Goal: Task Accomplishment & Management: Complete application form

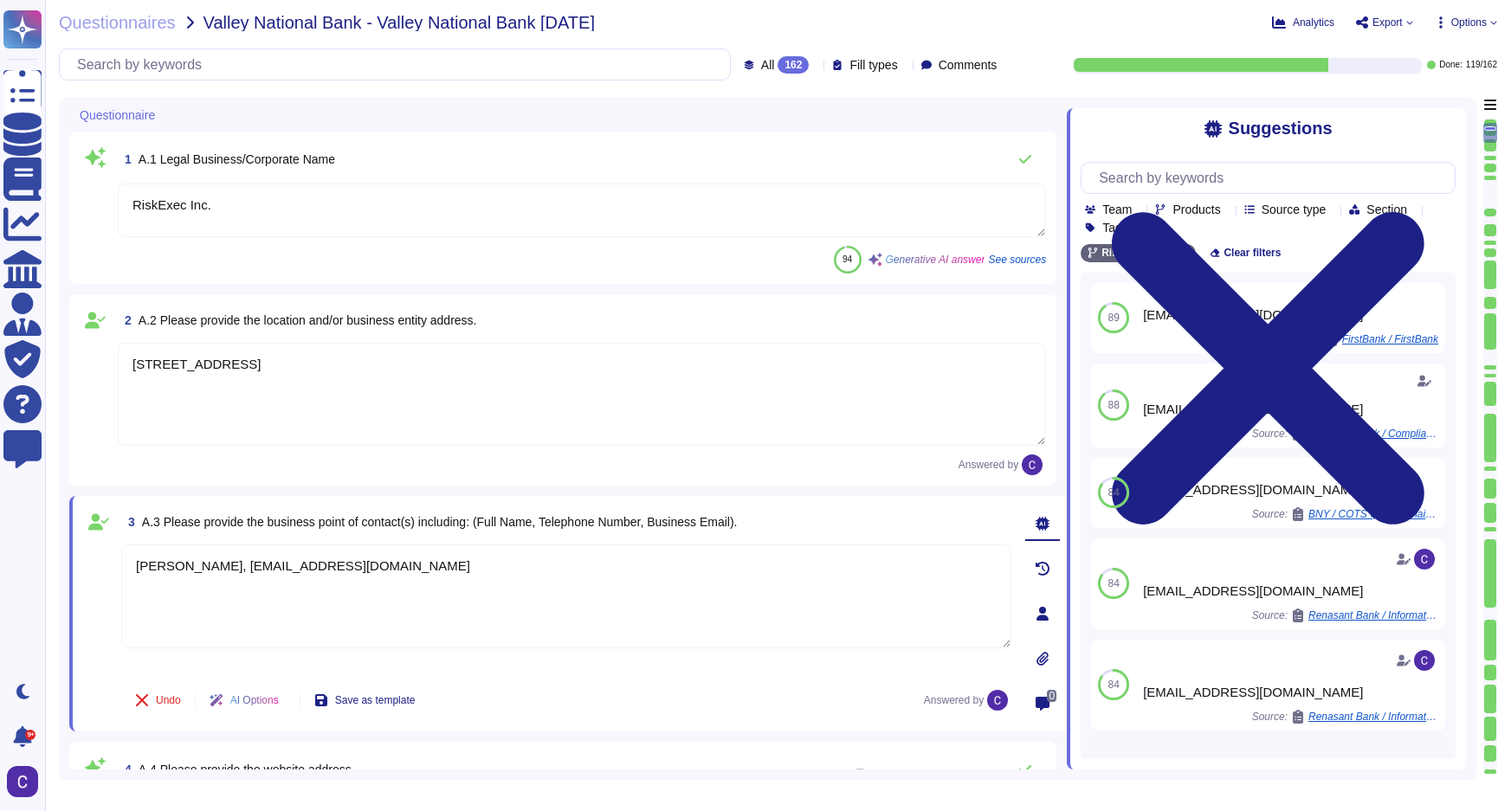
type textarea "RiskExec Inc."
type textarea "[STREET_ADDRESS]"
type textarea "[PERSON_NAME], [EMAIL_ADDRESS][DOMAIN_NAME]"
type textarea "The website address is [URL][DOMAIN_NAME]."
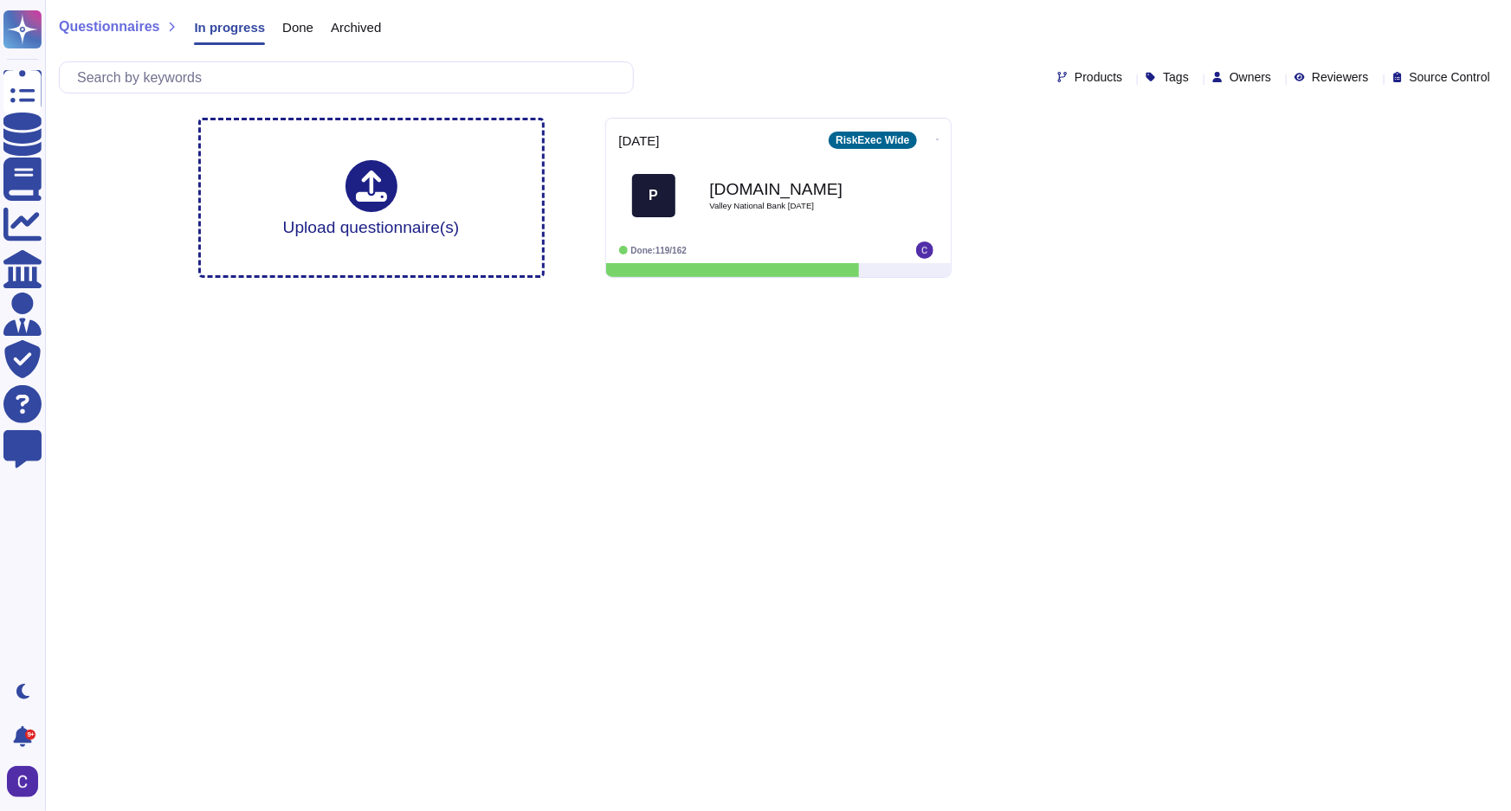
click at [981, 292] on html "Questionnaires Knowledge Base Documents Analytics CAIQ / SIG Admin Trust Center…" at bounding box center [755, 146] width 1511 height 292
click at [841, 217] on div "[DOMAIN_NAME] Valley National Bank [DATE]" at bounding box center [796, 195] width 175 height 70
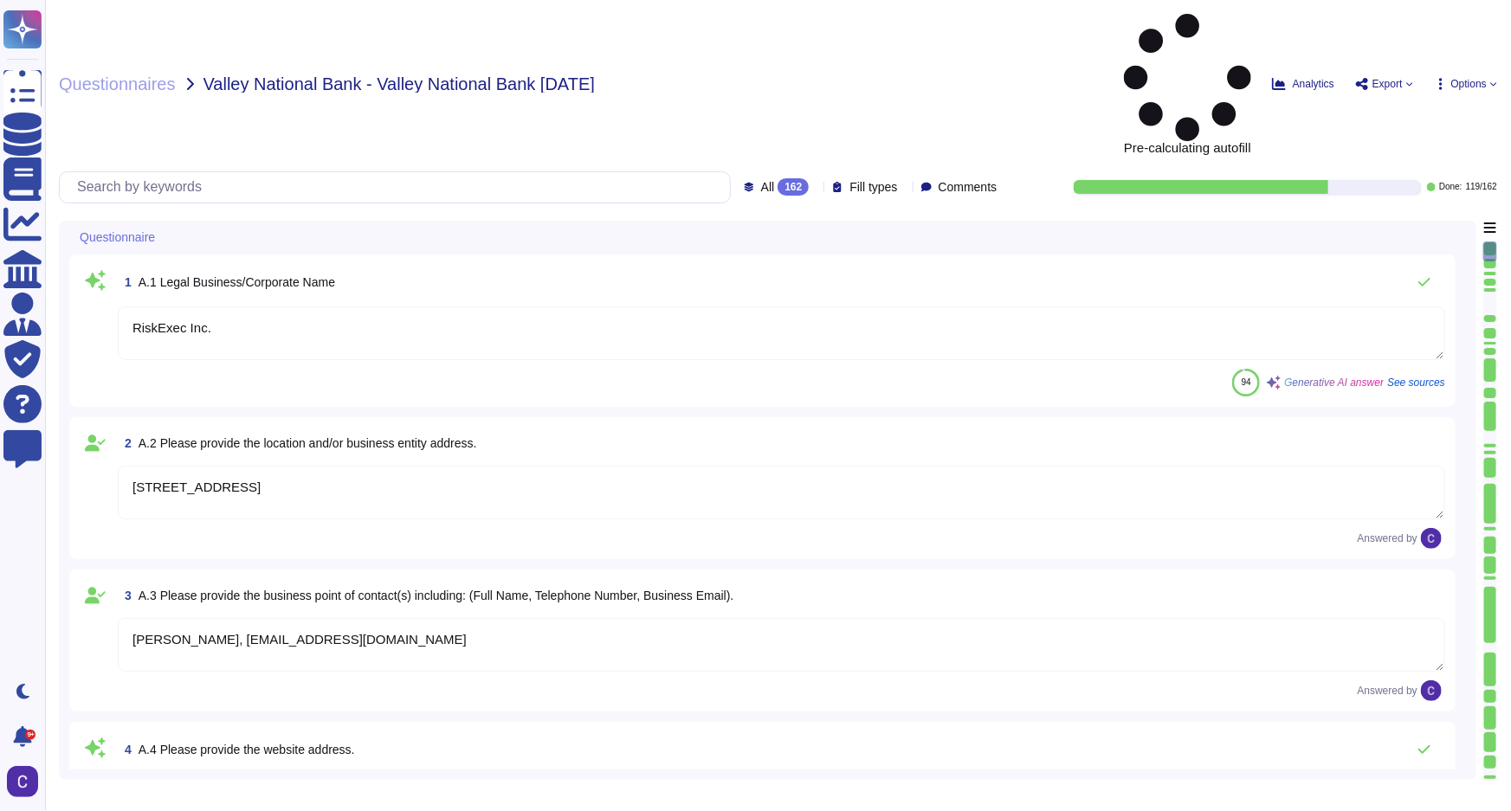
type textarea "RiskExec Inc."
type textarea "[STREET_ADDRESS]"
type textarea "[PERSON_NAME], [EMAIL_ADDRESS][DOMAIN_NAME]"
type textarea "The website address is [URL][DOMAIN_NAME]."
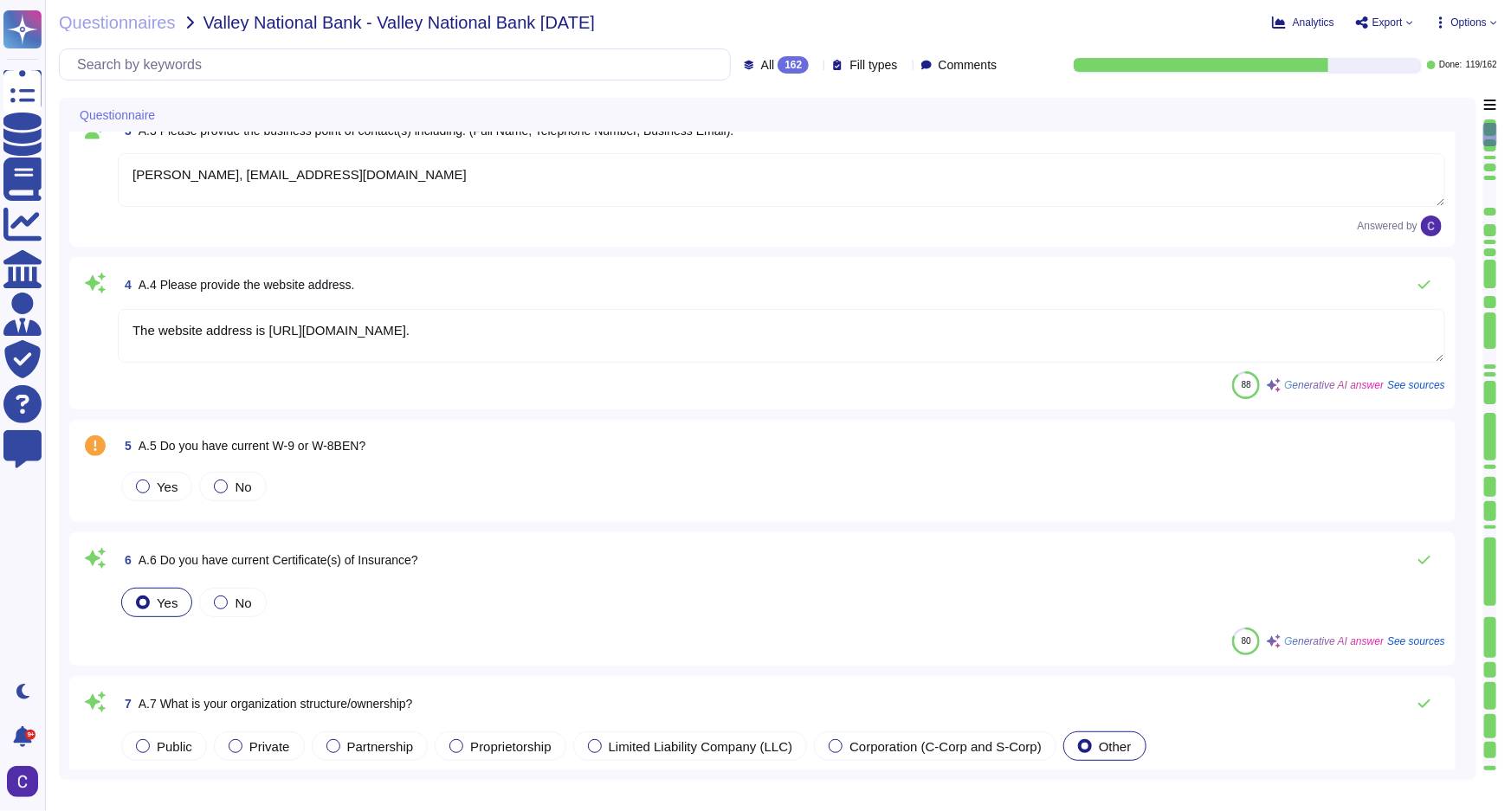
scroll to position [314, 0]
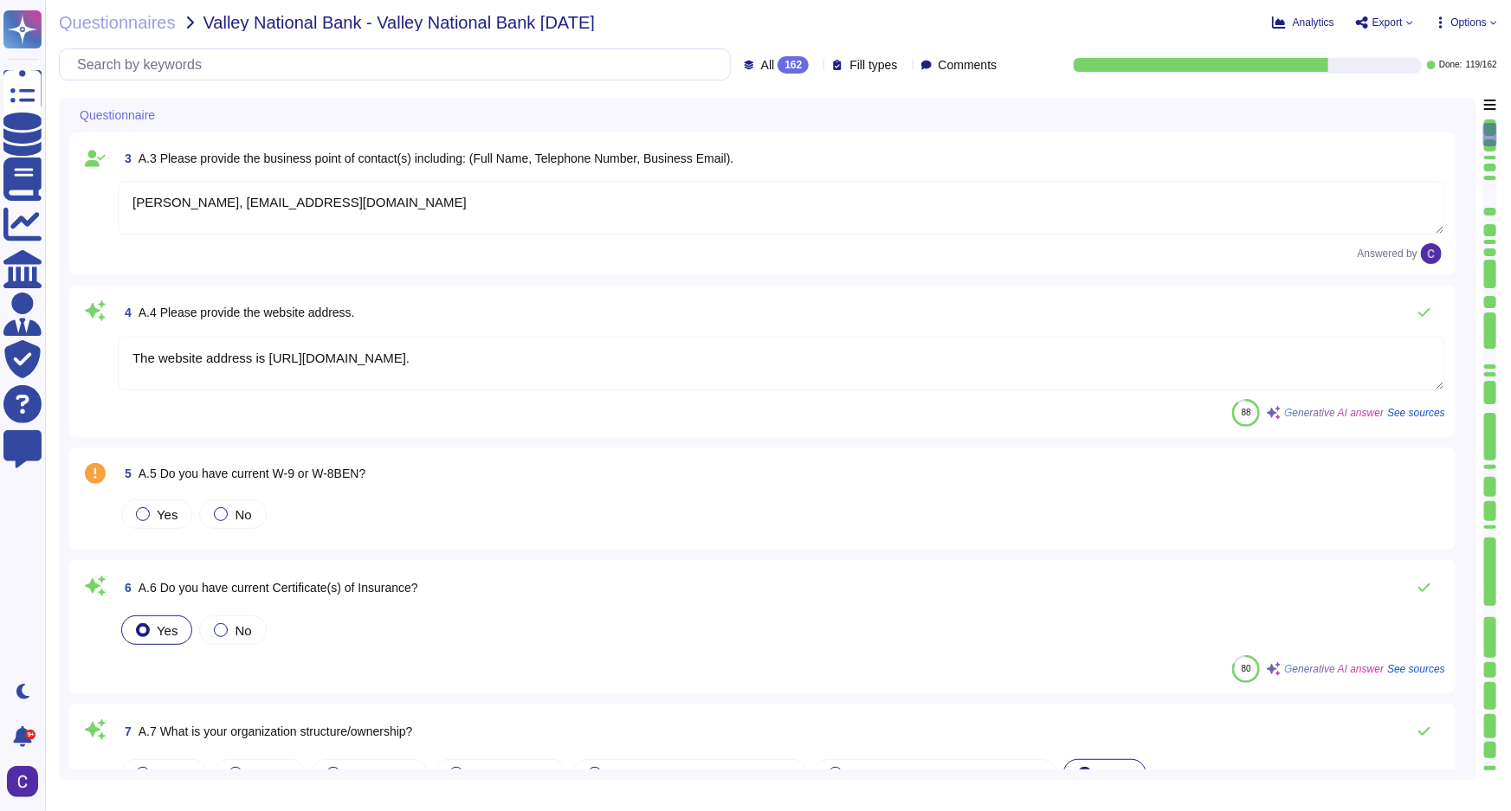
click at [481, 355] on textarea "The website address is [URL][DOMAIN_NAME]." at bounding box center [781, 364] width 1327 height 54
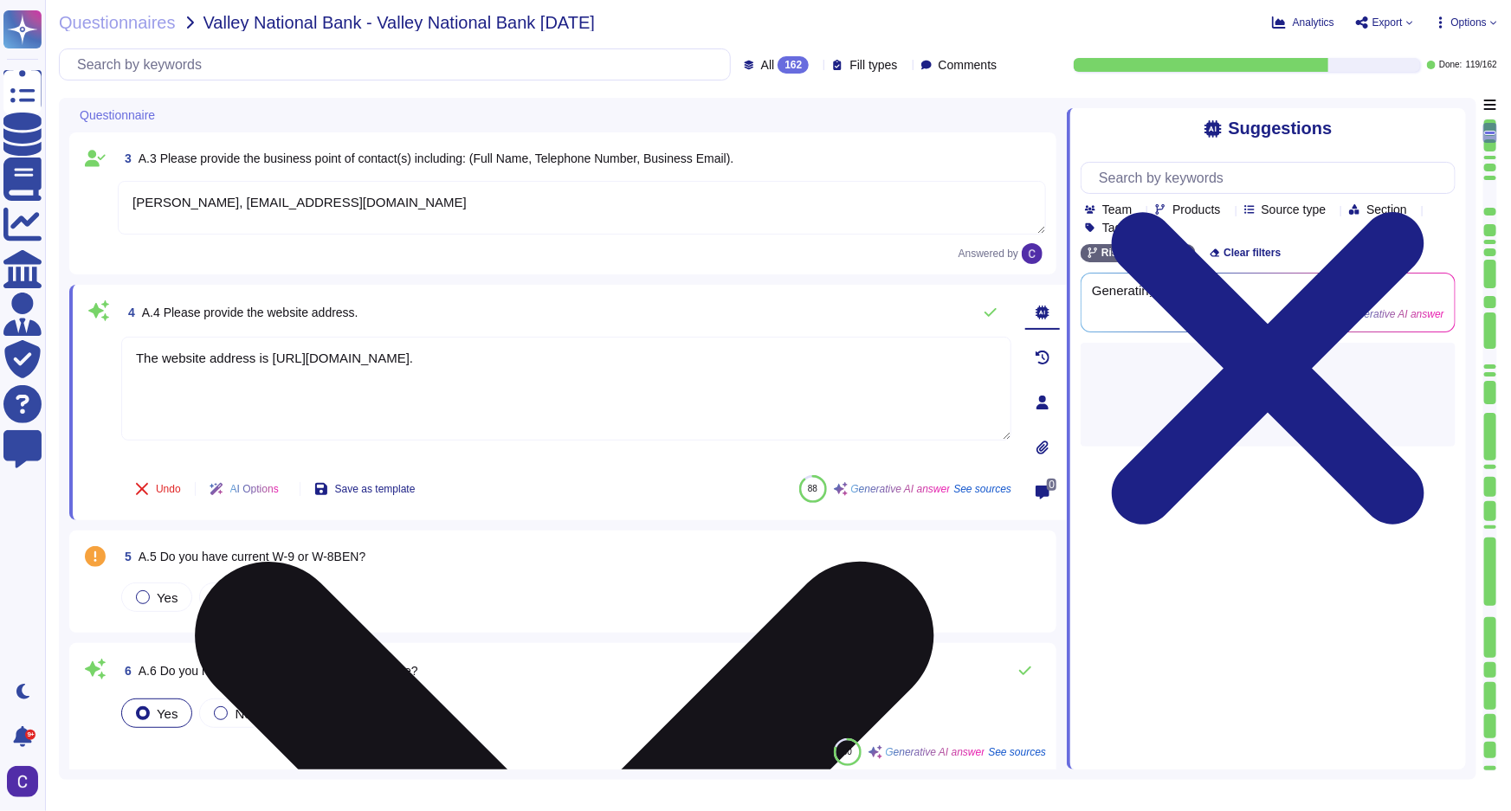
click at [483, 346] on textarea "The website address is [URL][DOMAIN_NAME]." at bounding box center [566, 389] width 890 height 104
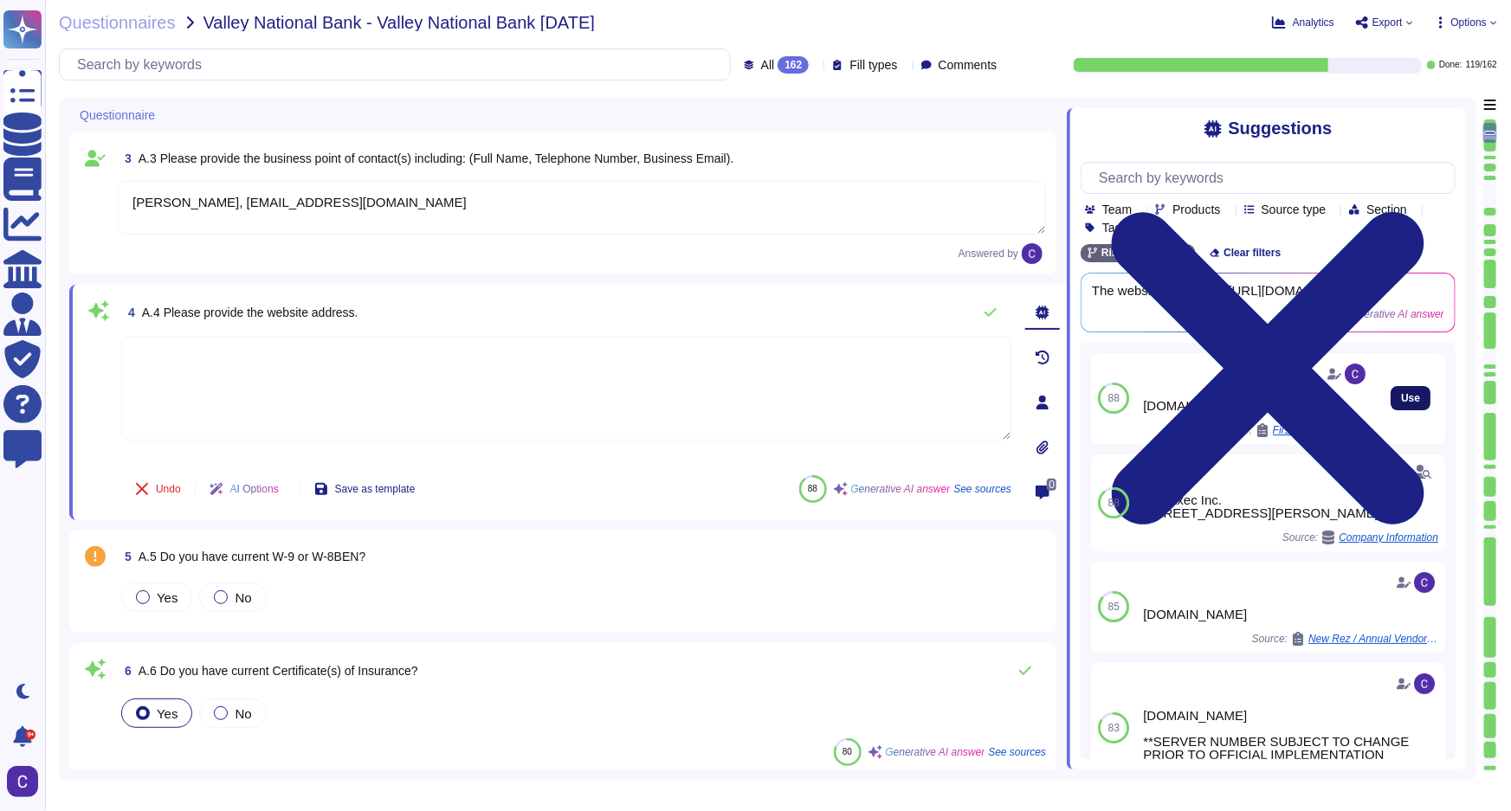
click at [1407, 398] on span "Use" at bounding box center [1410, 398] width 19 height 10
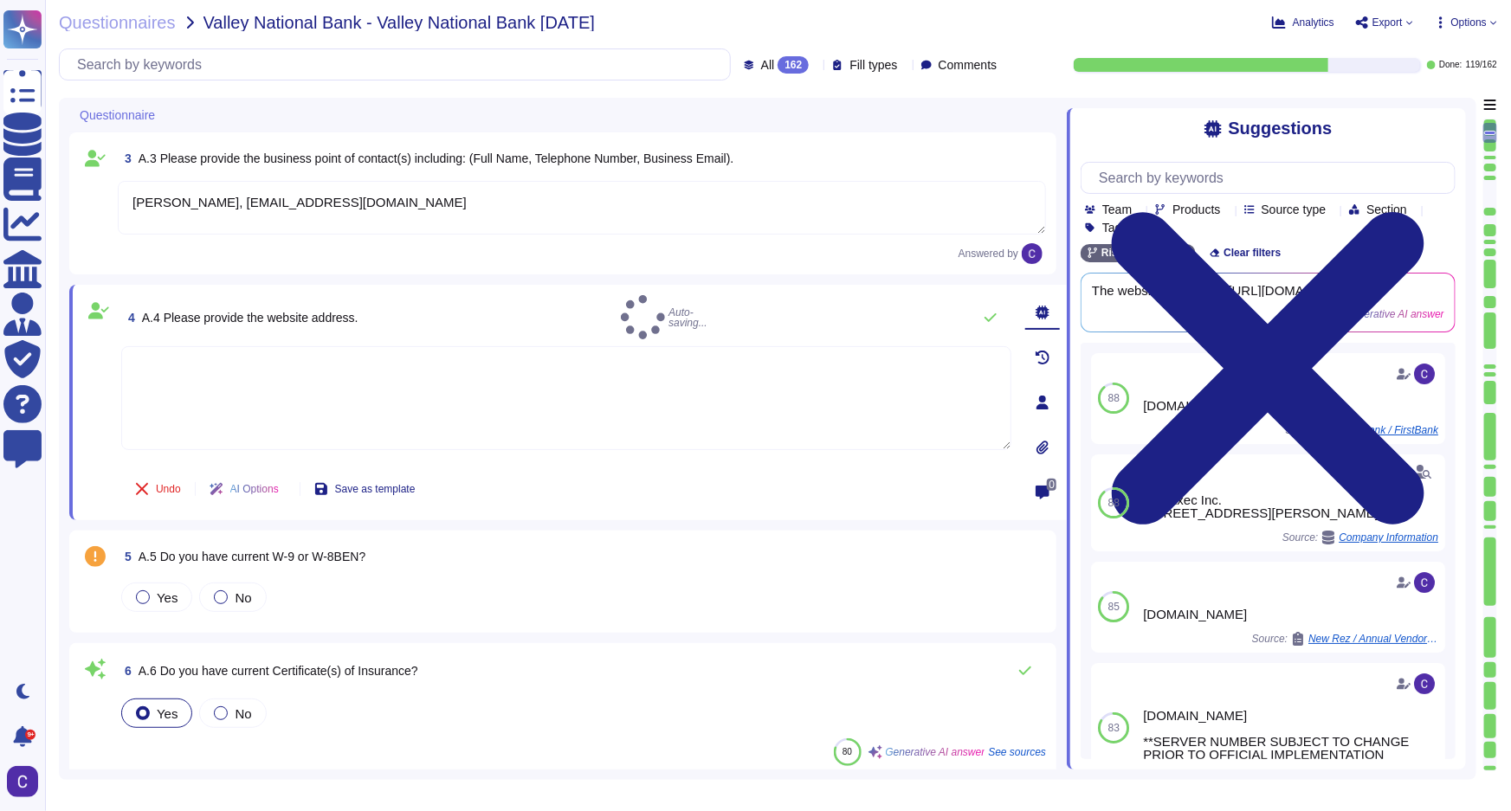
type textarea "[DOMAIN_NAME]"
click at [147, 598] on label "Yes" at bounding box center [157, 598] width 42 height 14
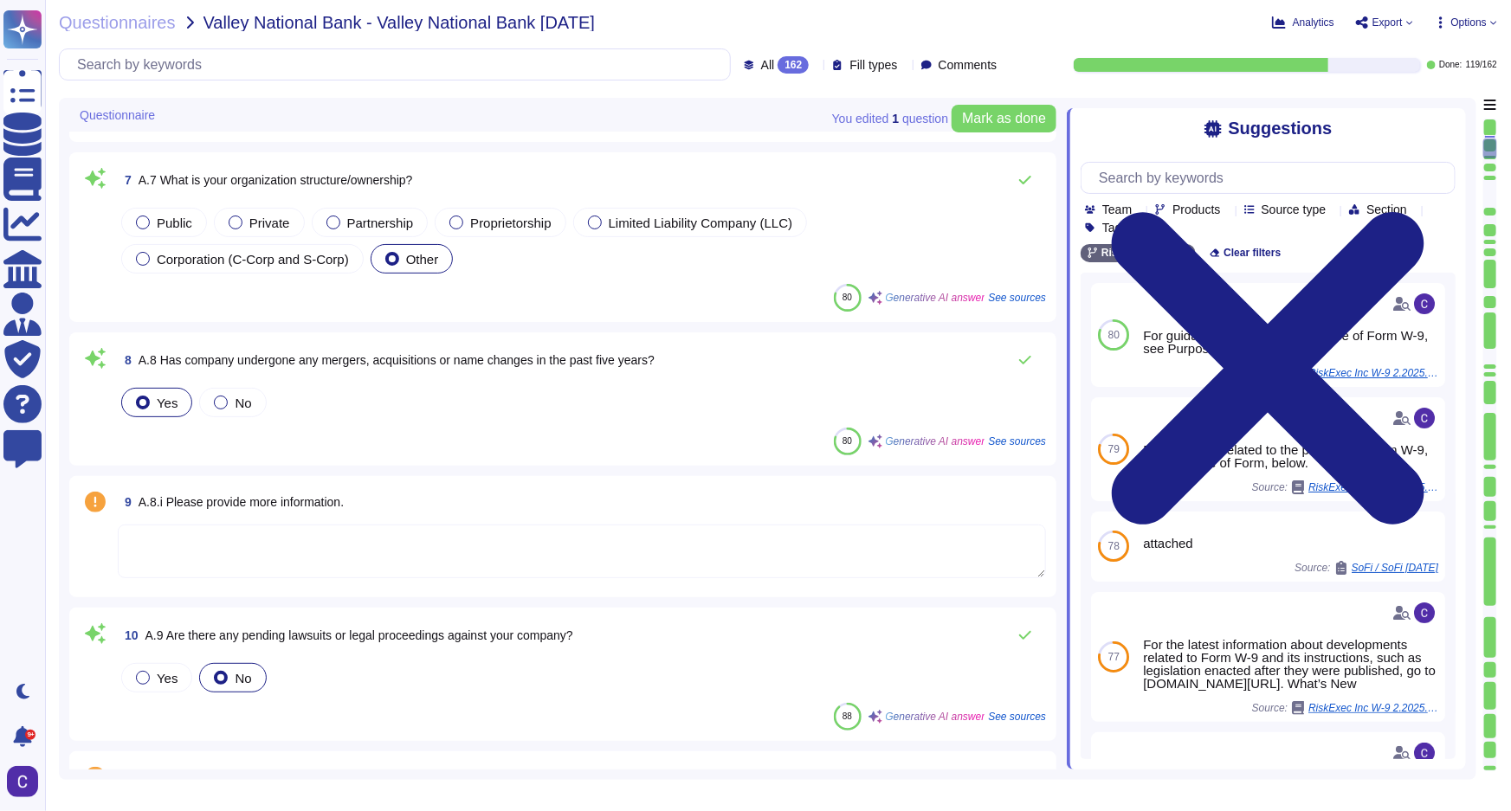
scroll to position [1023, 0]
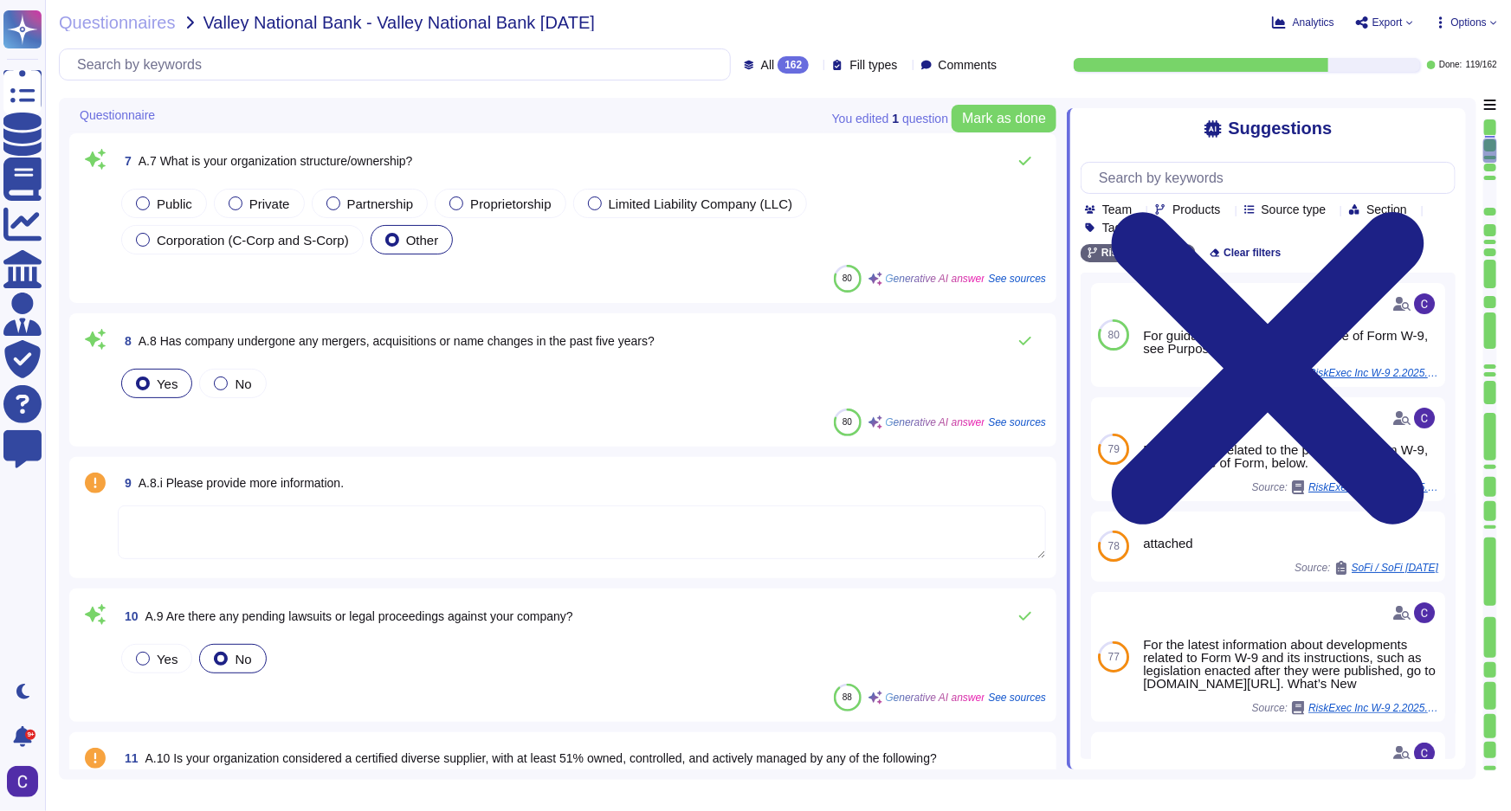
click at [445, 548] on textarea at bounding box center [582, 533] width 928 height 54
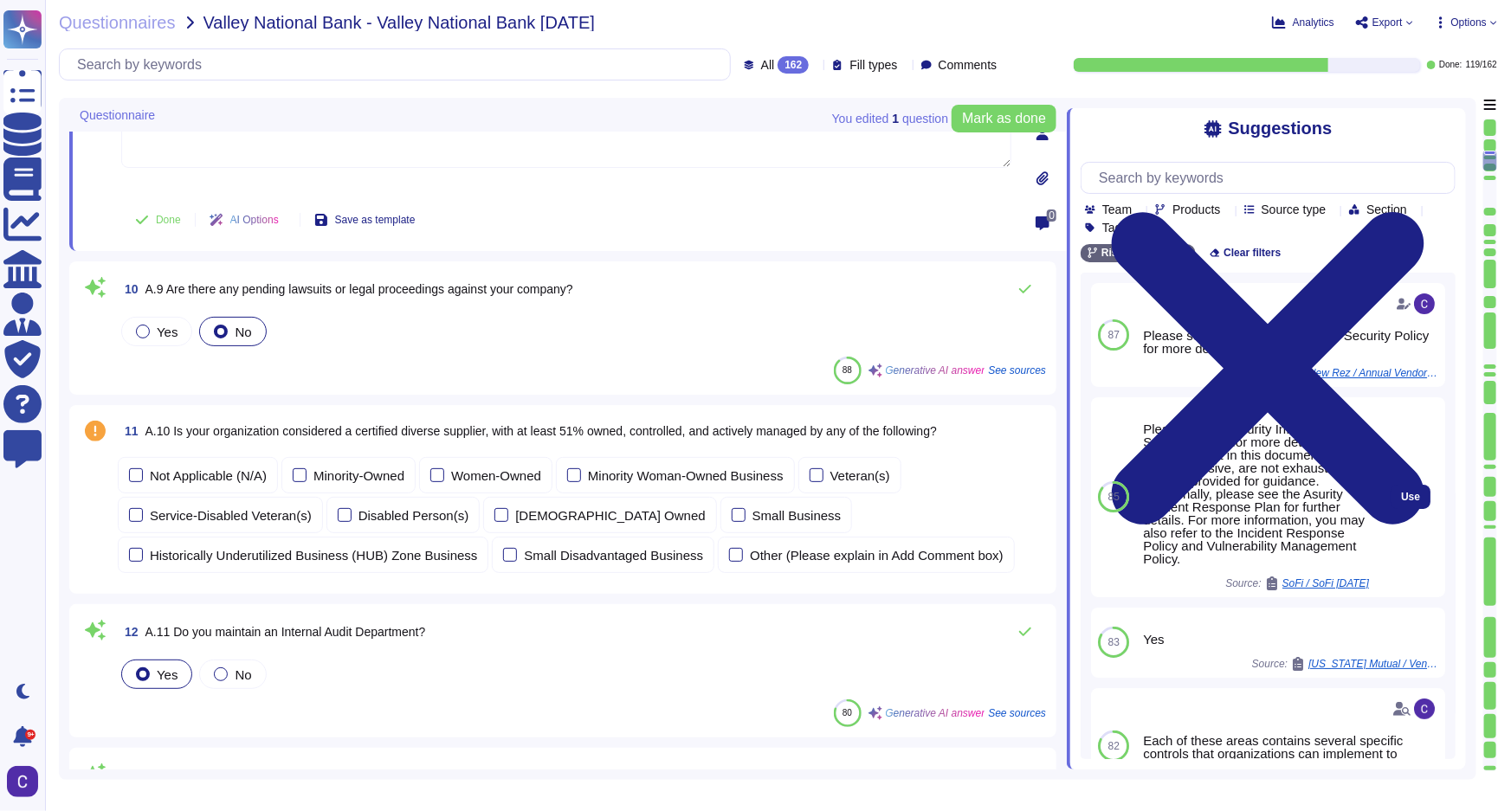
type textarea "The engagement involves Asurity Advisors and RiskExec, focusing on enhancing co…"
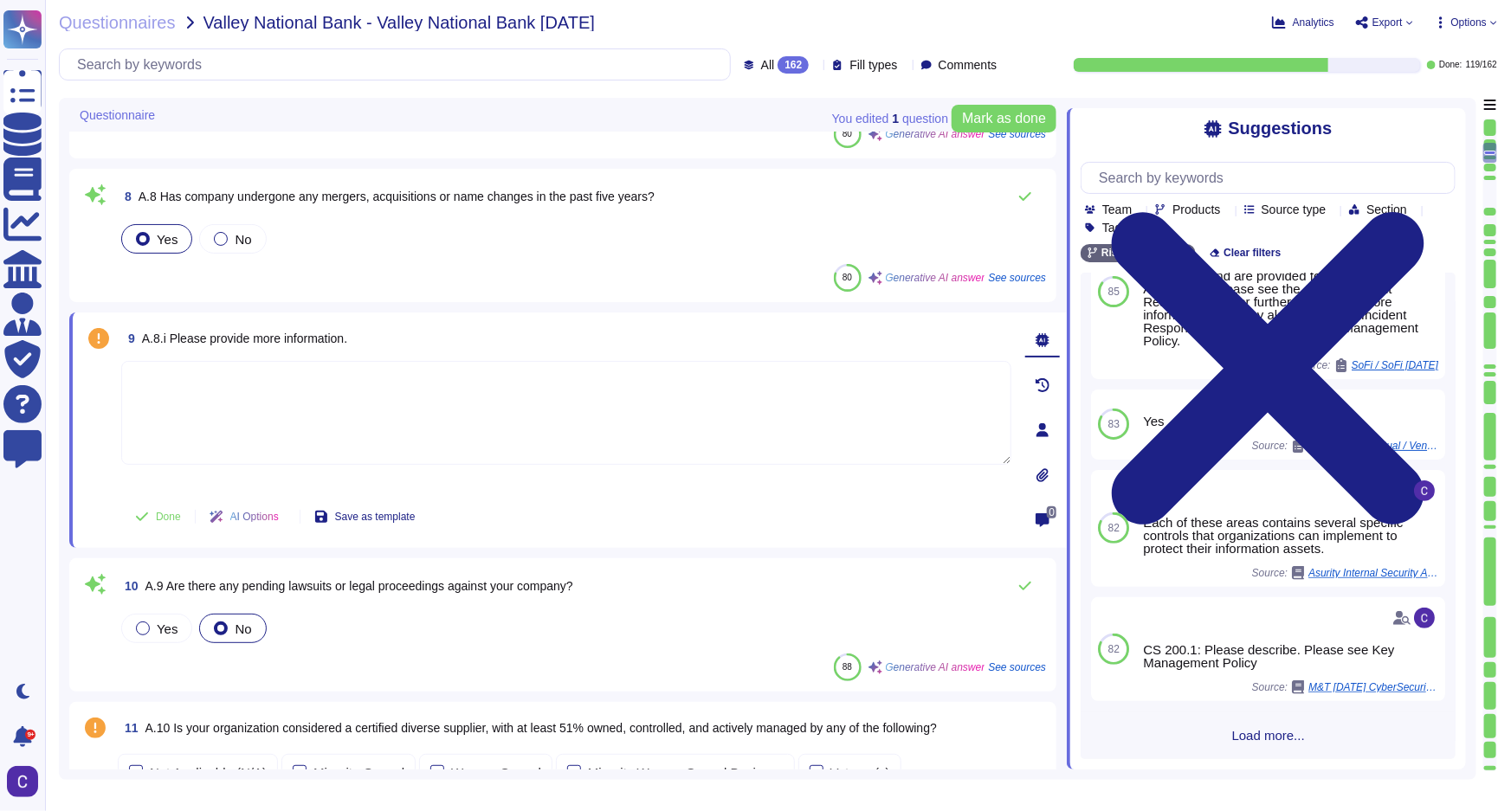
scroll to position [195, 0]
click at [337, 430] on textarea at bounding box center [566, 413] width 890 height 104
type textarea "RiskExec went through a carveout from Asurity in [DATE]."
click at [158, 512] on span "Done" at bounding box center [168, 517] width 25 height 10
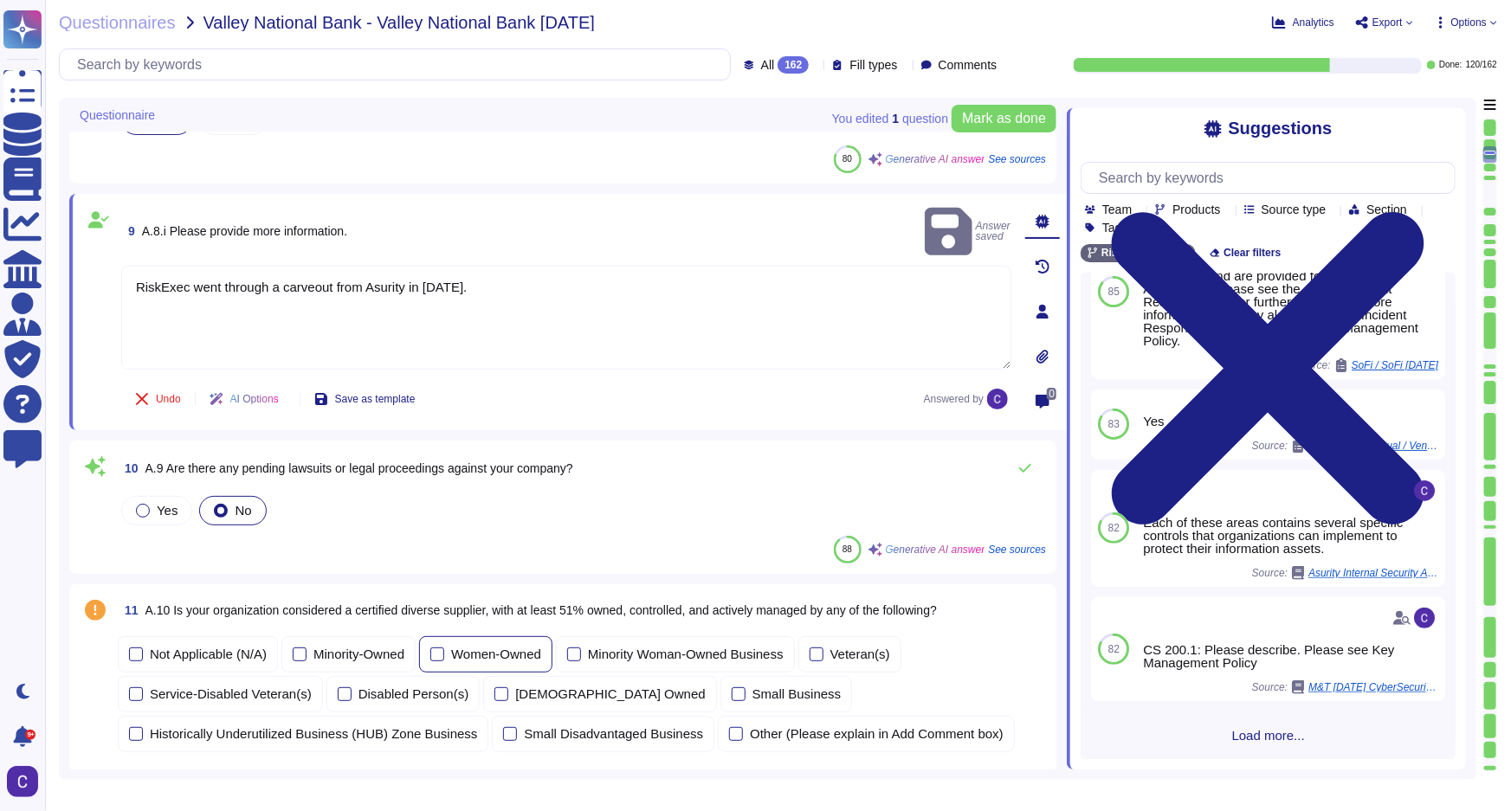
scroll to position [1180, 0]
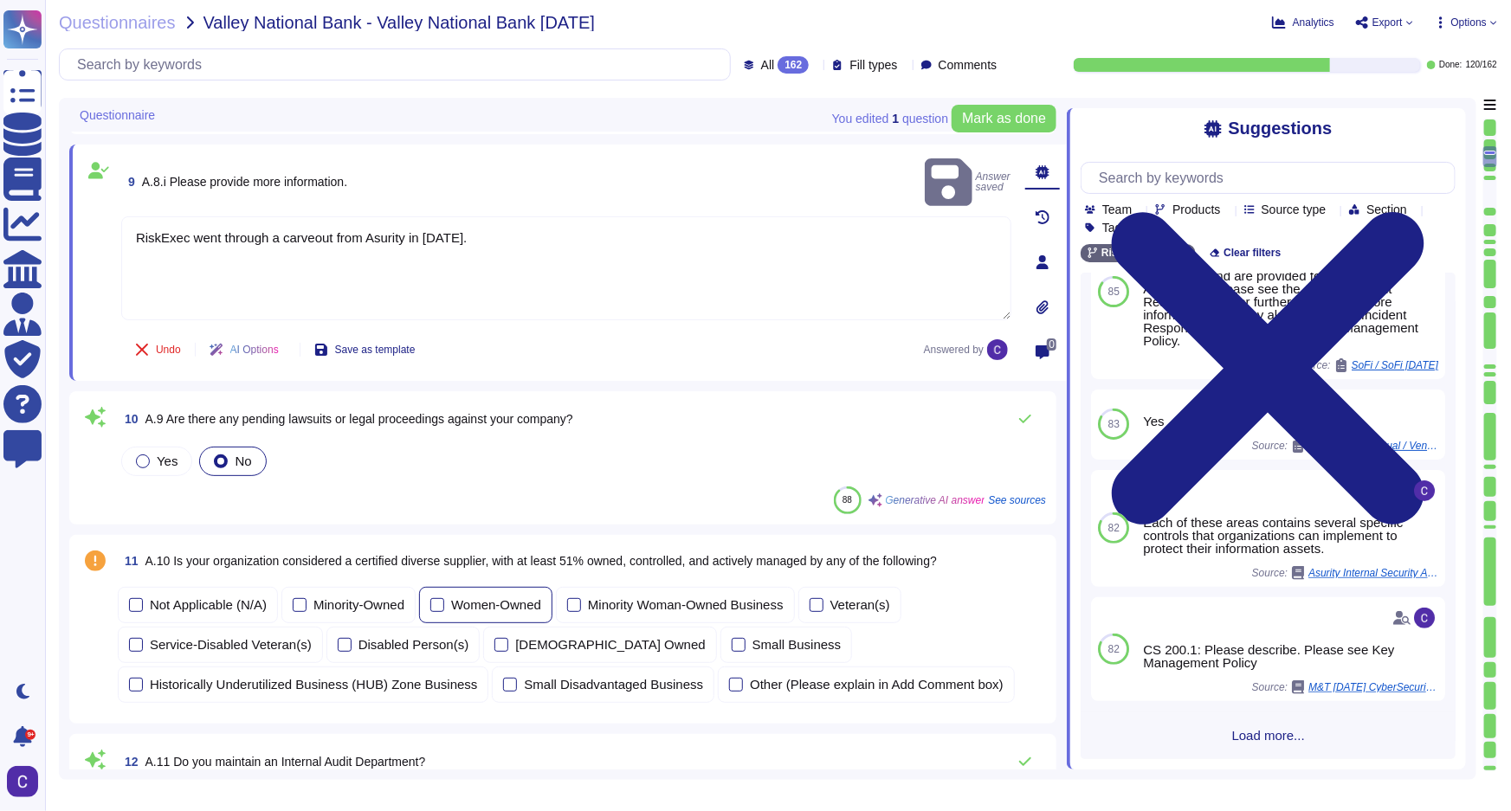
type textarea "The engagement involves Asurity Advisors and RiskExec, focusing on enhancing co…"
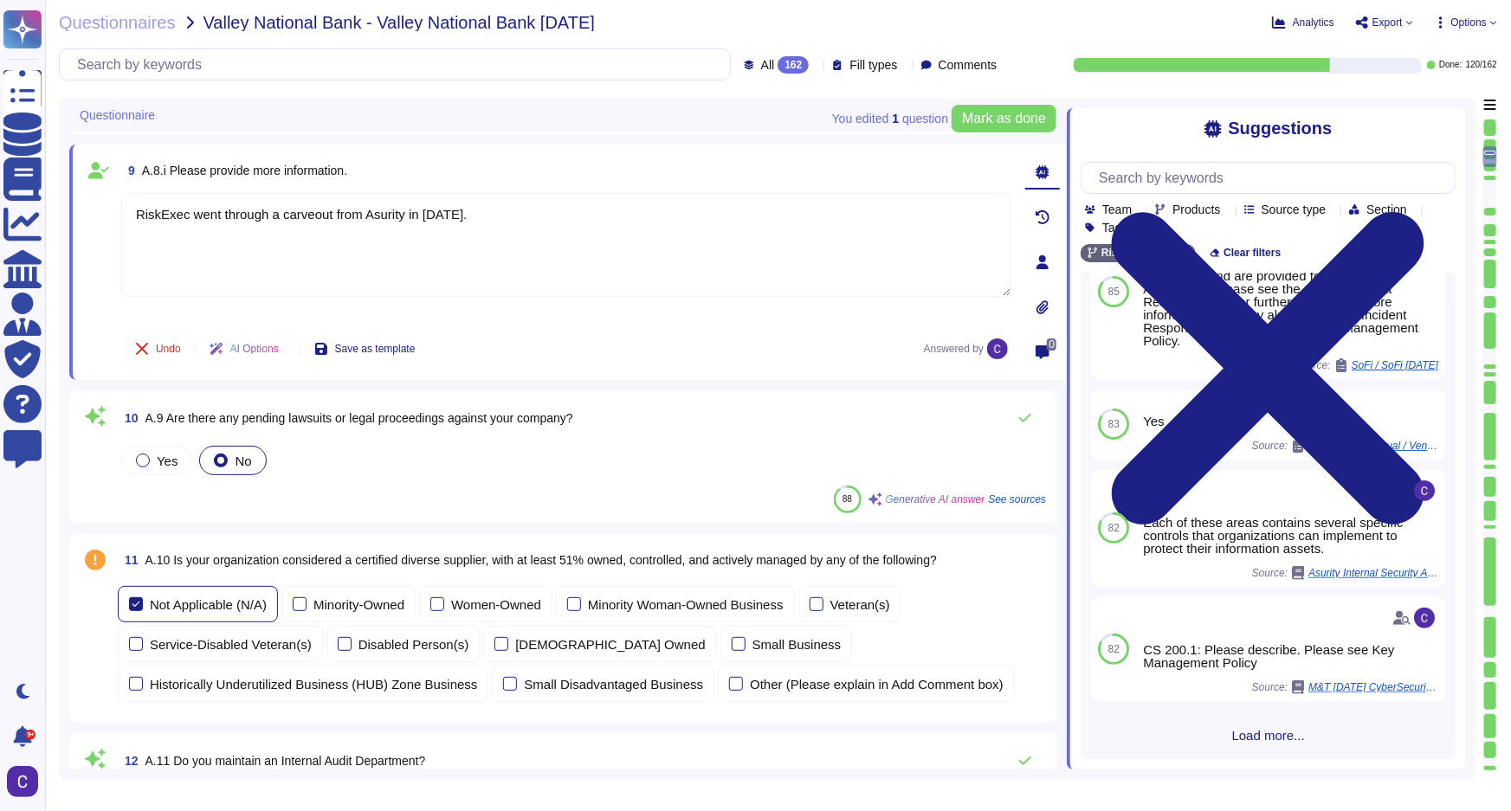
click at [203, 598] on div "Not Applicable (N/A)" at bounding box center [208, 604] width 117 height 13
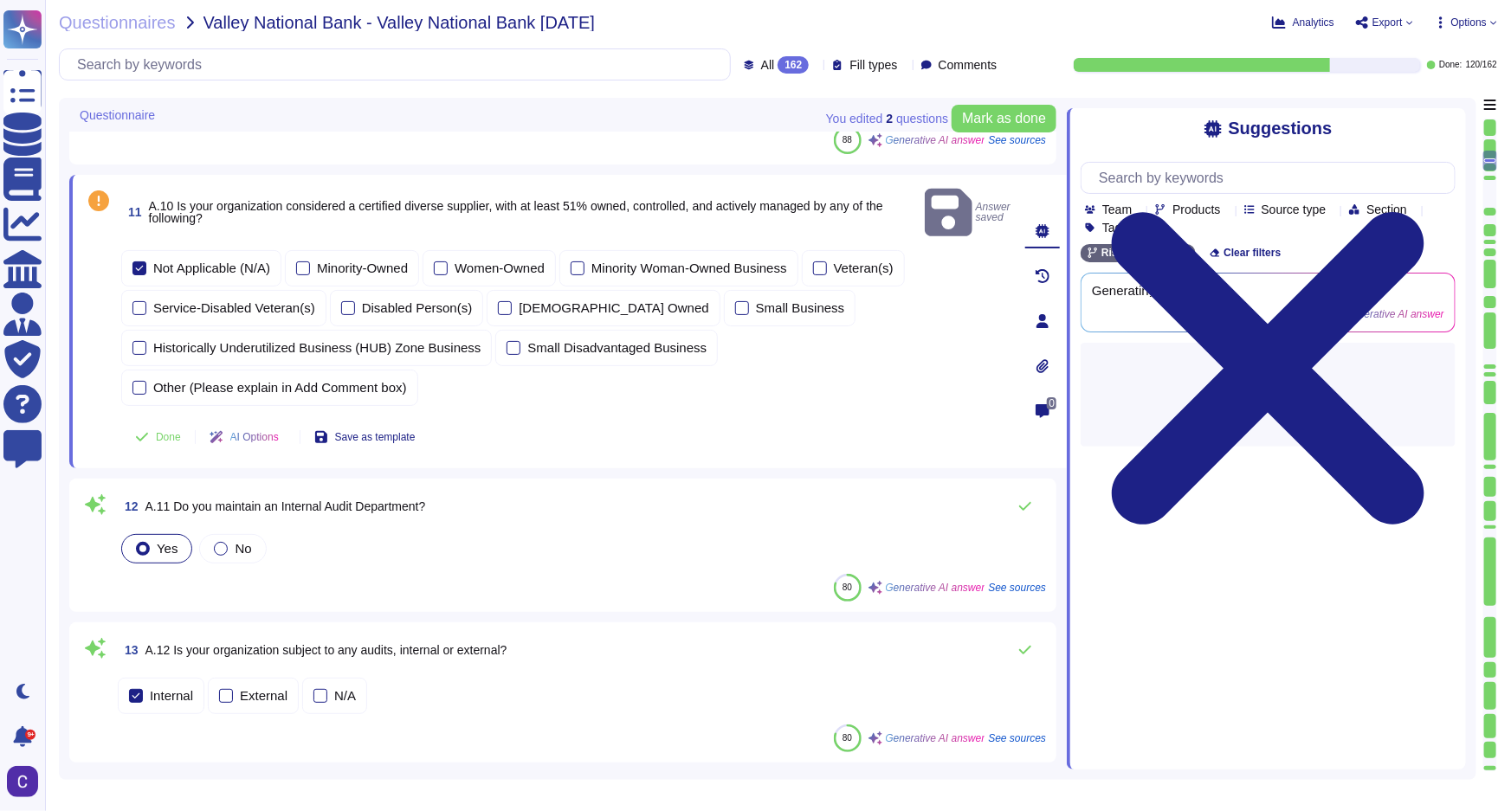
scroll to position [1495, 0]
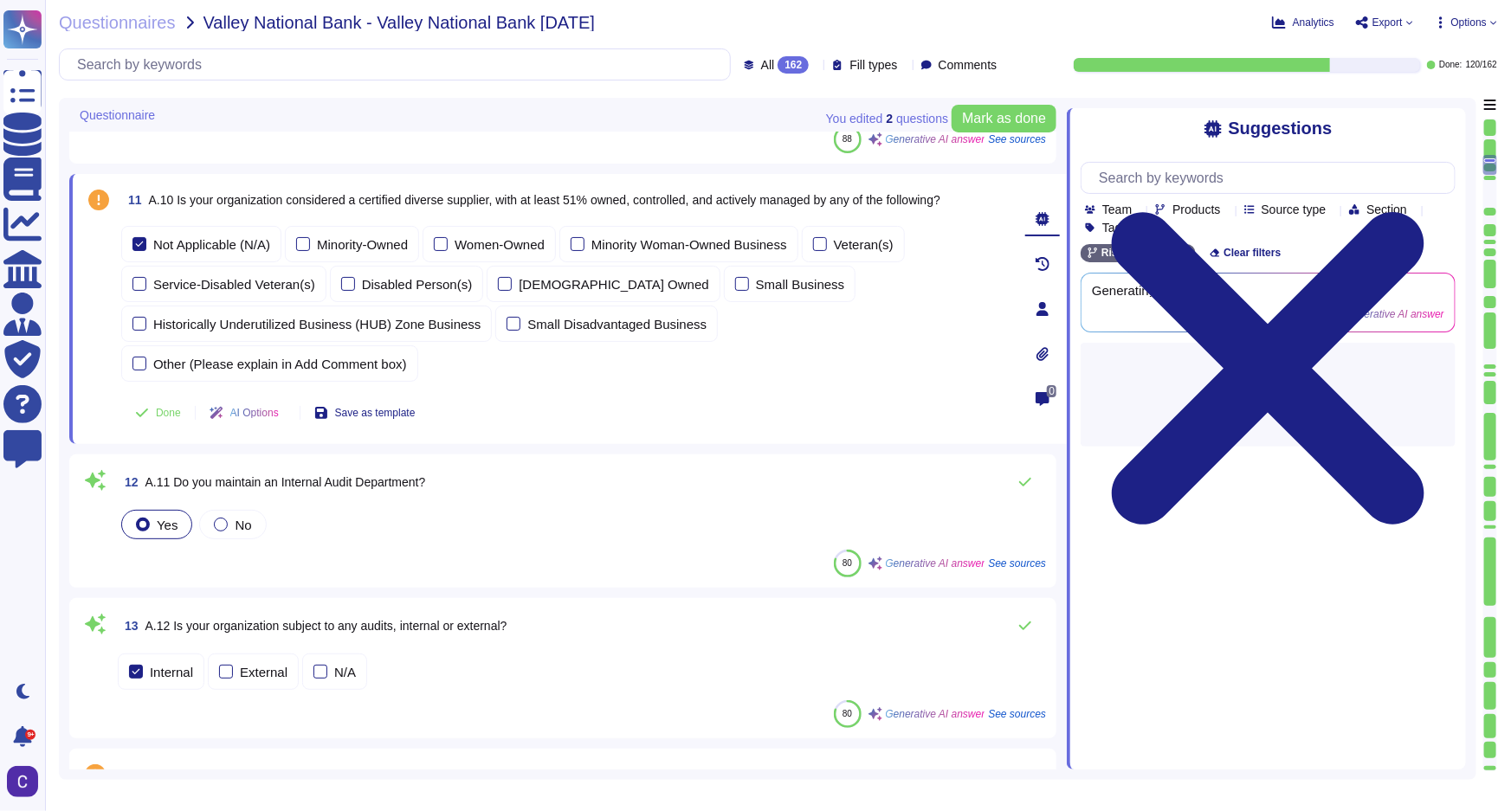
click at [243, 510] on div "No" at bounding box center [232, 524] width 67 height 29
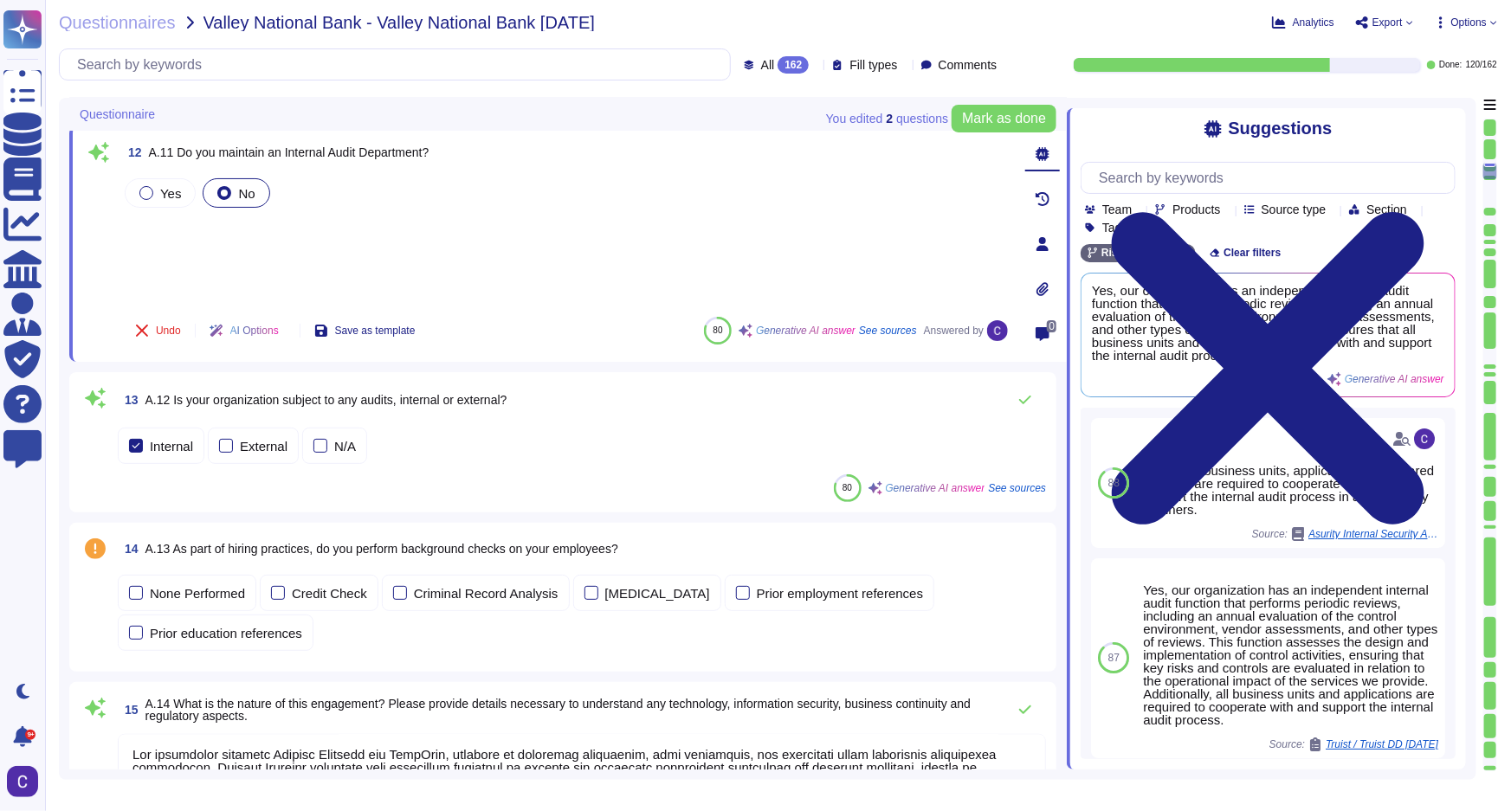
scroll to position [1732, 0]
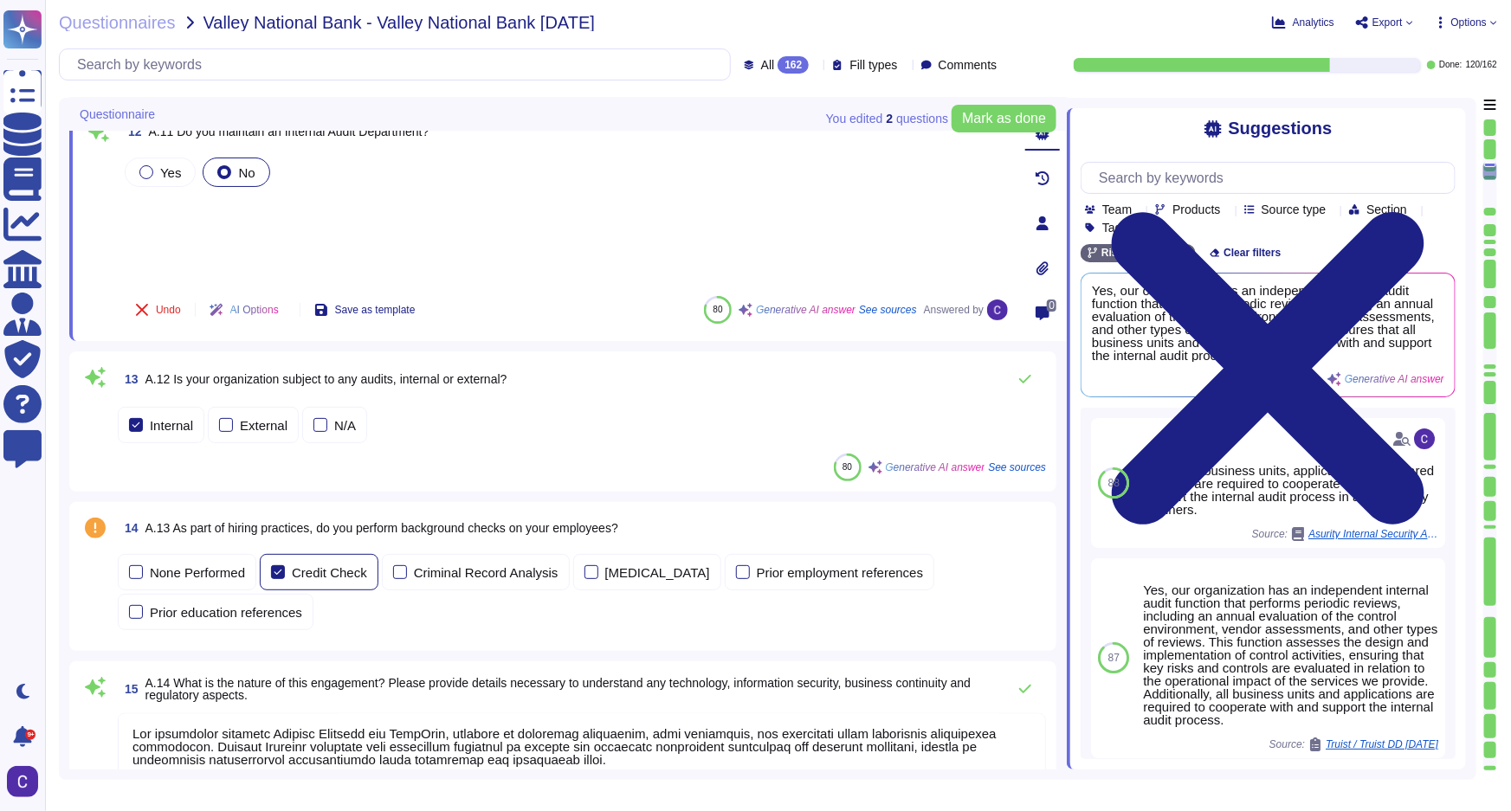
click at [319, 578] on div "Credit Check" at bounding box center [319, 572] width 119 height 36
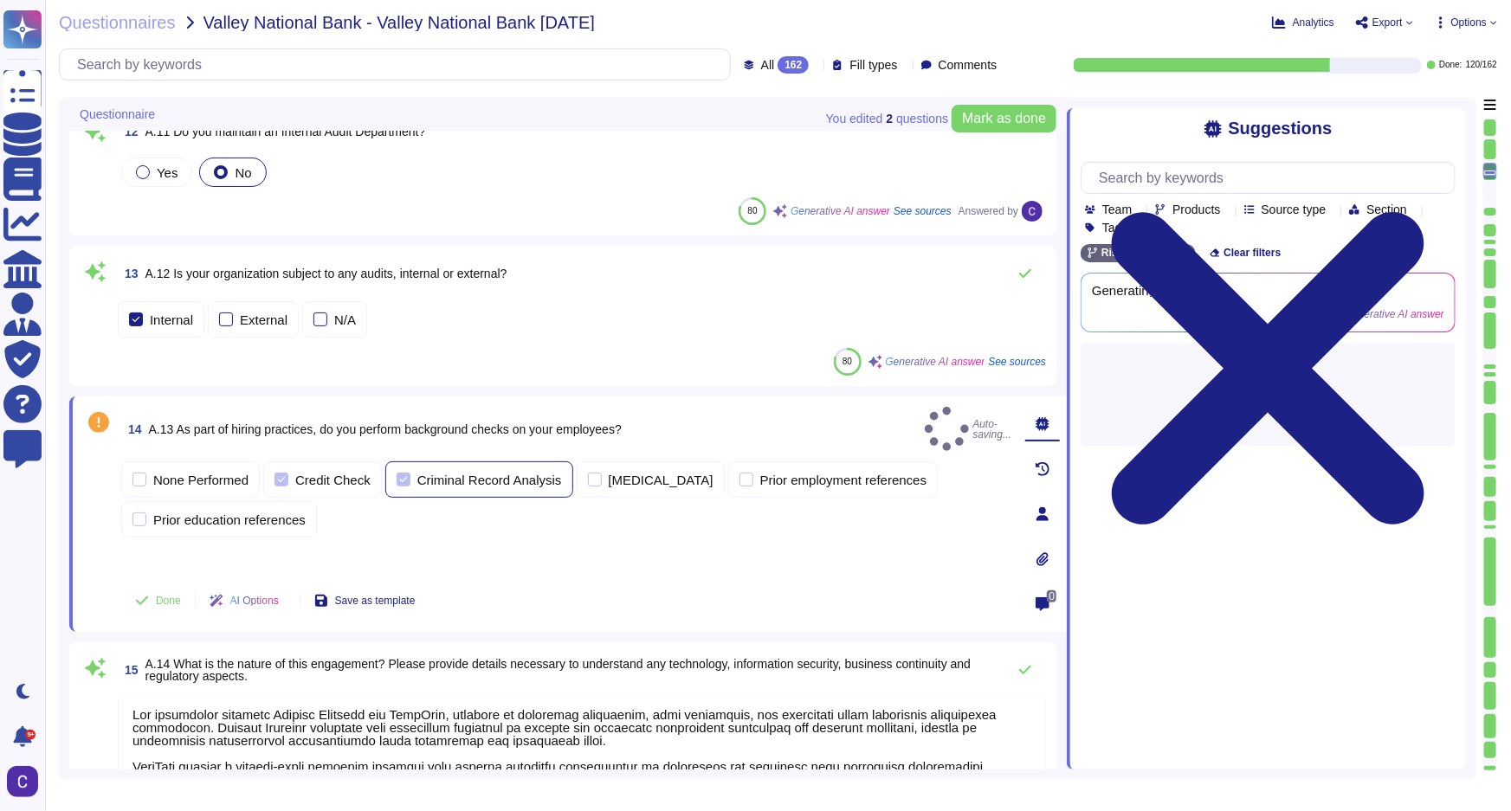
click at [463, 474] on div "Criminal Record Analysis" at bounding box center [489, 480] width 145 height 13
click at [617, 474] on div "[MEDICAL_DATA]" at bounding box center [661, 480] width 105 height 13
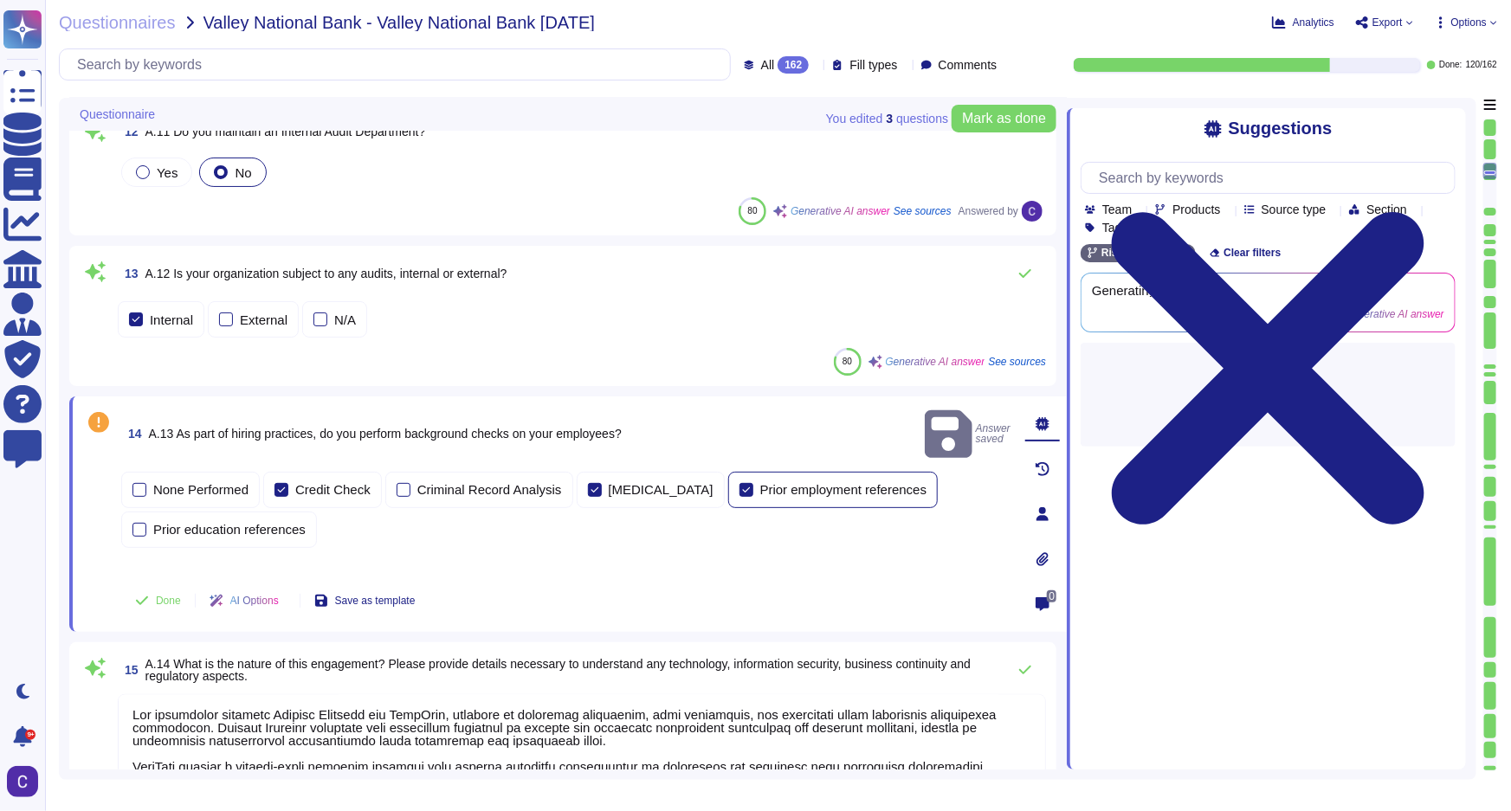
click at [760, 483] on div "Prior employment references" at bounding box center [843, 489] width 167 height 13
click at [275, 512] on div "Prior education references" at bounding box center [219, 530] width 196 height 36
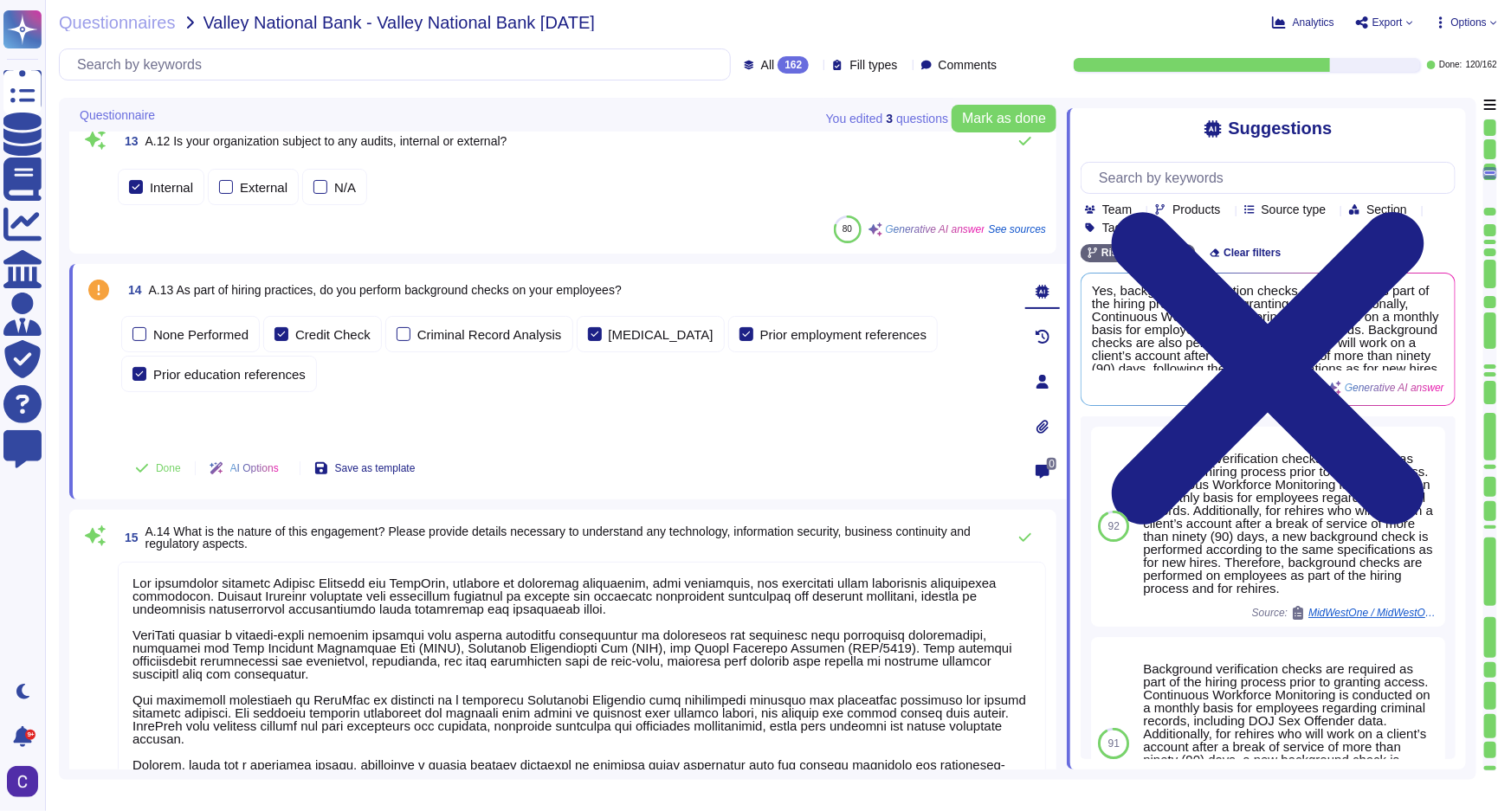
scroll to position [1967, 0]
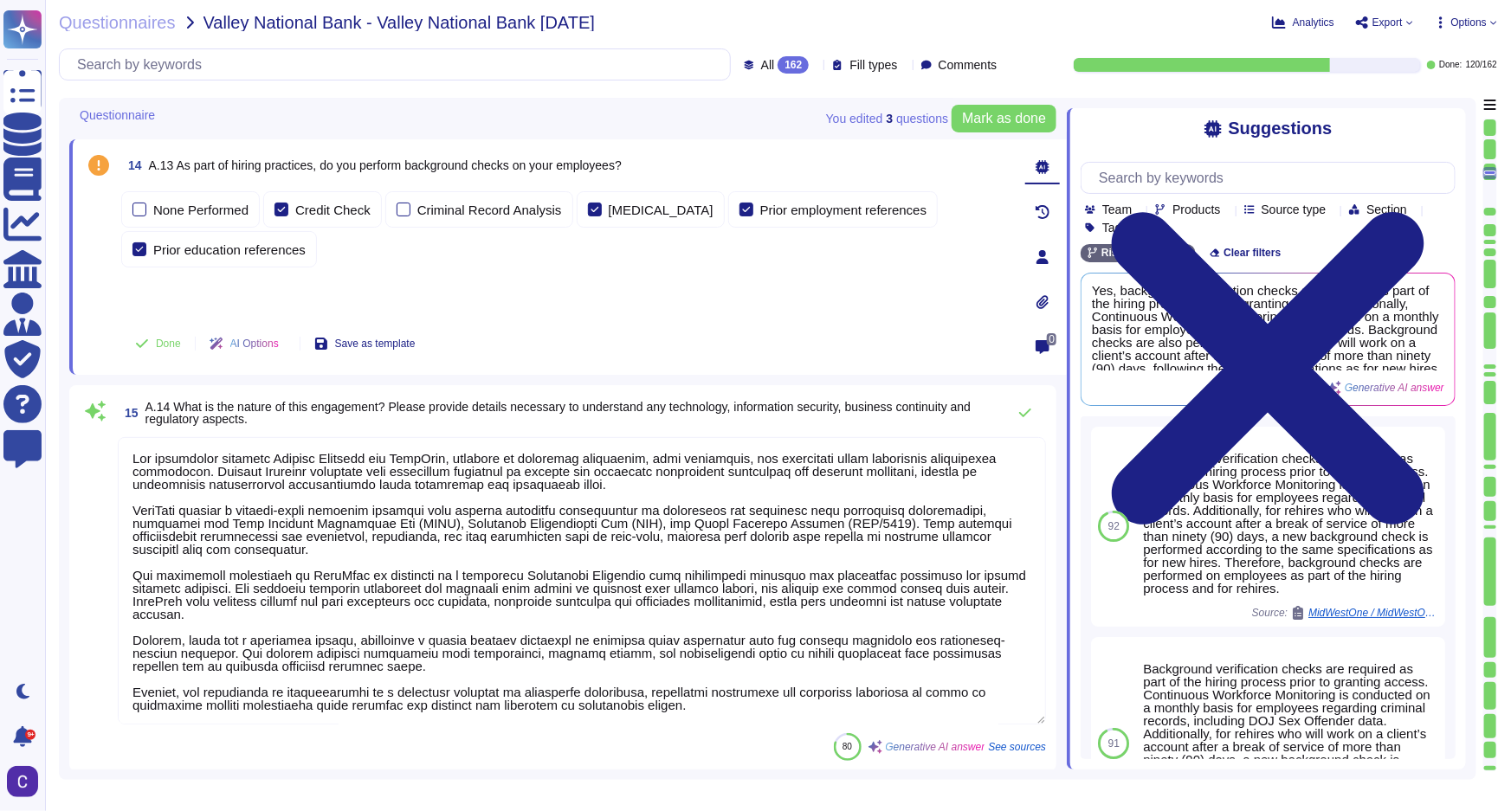
click at [440, 556] on textarea at bounding box center [582, 580] width 928 height 287
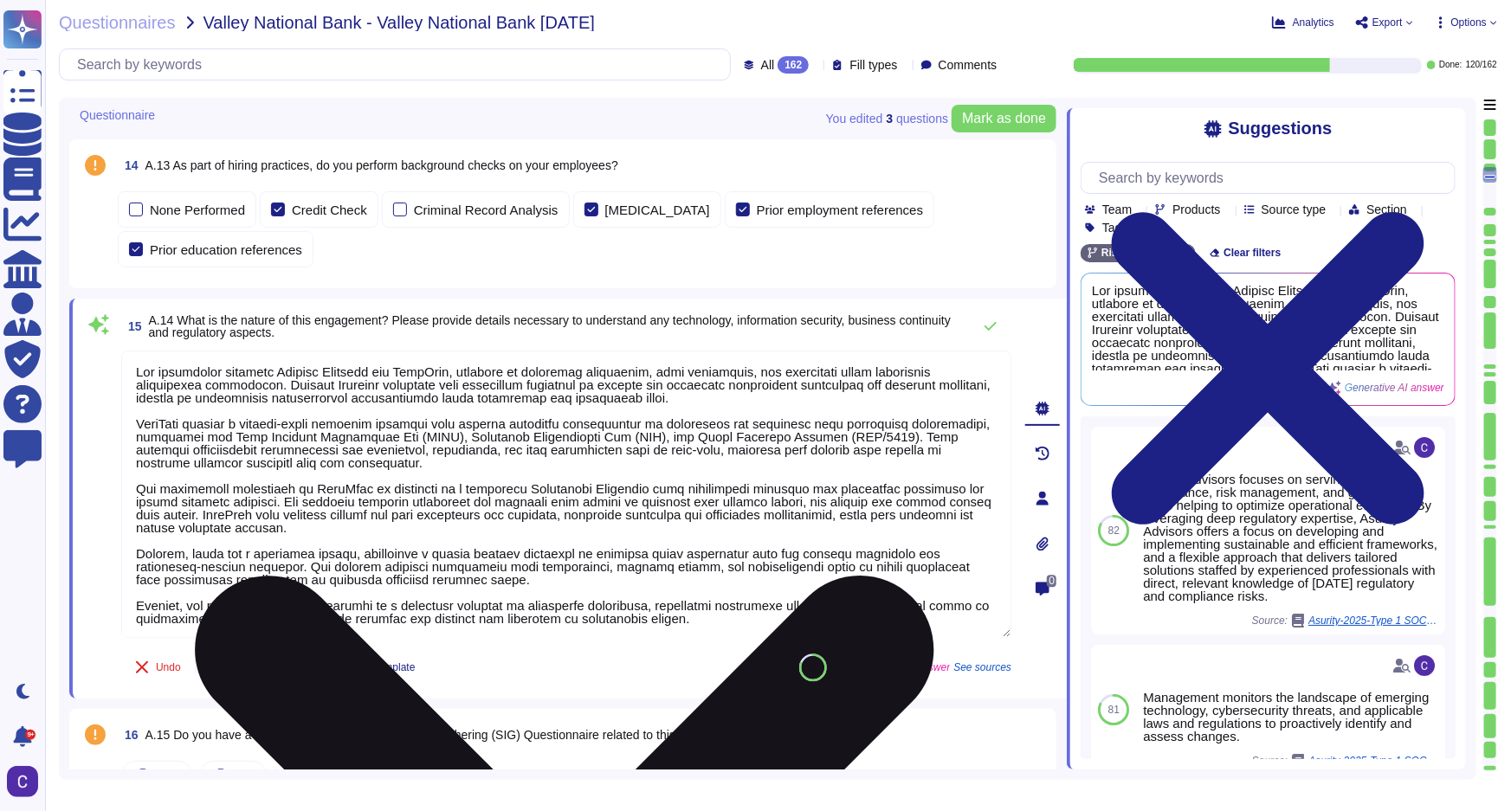
click at [759, 450] on textarea at bounding box center [566, 494] width 890 height 287
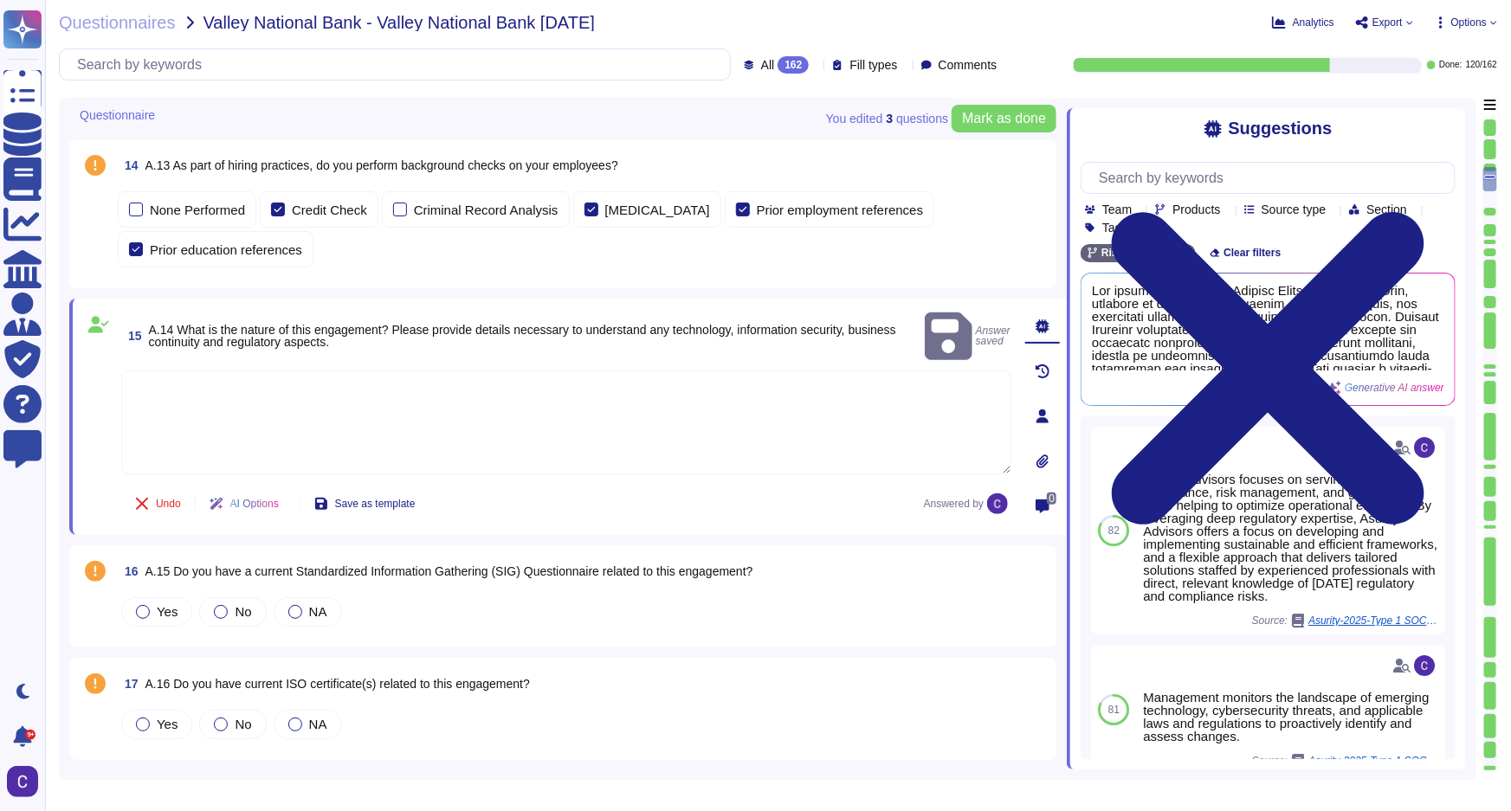
click at [759, 421] on textarea at bounding box center [566, 423] width 890 height 104
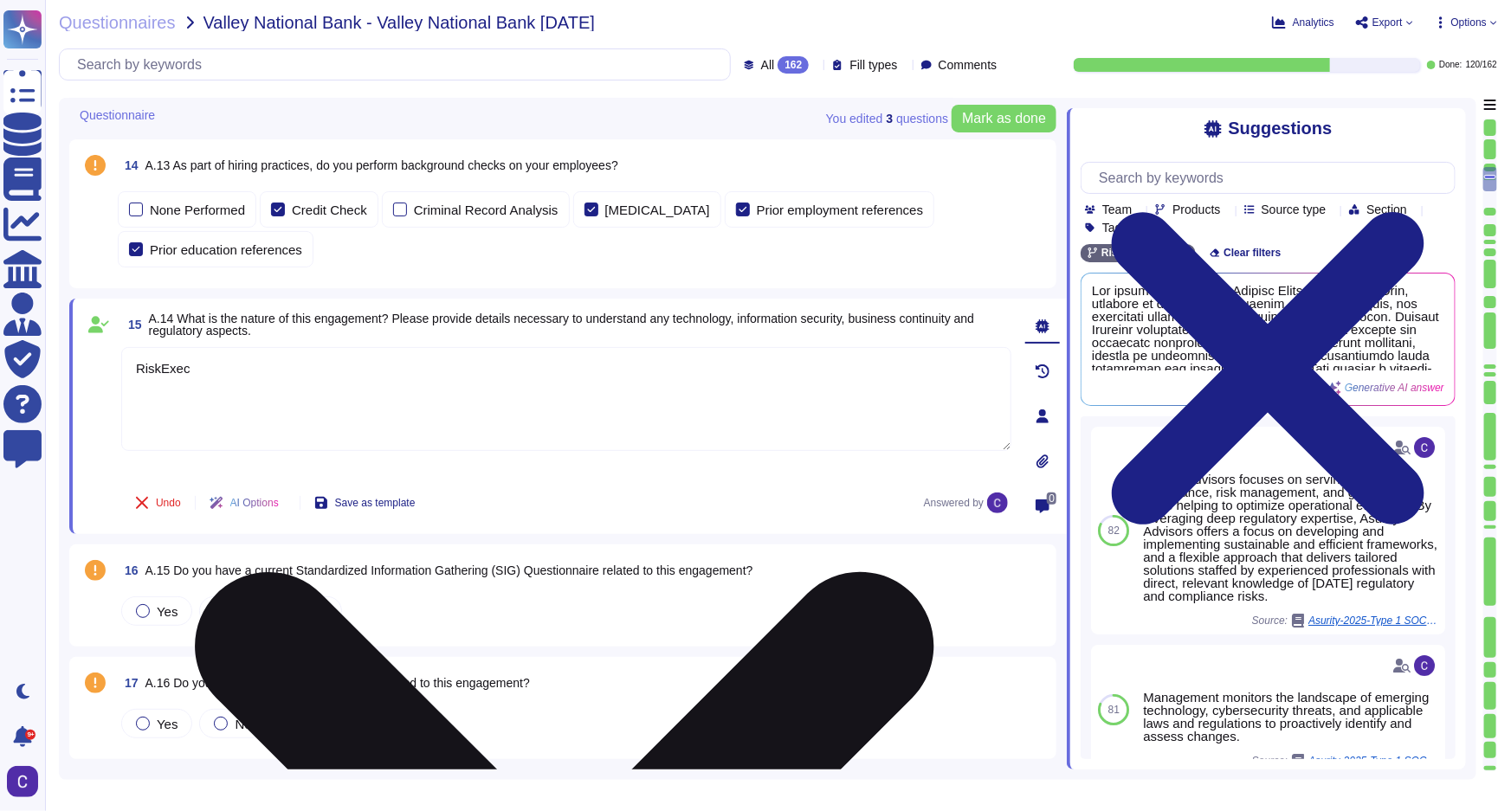
click at [363, 366] on textarea "RiskExec" at bounding box center [566, 399] width 890 height 104
paste textarea "is a reporting and analysis platform for CRA, Small Business Lending, HMDA, Fai…"
click at [411, 366] on textarea "RiskExec is a reporting and analysis platform for CRA, Small Business Lending, …" at bounding box center [566, 399] width 890 height 104
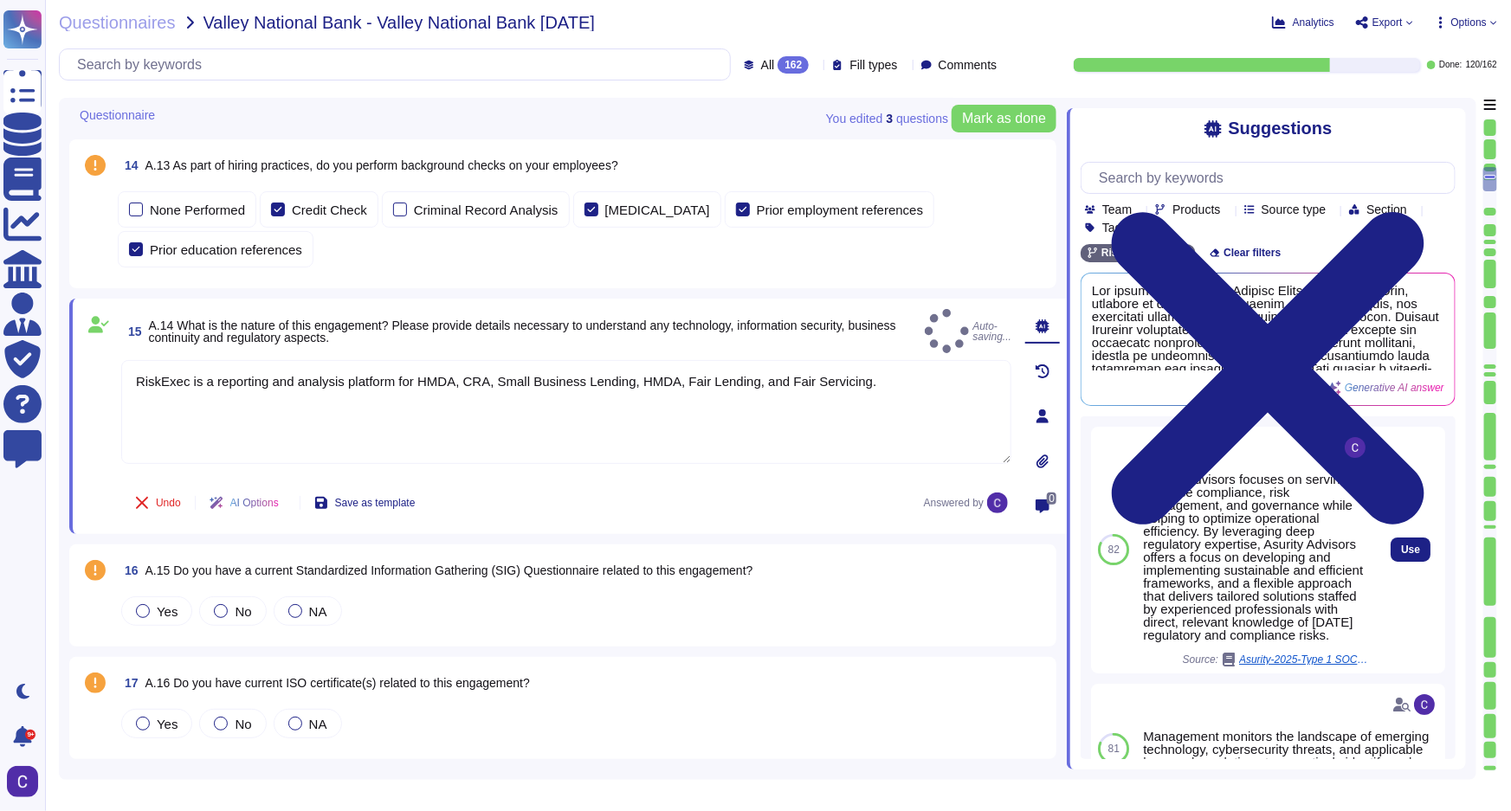
type textarea "RiskExec is a reporting and analysis platform for HMDA, CRA, Small Business Len…"
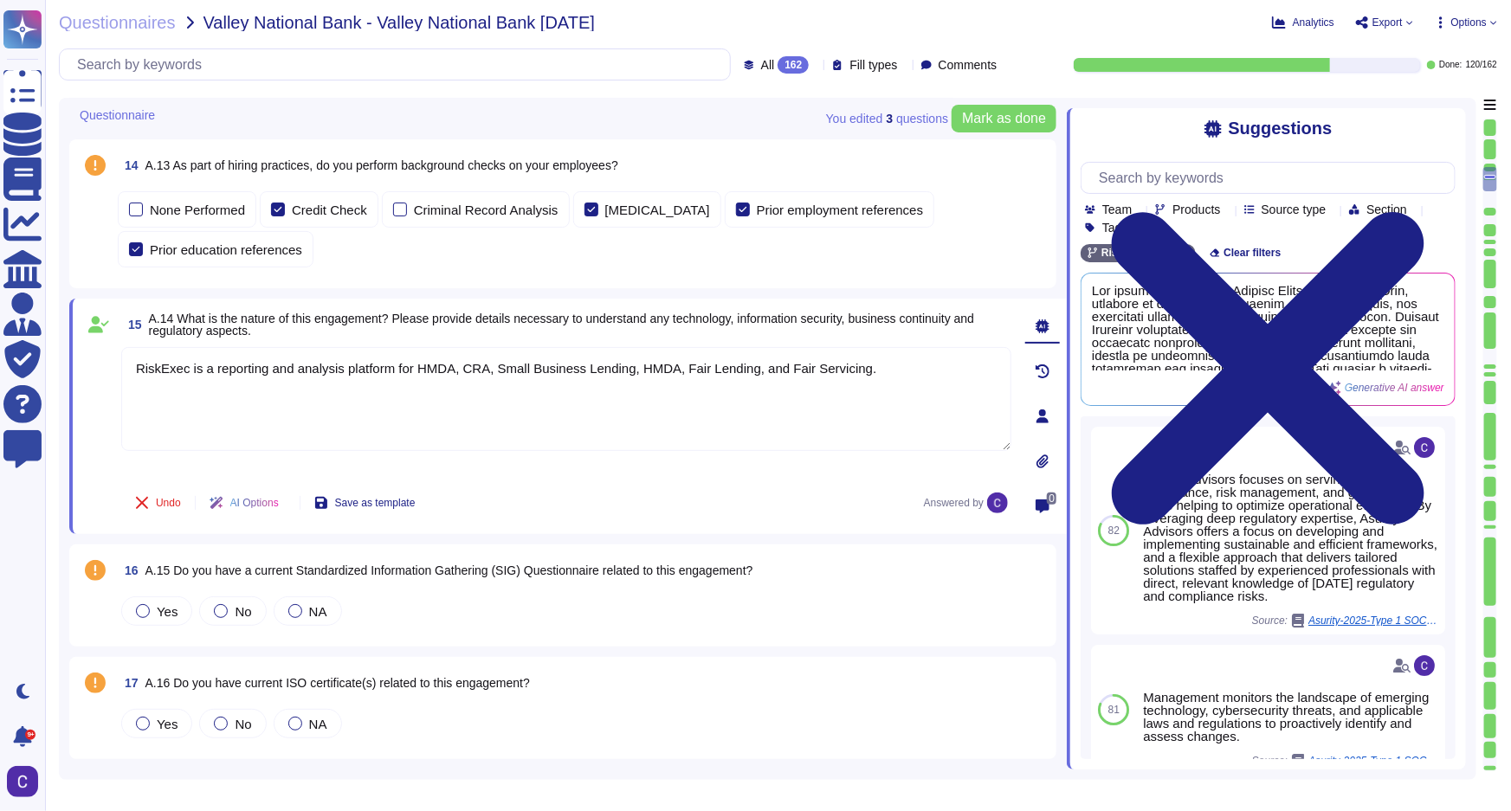
click at [737, 474] on div "15 A.14 What is the nature of this engagement? Please provide details necessary…" at bounding box center [547, 416] width 928 height 215
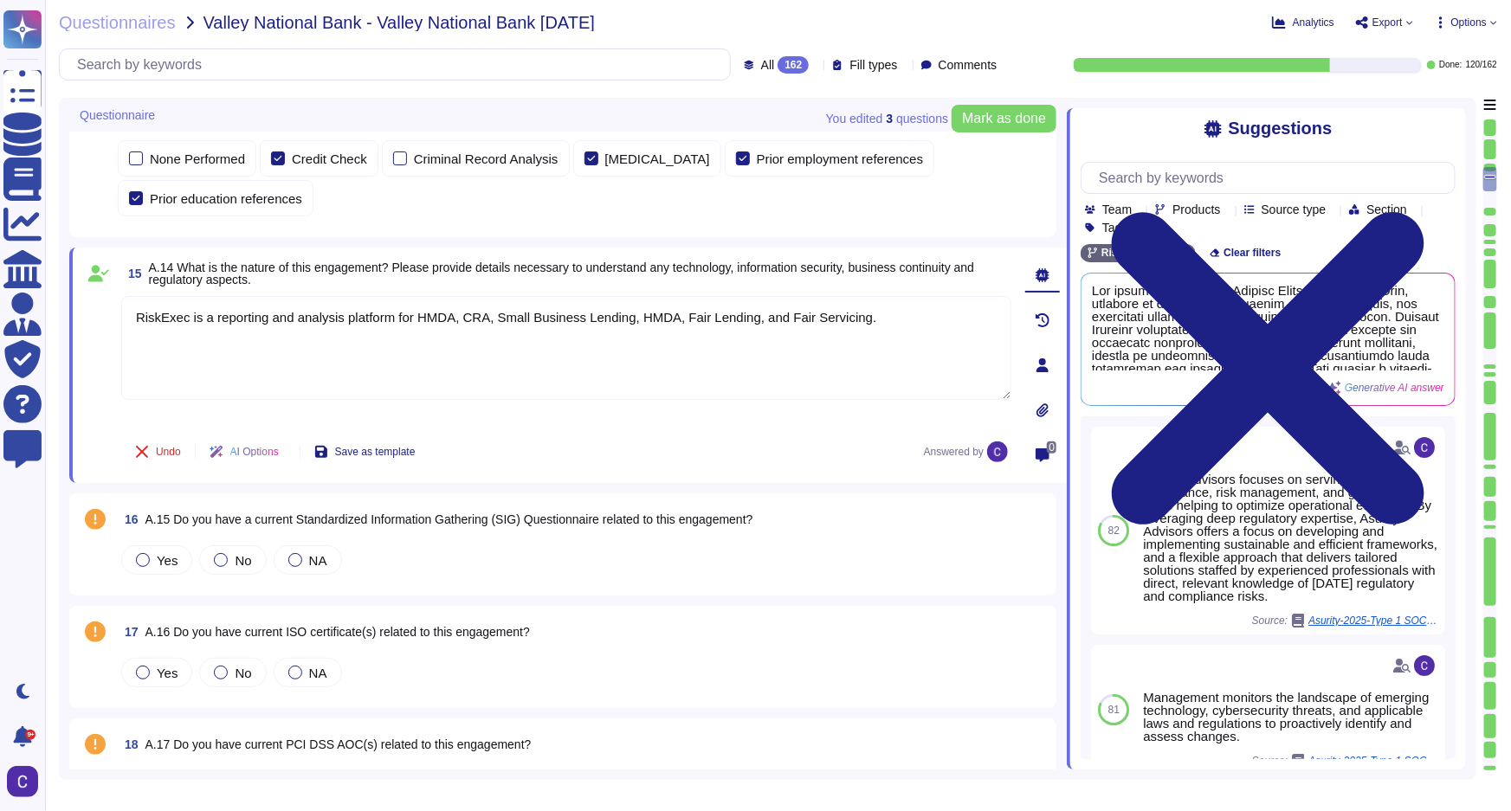
scroll to position [2046, 0]
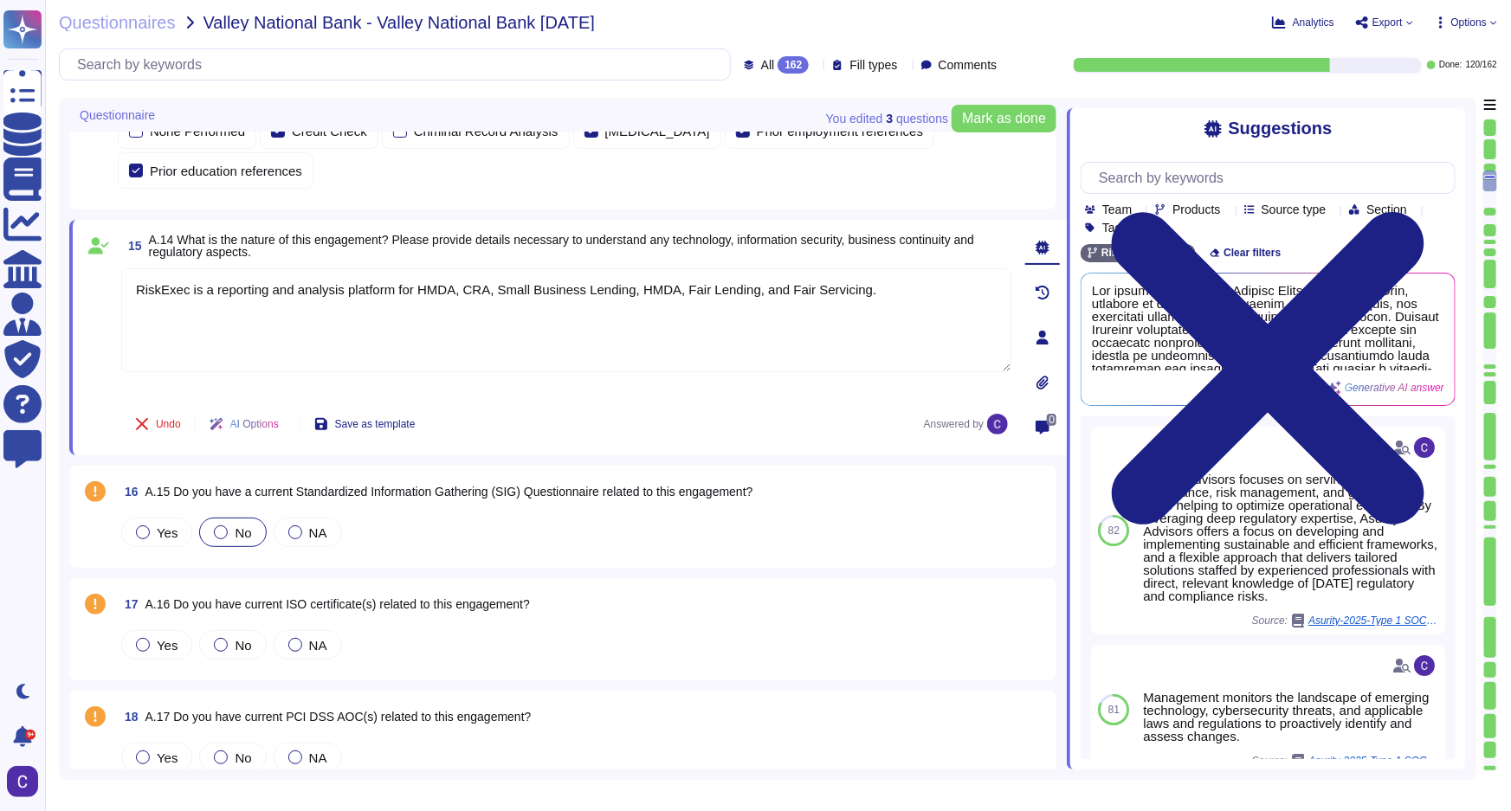
click at [239, 526] on span "No" at bounding box center [243, 533] width 16 height 15
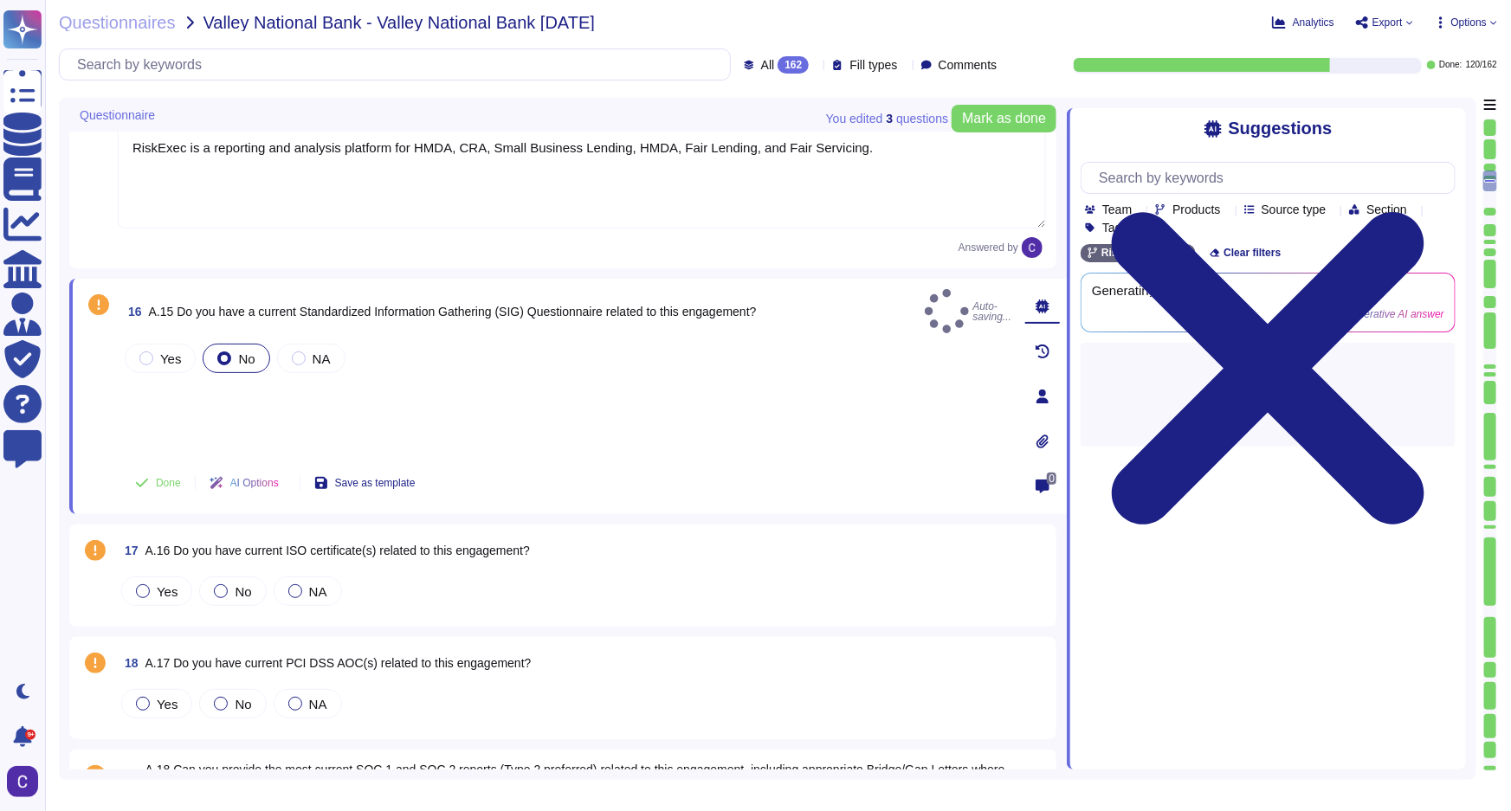
scroll to position [2204, 0]
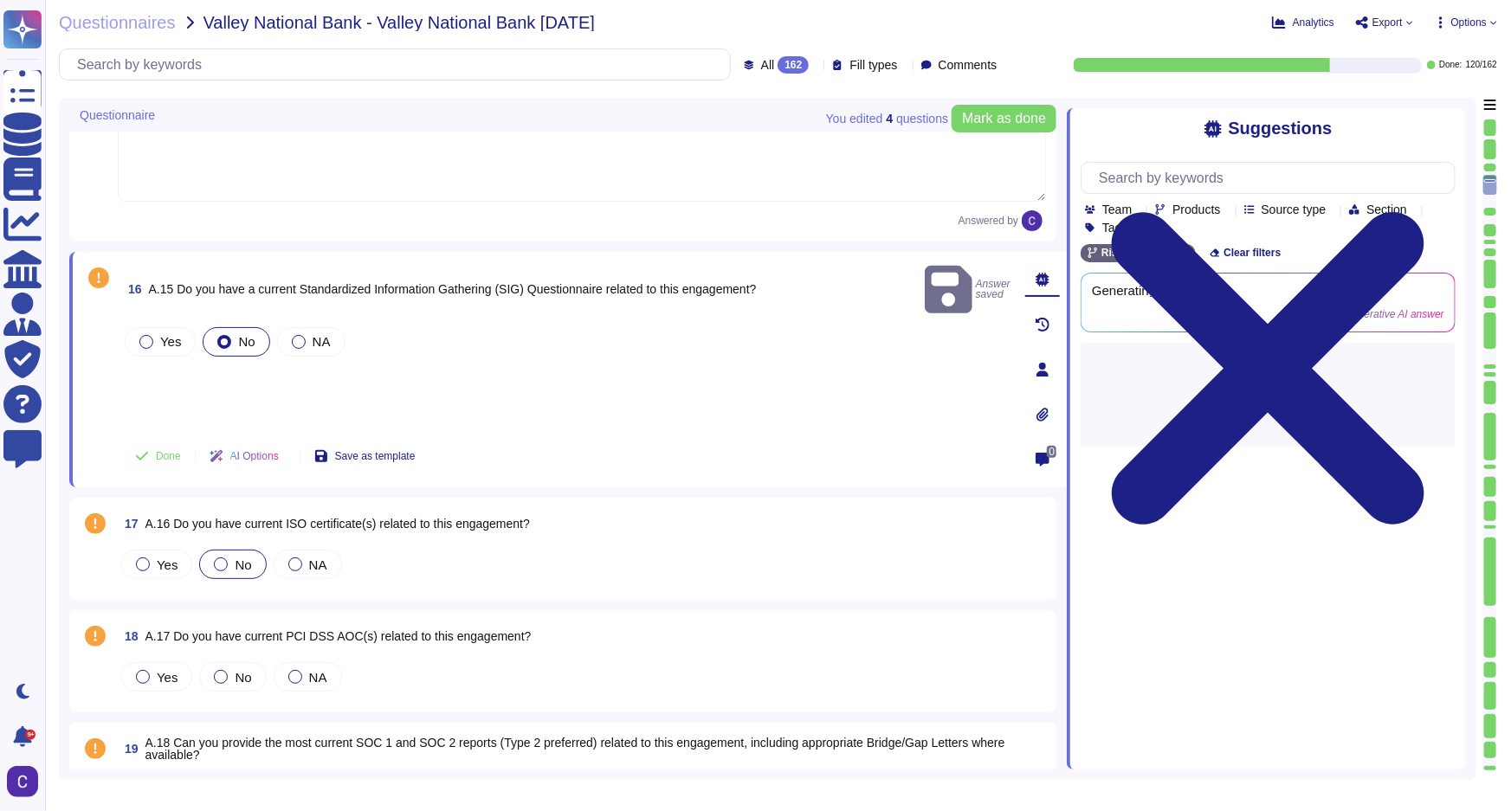
click at [236, 564] on span "No" at bounding box center [243, 565] width 16 height 15
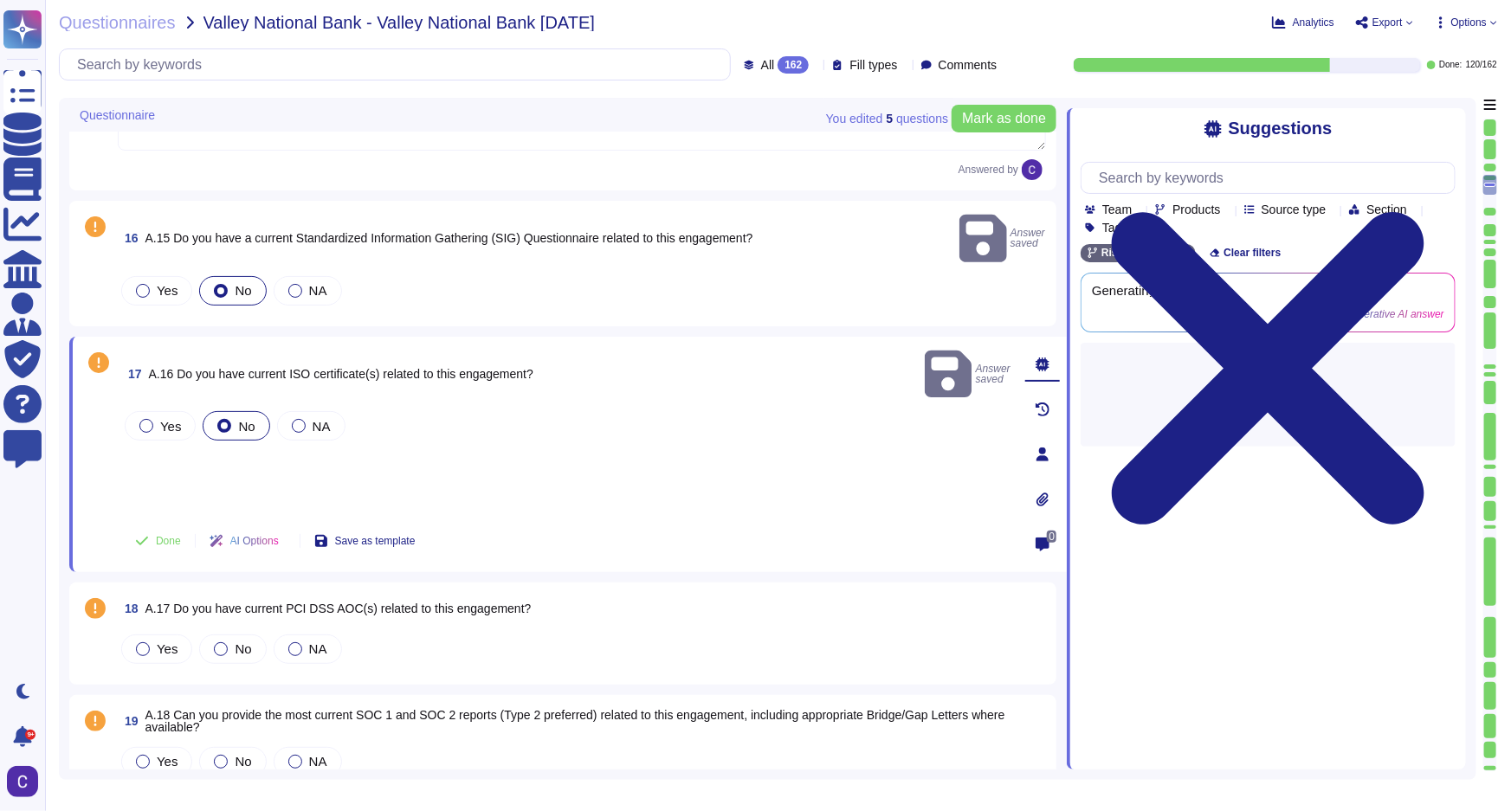
scroll to position [2283, 0]
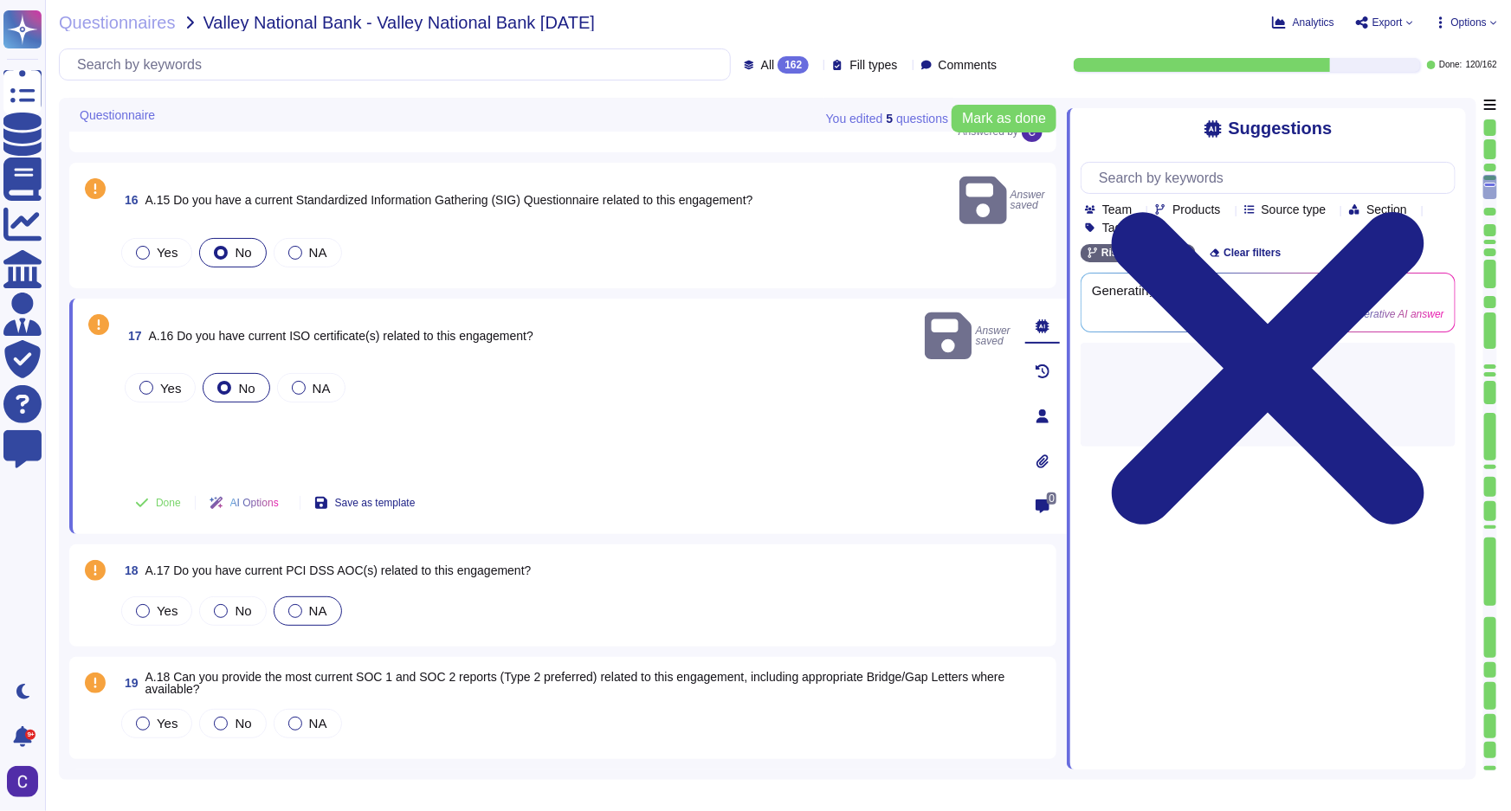
click at [320, 597] on div "NA" at bounding box center [308, 611] width 68 height 29
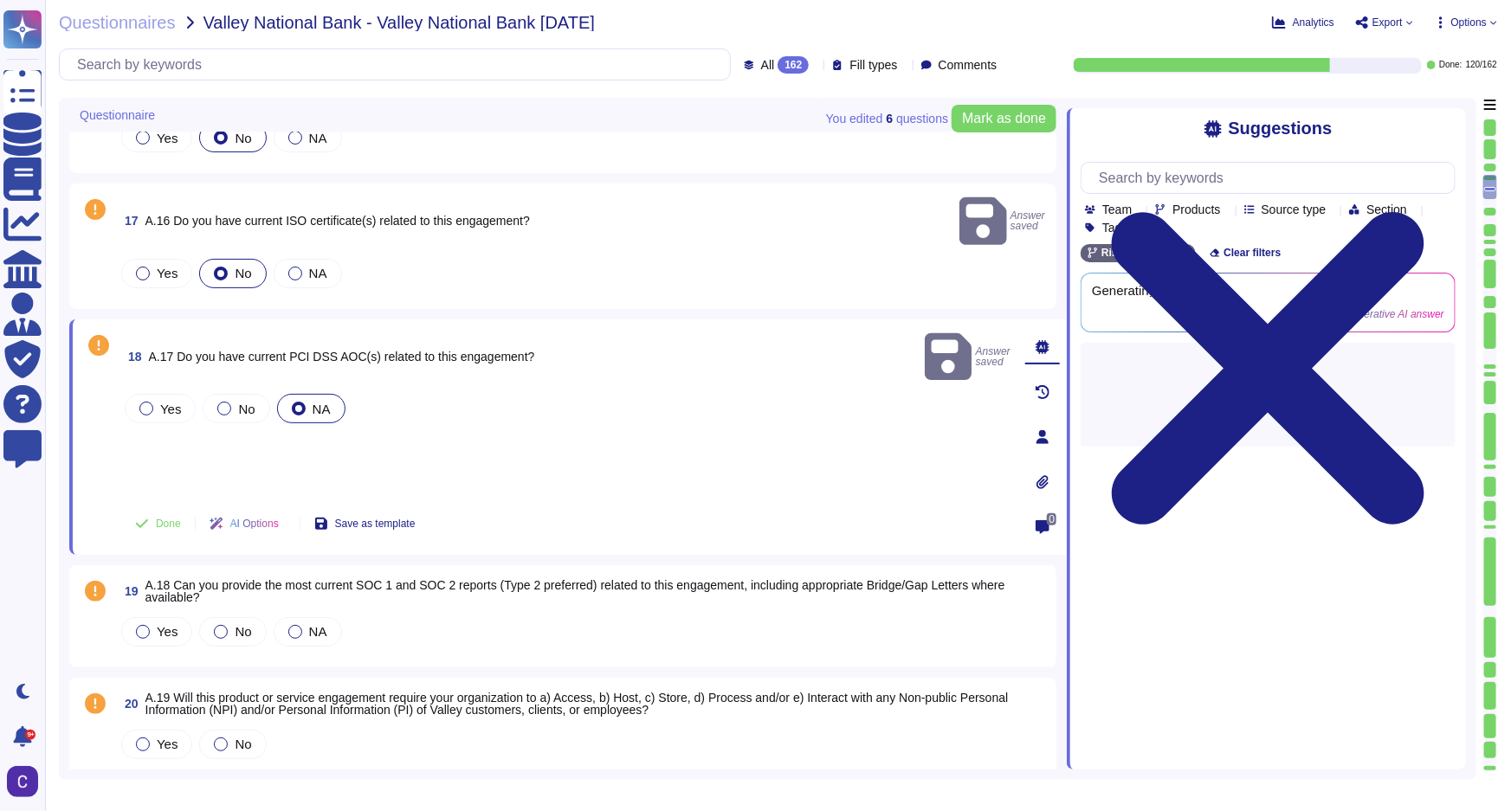
scroll to position [2519, 0]
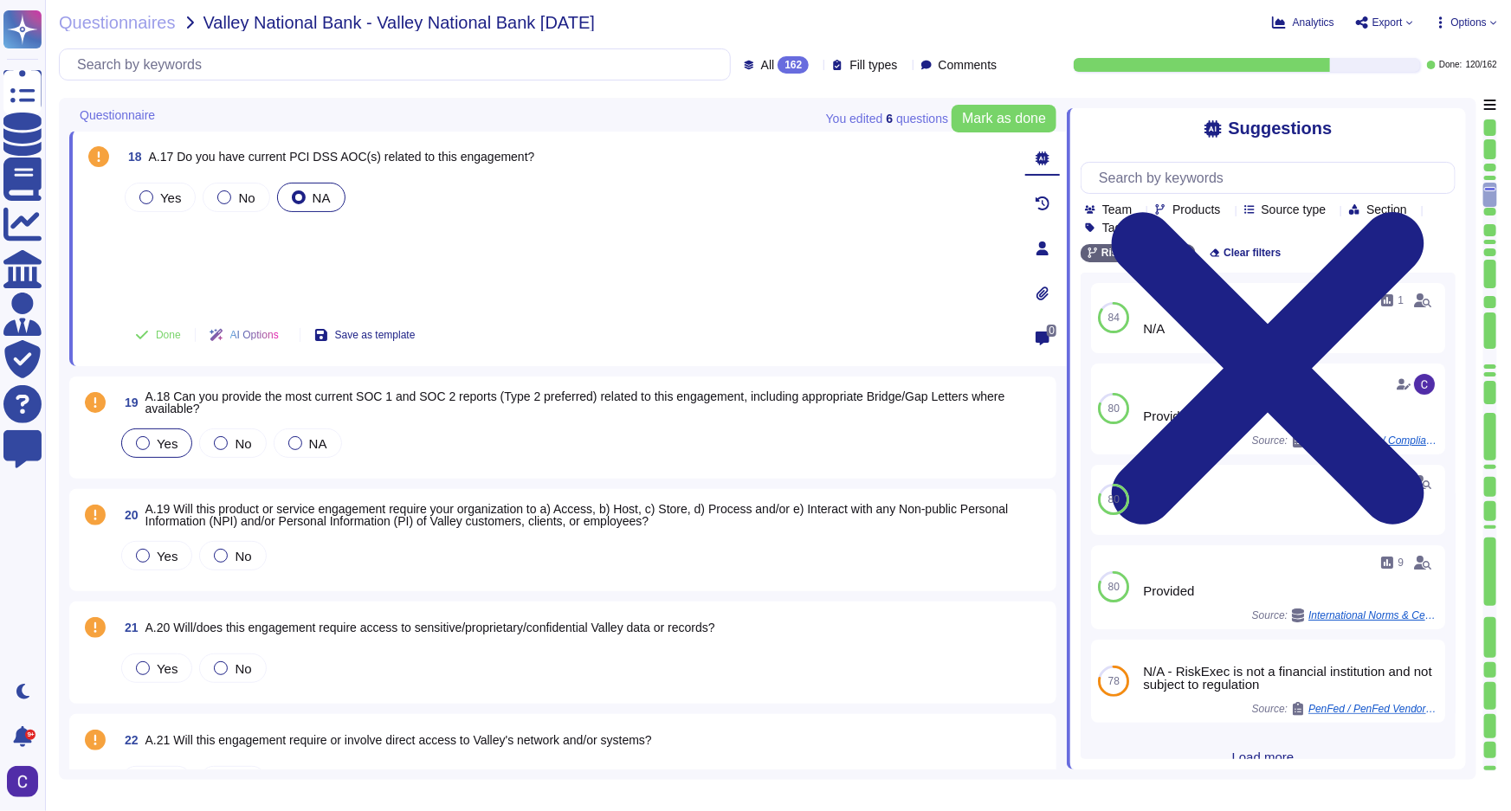
click at [159, 451] on div "Yes" at bounding box center [156, 443] width 71 height 29
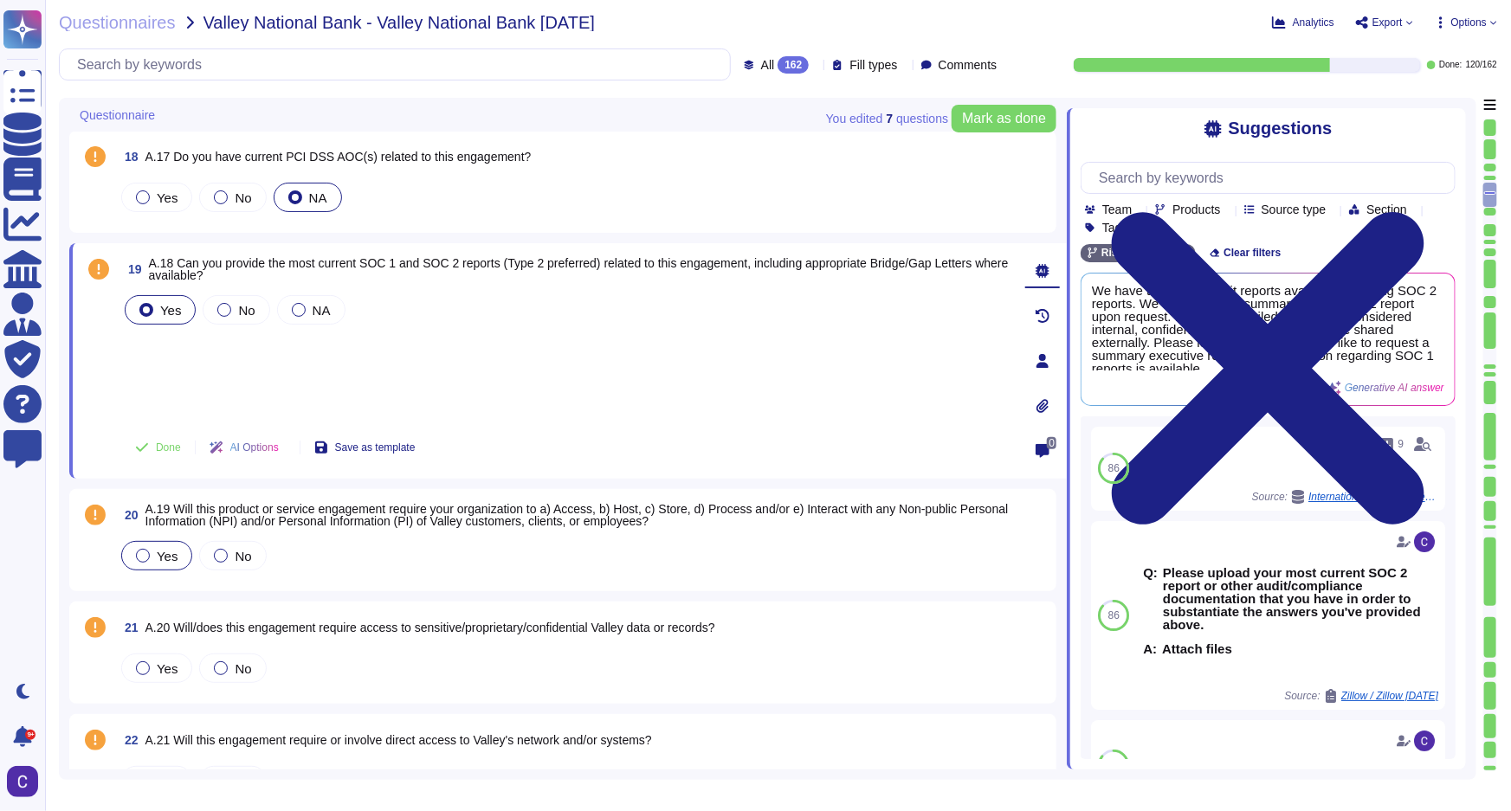
click at [148, 549] on div at bounding box center [143, 556] width 14 height 14
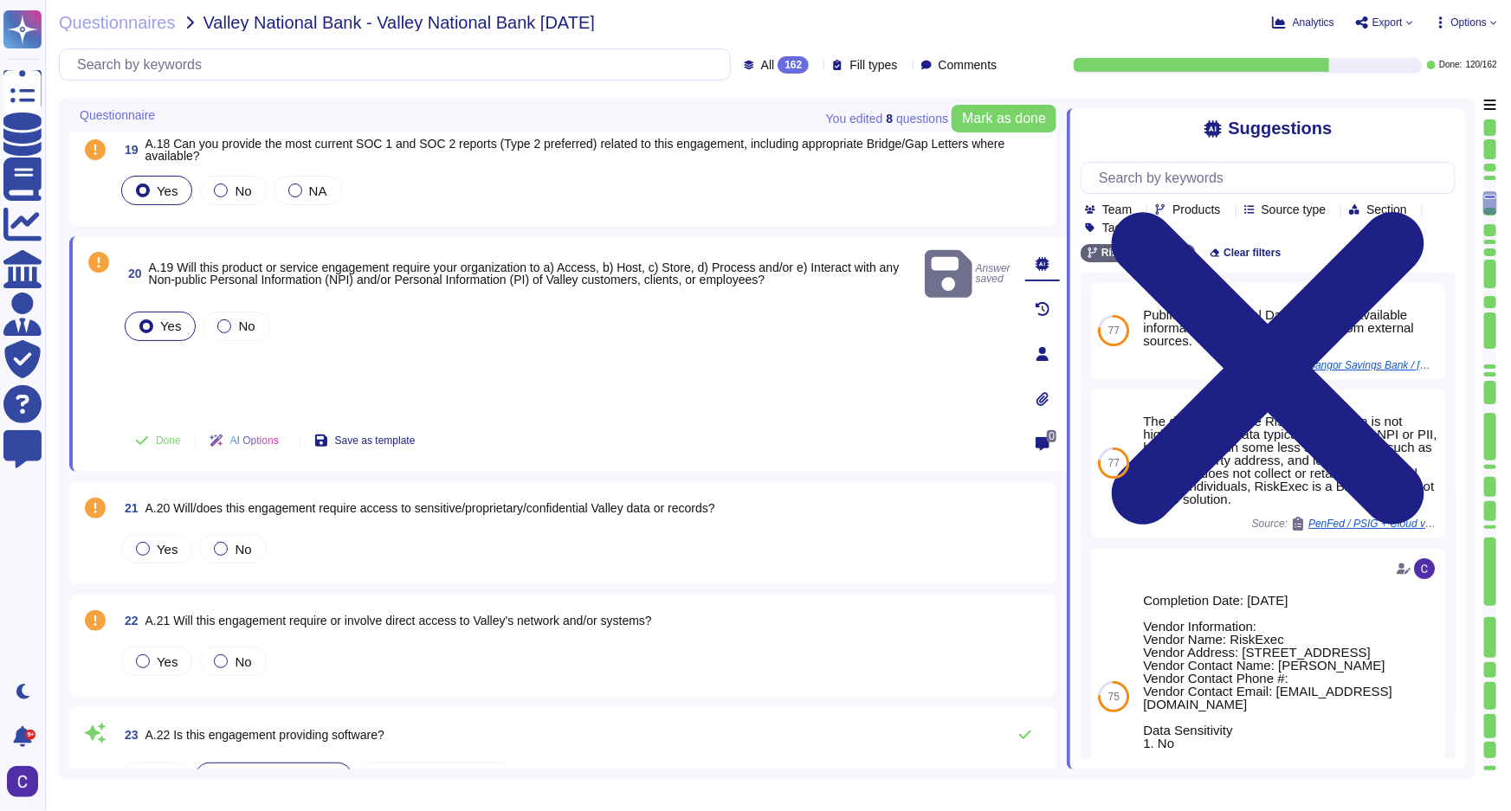
scroll to position [2755, 0]
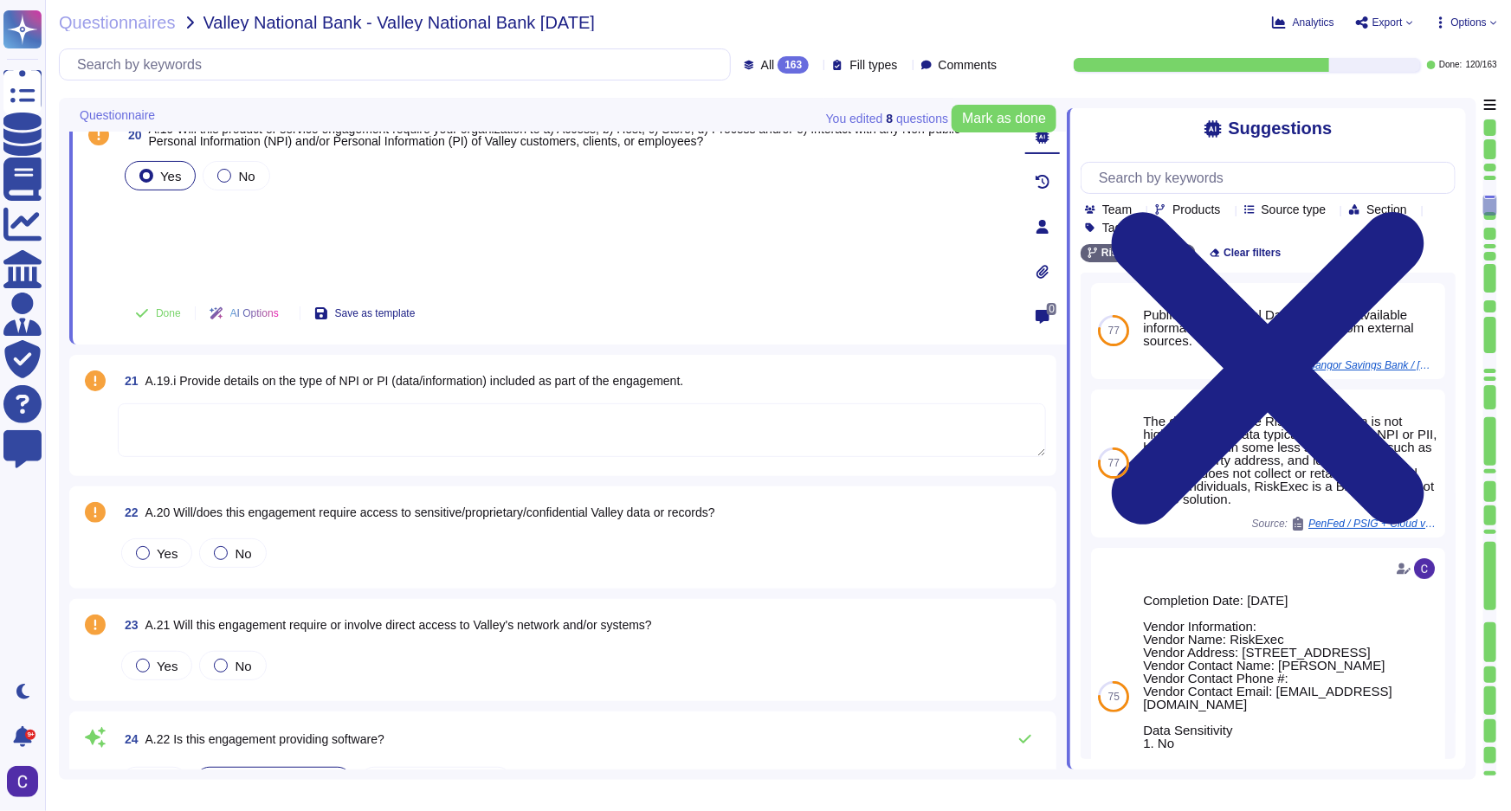
click at [652, 434] on textarea at bounding box center [582, 431] width 928 height 54
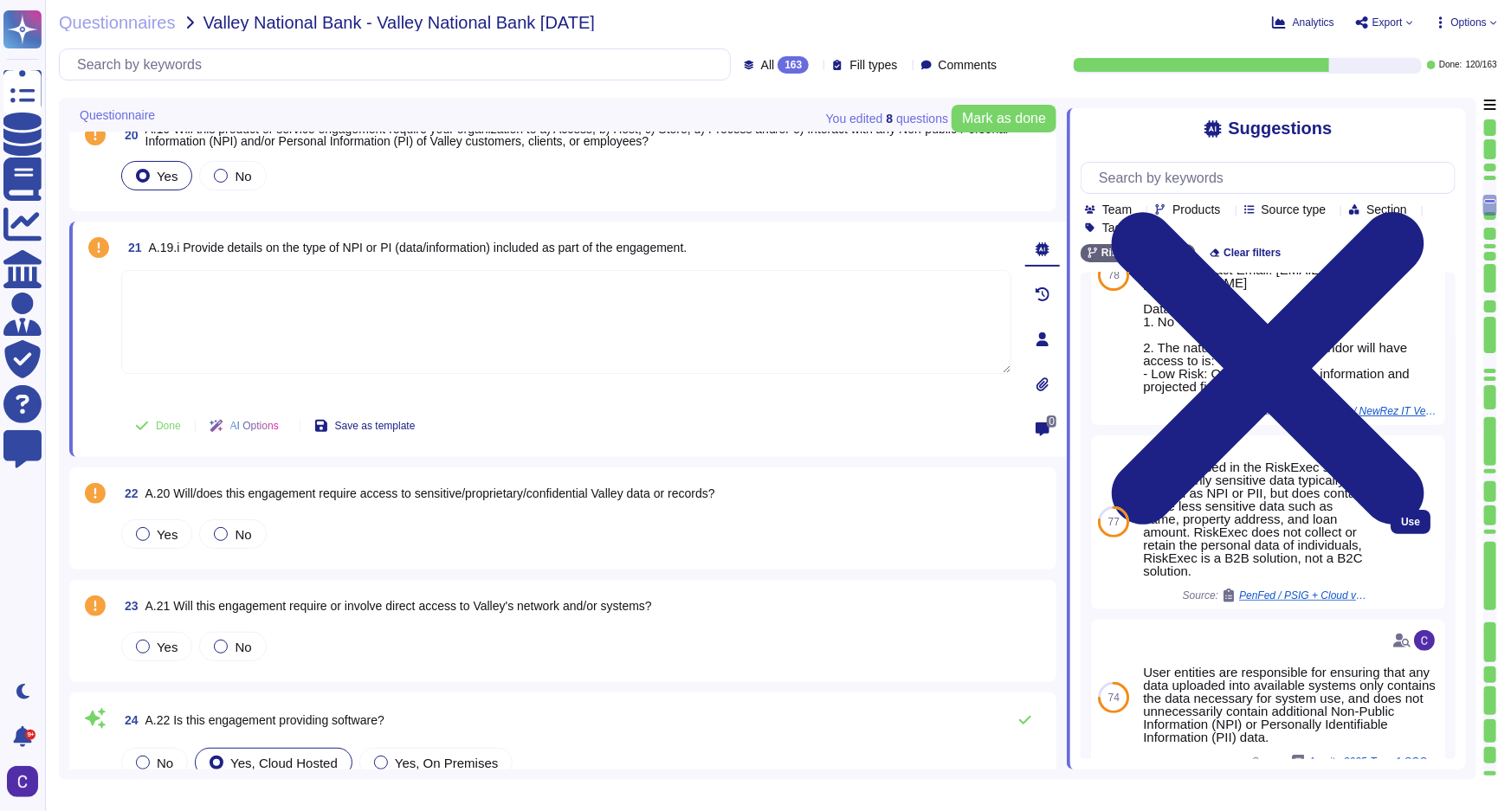
scroll to position [138, 0]
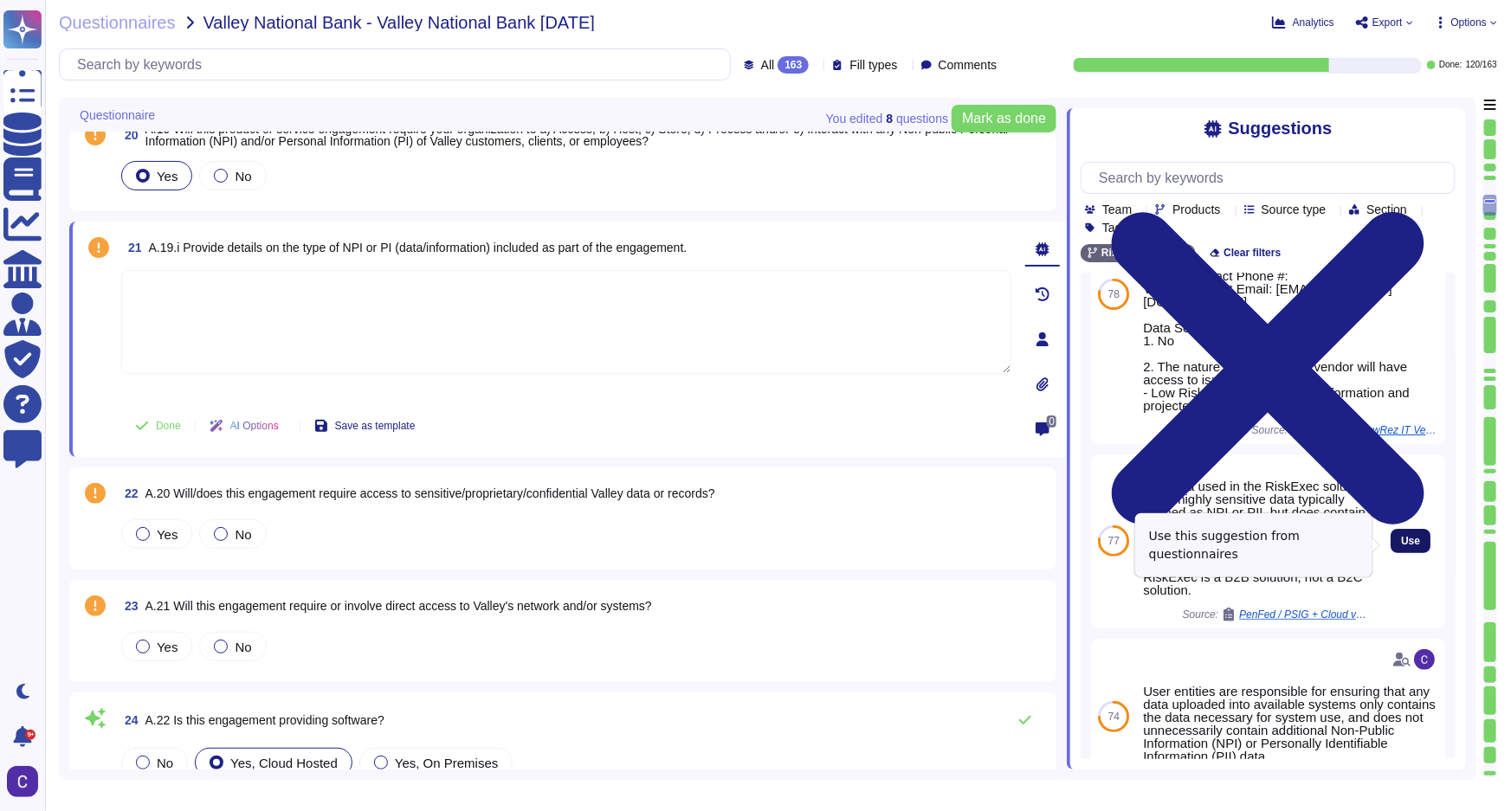
click at [1403, 537] on button "Use" at bounding box center [1411, 541] width 40 height 24
type textarea "The data used in the RiskExec solution is not highly sensitive data typically d…"
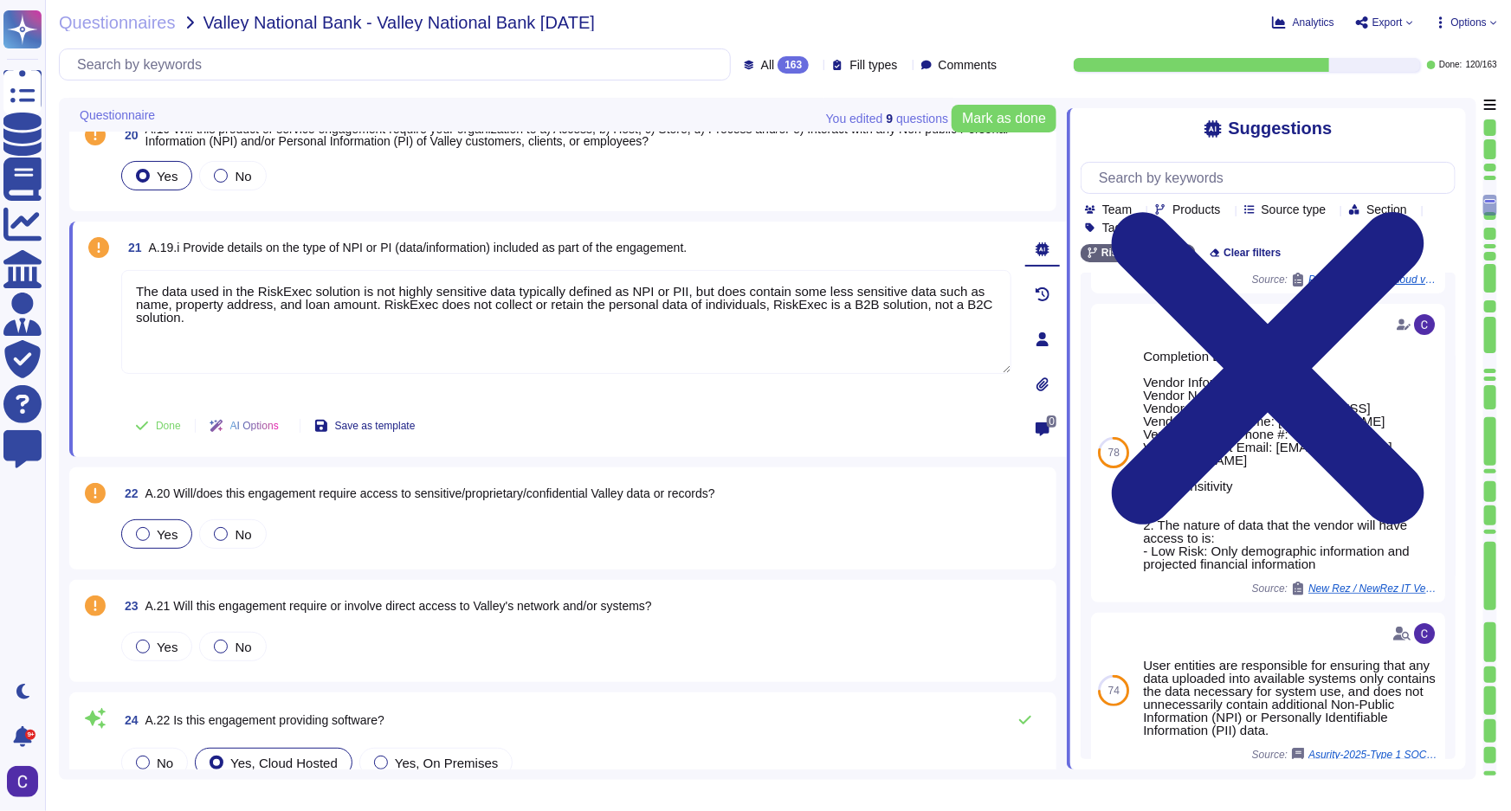
click at [184, 528] on div "Yes" at bounding box center [156, 534] width 71 height 29
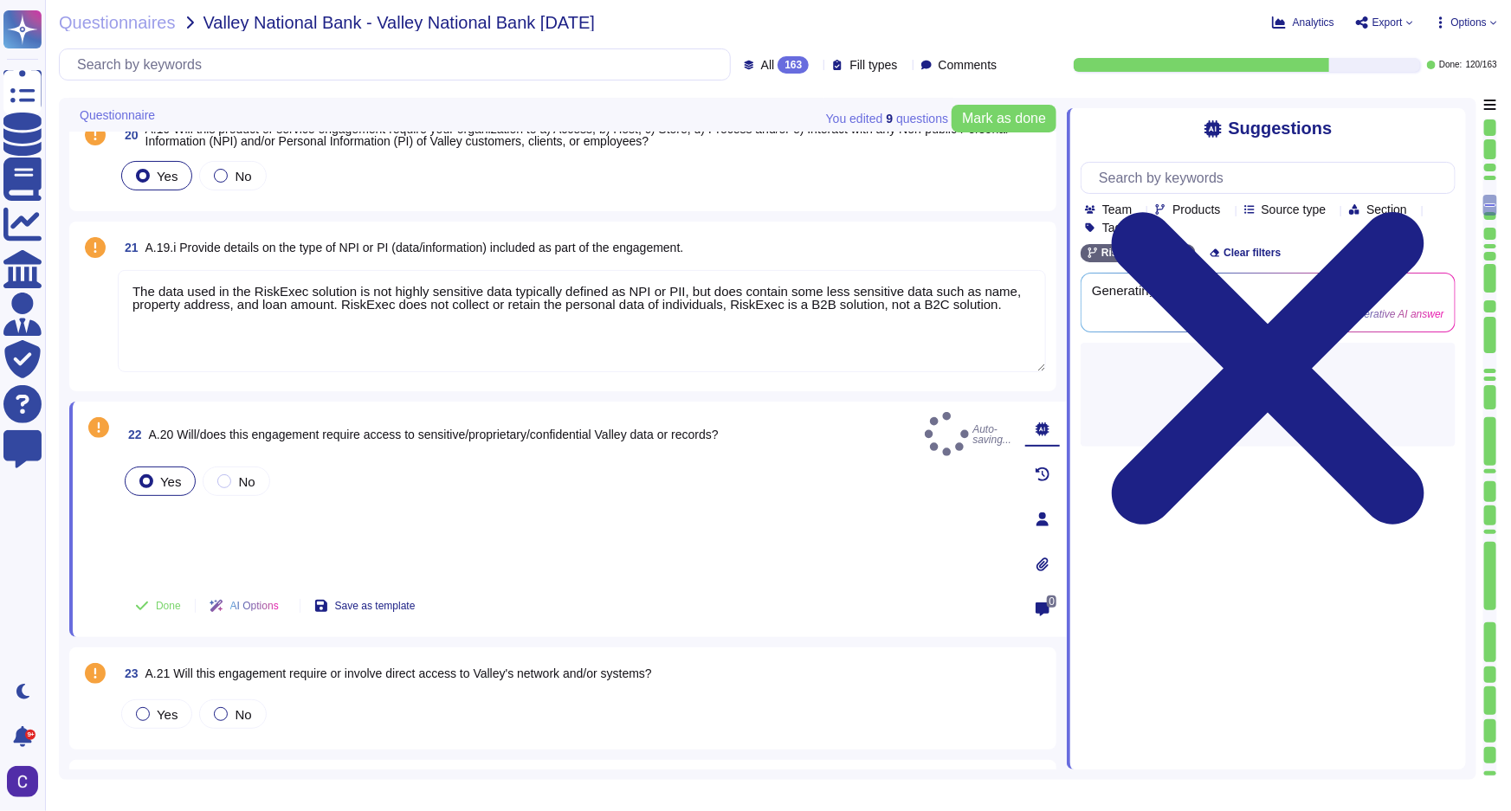
scroll to position [0, 0]
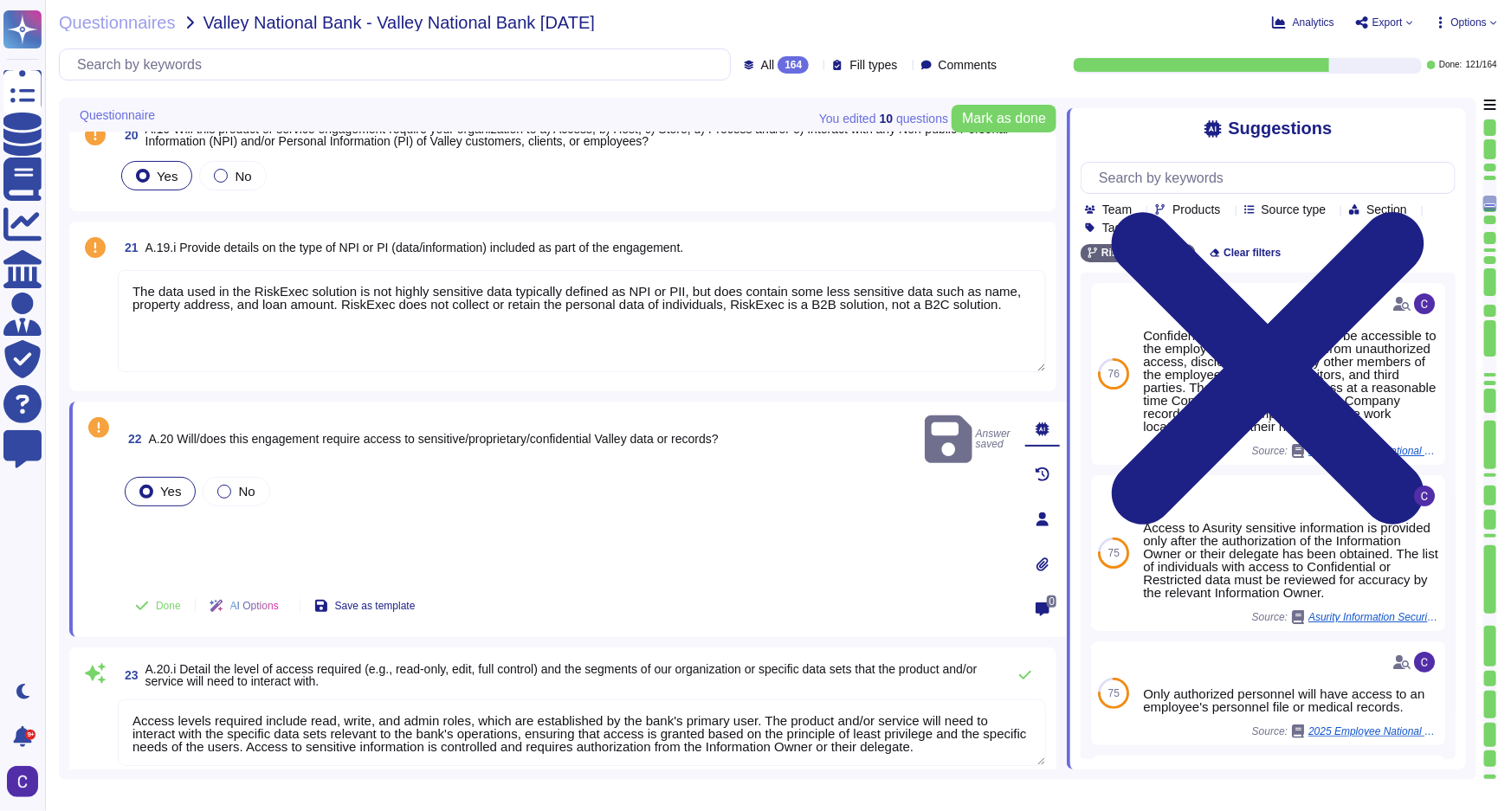
type textarea "Access levels required include read, write, and admin roles, which are establis…"
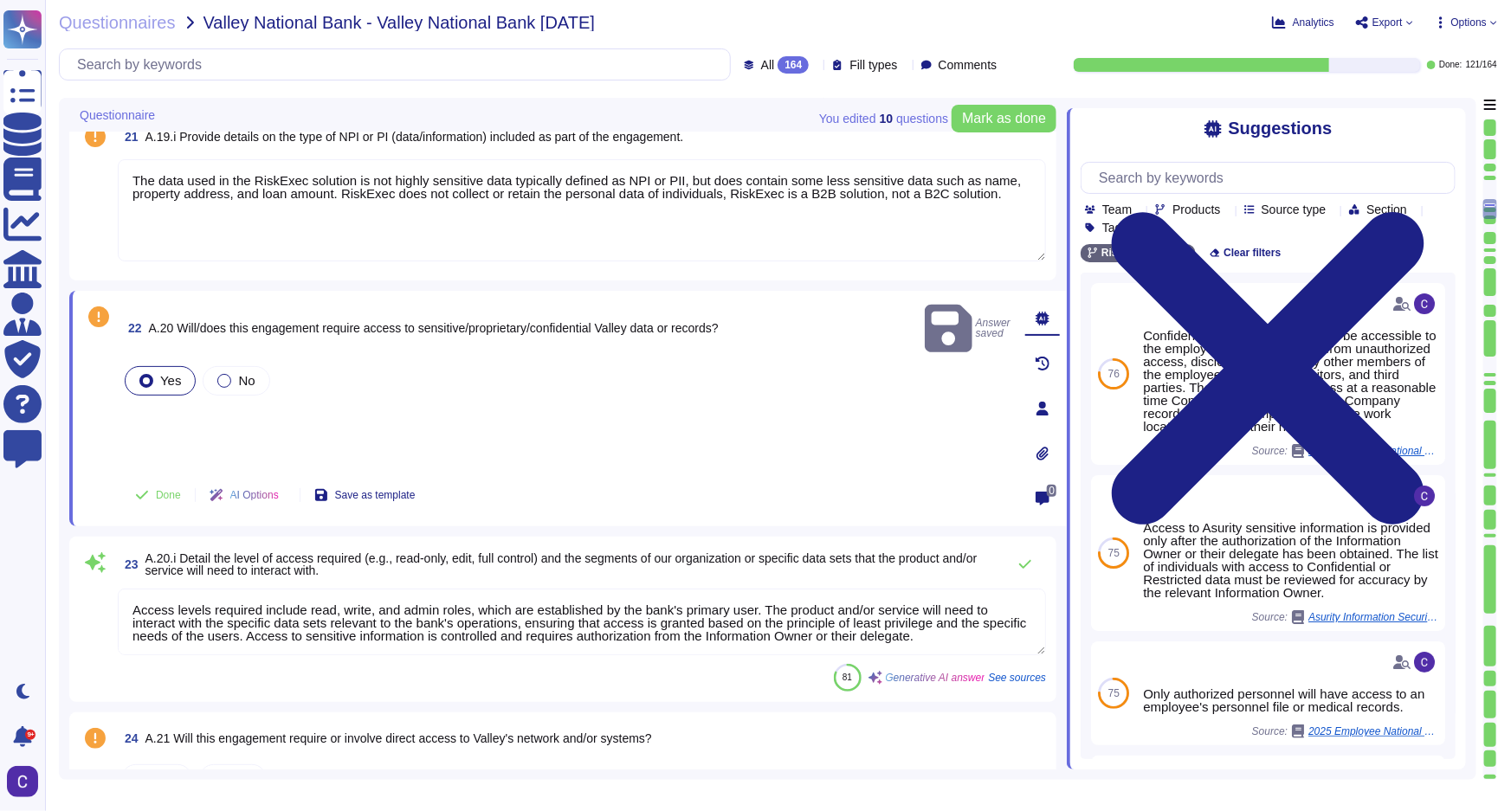
scroll to position [2991, 0]
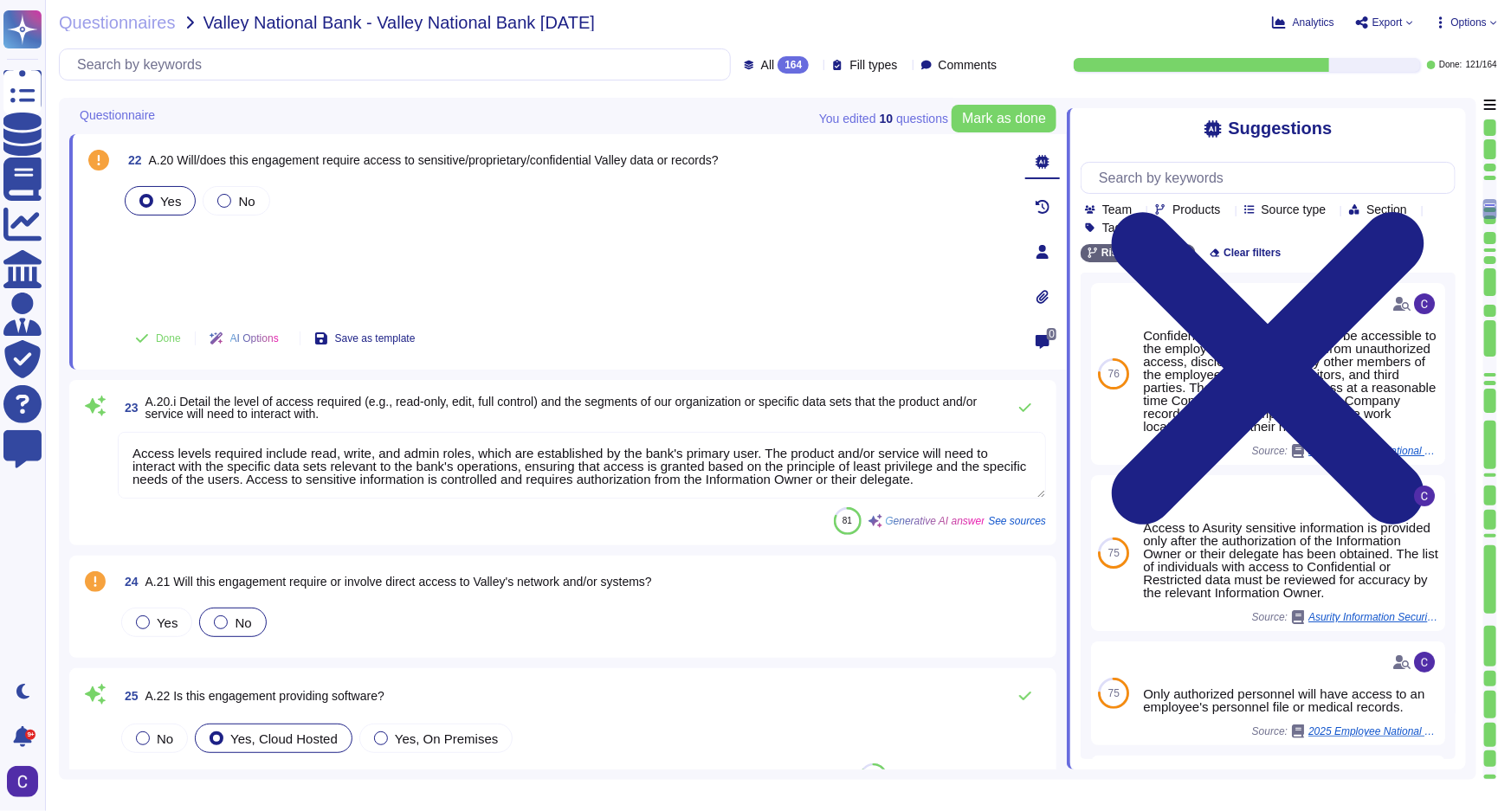
click at [251, 615] on div "No" at bounding box center [232, 622] width 67 height 29
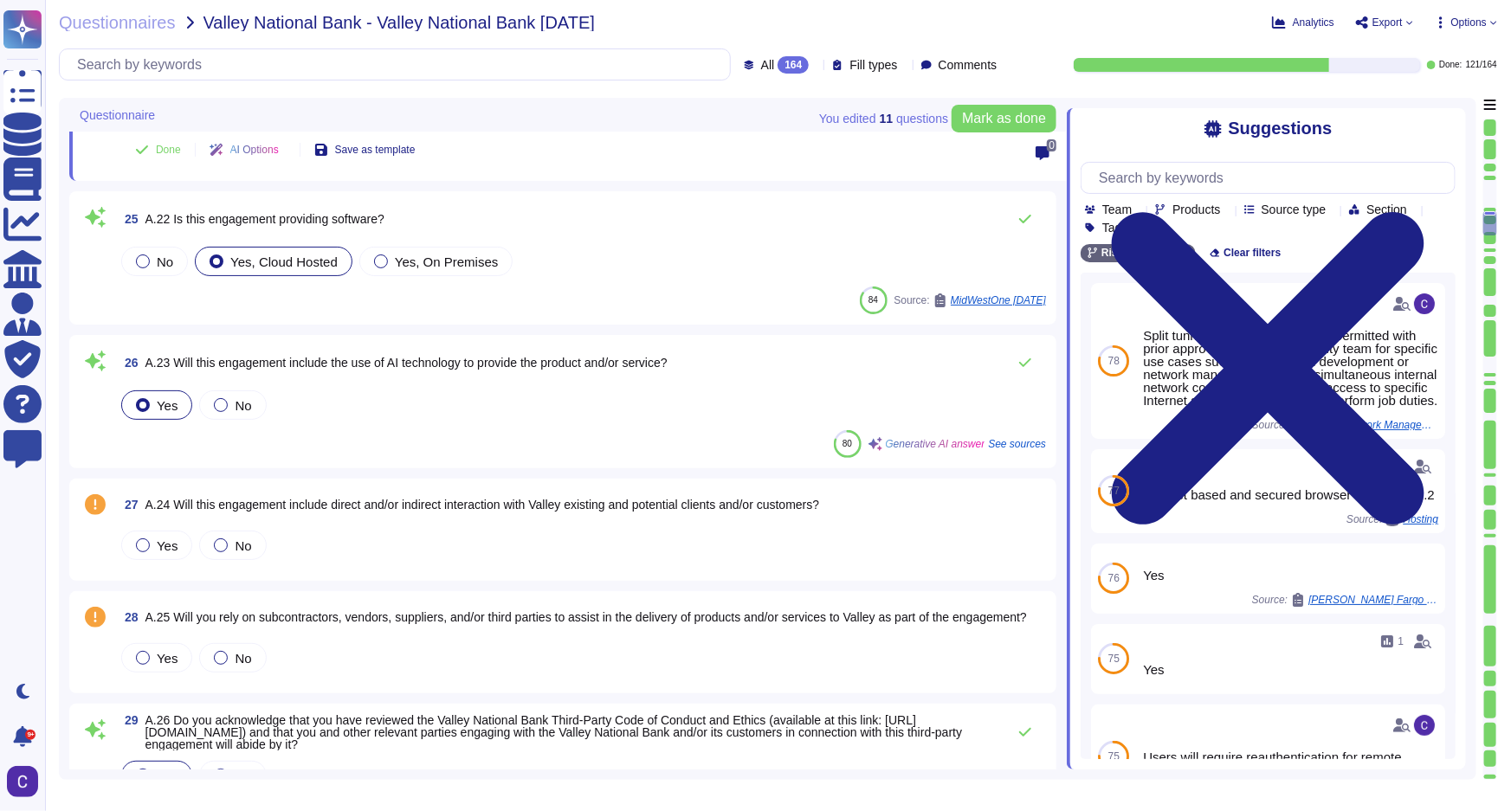
scroll to position [3464, 0]
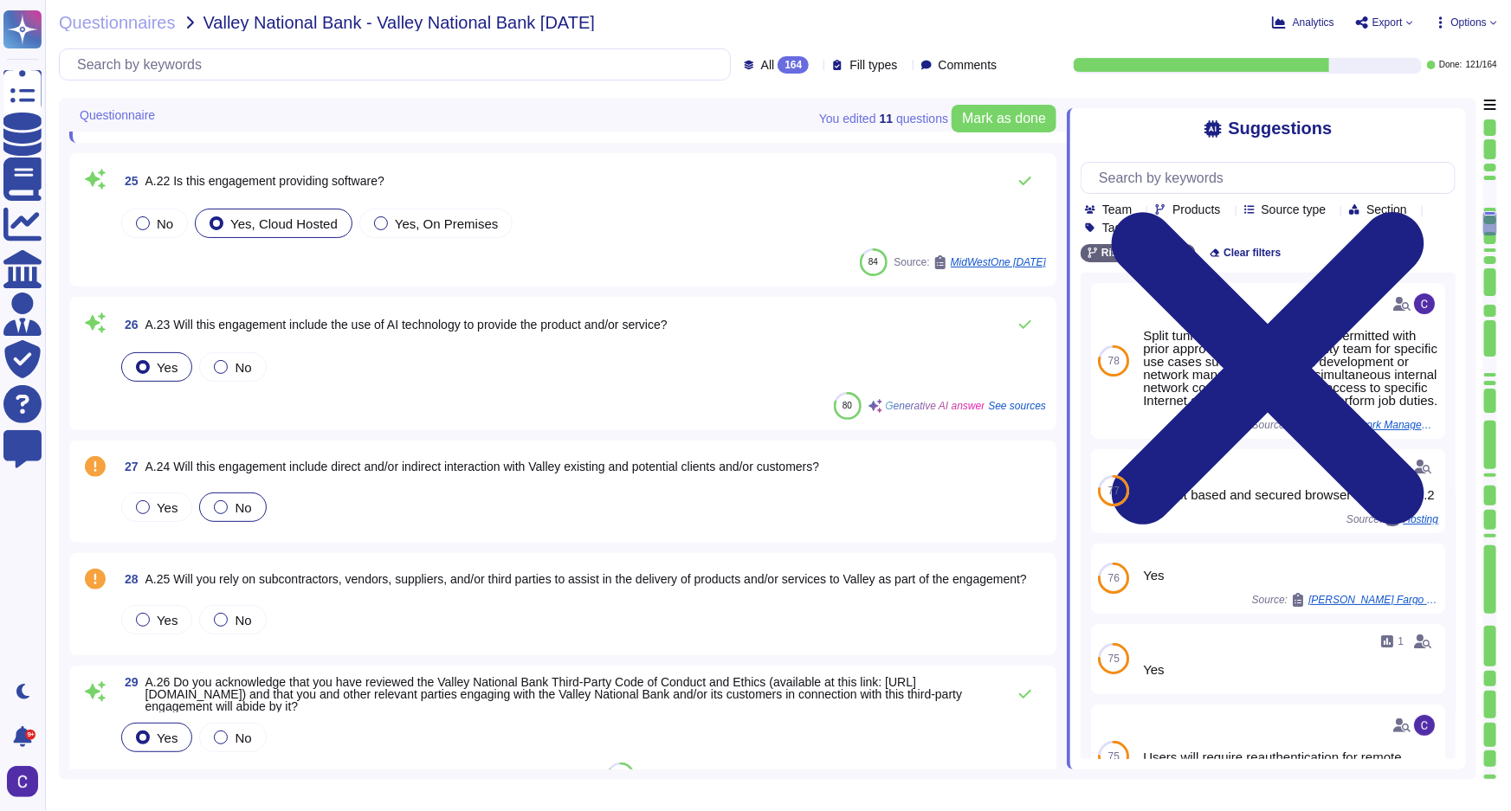
click at [238, 511] on span "No" at bounding box center [243, 508] width 16 height 15
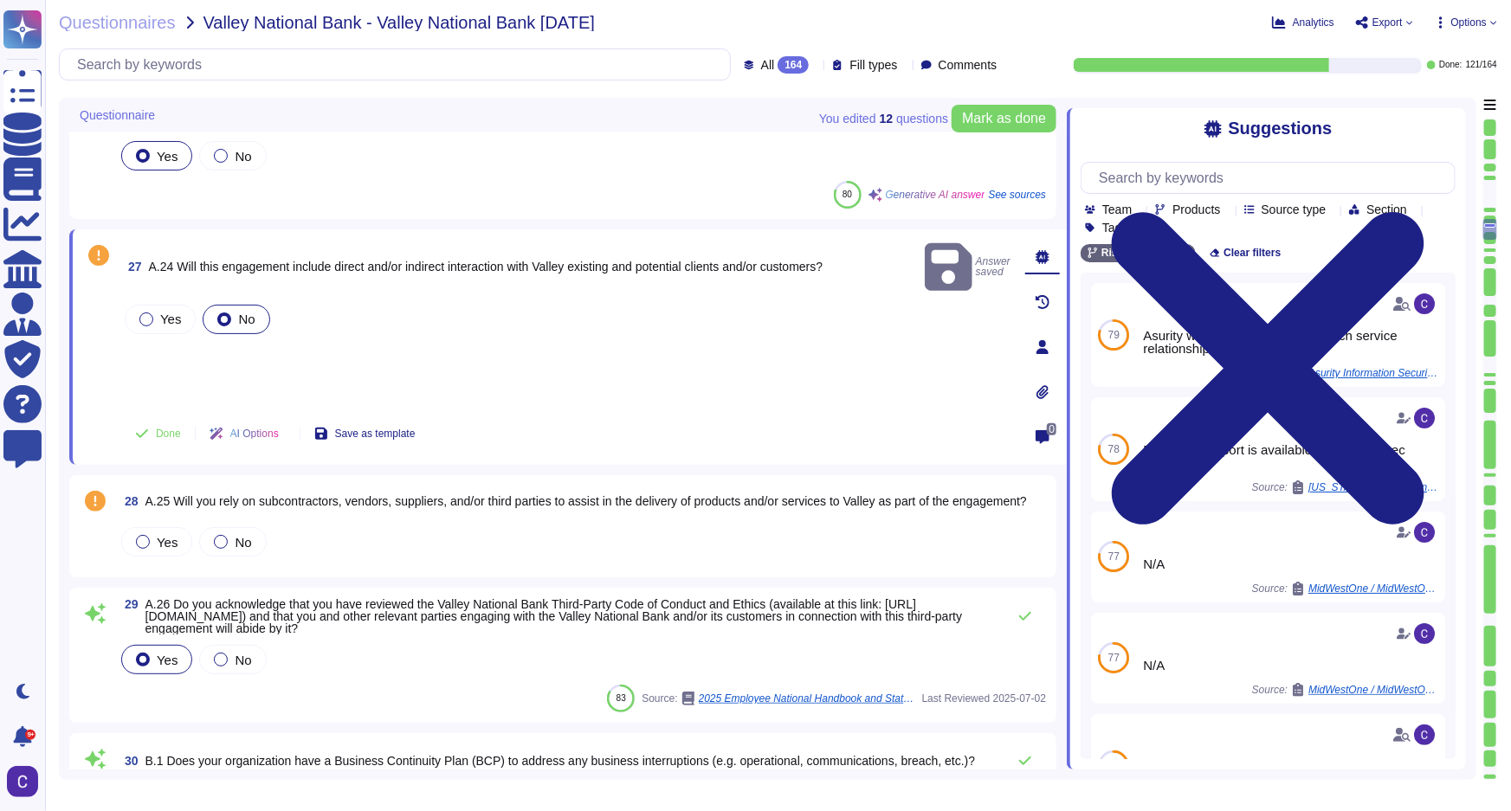
scroll to position [3542, 0]
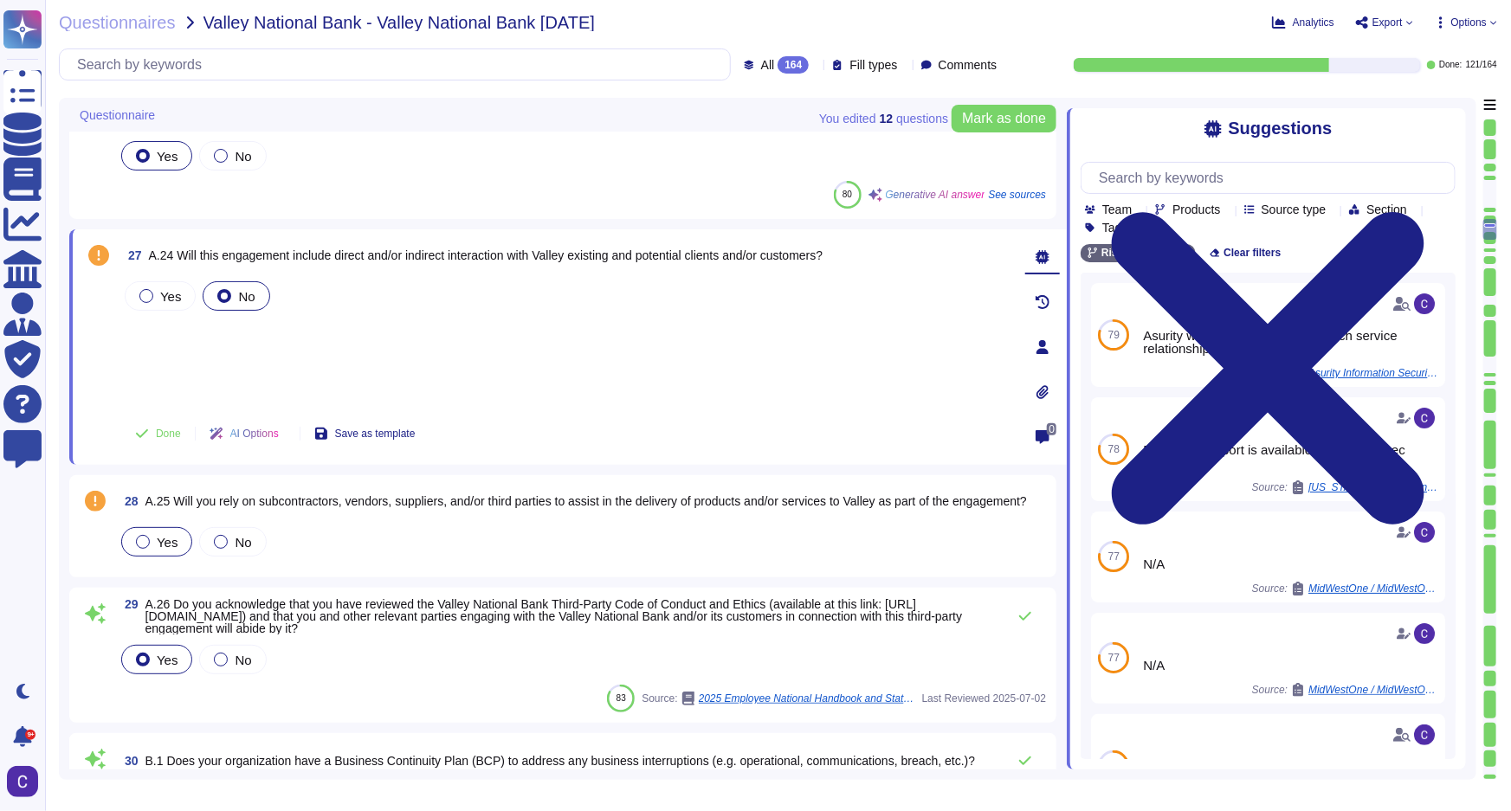
click at [139, 535] on label "Yes" at bounding box center [157, 542] width 42 height 14
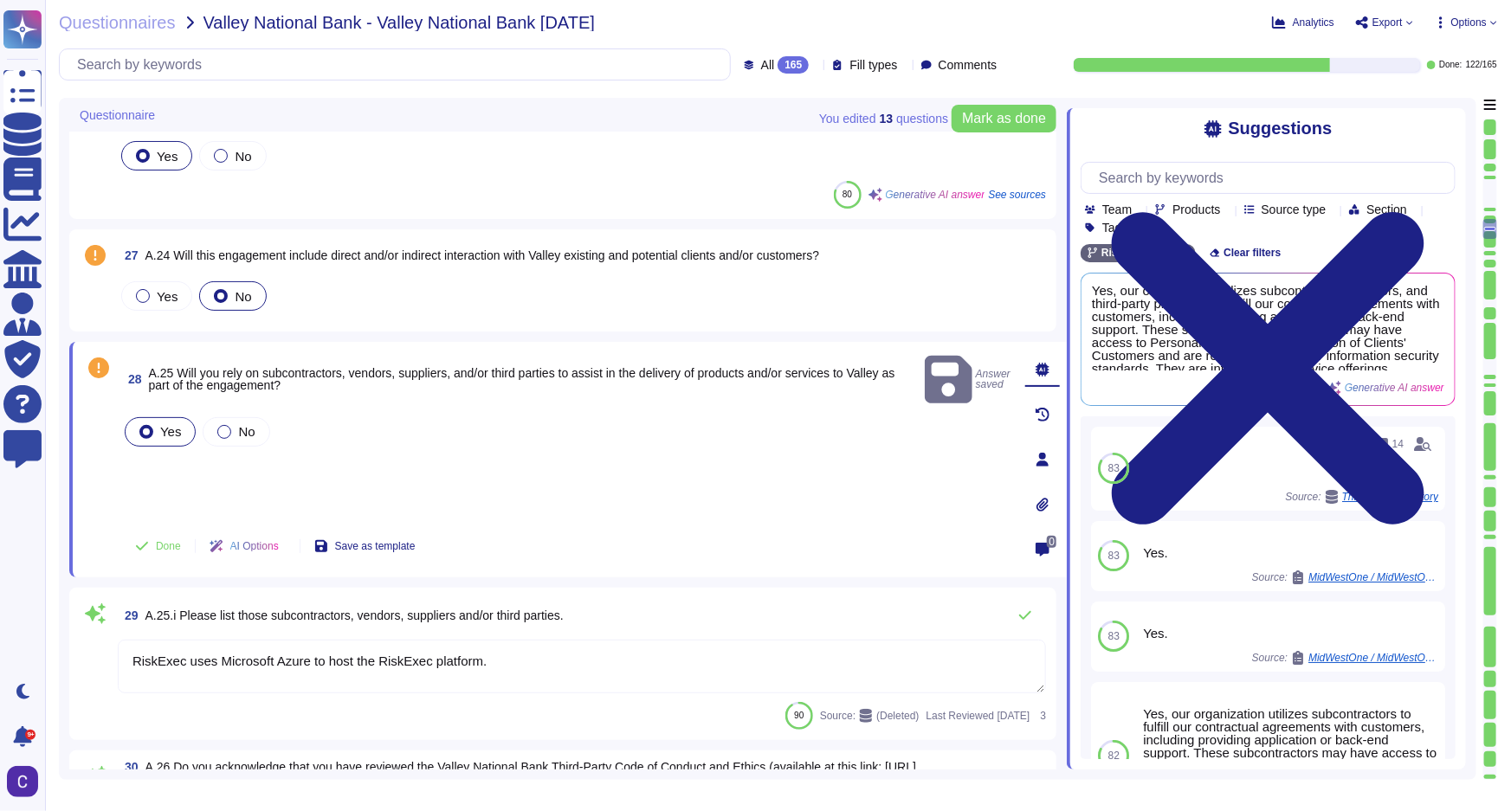
type textarea "RiskExec uses Microsoft Azure to host the RiskExec platform."
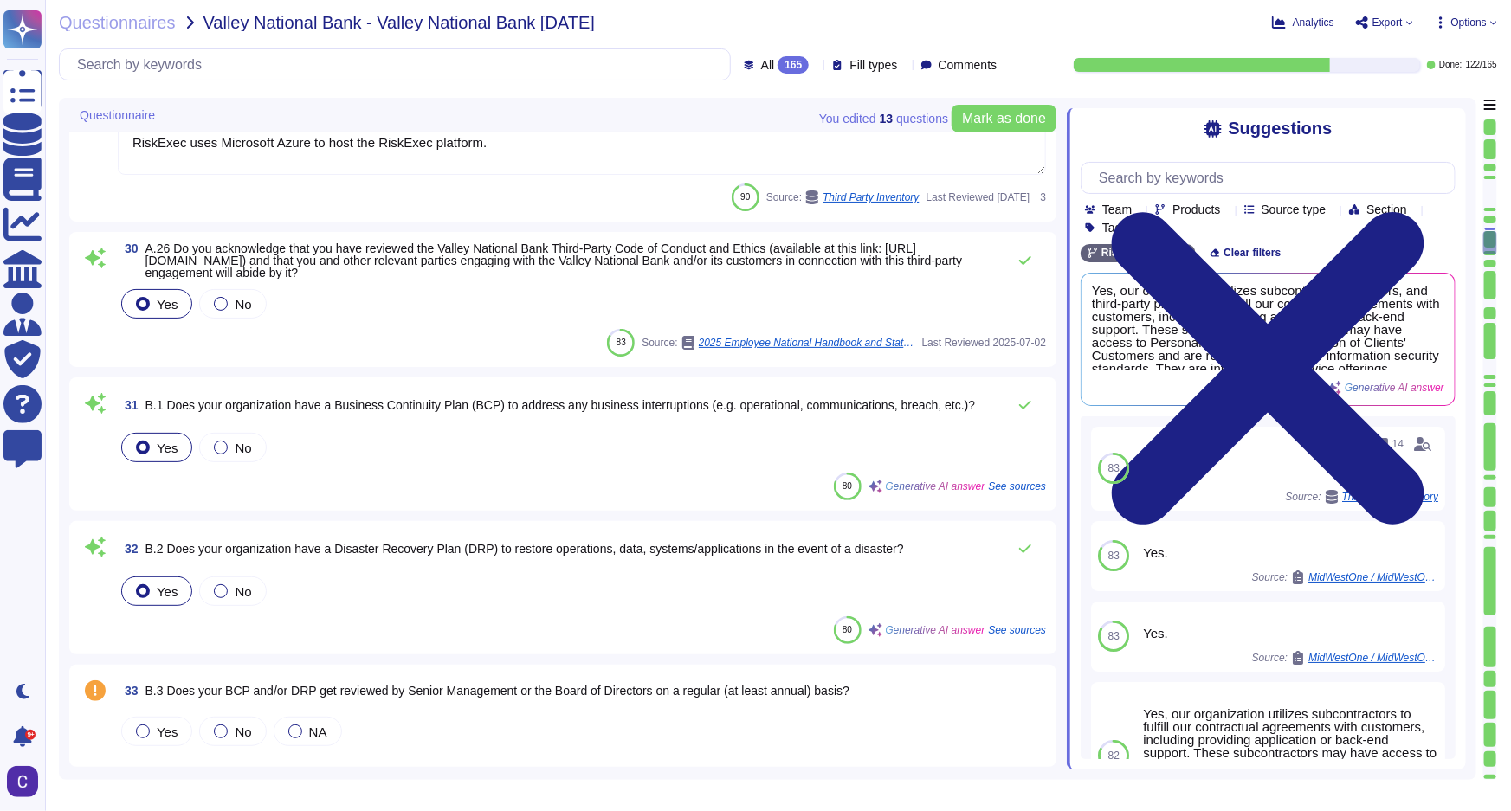
scroll to position [4172, 0]
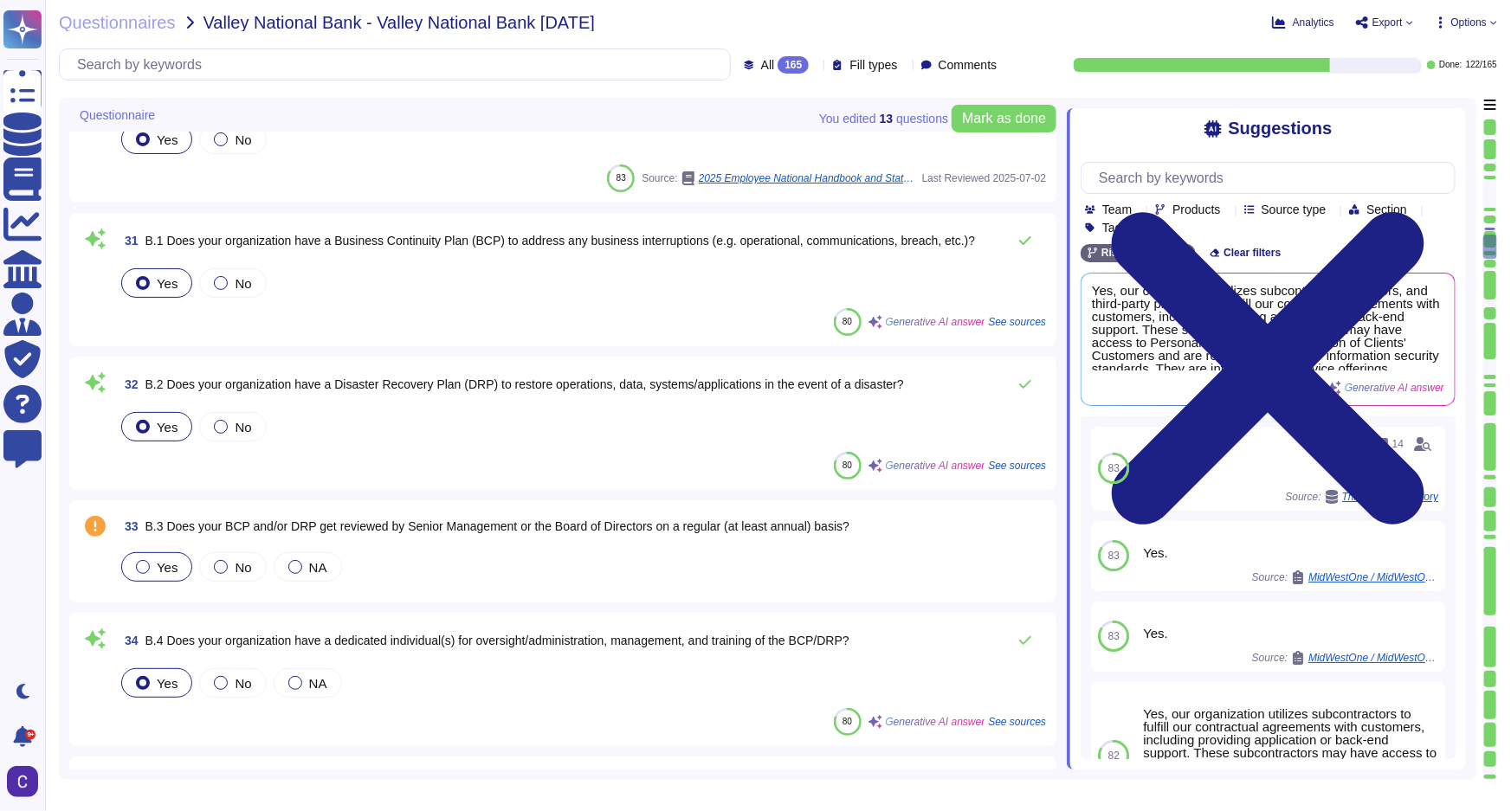
click at [163, 569] on span "Yes" at bounding box center [167, 567] width 21 height 15
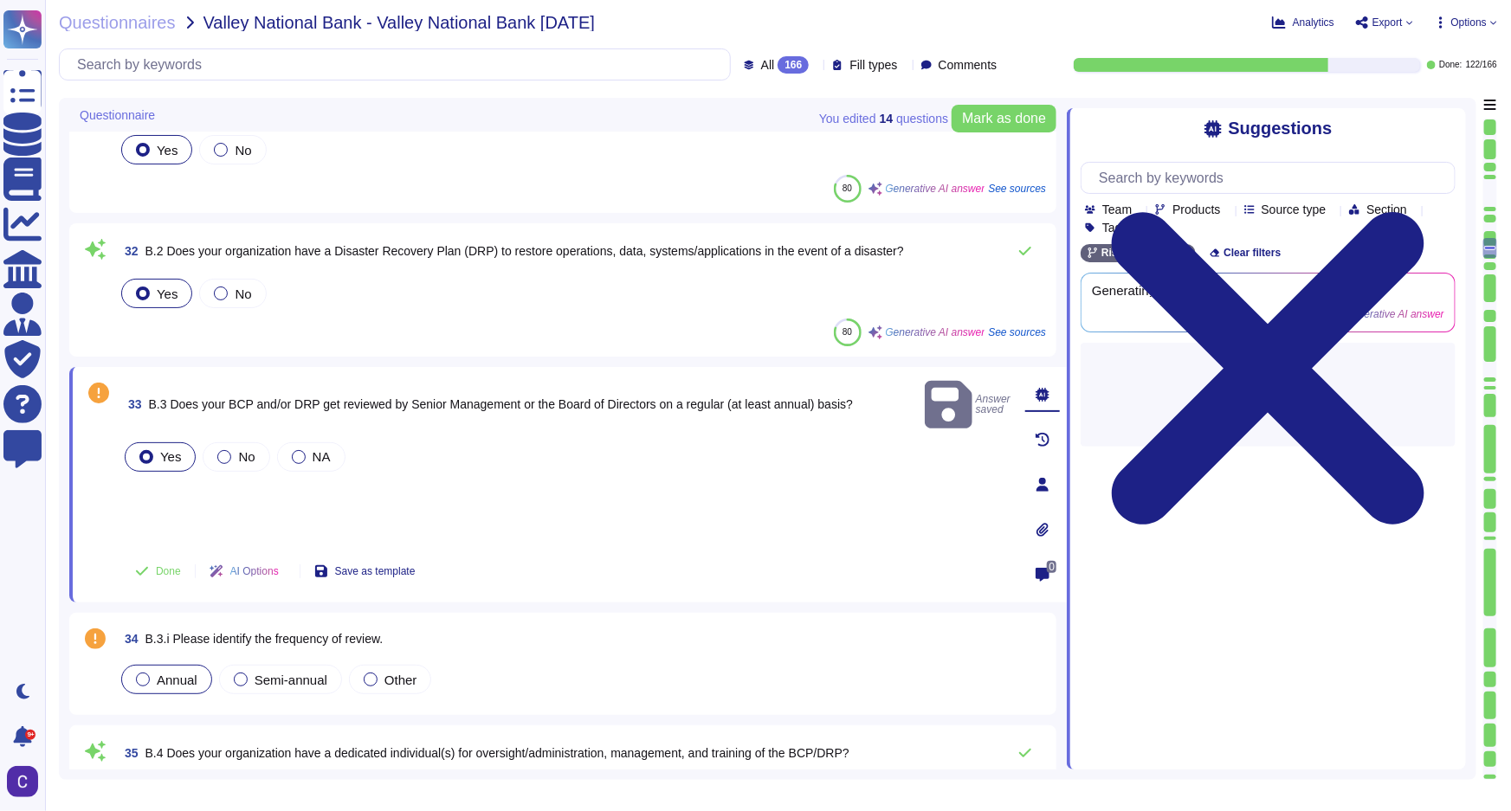
click at [168, 689] on div "Annual" at bounding box center [166, 679] width 91 height 29
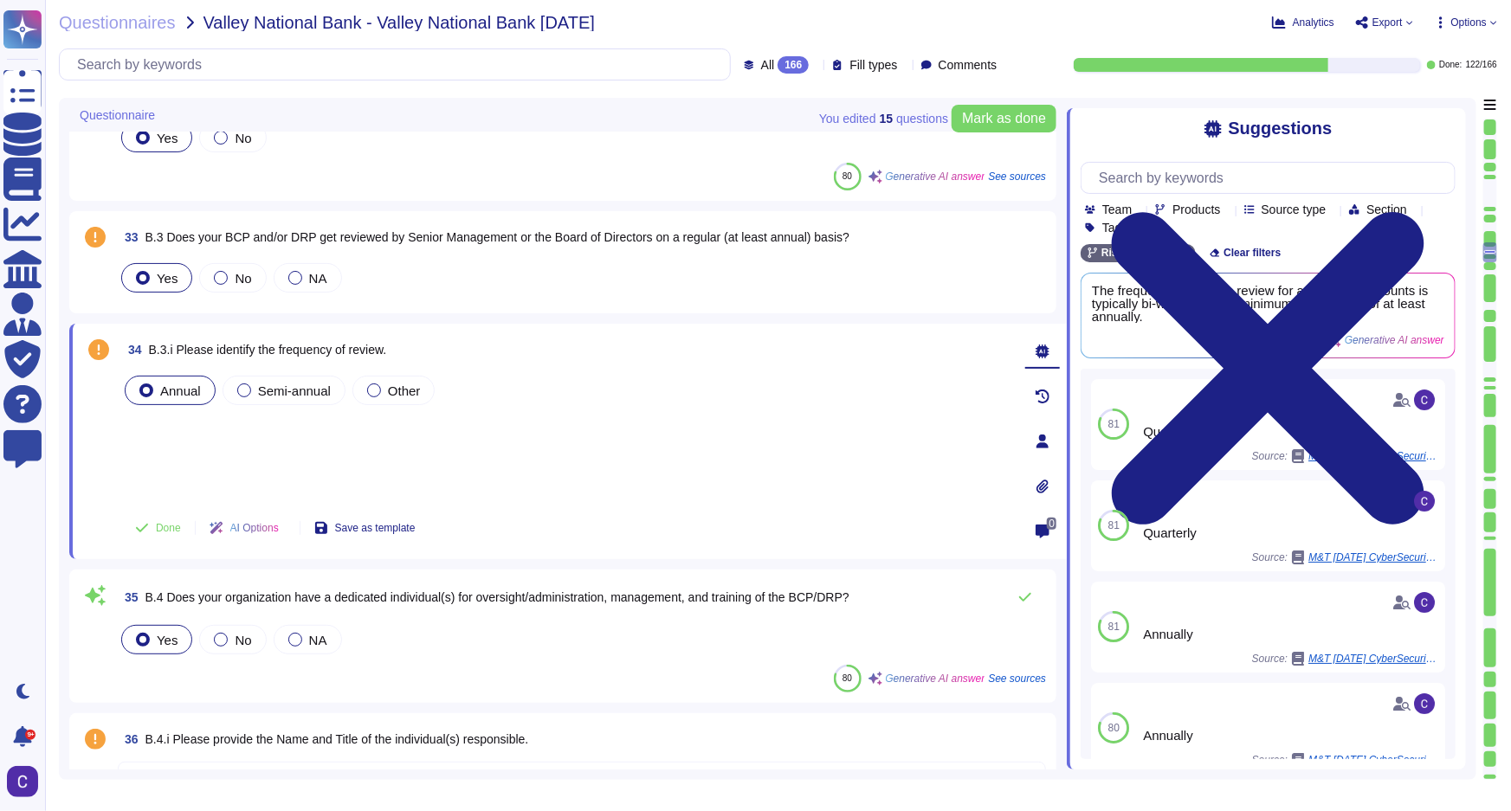
scroll to position [4408, 0]
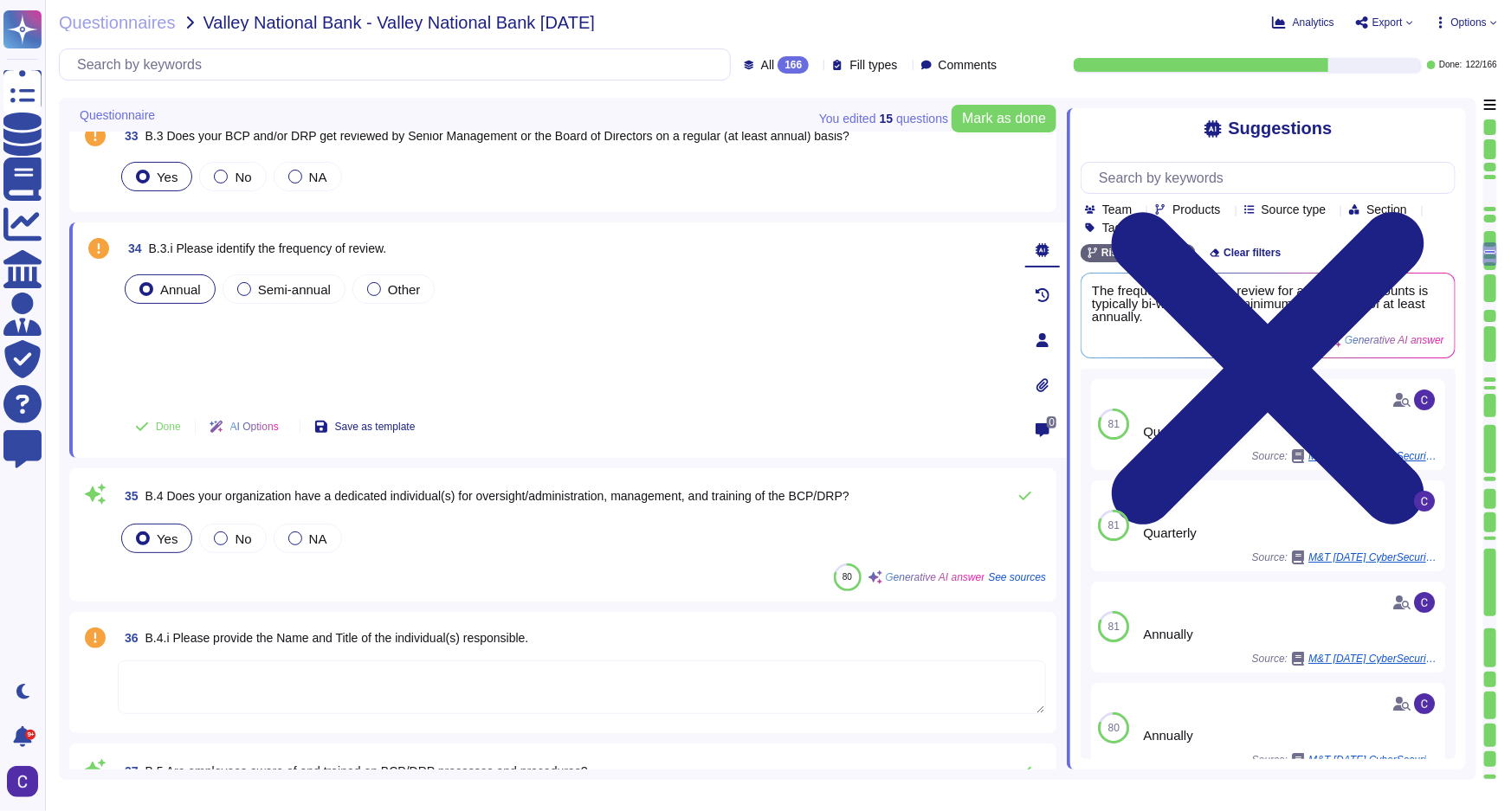
click at [558, 675] on textarea at bounding box center [582, 688] width 928 height 54
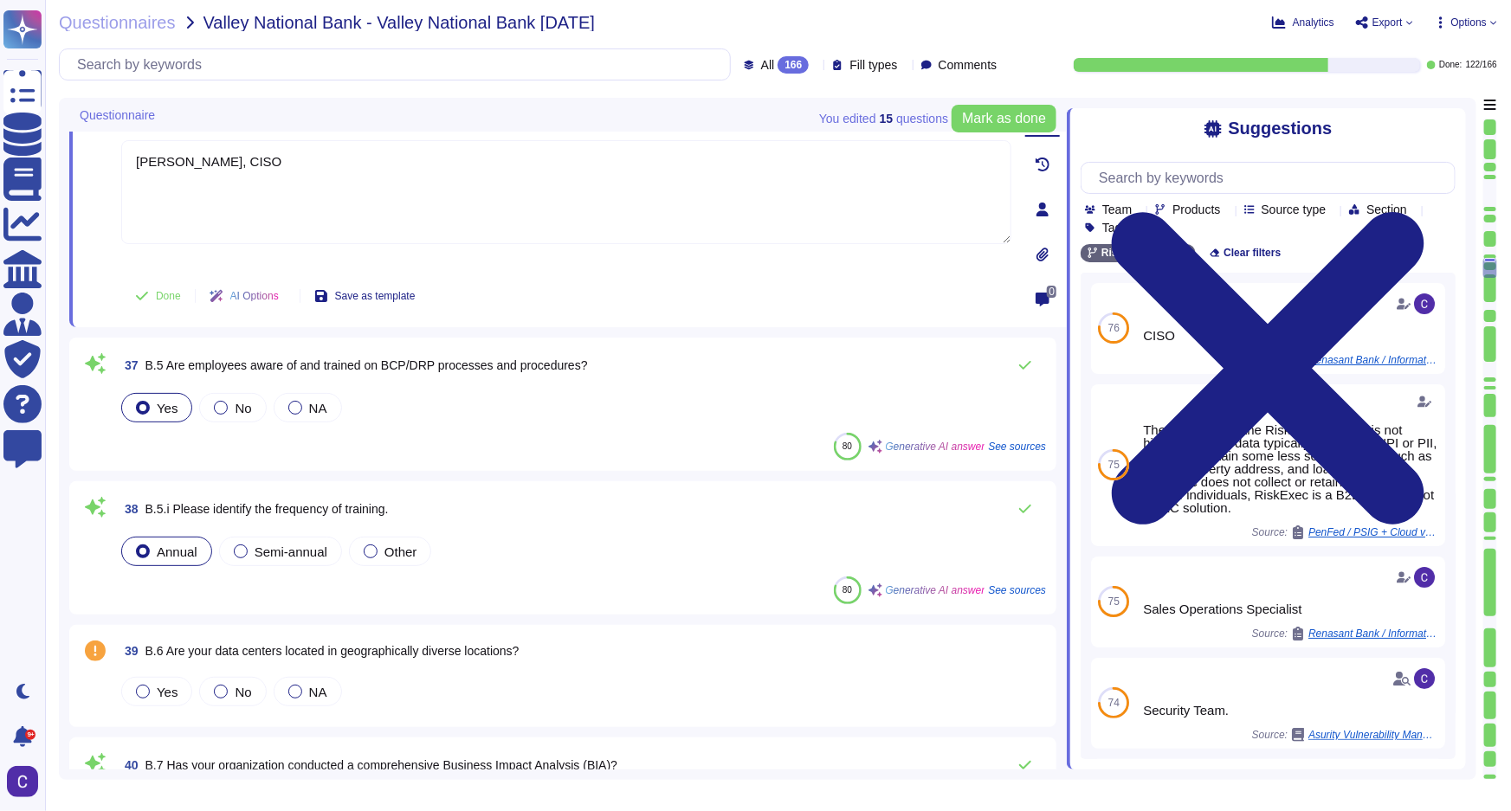
scroll to position [4802, 0]
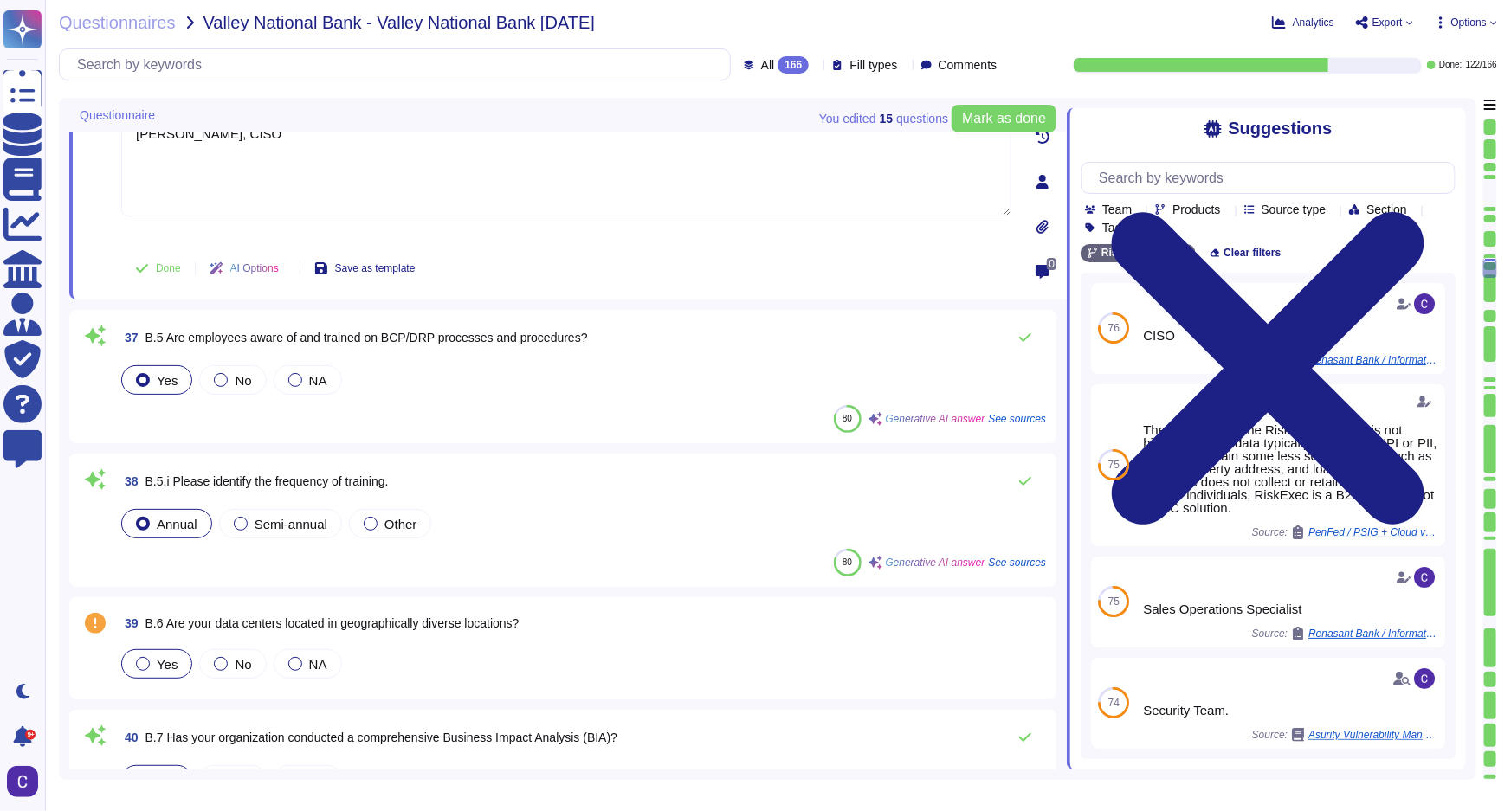
type textarea "[PERSON_NAME], CISO"
click at [132, 661] on div "Yes" at bounding box center [156, 663] width 71 height 29
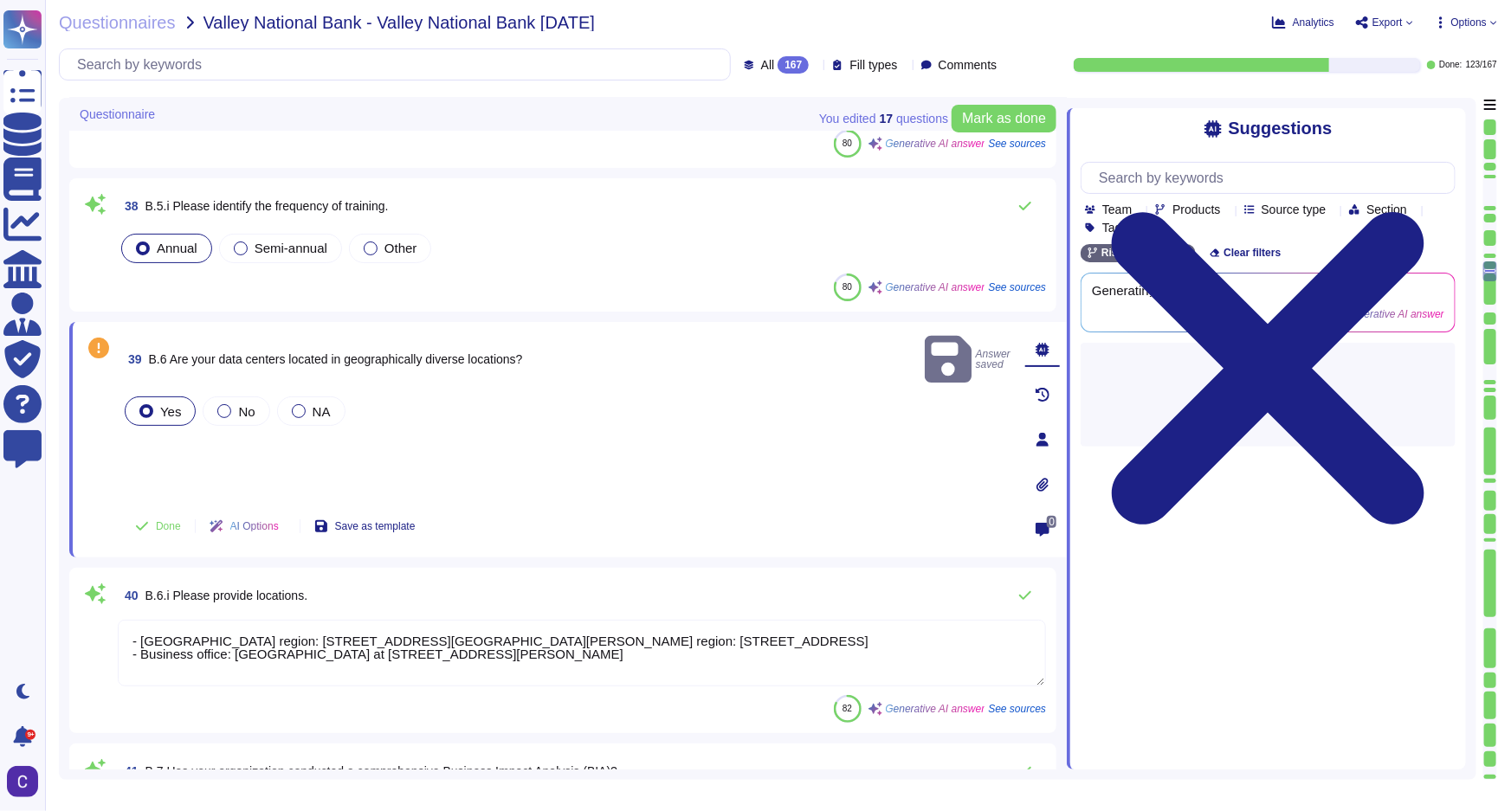
scroll to position [5038, 0]
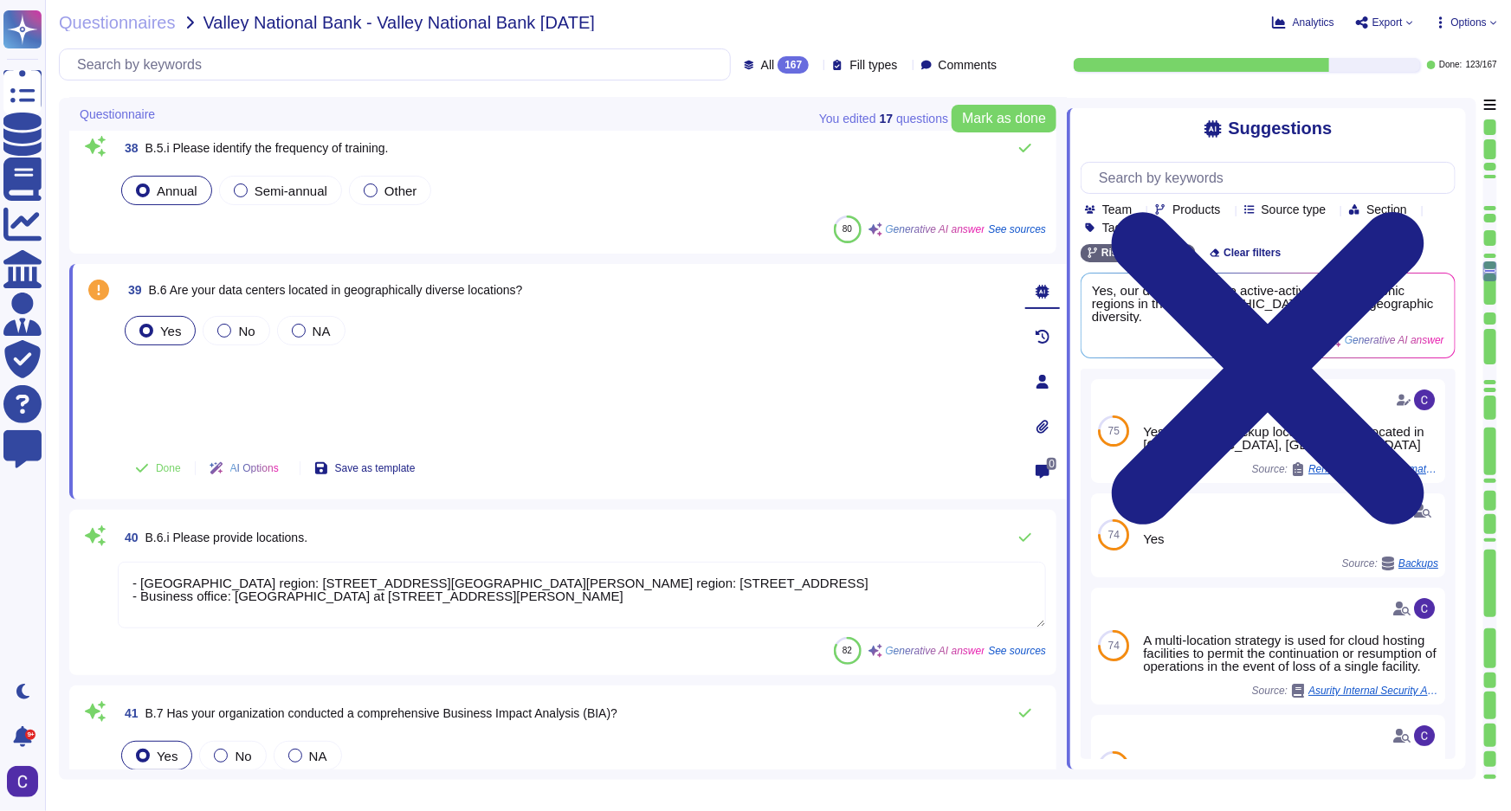
drag, startPoint x: 593, startPoint y: 609, endPoint x: 581, endPoint y: 591, distance: 21.1
click at [581, 591] on textarea "- [GEOGRAPHIC_DATA] region: [STREET_ADDRESS][GEOGRAPHIC_DATA][PERSON_NAME] regi…" at bounding box center [582, 595] width 928 height 67
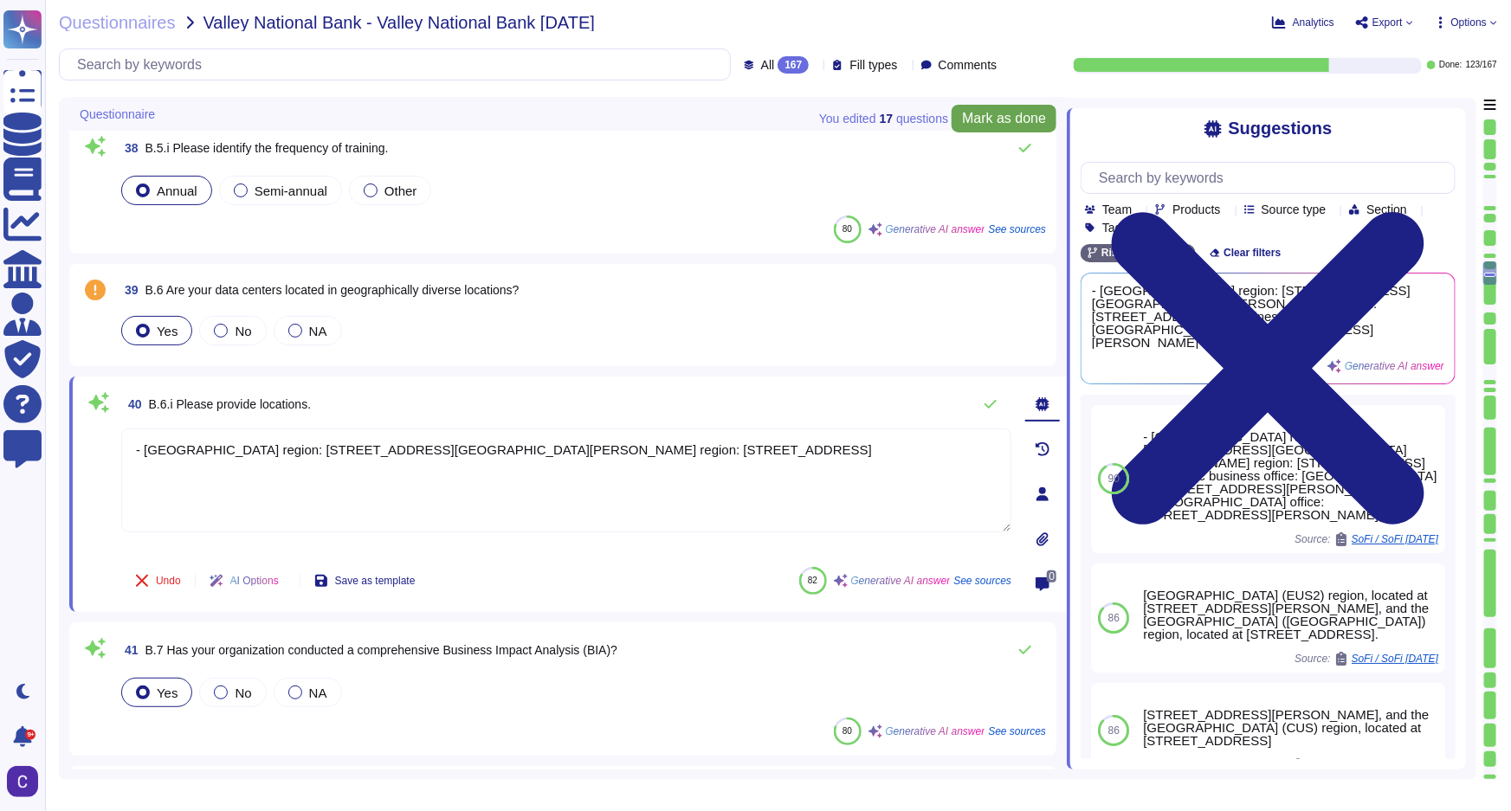
type textarea "- [GEOGRAPHIC_DATA] region: [STREET_ADDRESS][GEOGRAPHIC_DATA][PERSON_NAME] regi…"
click at [975, 126] on span "Mark as done" at bounding box center [1004, 119] width 84 height 14
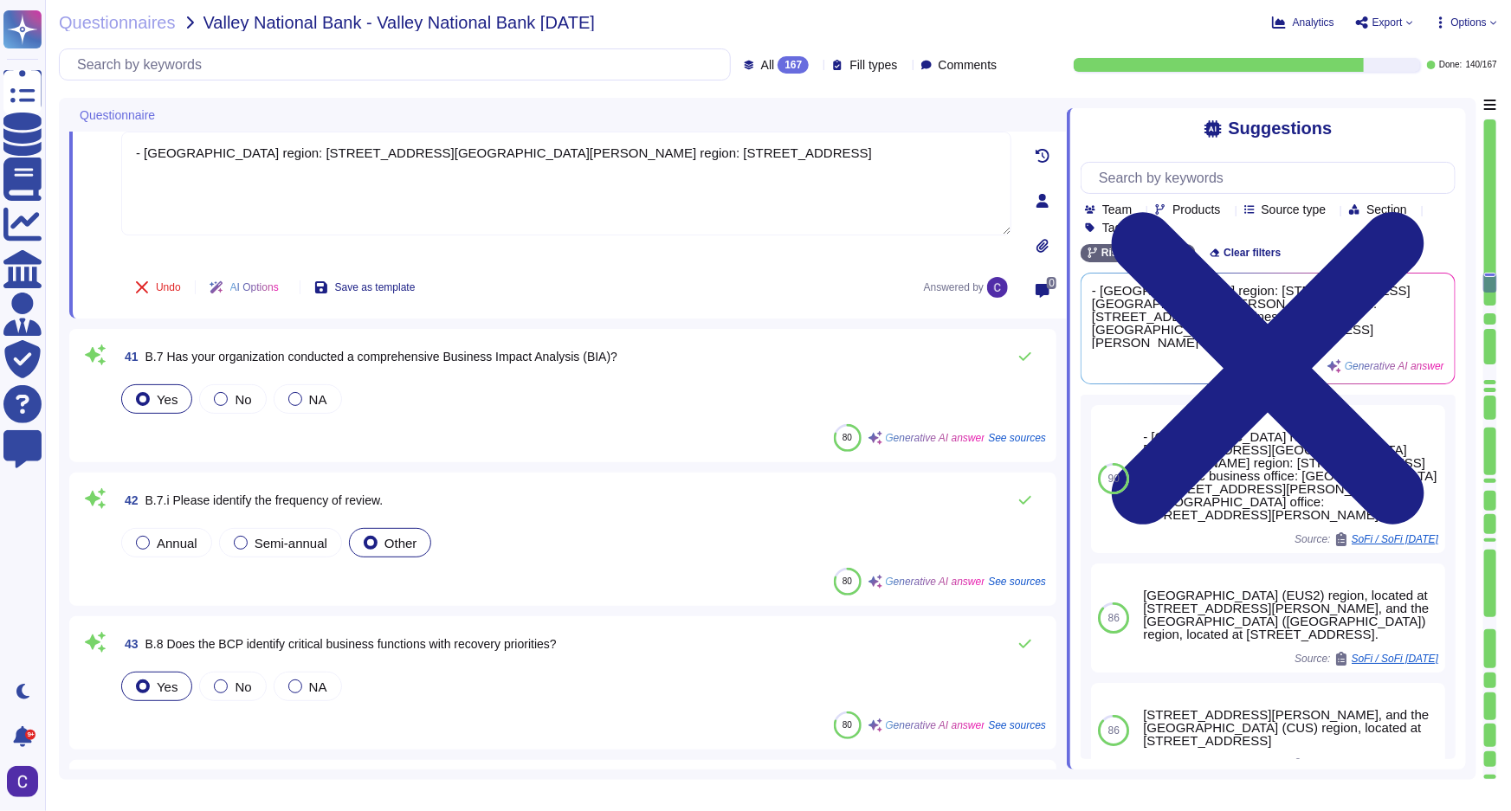
scroll to position [5352, 0]
click at [169, 546] on span "Annual" at bounding box center [177, 542] width 41 height 15
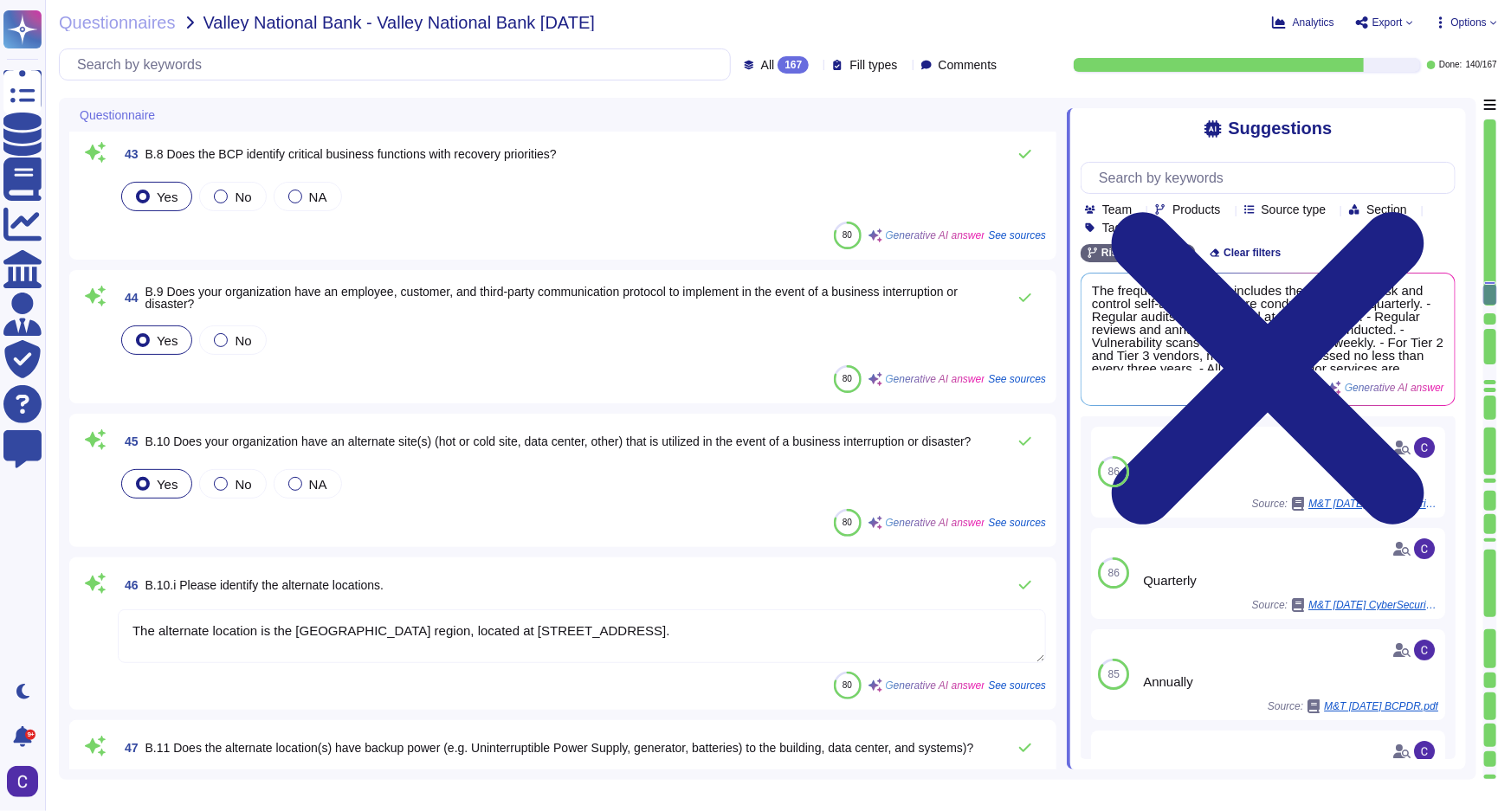
scroll to position [5904, 0]
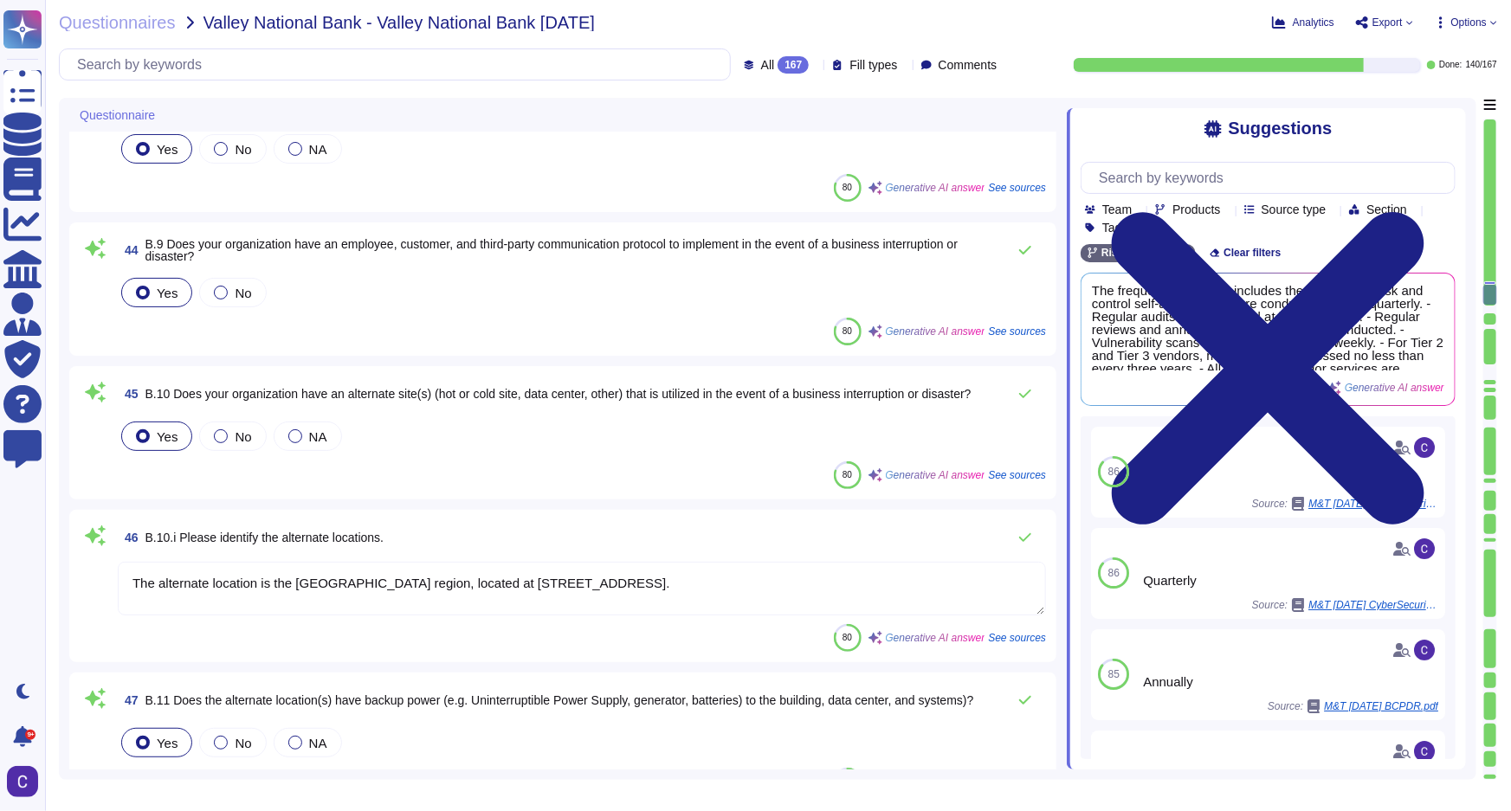
click at [703, 595] on textarea "The alternate location is the [GEOGRAPHIC_DATA] region, located at [STREET_ADDR…" at bounding box center [582, 589] width 928 height 54
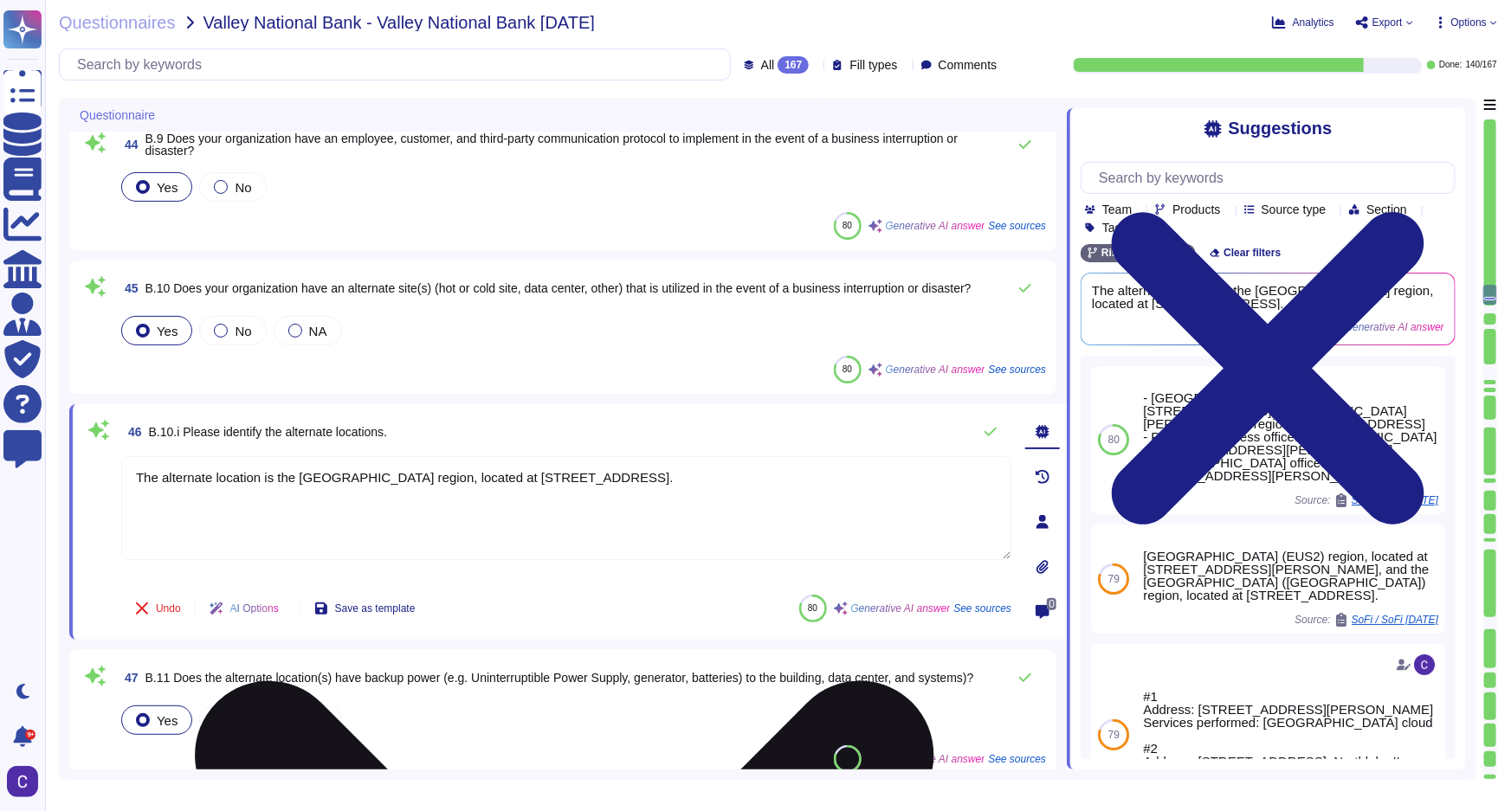
click at [668, 520] on textarea "The alternate location is the [GEOGRAPHIC_DATA] region, located at [STREET_ADDR…" at bounding box center [566, 508] width 890 height 104
paste textarea "● The solution is deployed in an active-active configuration for reliability an…"
click at [168, 482] on textarea "● The solution is deployed in an active-active configuration for reliability an…" at bounding box center [566, 508] width 890 height 104
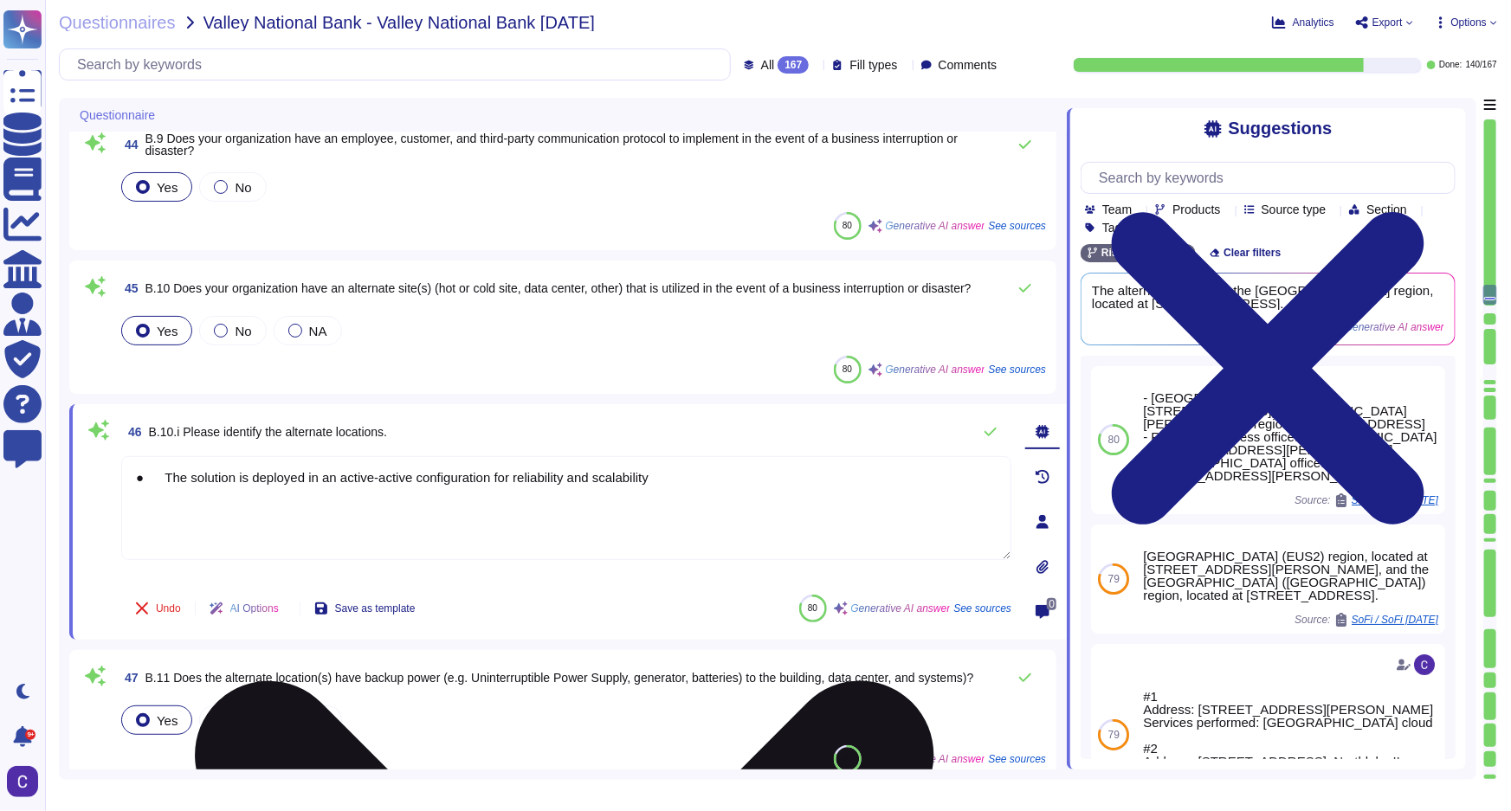
click at [167, 482] on textarea "● The solution is deployed in an active-active configuration for reliability an…" at bounding box center [566, 508] width 890 height 104
click at [165, 484] on textarea "● The solution is deployed in an active-active configuration for reliability an…" at bounding box center [566, 508] width 890 height 104
click at [656, 481] on textarea "The solution is deployed in an active-active configuration for reliability and …" at bounding box center [566, 508] width 890 height 104
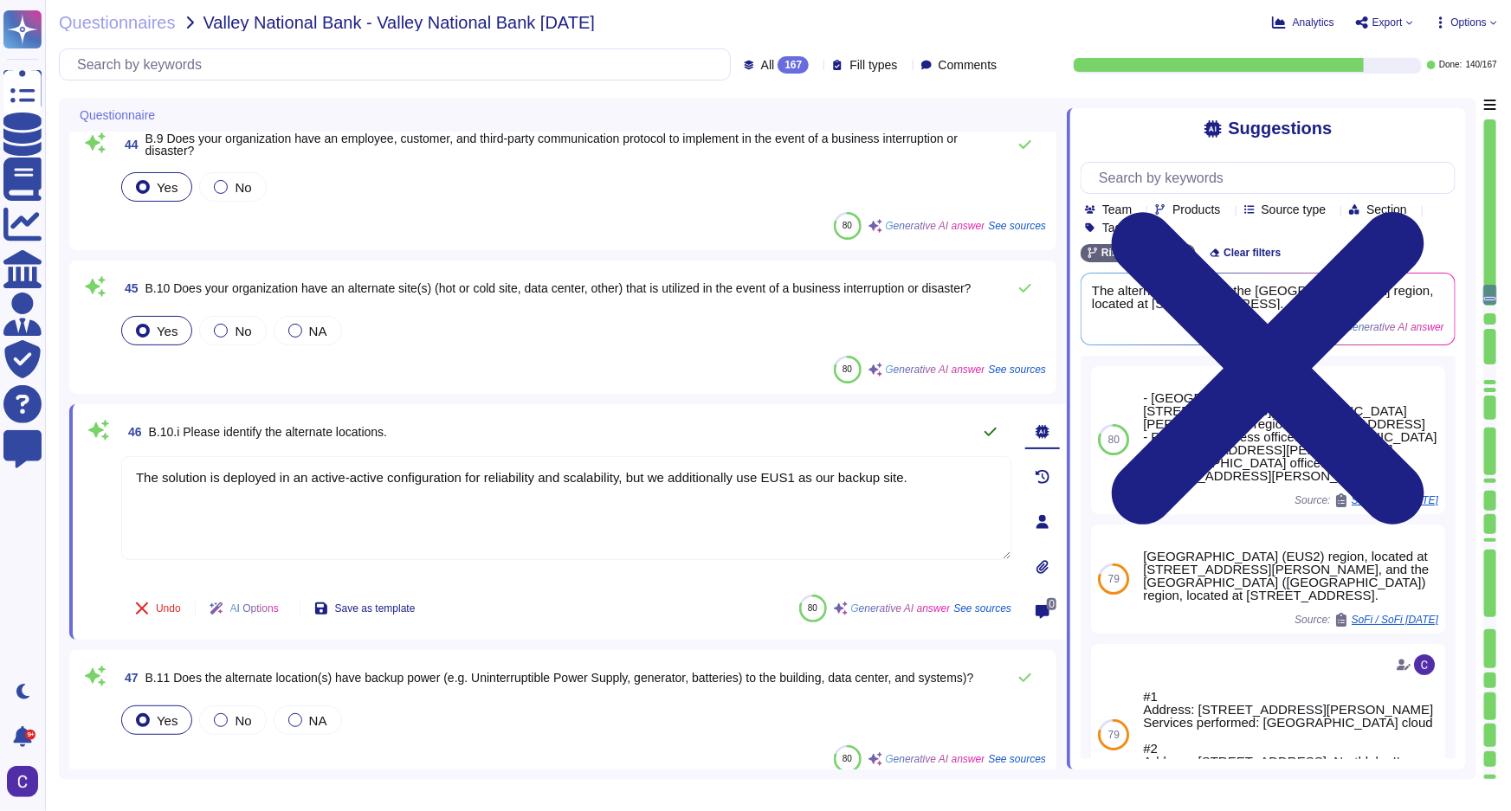
click at [987, 434] on icon at bounding box center [991, 432] width 14 height 14
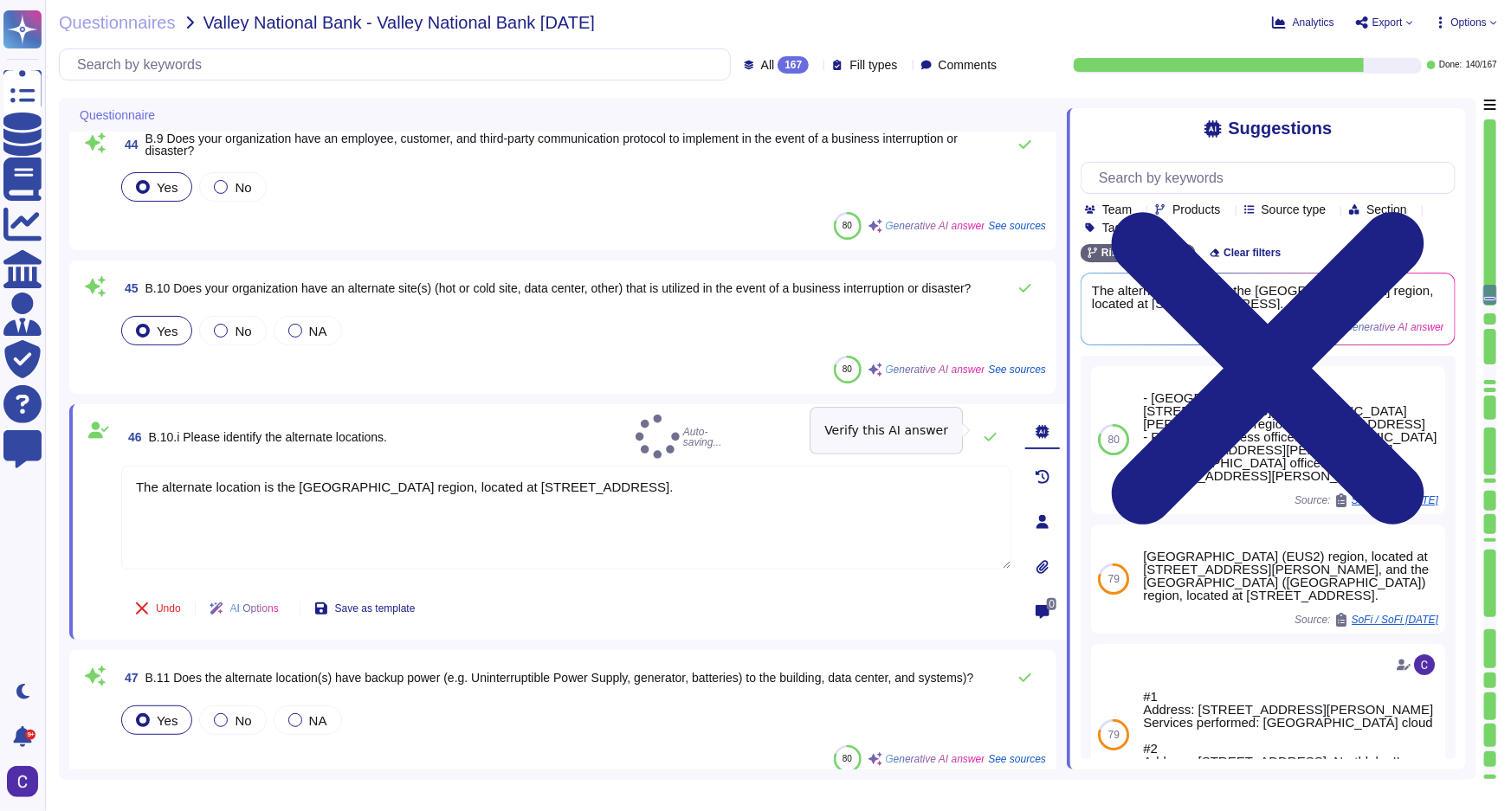
type textarea "The solution is deployed in an active-active configuration for reliability and …"
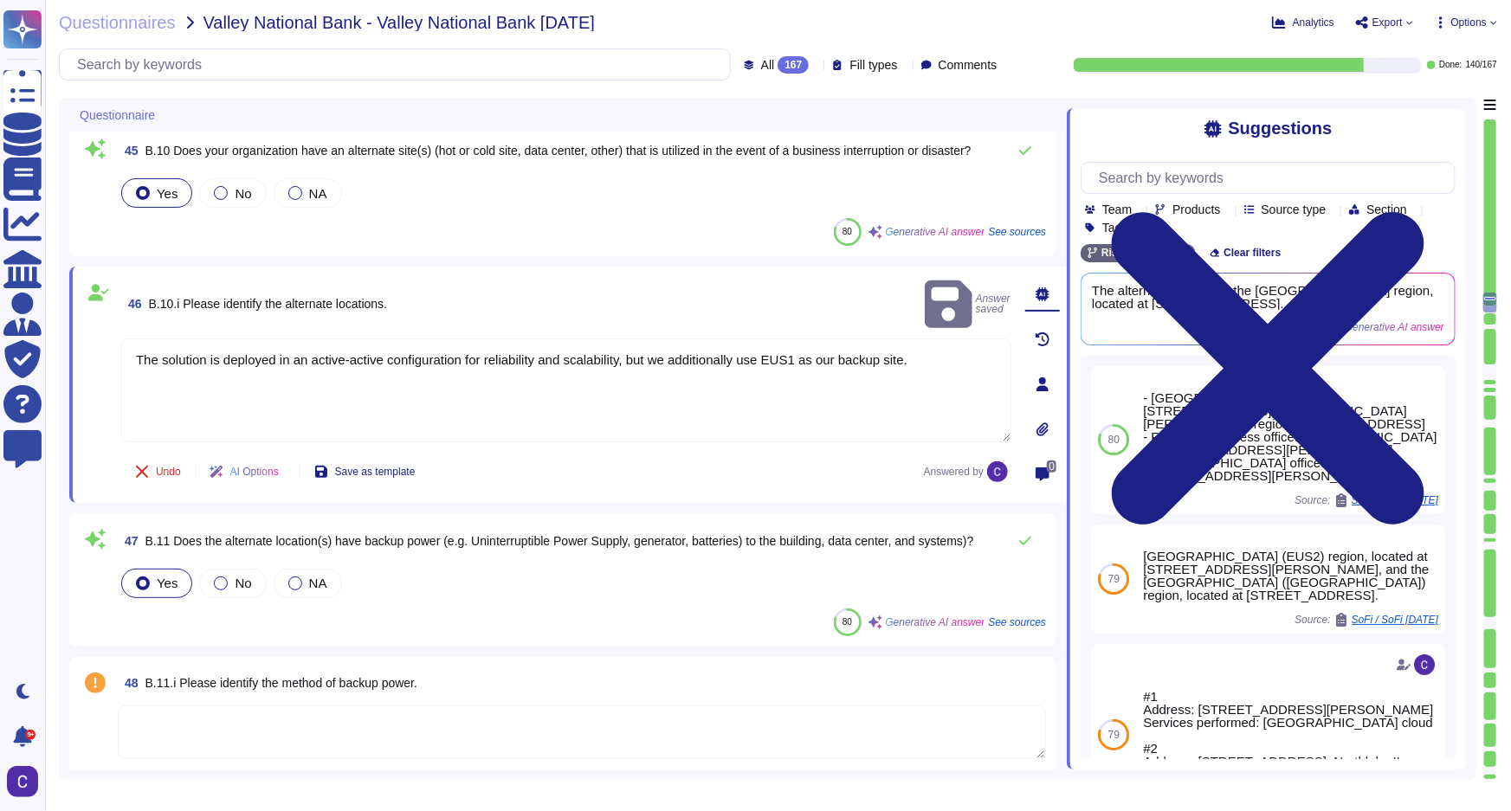
scroll to position [6062, 0]
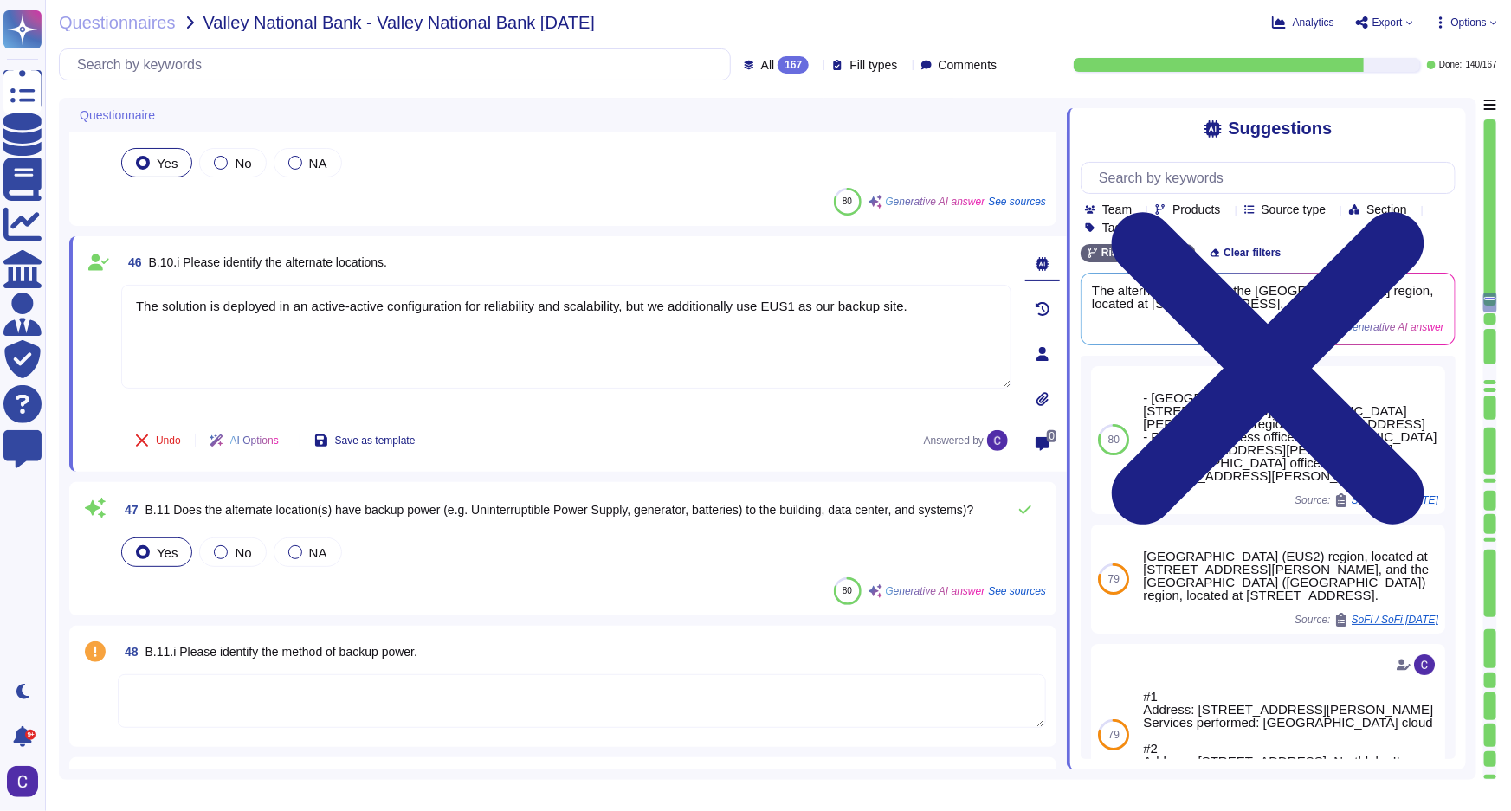
click at [492, 697] on textarea at bounding box center [582, 702] width 928 height 54
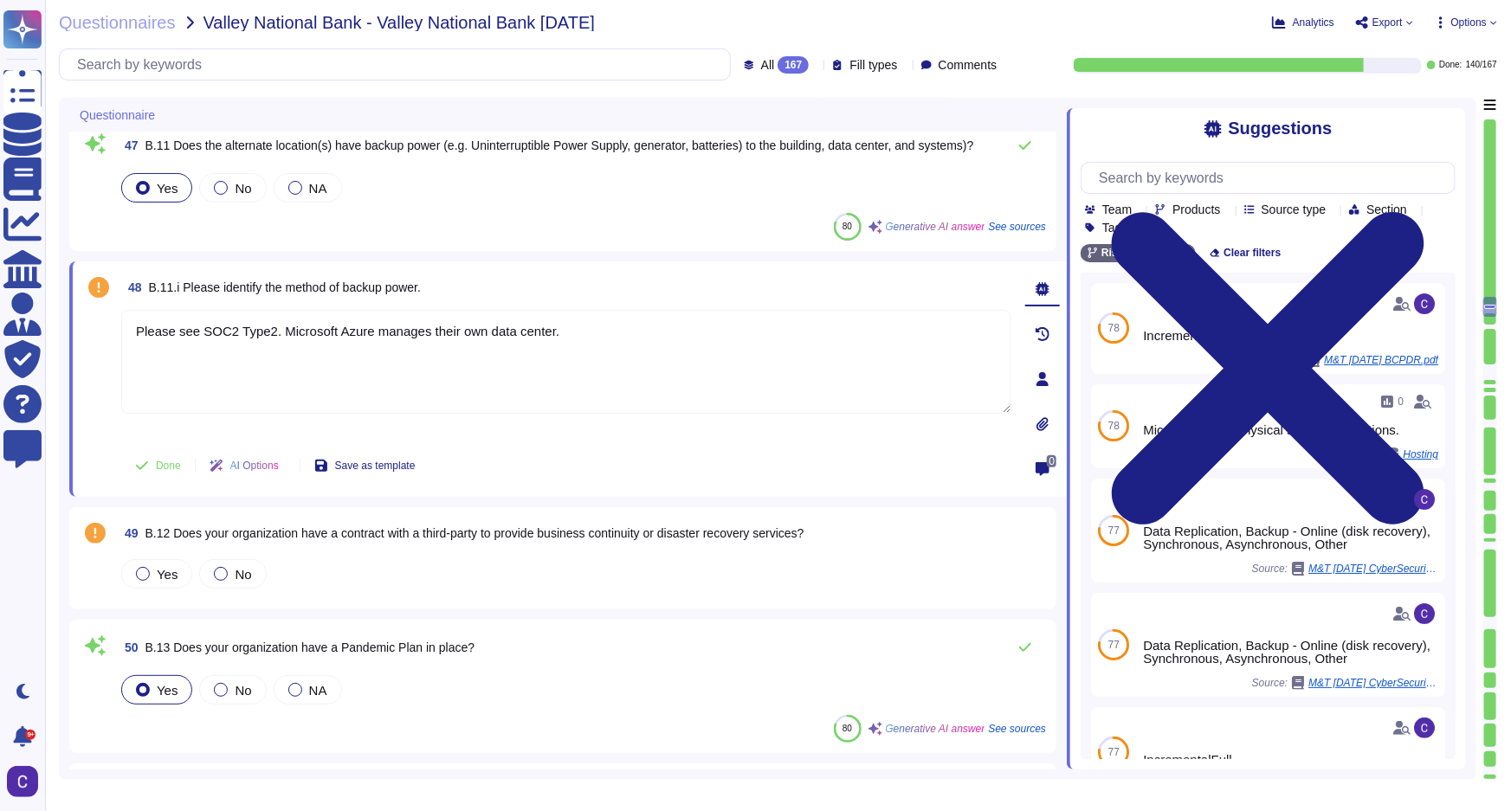
scroll to position [6376, 0]
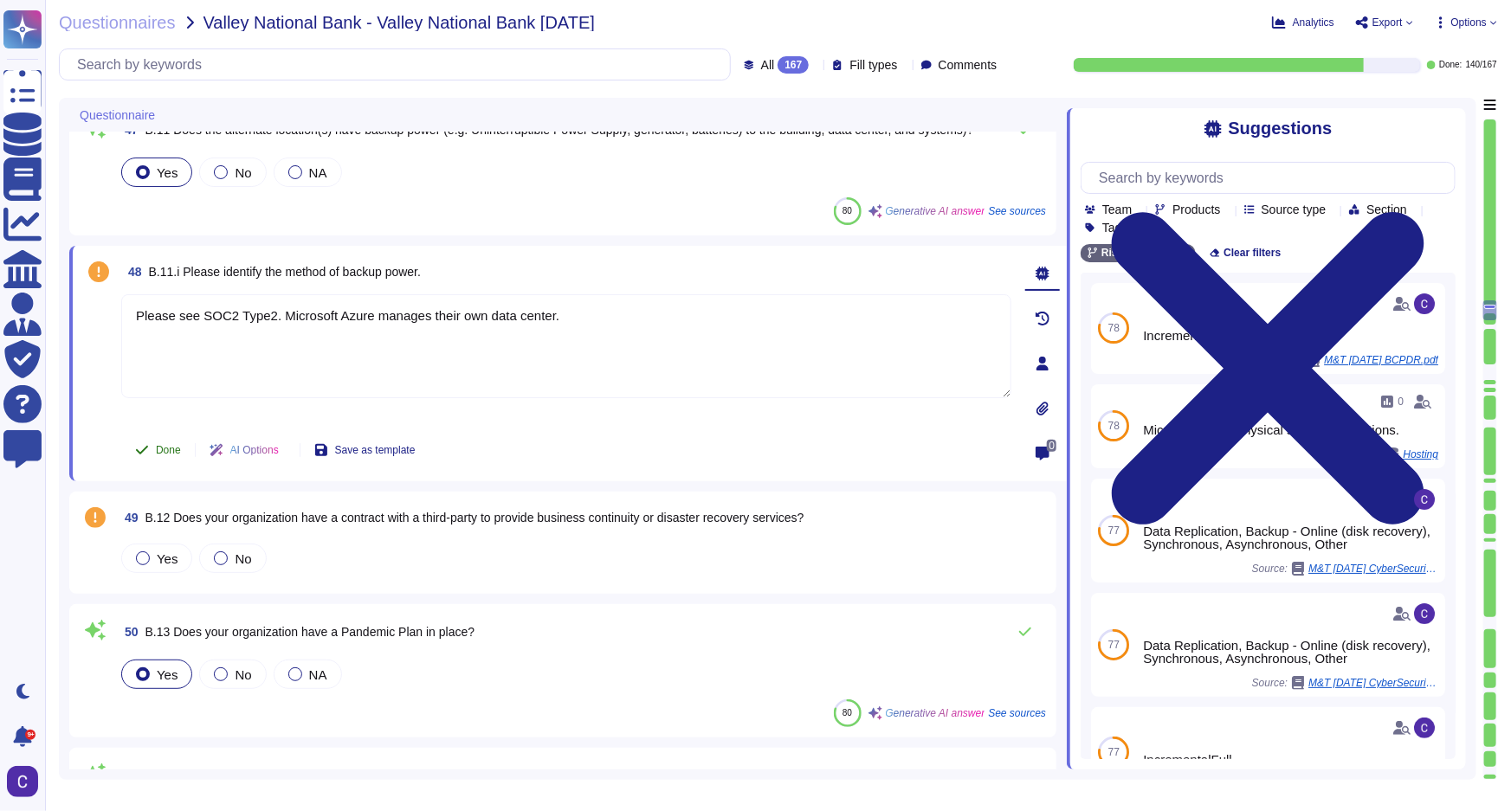
type textarea "Please see SOC2 Type2. Microsoft Azure manages their own data center."
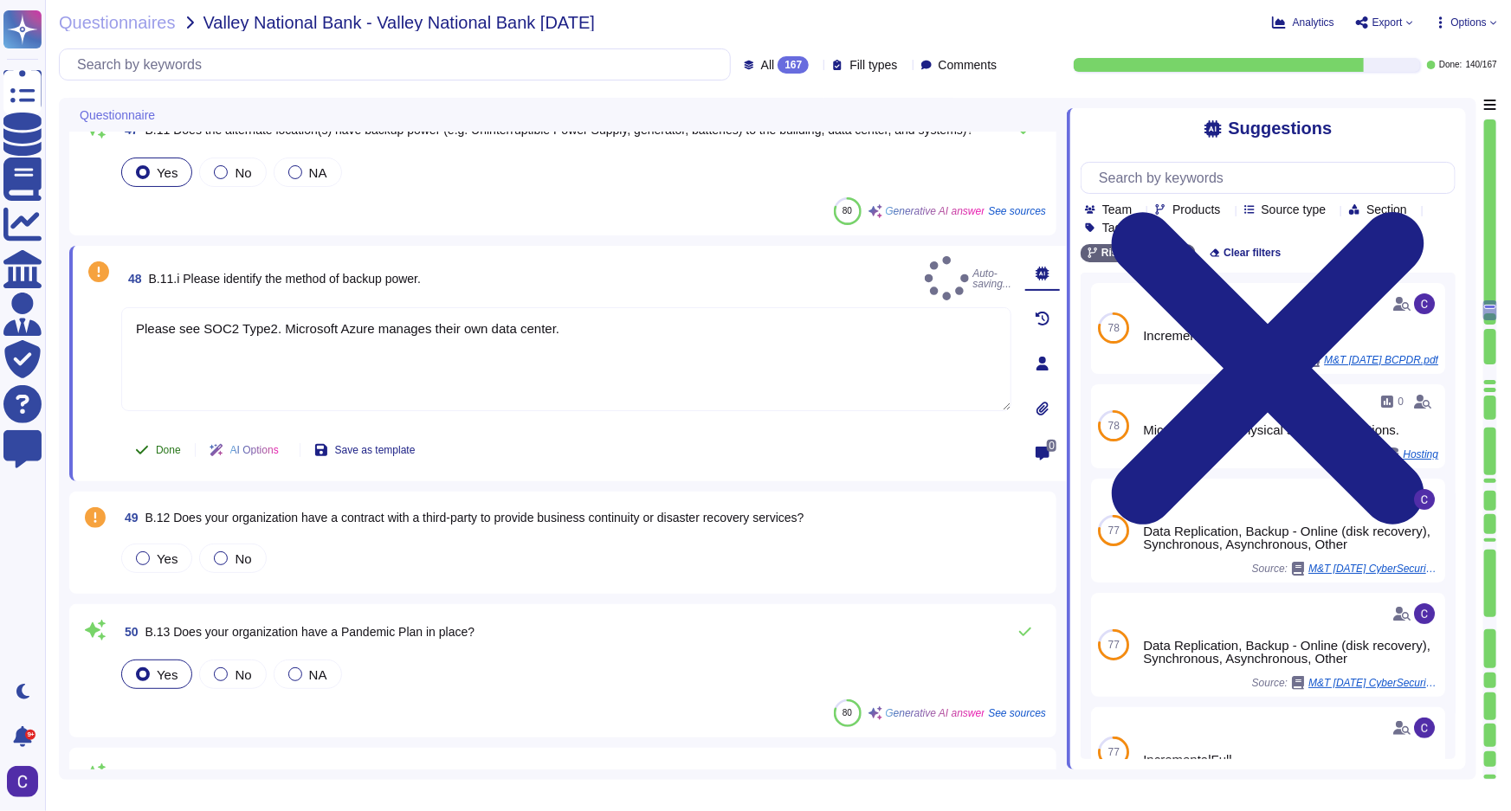
click at [154, 446] on button "Done" at bounding box center [158, 450] width 74 height 35
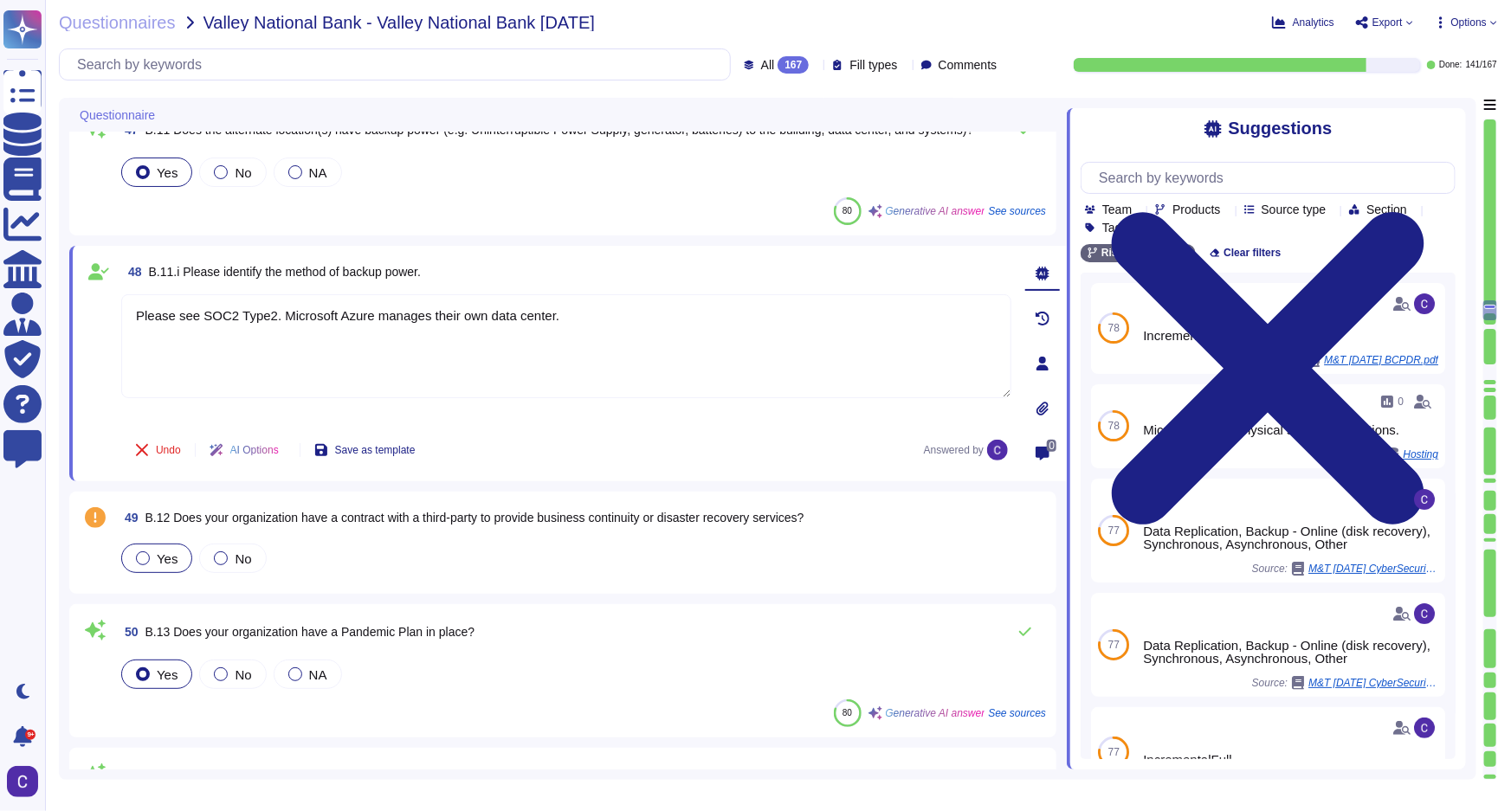
click at [139, 546] on div "Yes" at bounding box center [156, 558] width 71 height 29
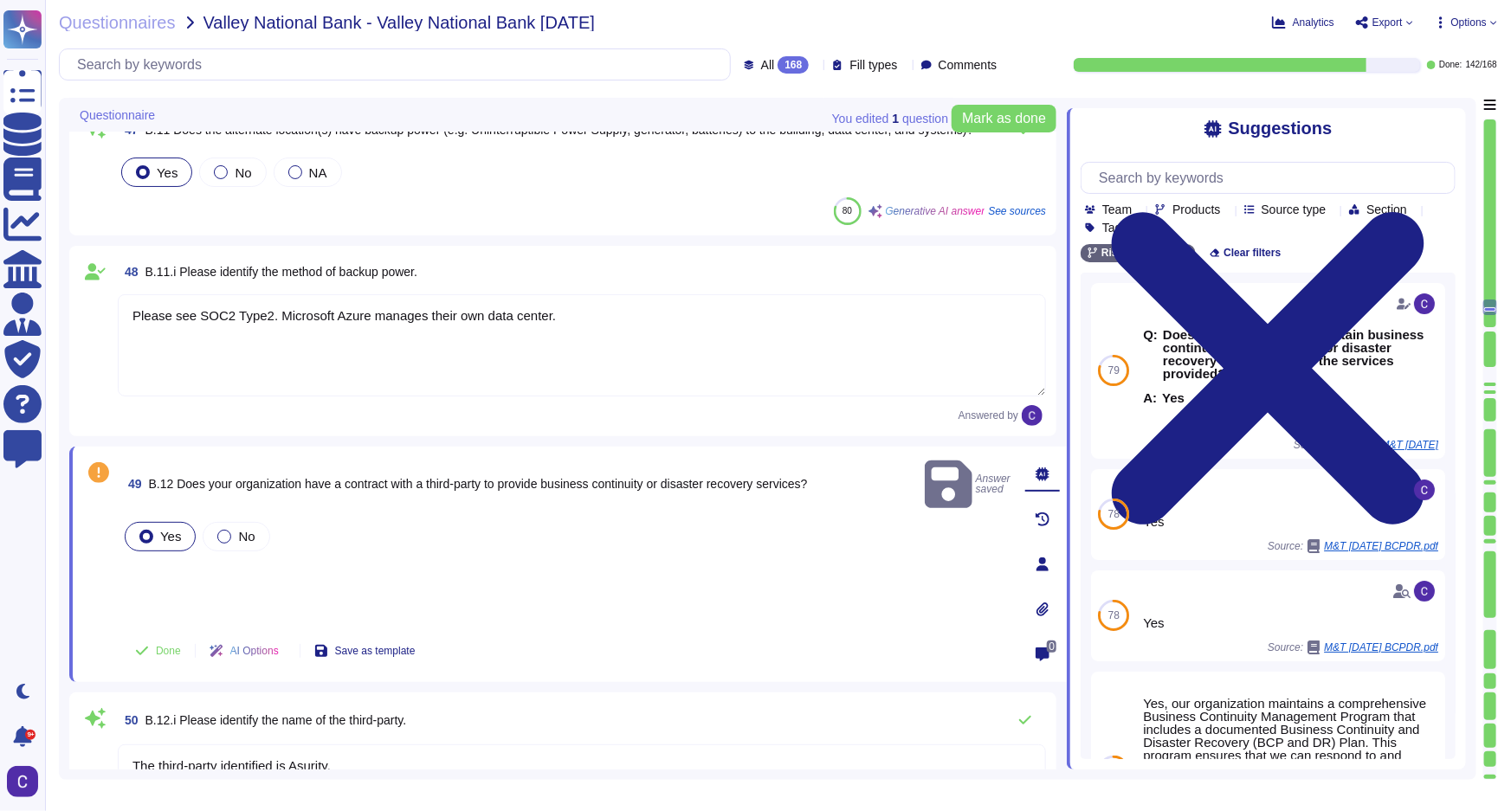
type textarea "The third-party identified is Asurity."
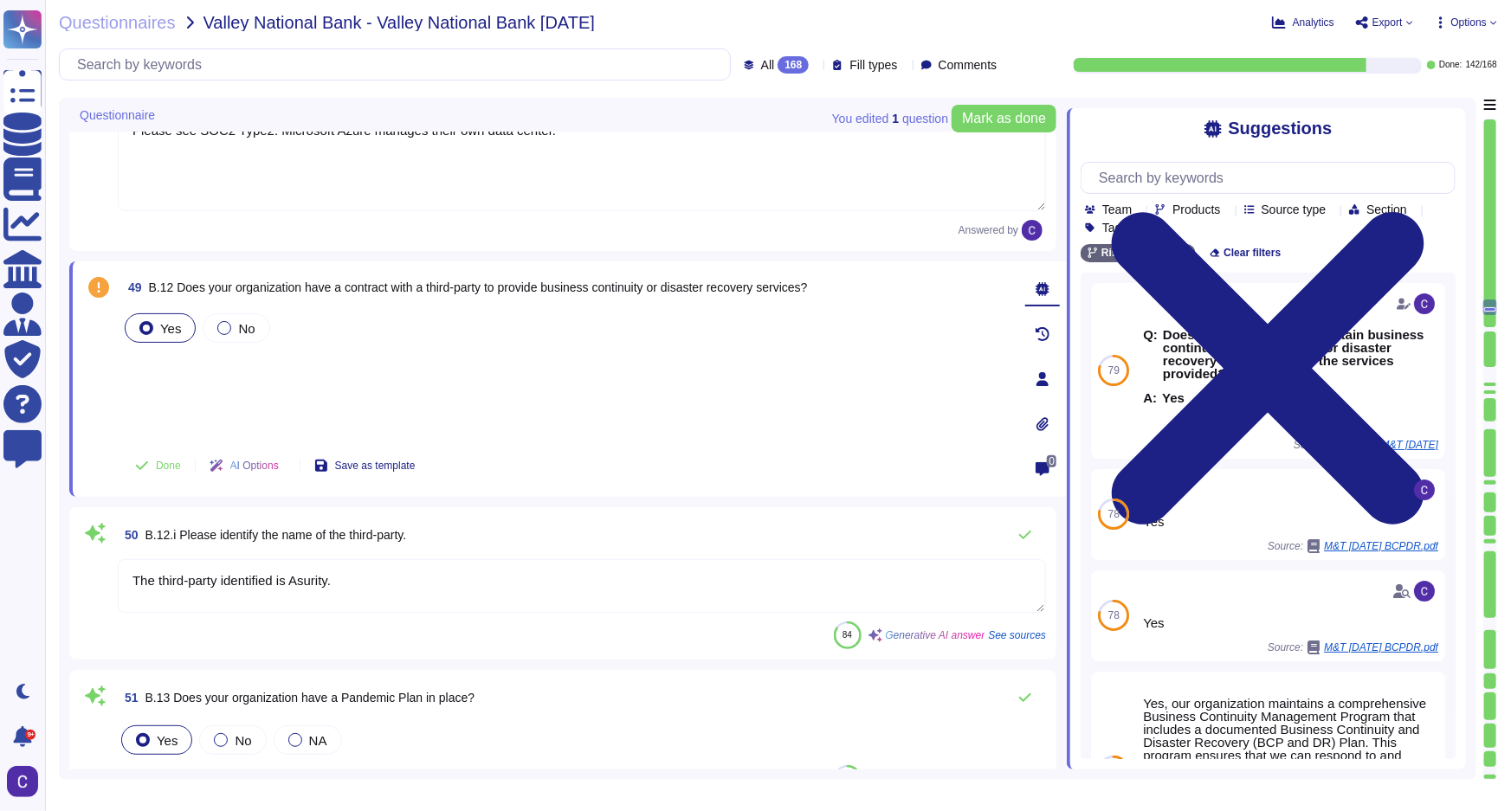
scroll to position [6612, 0]
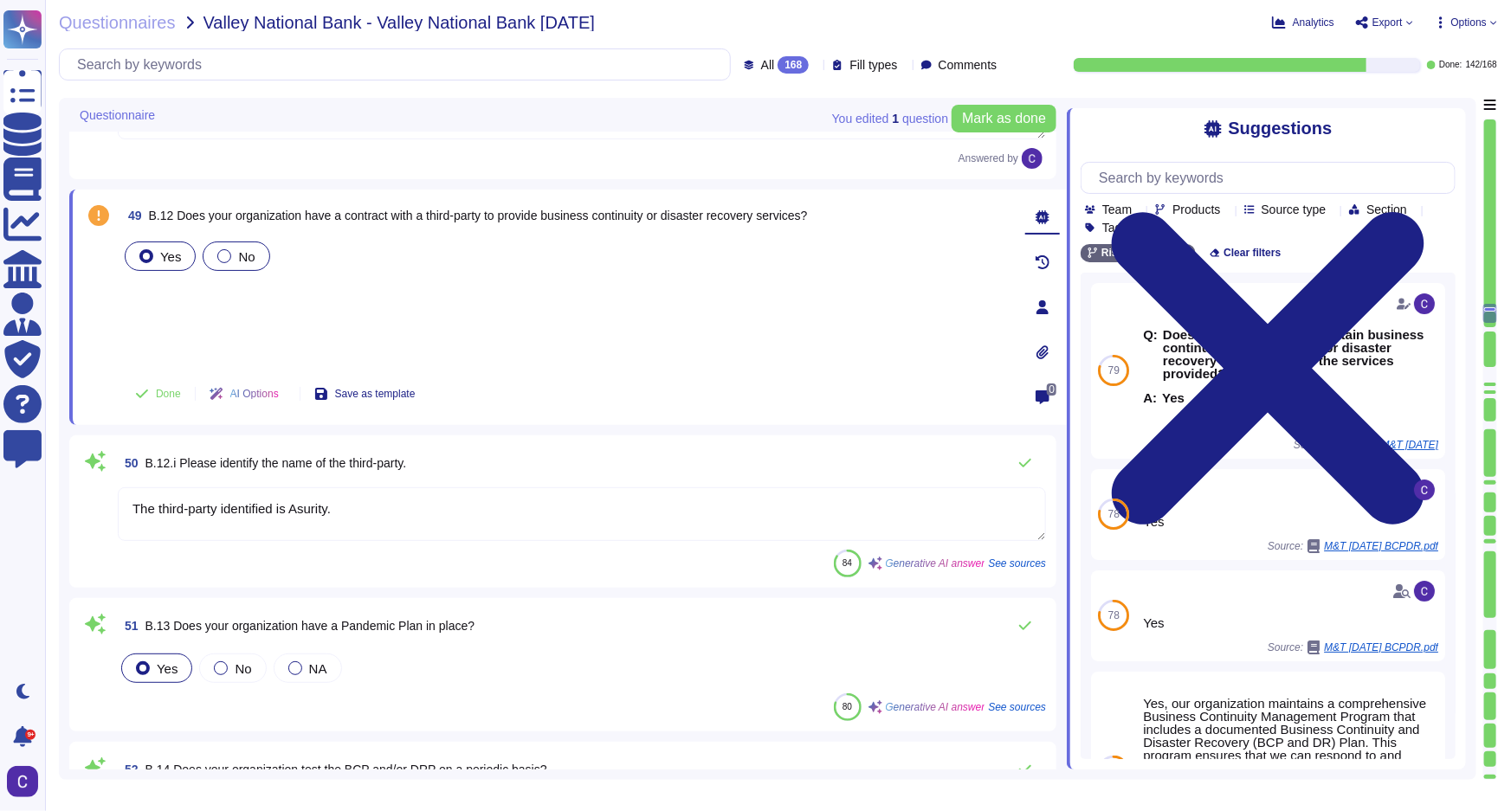
click at [244, 264] on div "No" at bounding box center [236, 256] width 67 height 29
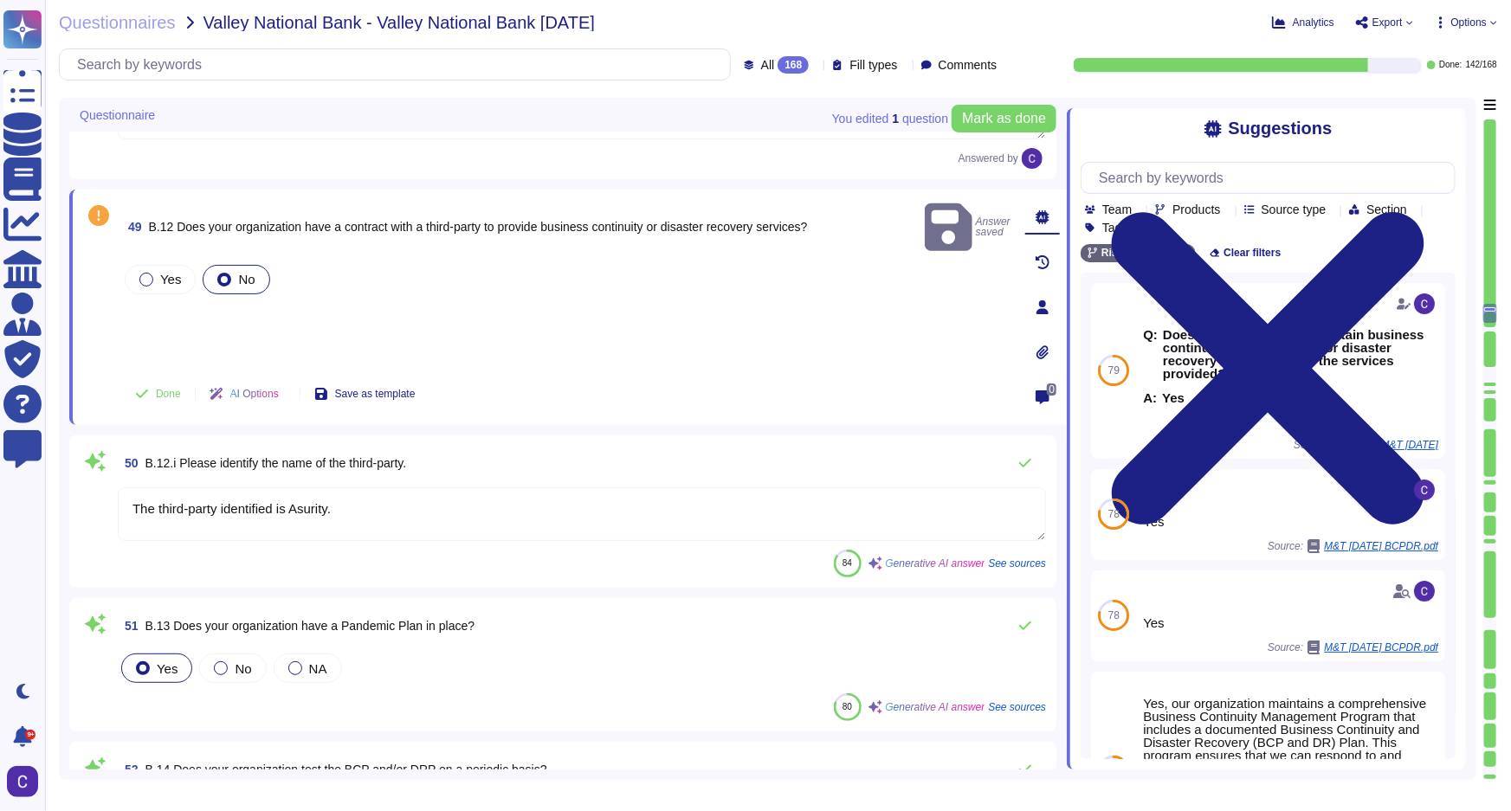
click at [417, 514] on textarea "The third-party identified is Asurity." at bounding box center [582, 515] width 928 height 54
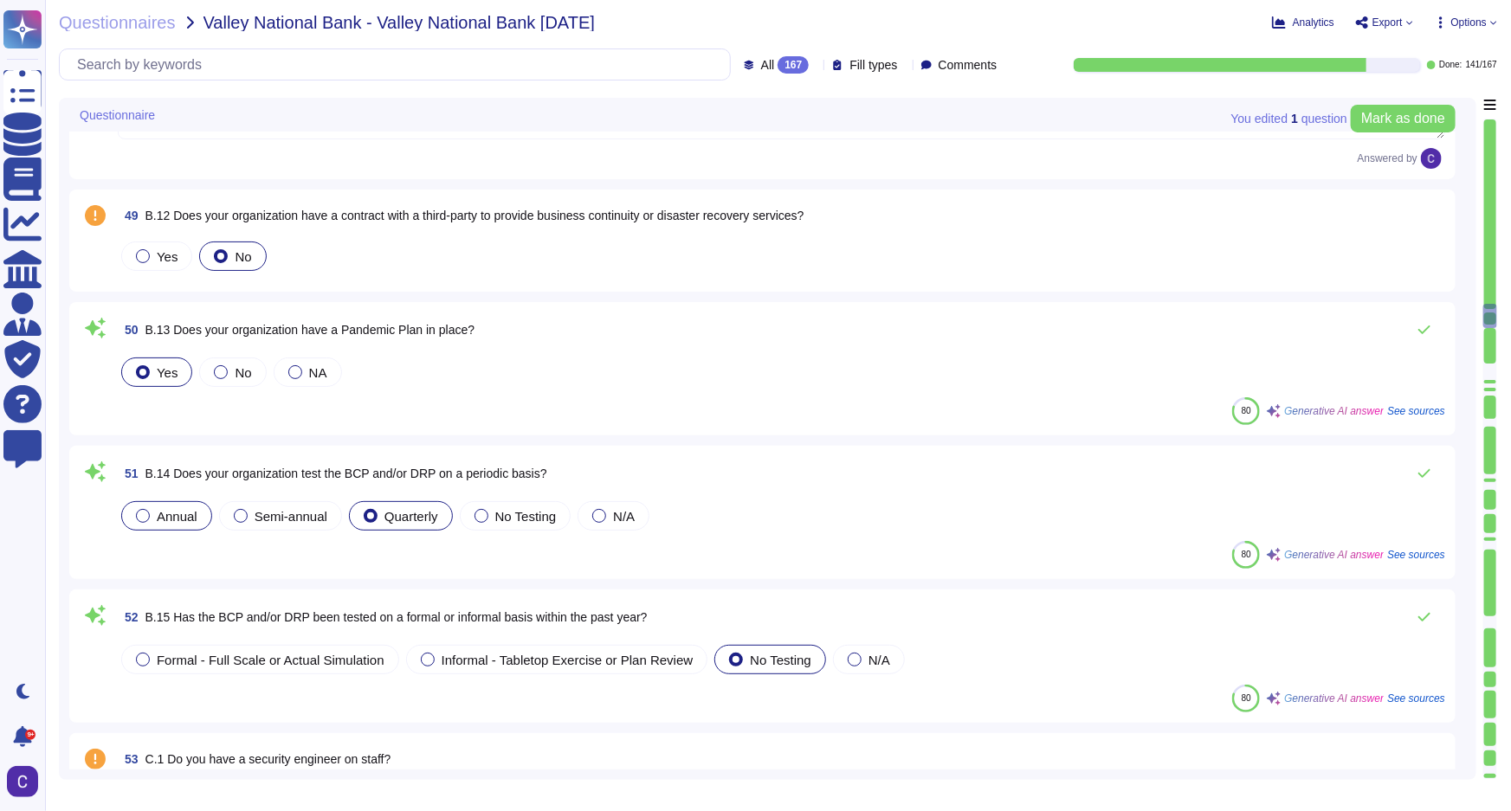
click at [178, 523] on div "Annual" at bounding box center [166, 515] width 91 height 29
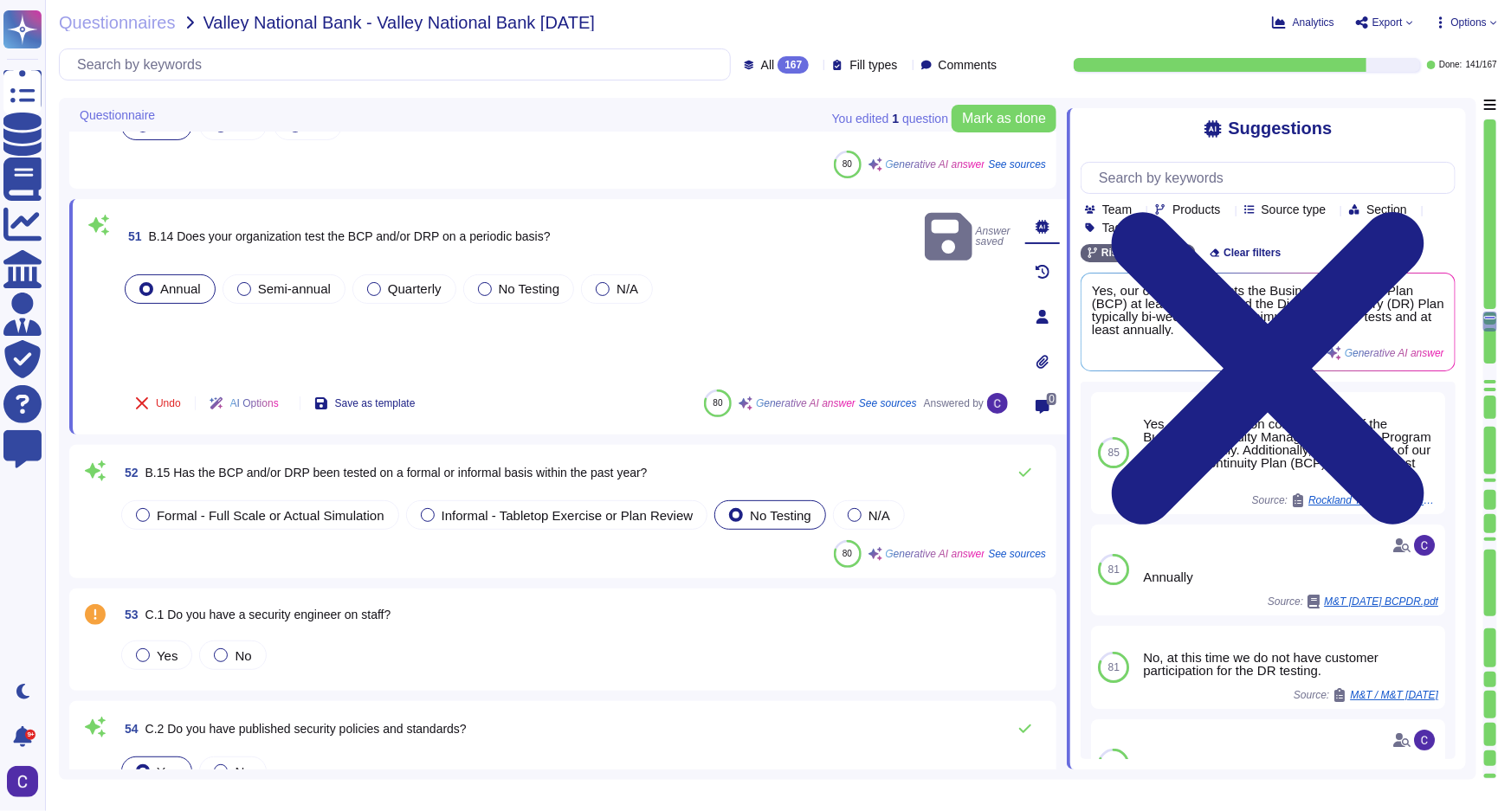
scroll to position [6849, 0]
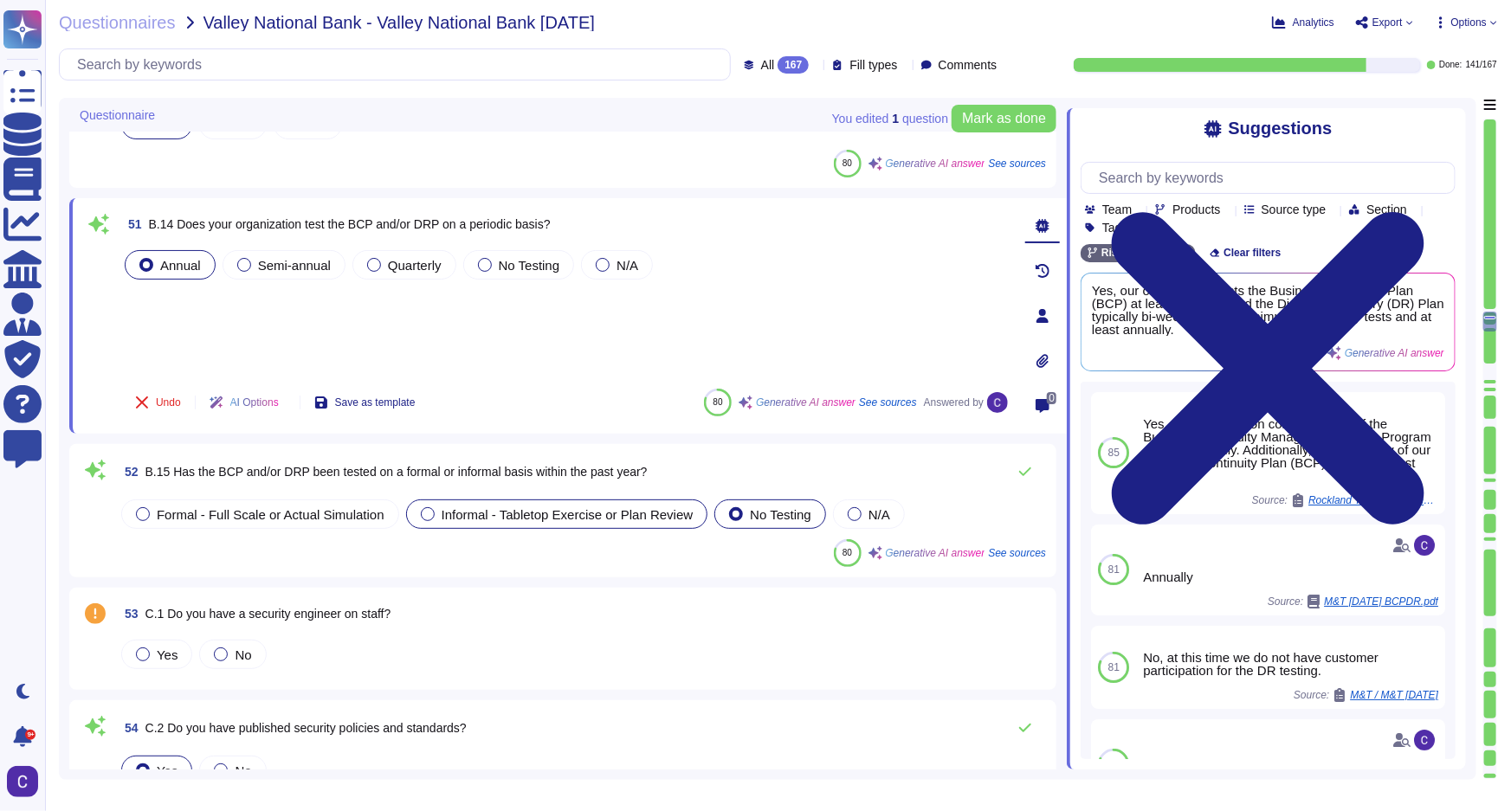
click at [549, 517] on span "Informal - Tabletop Exercise or Plan Review" at bounding box center [568, 514] width 252 height 15
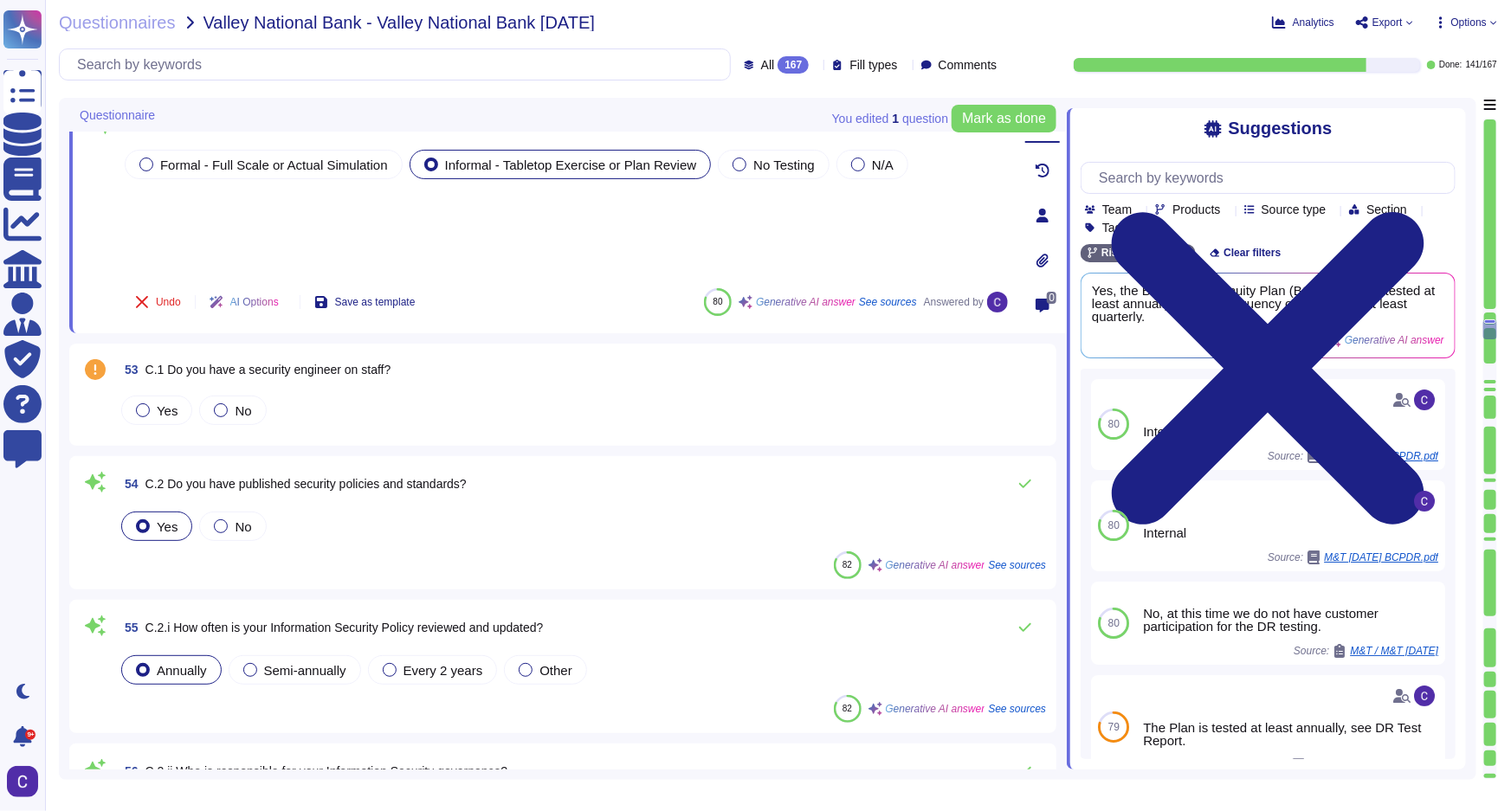
scroll to position [7084, 0]
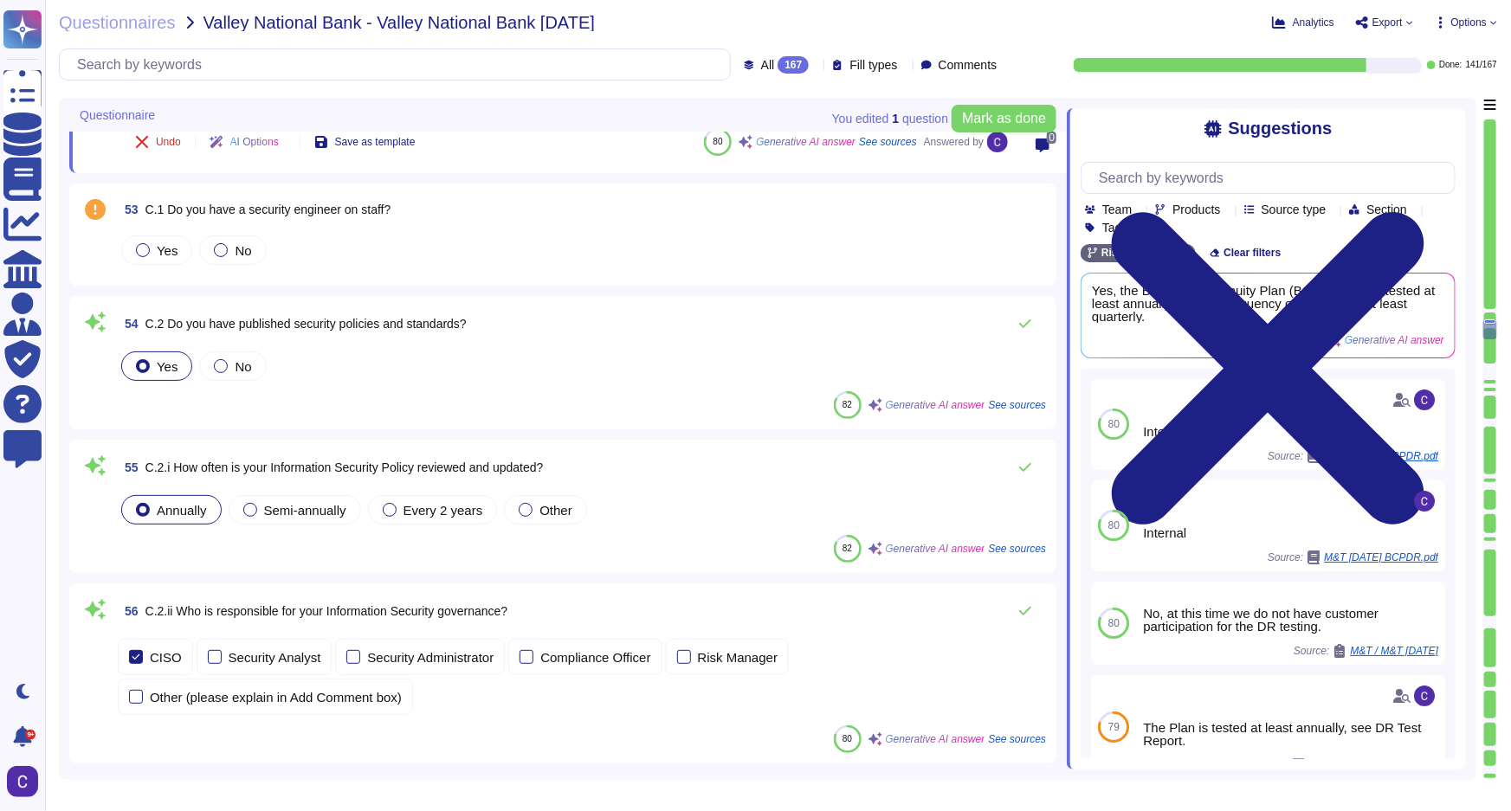
scroll to position [7242, 0]
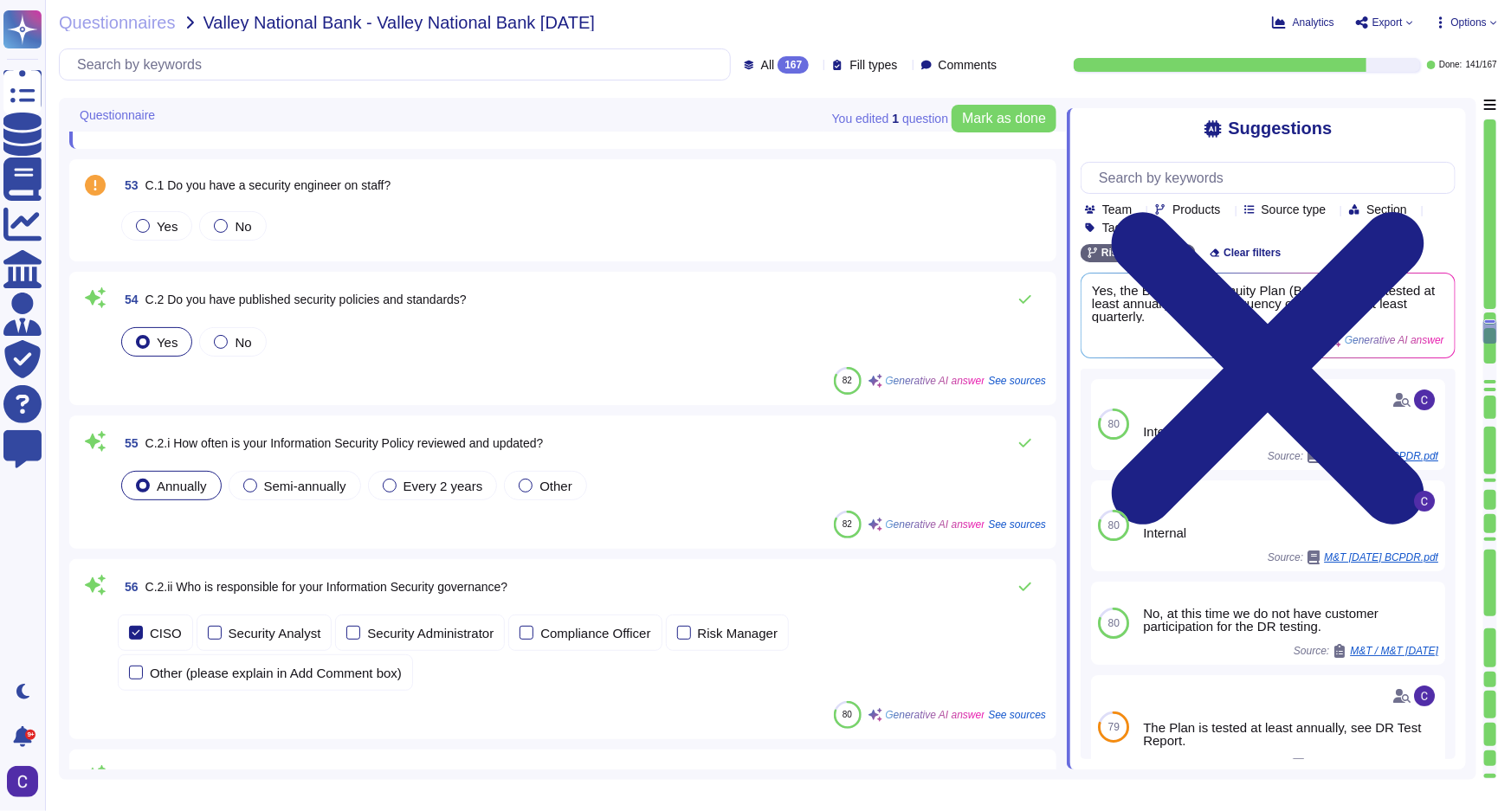
click at [100, 530] on span at bounding box center [95, 525] width 31 height 28
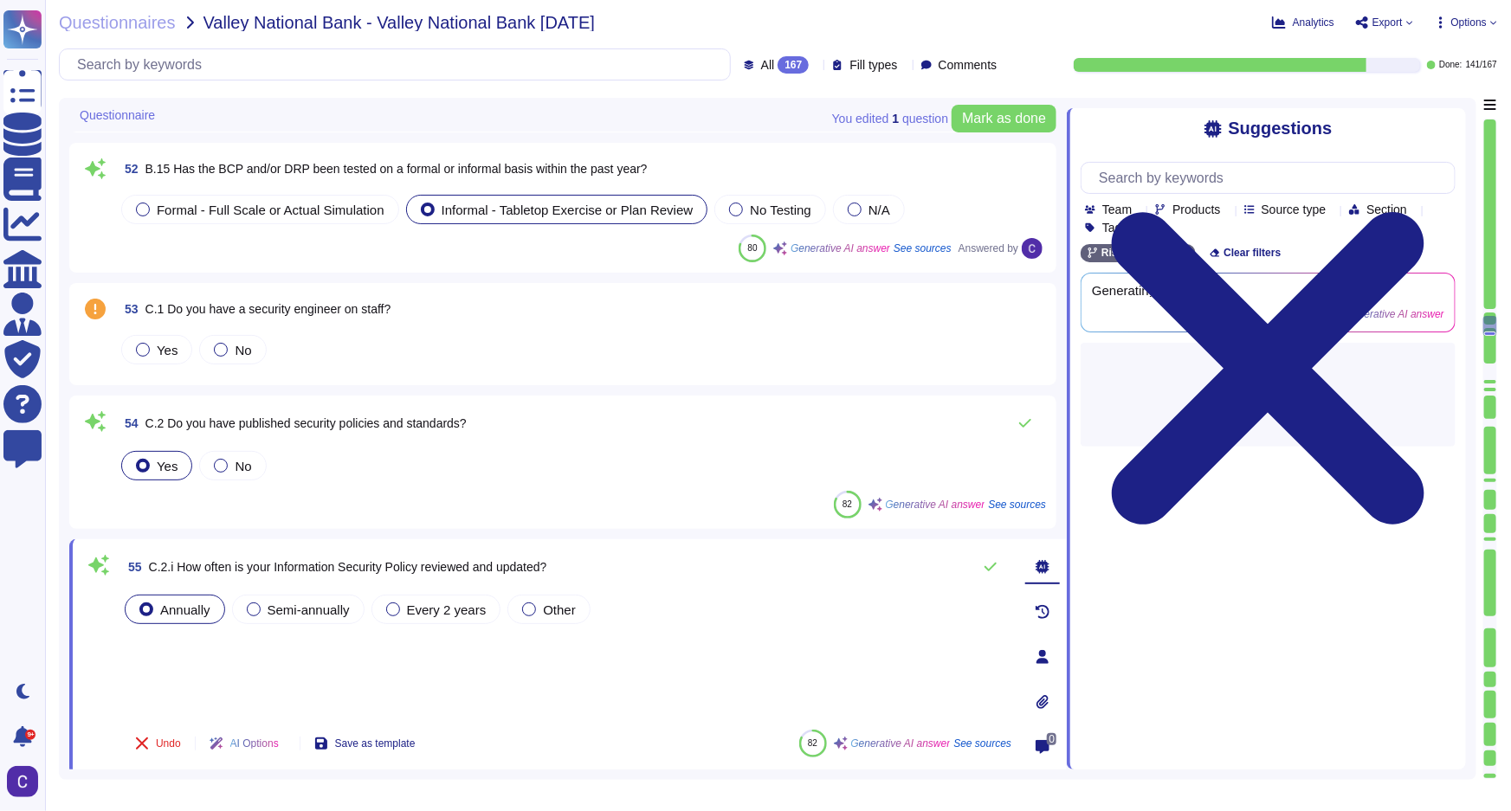
scroll to position [7005, 0]
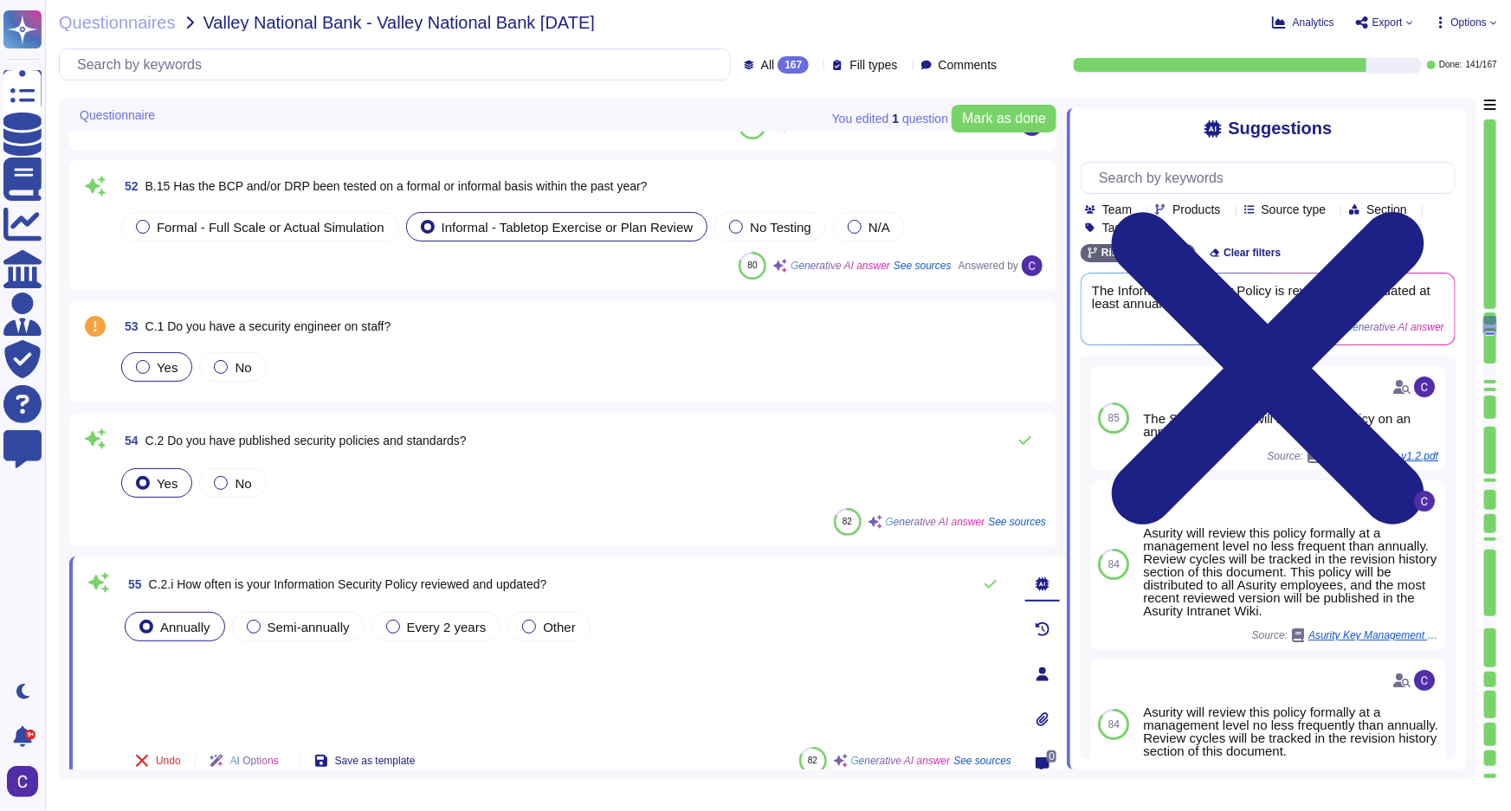
click at [139, 367] on div at bounding box center [143, 367] width 14 height 14
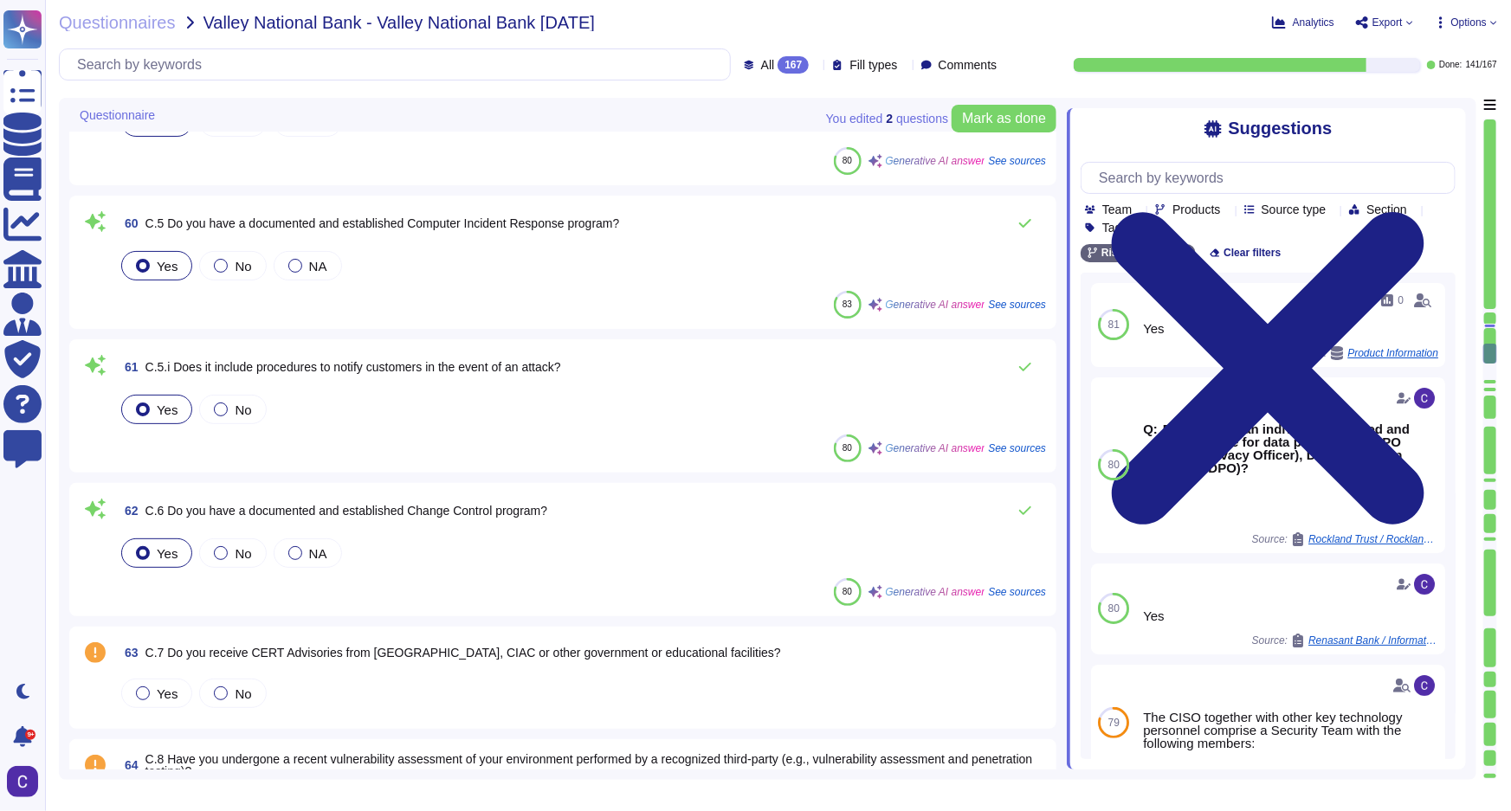
scroll to position [8265, 0]
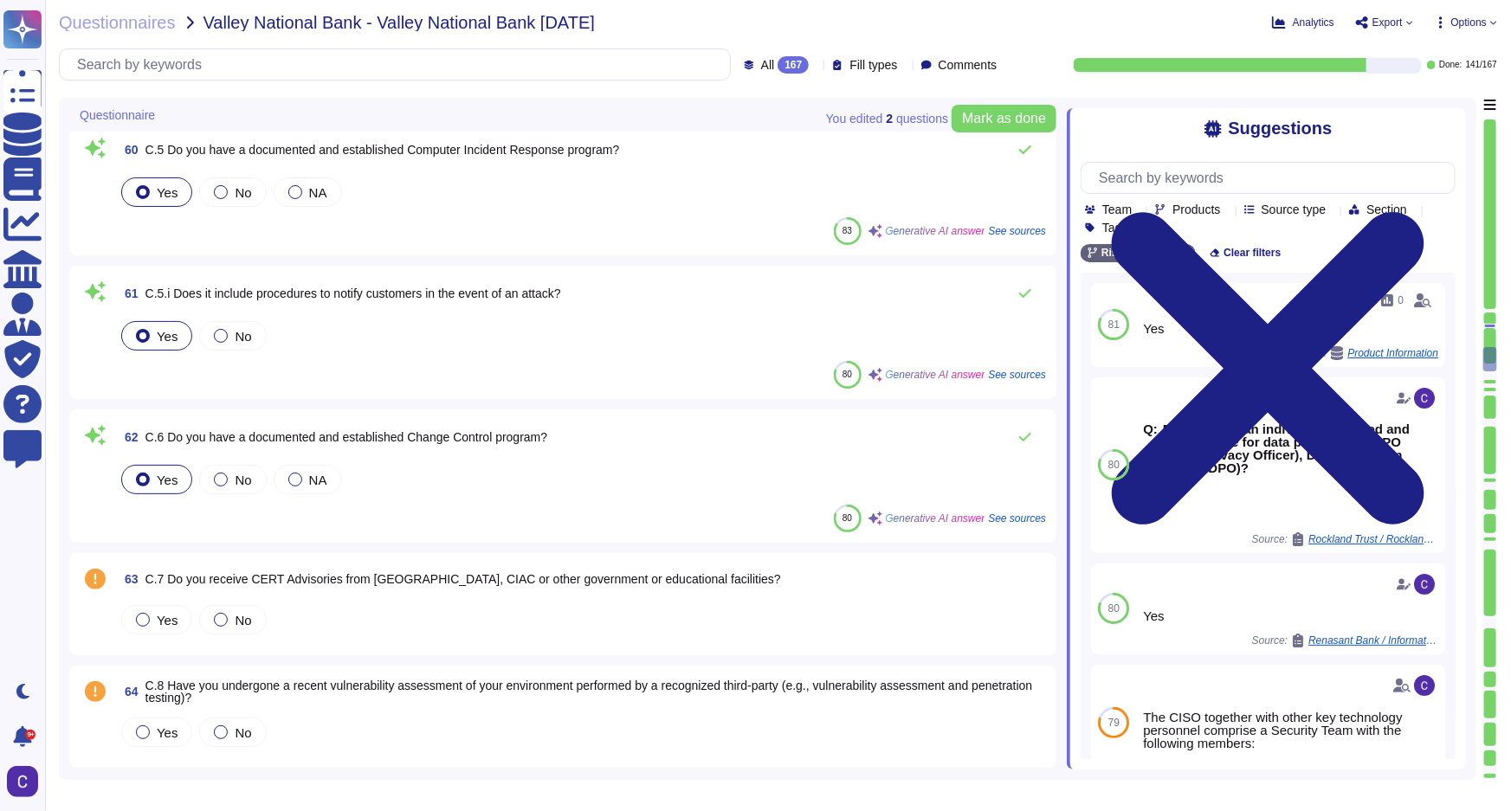
type textarea "a) Office space security practices include the use of locks and alarms to secur…"
click at [249, 620] on span "No" at bounding box center [243, 620] width 16 height 15
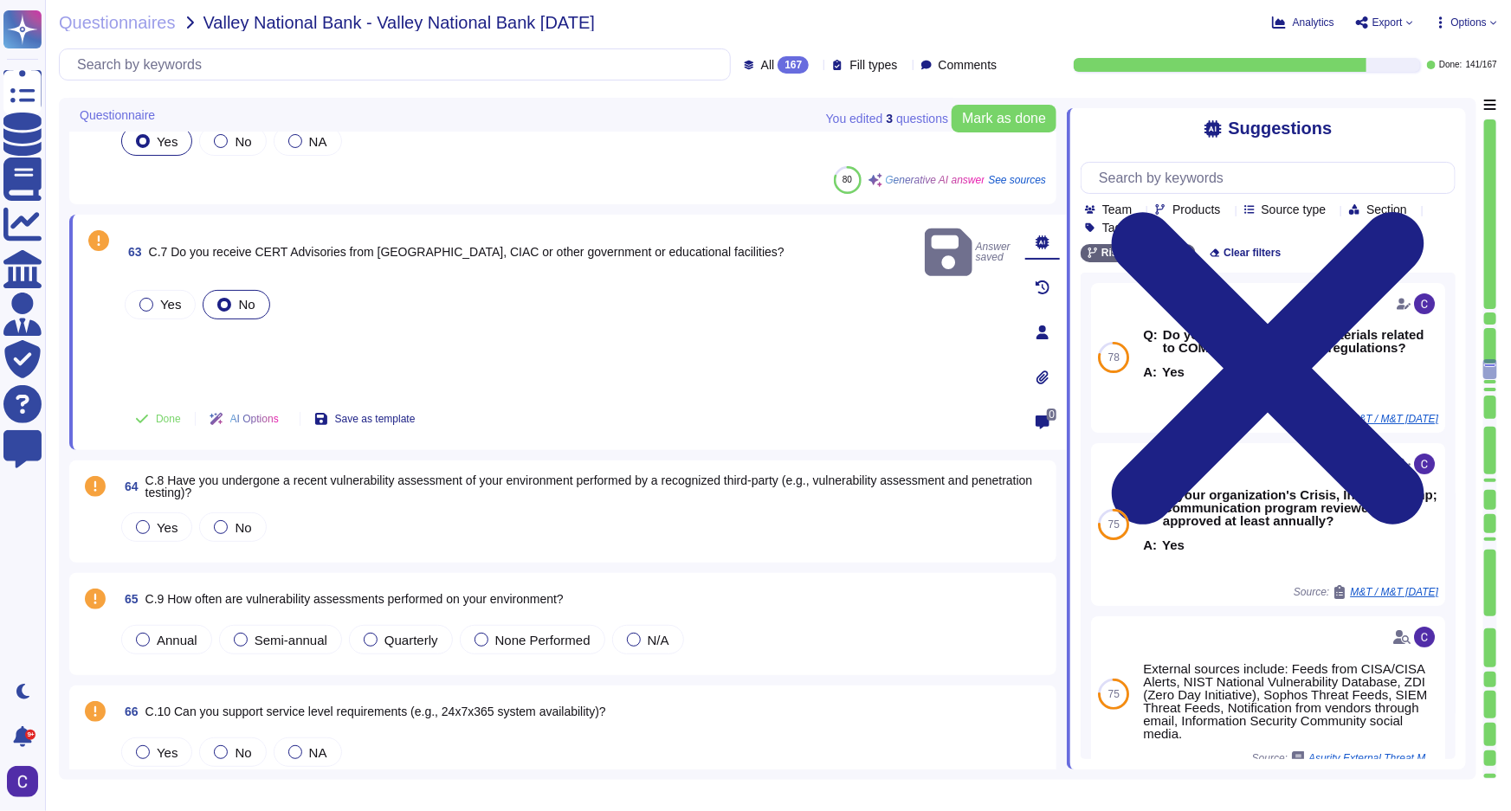
scroll to position [8581, 0]
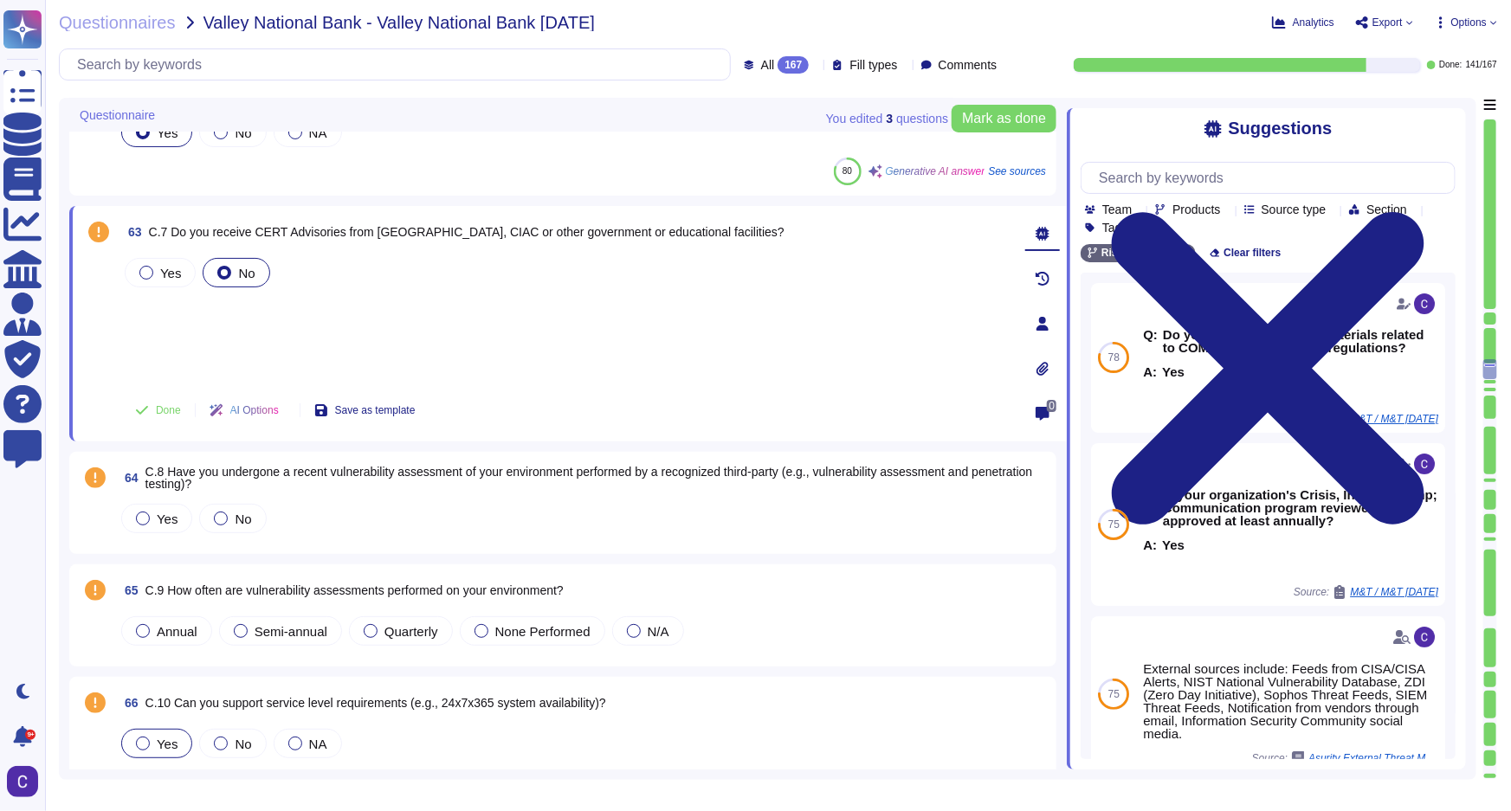
click at [155, 741] on label "Yes" at bounding box center [157, 744] width 42 height 14
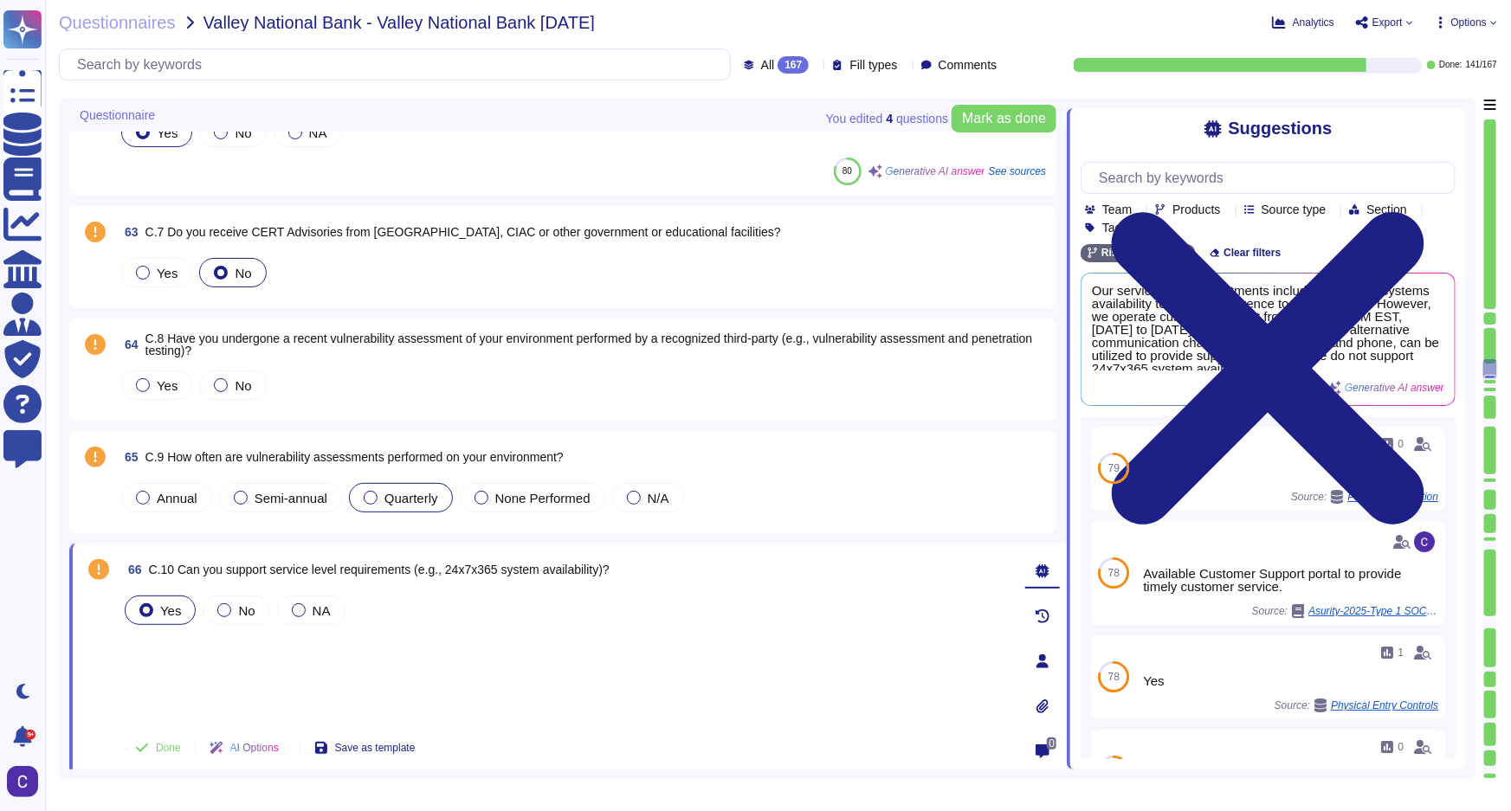
click at [374, 494] on div at bounding box center [371, 498] width 14 height 14
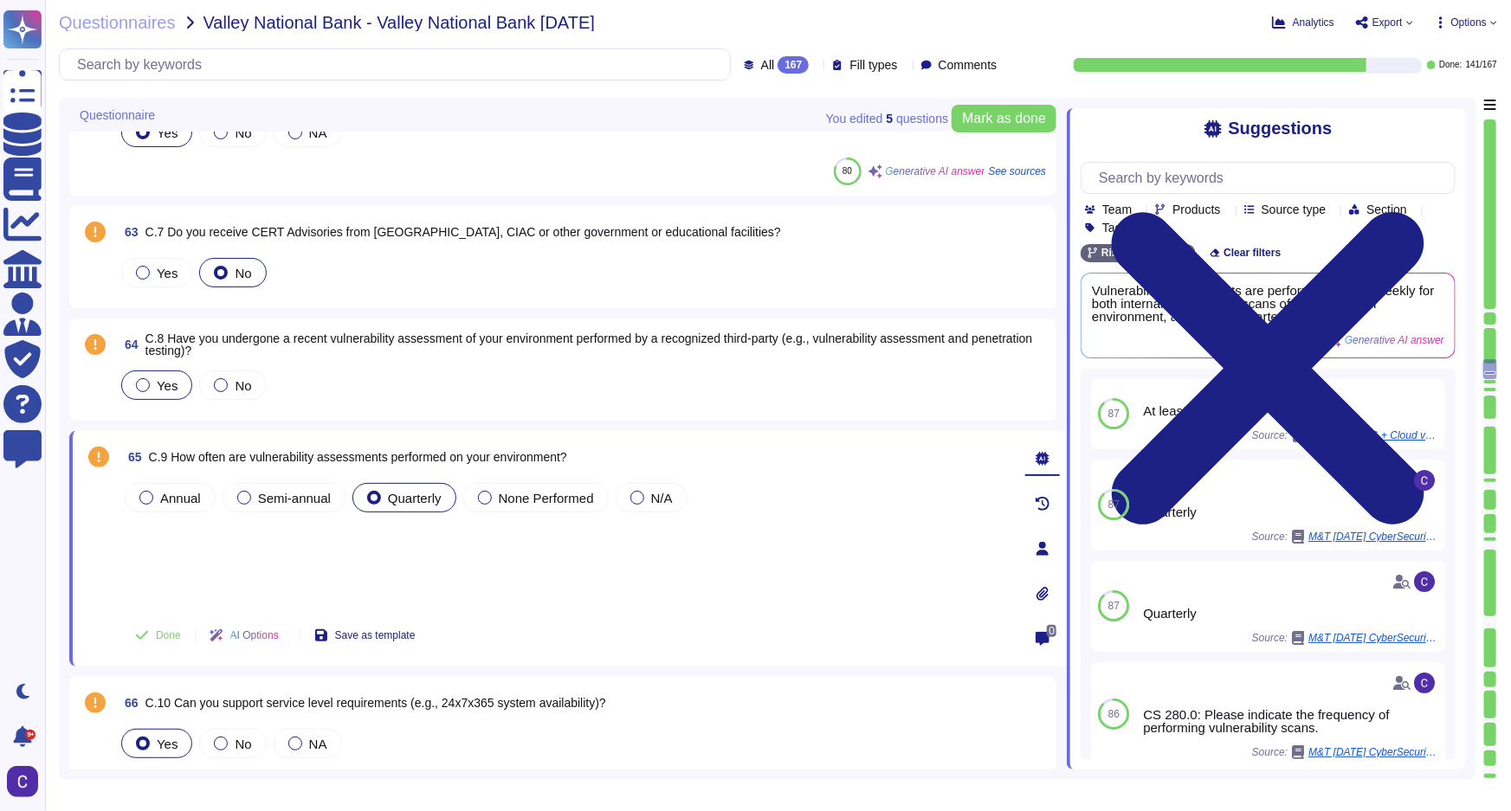
click at [177, 379] on div "Yes" at bounding box center [156, 385] width 71 height 29
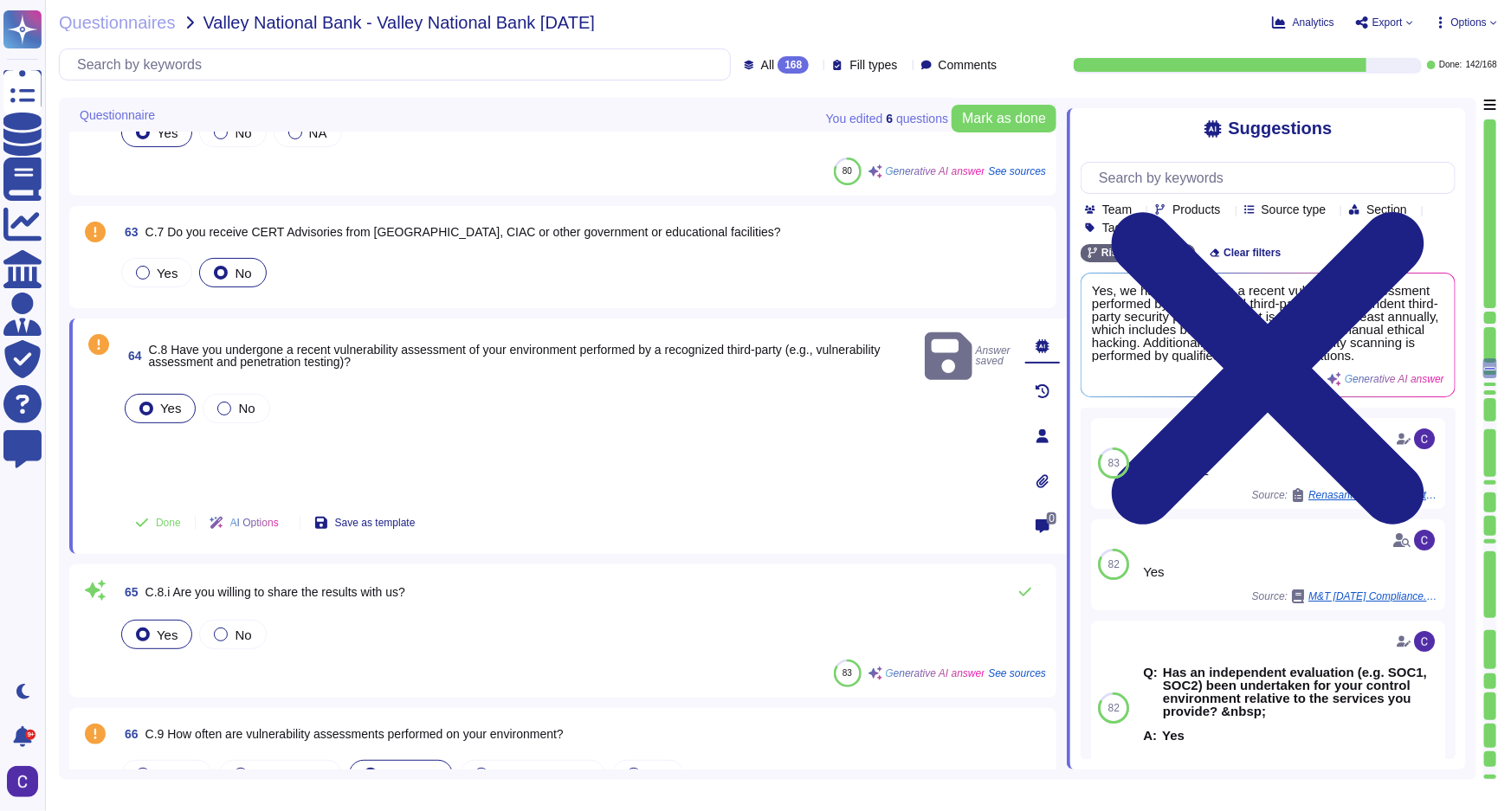
type textarea "a) Office space security practices include the use of locks and alarms to secur…"
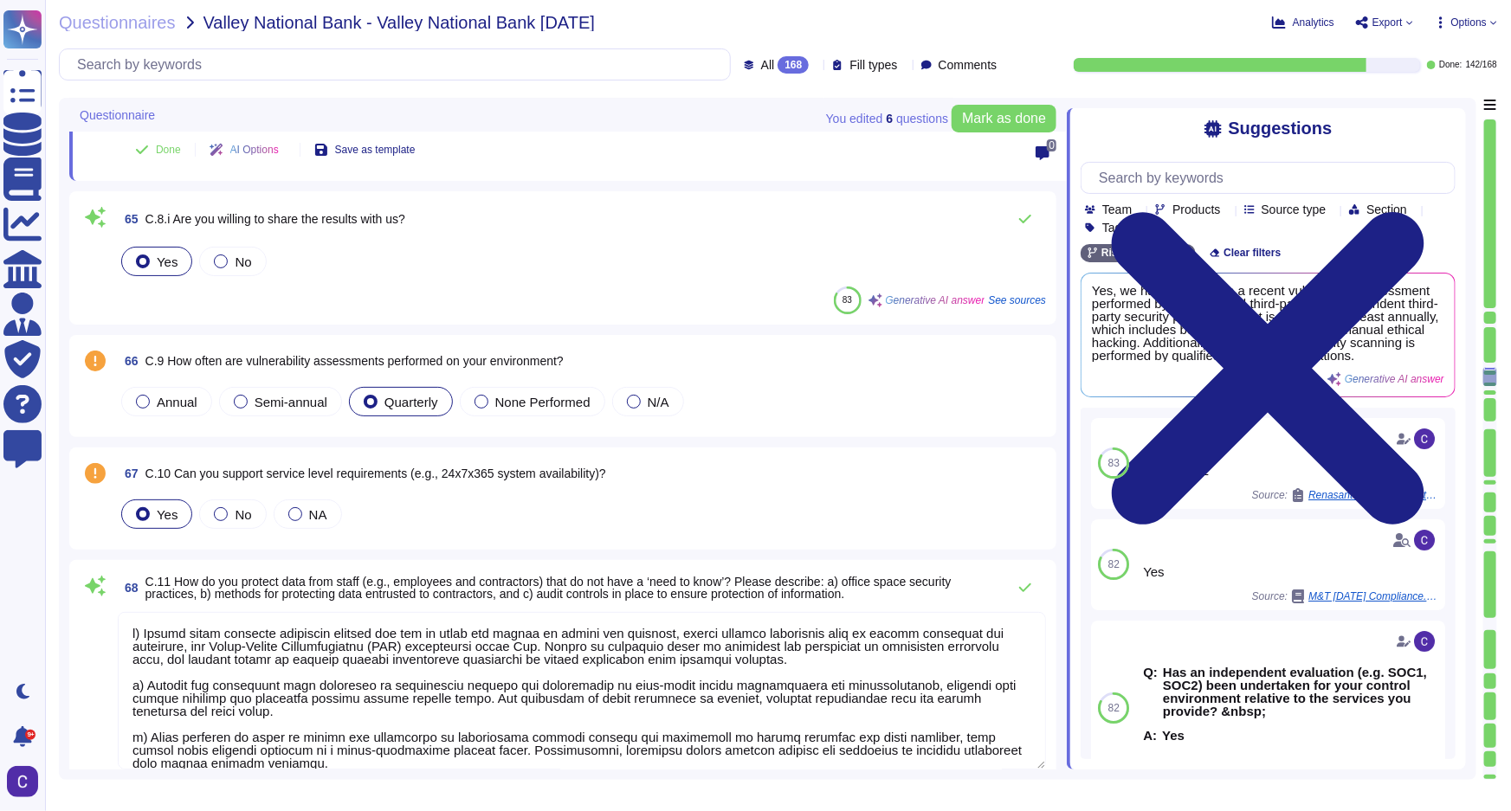
scroll to position [8974, 0]
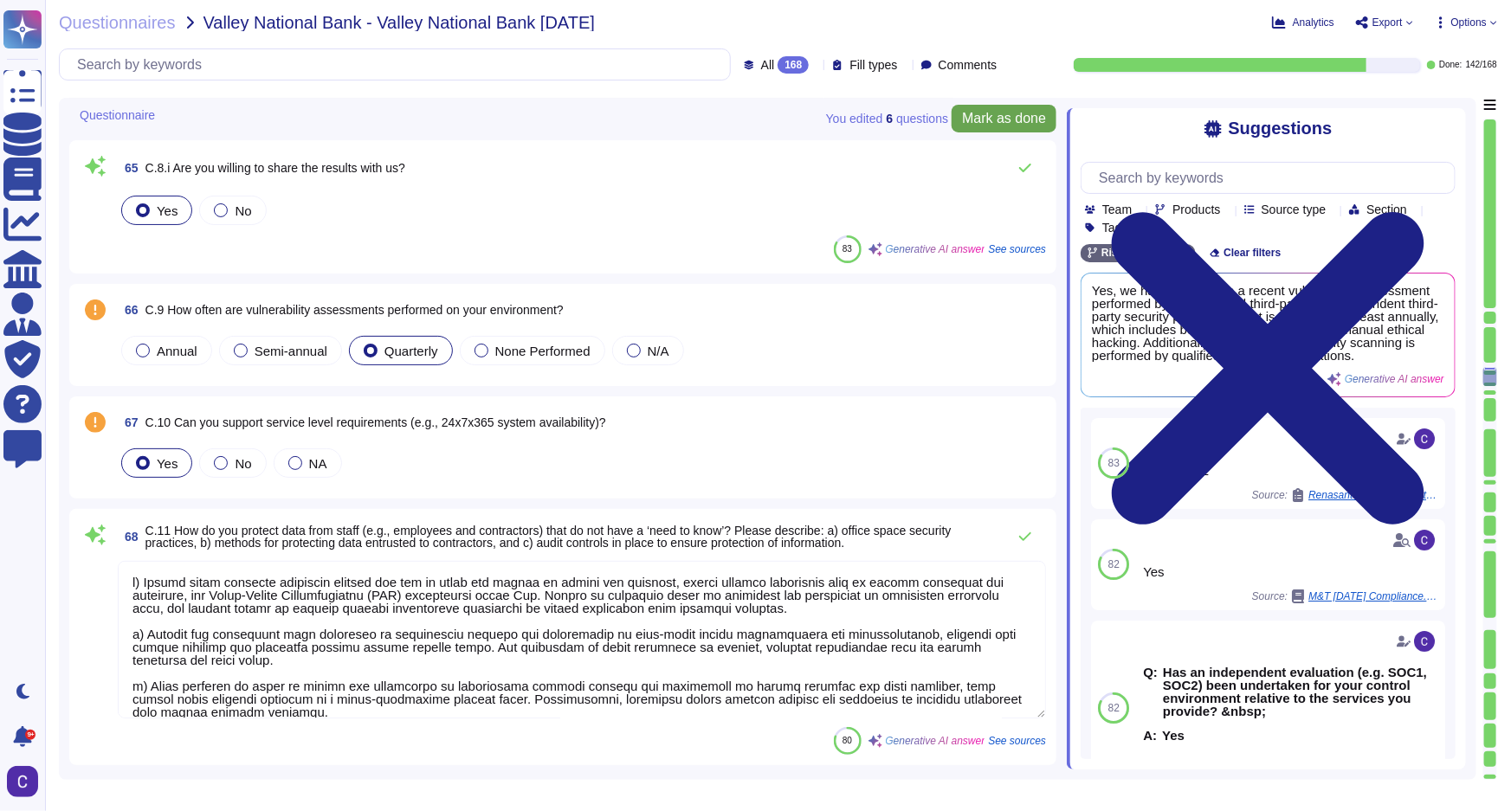
click at [984, 117] on span "Mark as done" at bounding box center [1004, 119] width 84 height 14
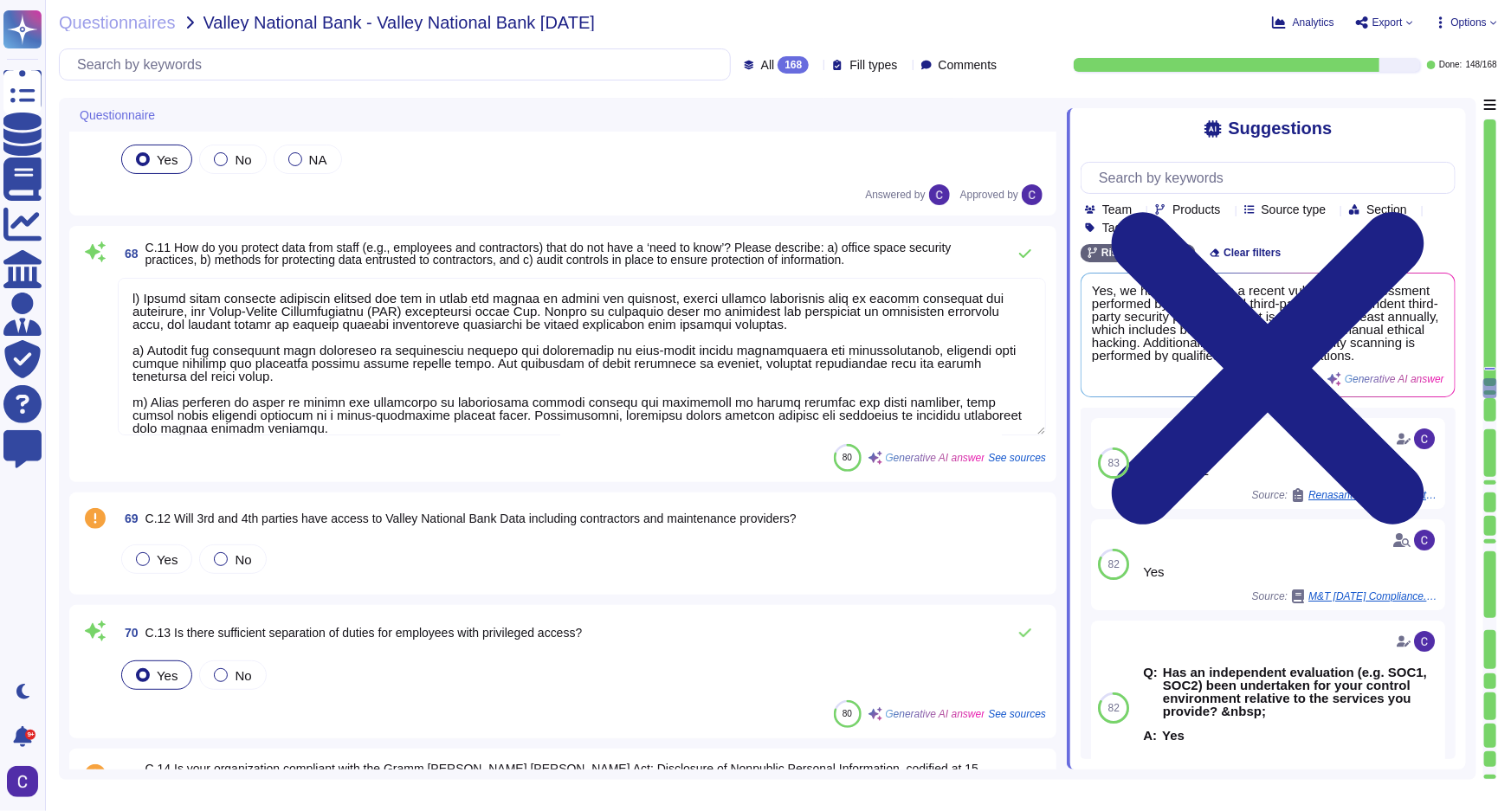
scroll to position [9368, 0]
type textarea "Physical access to all secure facilities at [GEOGRAPHIC_DATA] is controlled thr…"
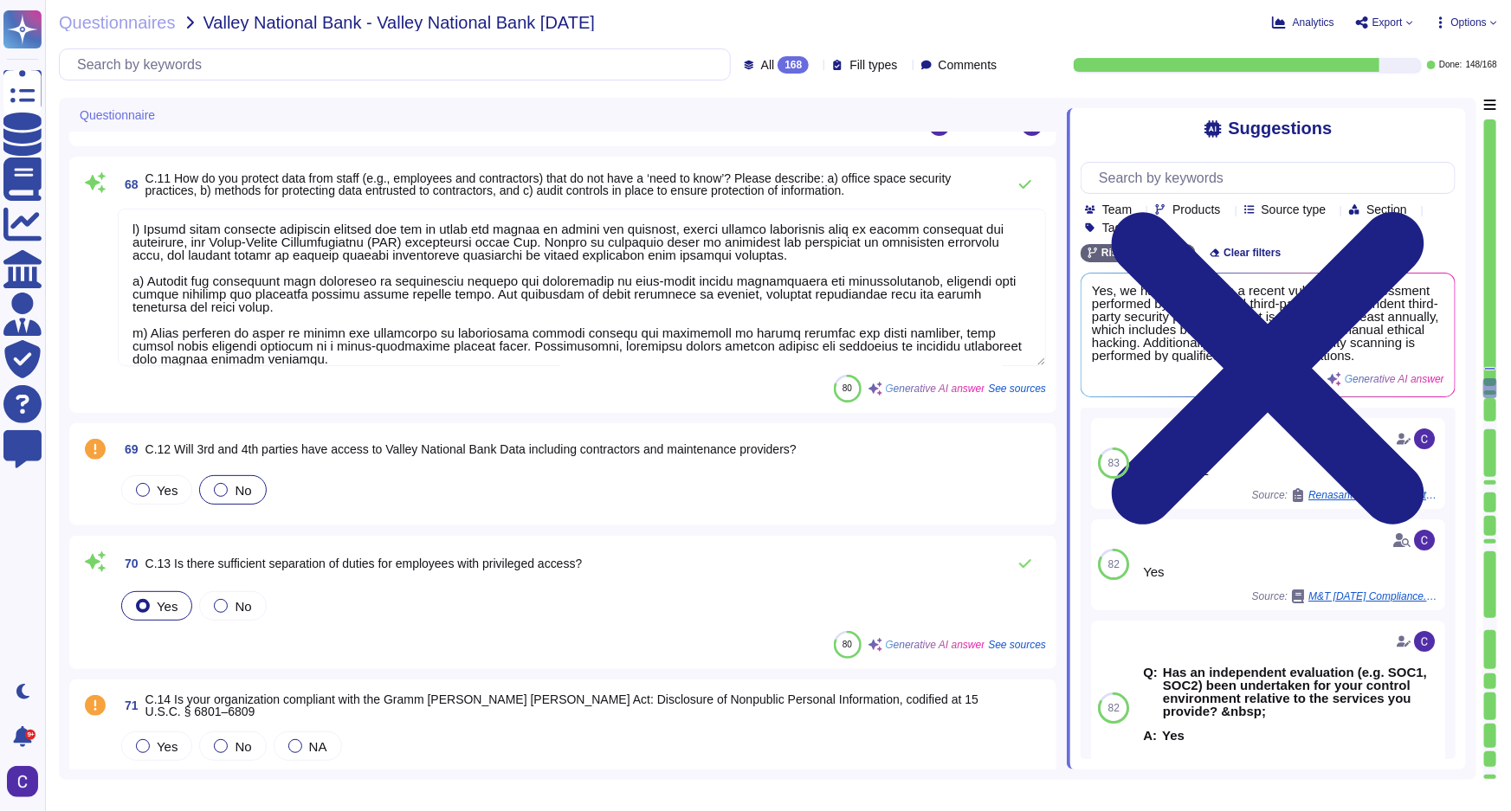
click at [242, 493] on span "No" at bounding box center [243, 490] width 16 height 15
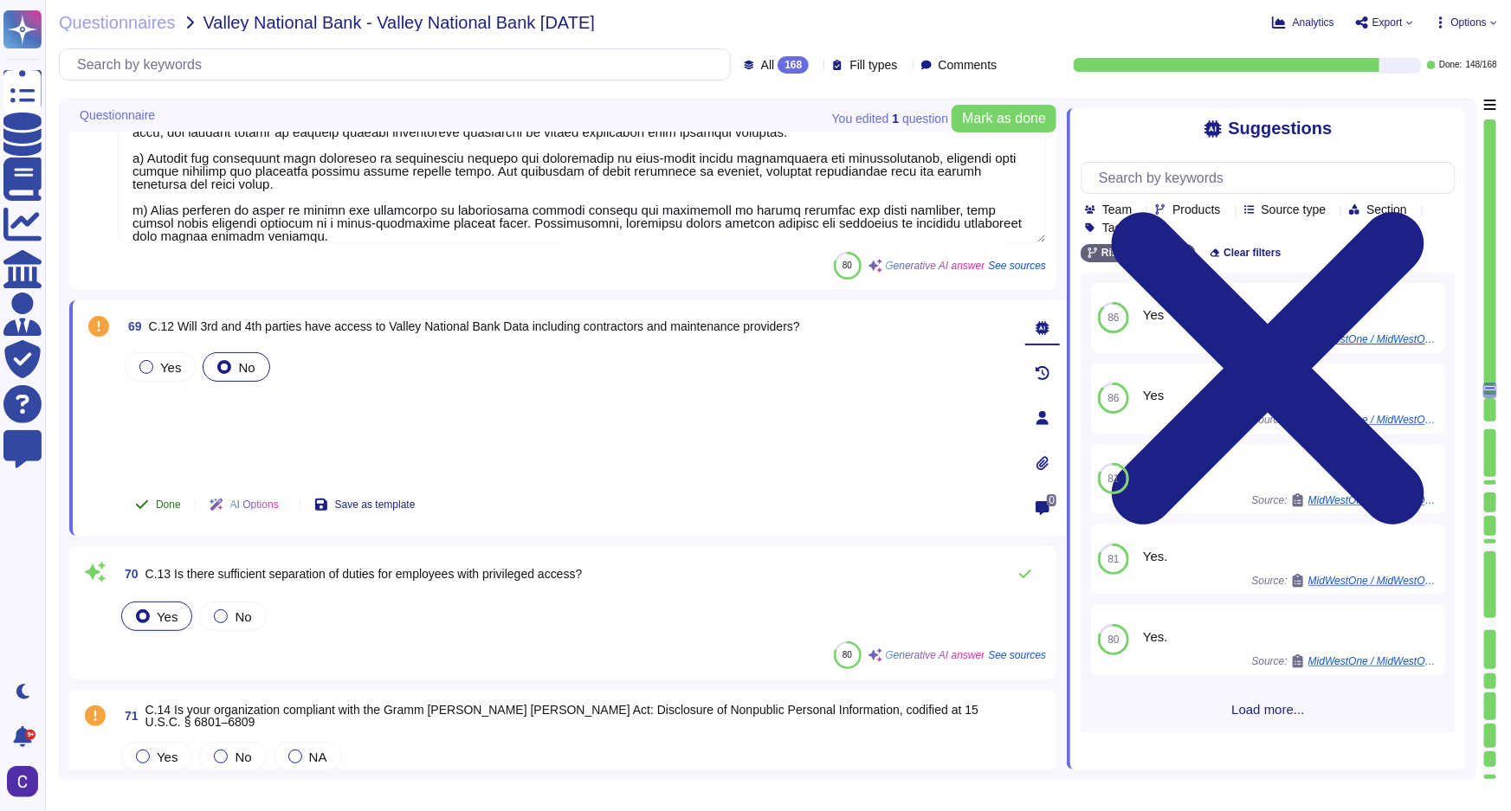
click at [149, 510] on button "Done" at bounding box center [158, 505] width 74 height 35
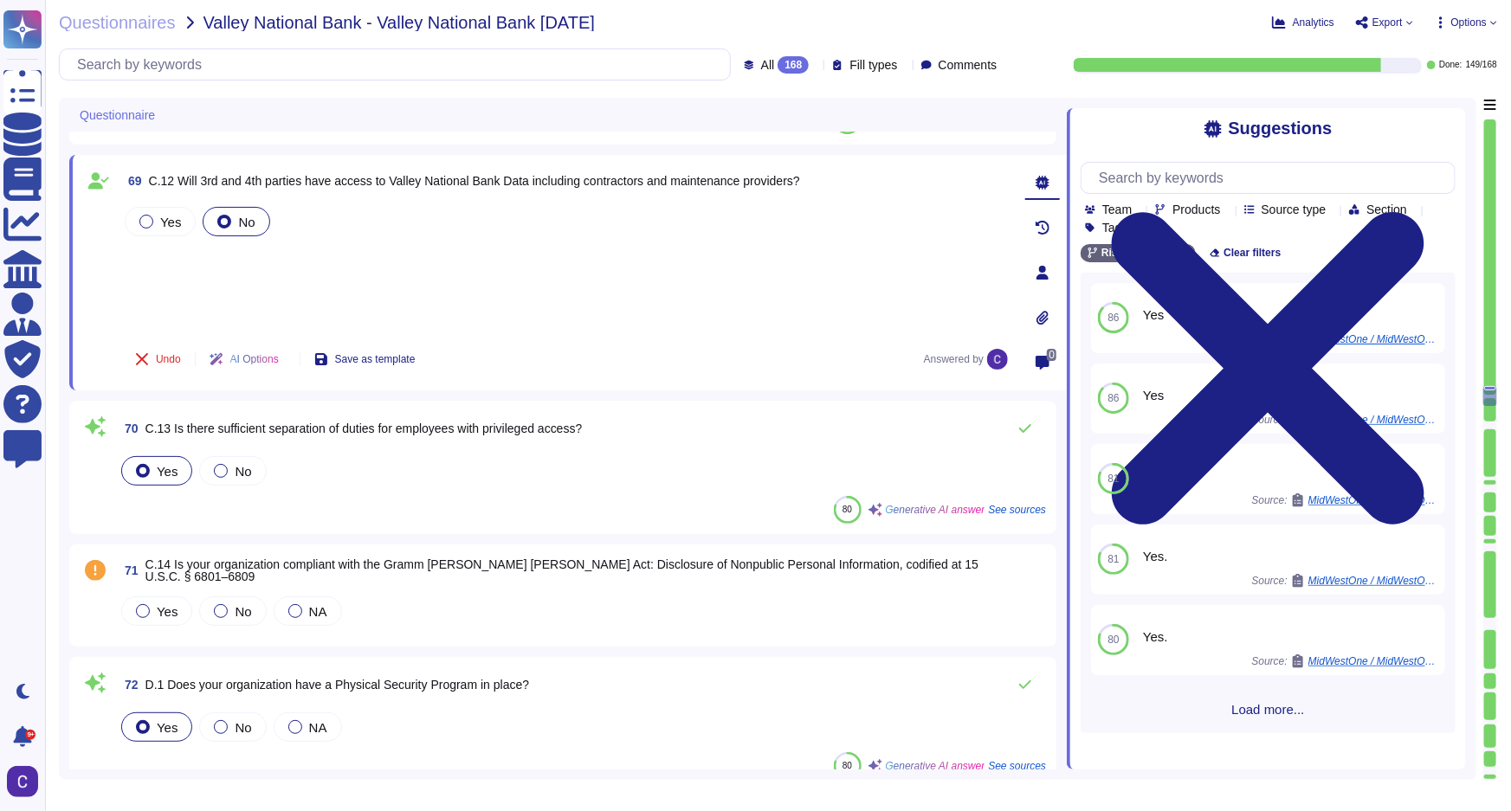
scroll to position [9603, 0]
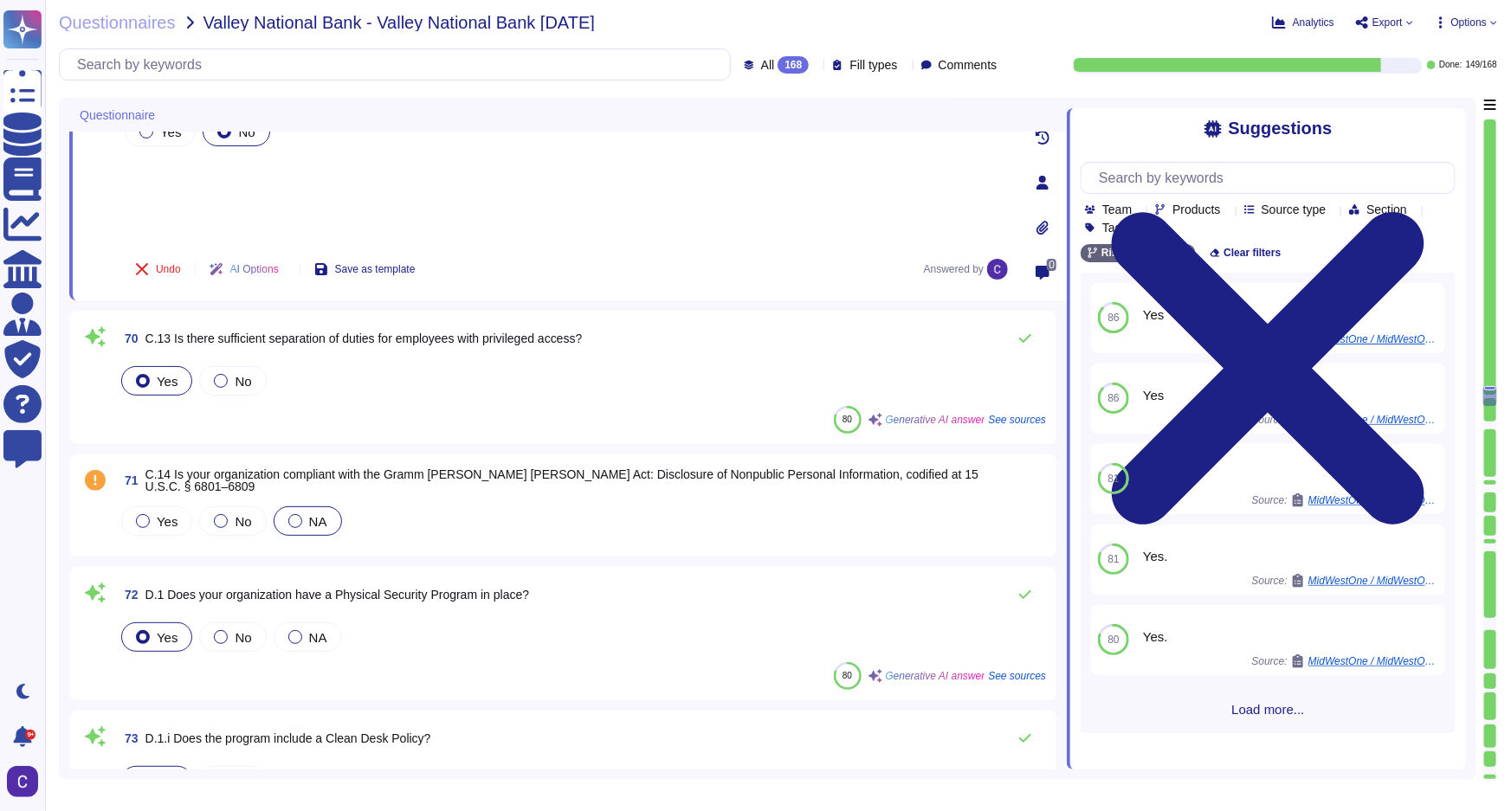
click at [315, 520] on span "NA" at bounding box center [318, 521] width 18 height 15
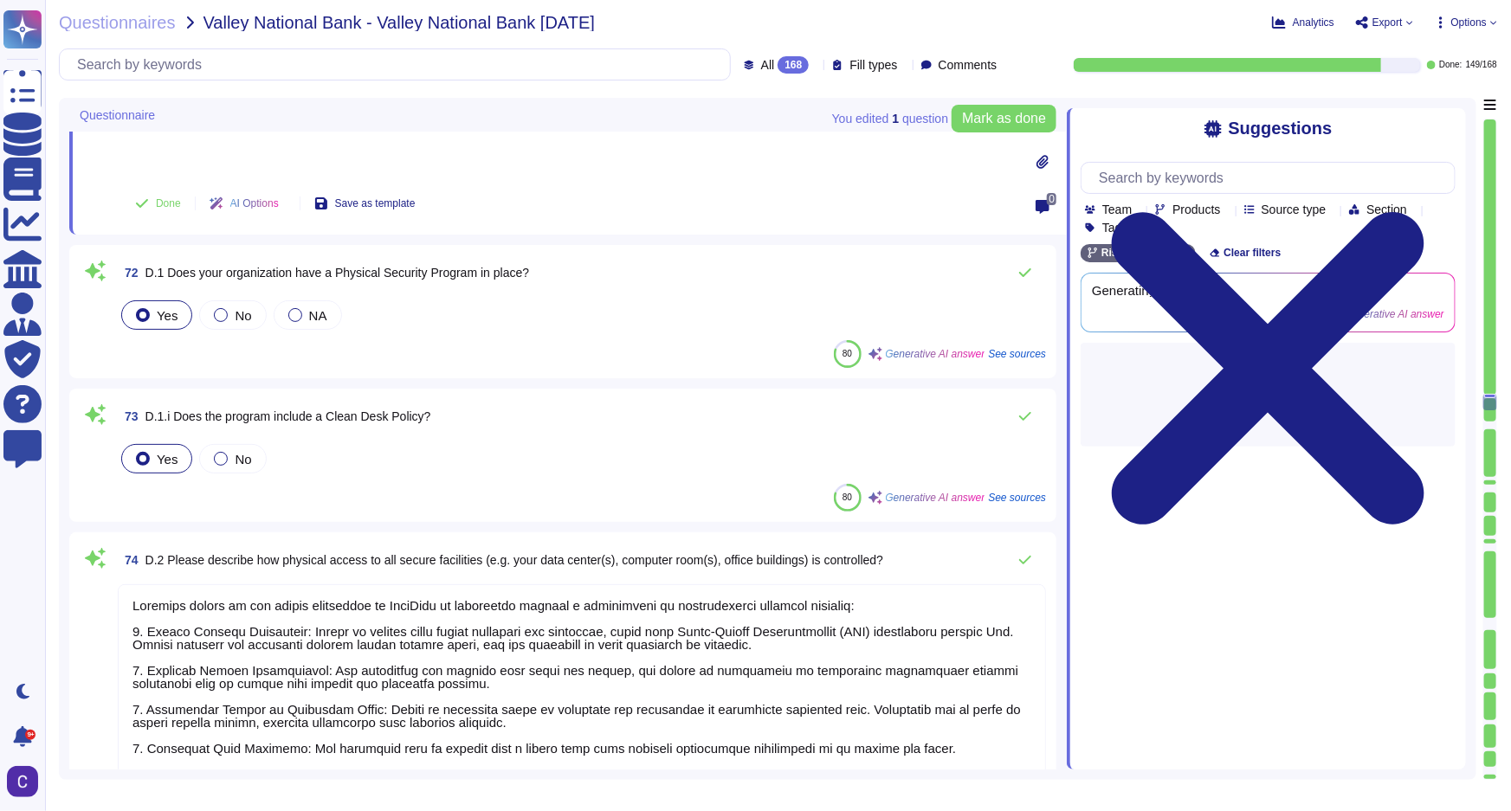
scroll to position [9918, 0]
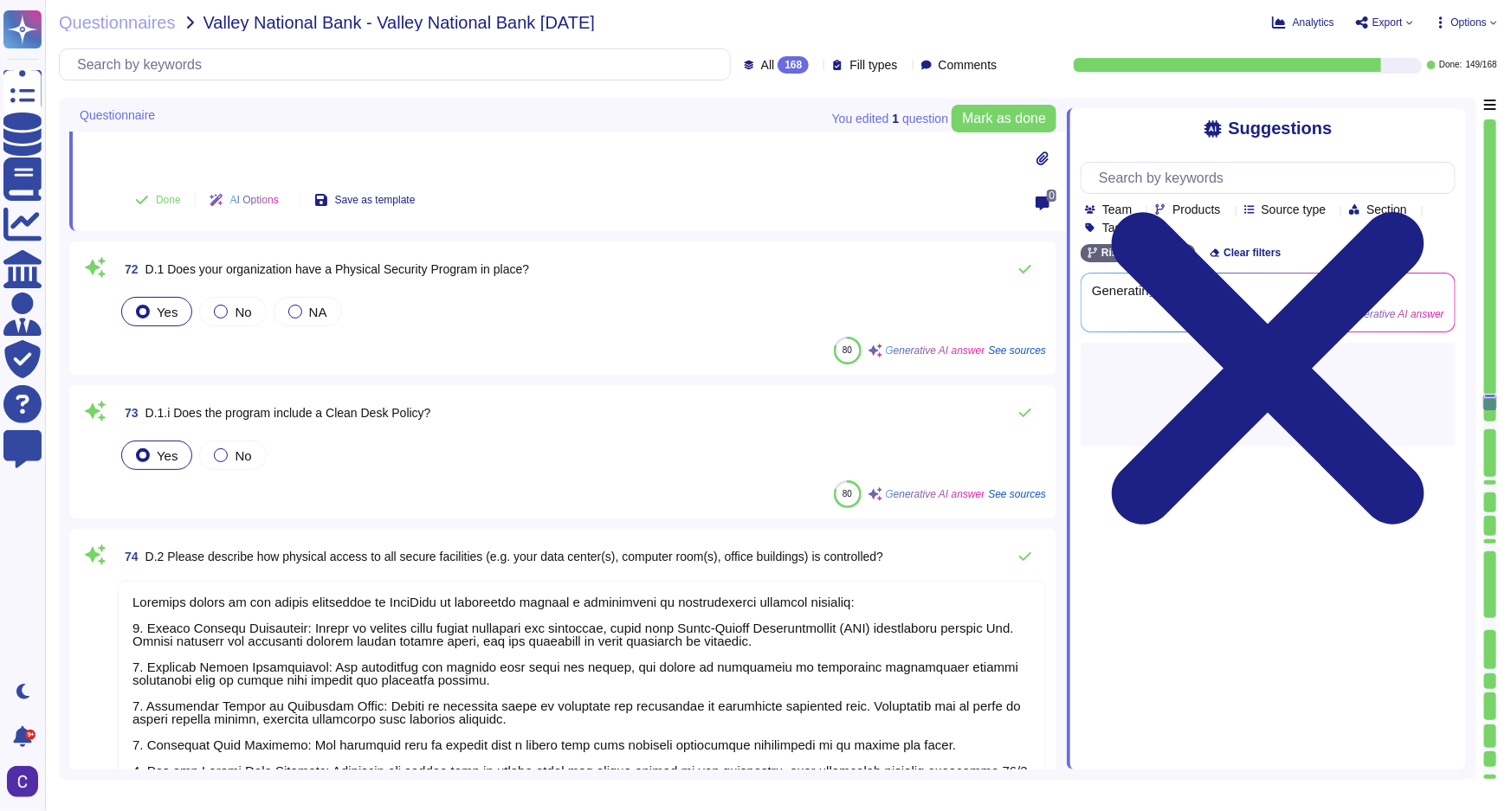
type textarea "The provisions for fire and water suppression include: - Fire Alarm systems - F…"
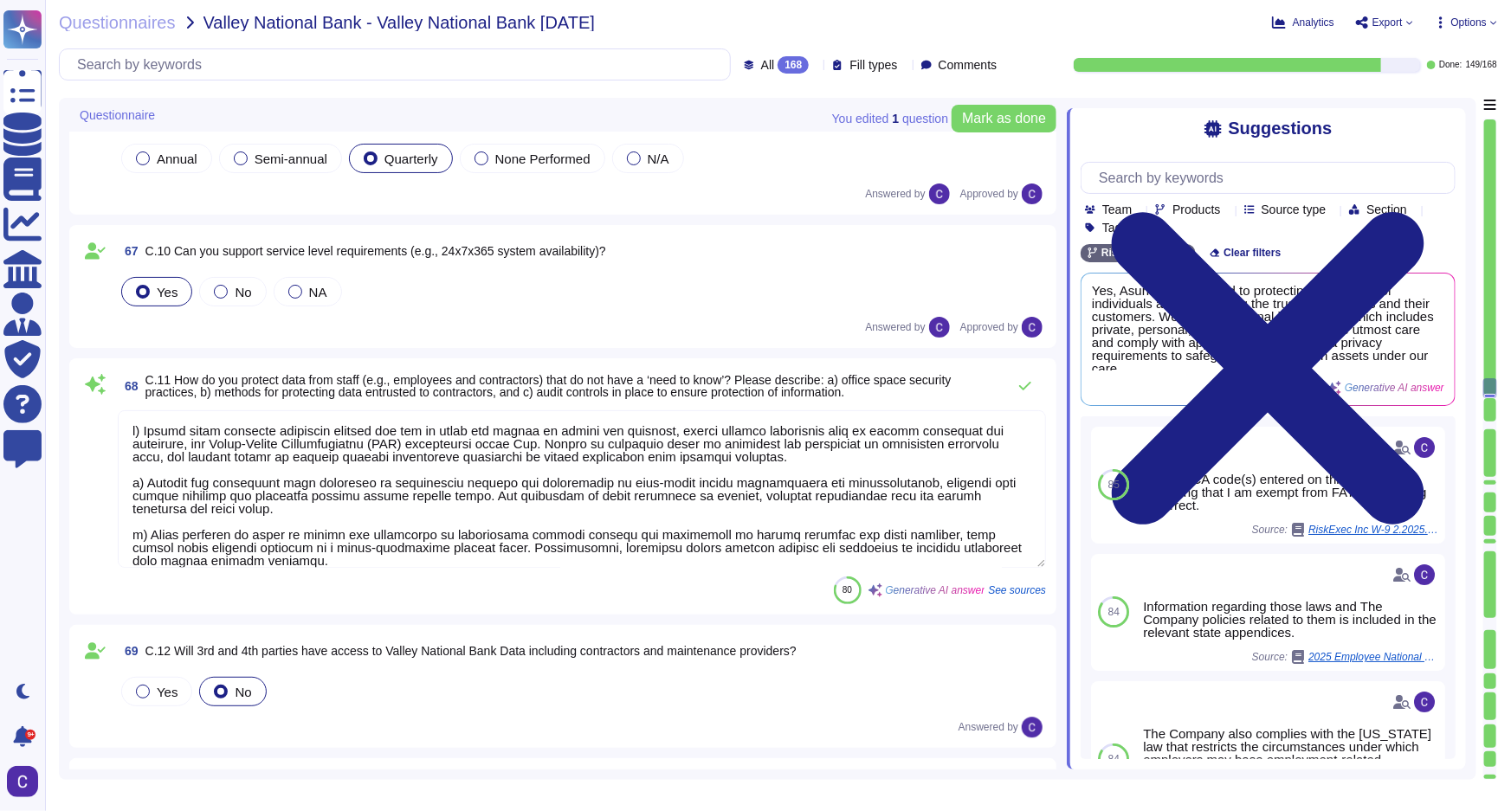
scroll to position [9053, 0]
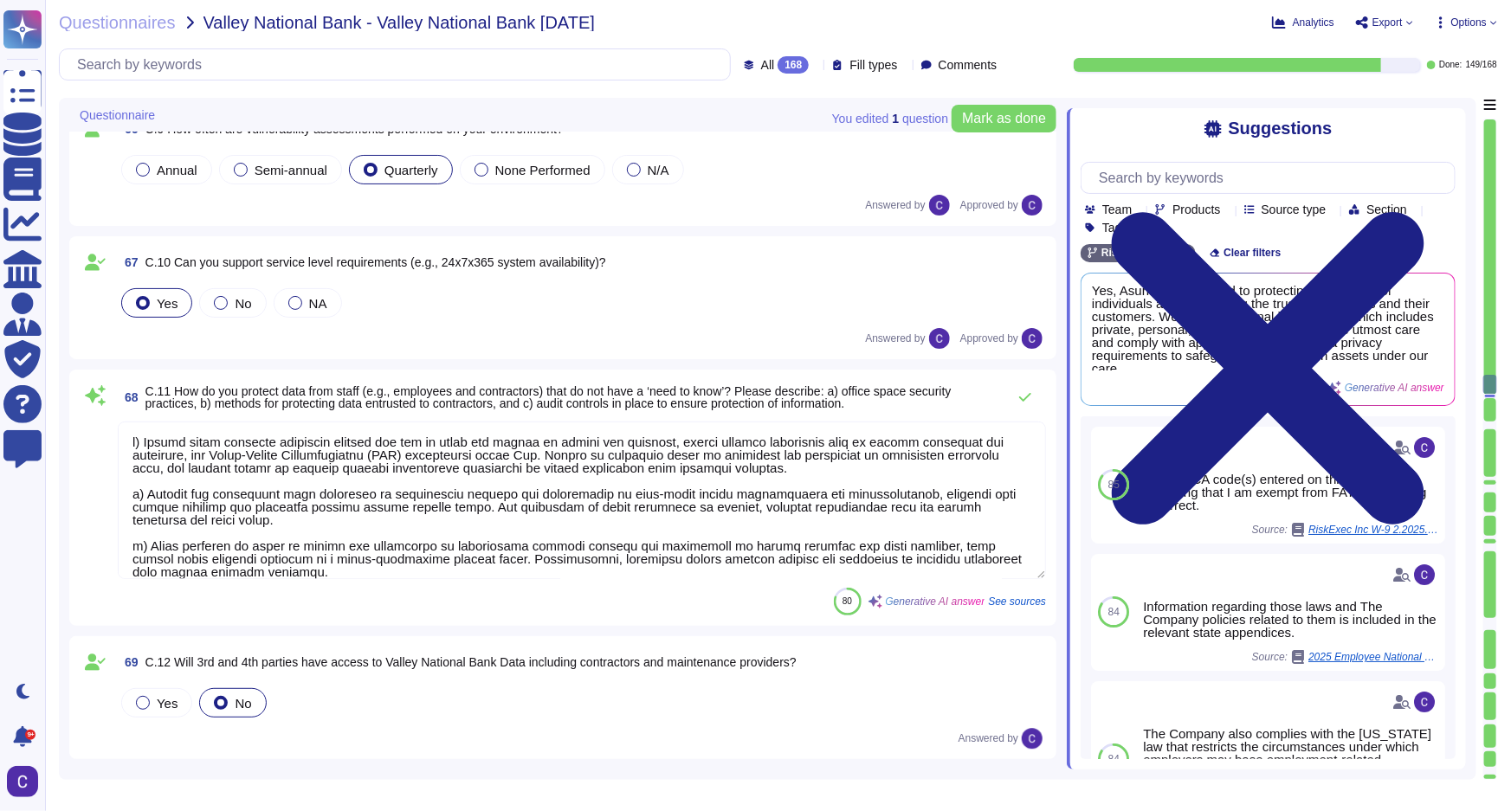
click at [415, 458] on textarea at bounding box center [582, 501] width 928 height 158
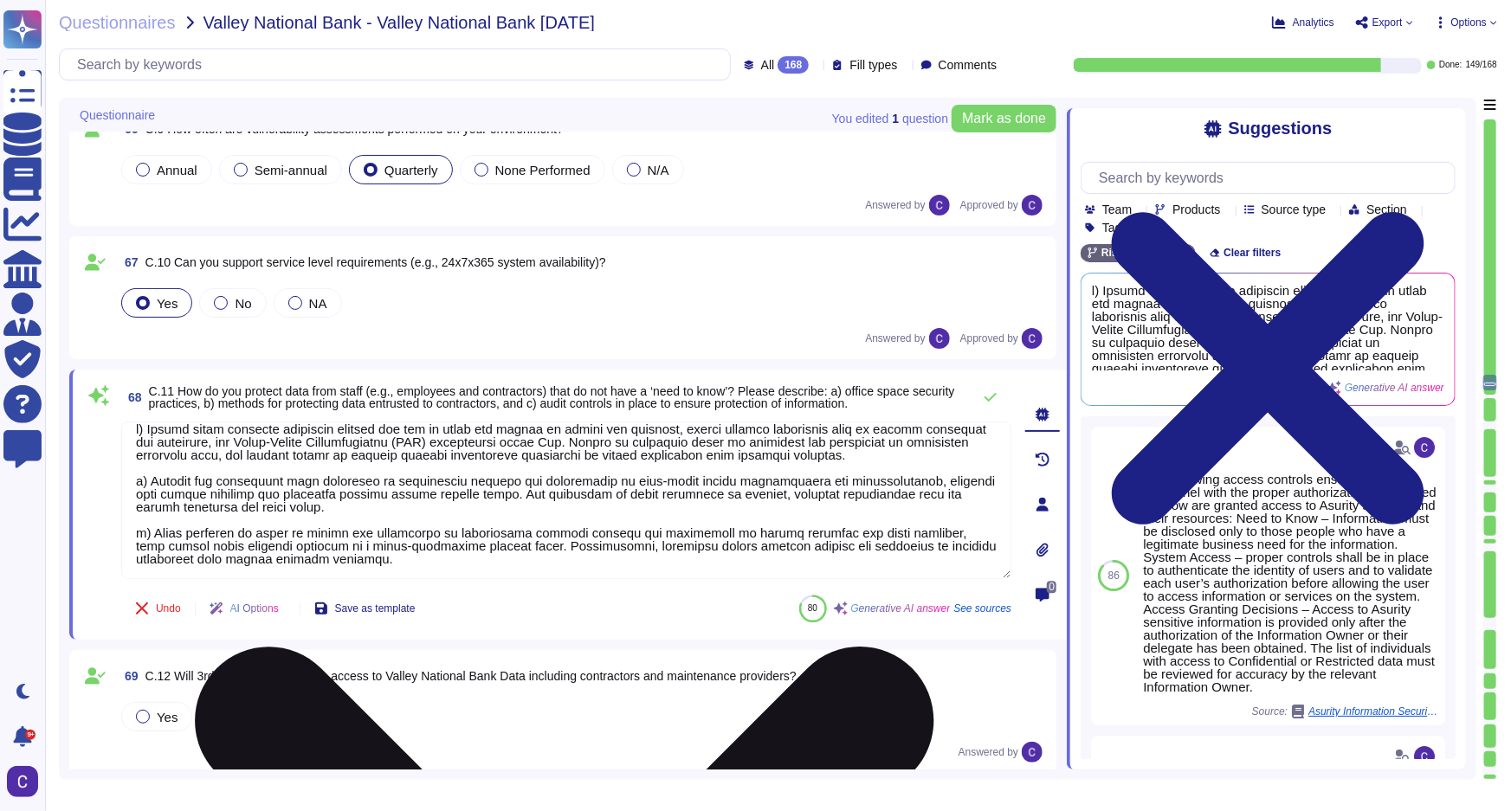
scroll to position [0, 0]
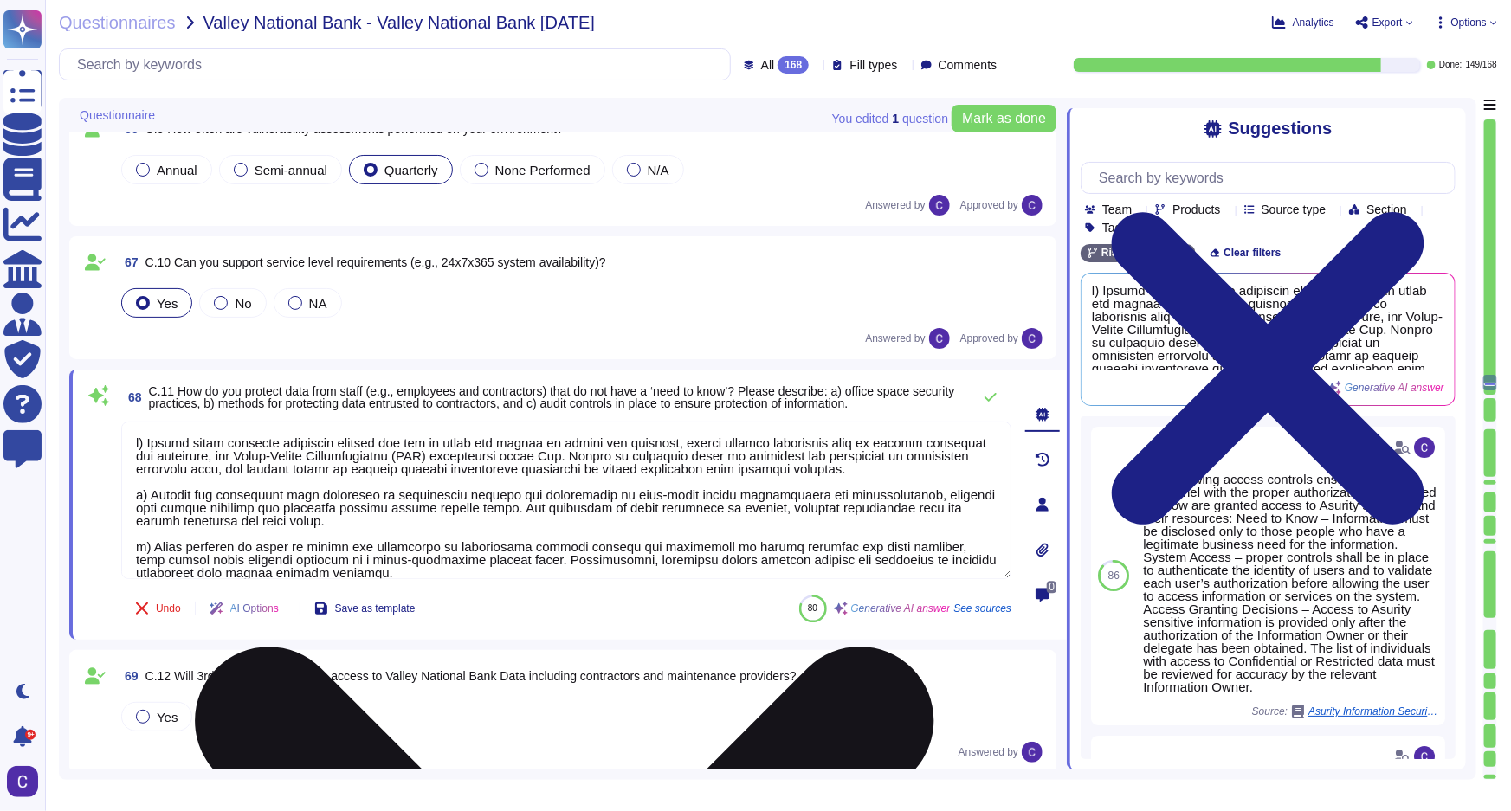
drag, startPoint x: 341, startPoint y: 572, endPoint x: 156, endPoint y: 423, distance: 237.2
click at [156, 423] on textarea at bounding box center [566, 501] width 890 height 158
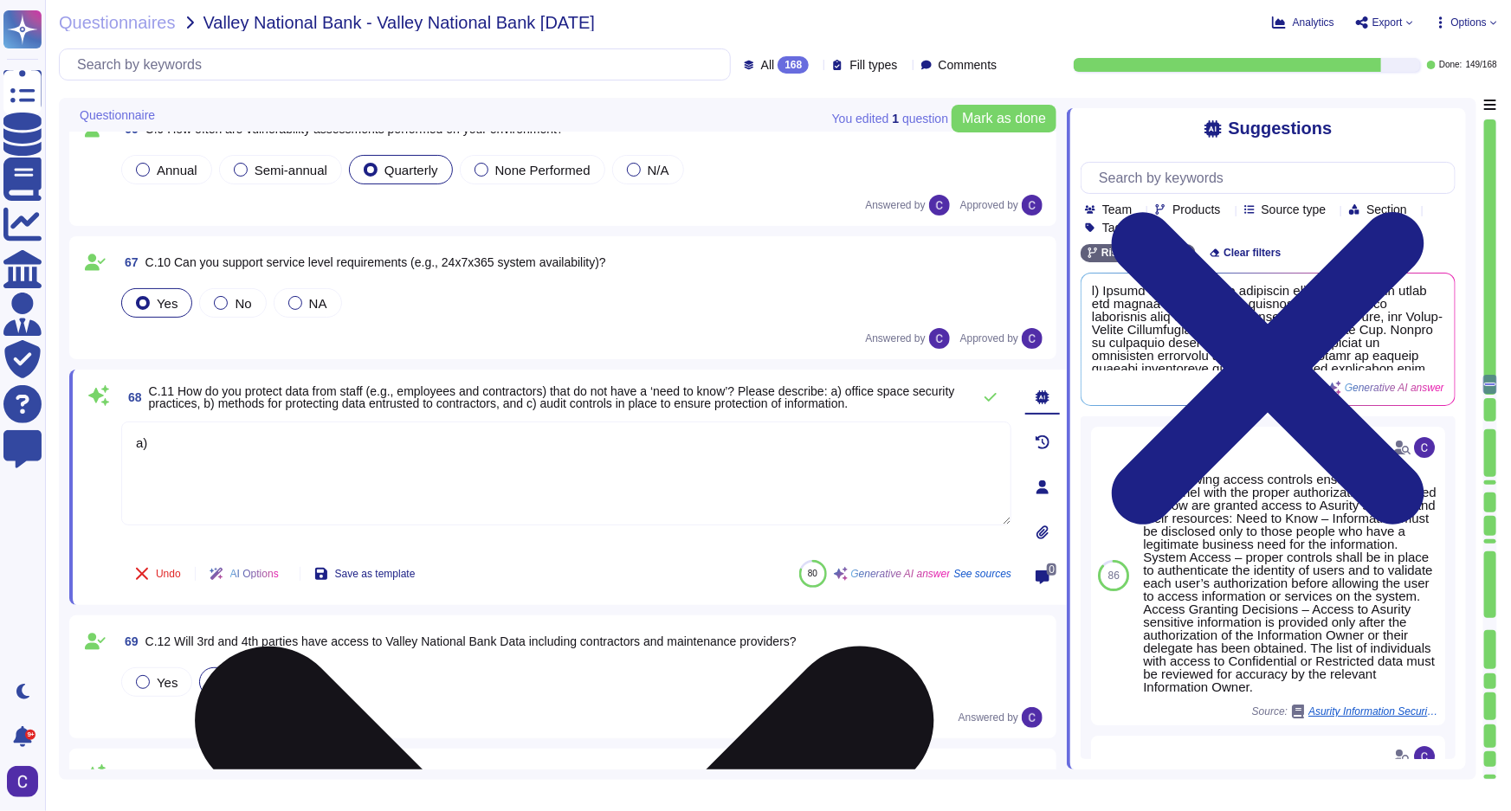
type textarea "a"
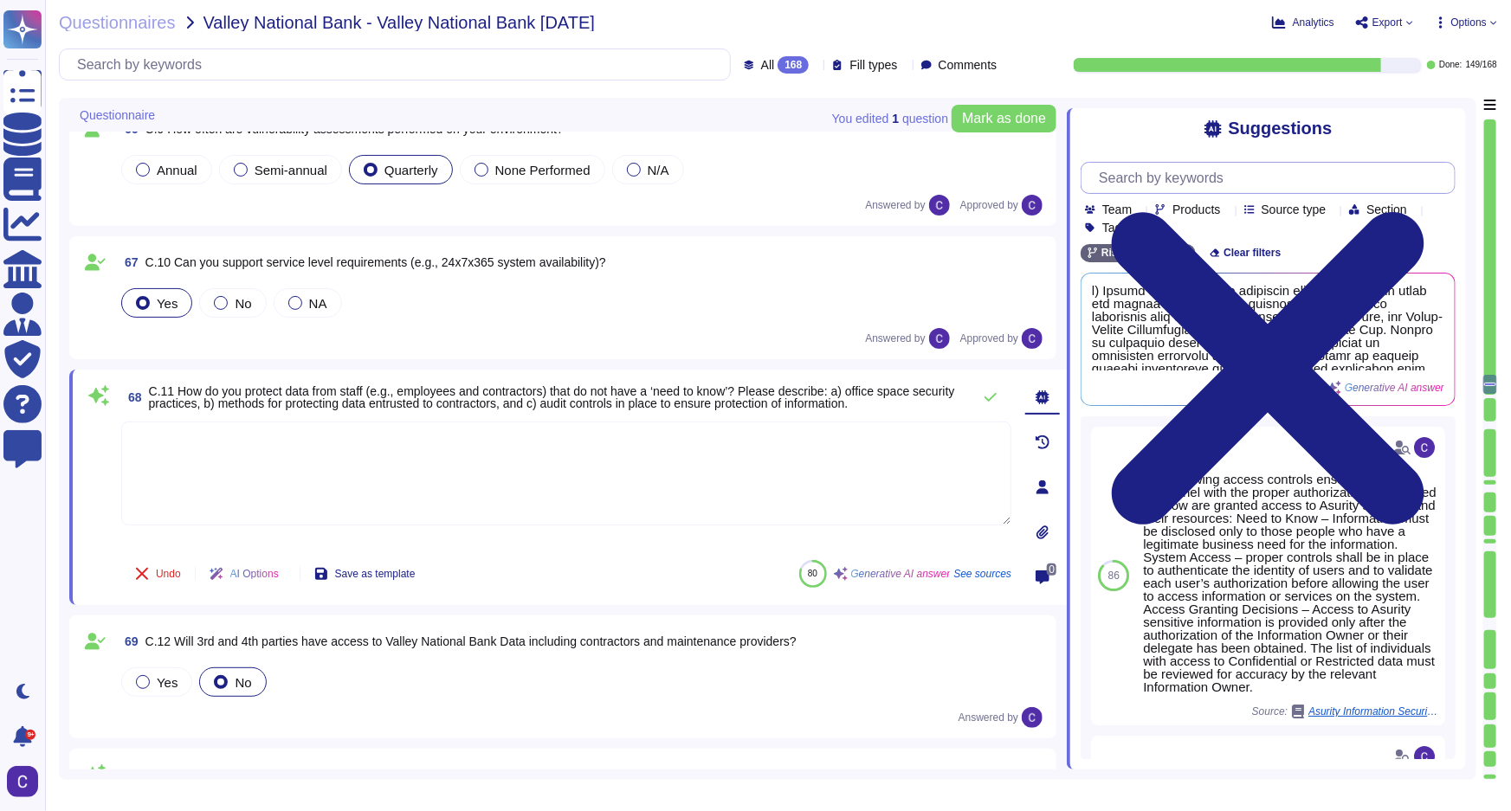
click at [1182, 187] on input "text" at bounding box center [1272, 178] width 365 height 30
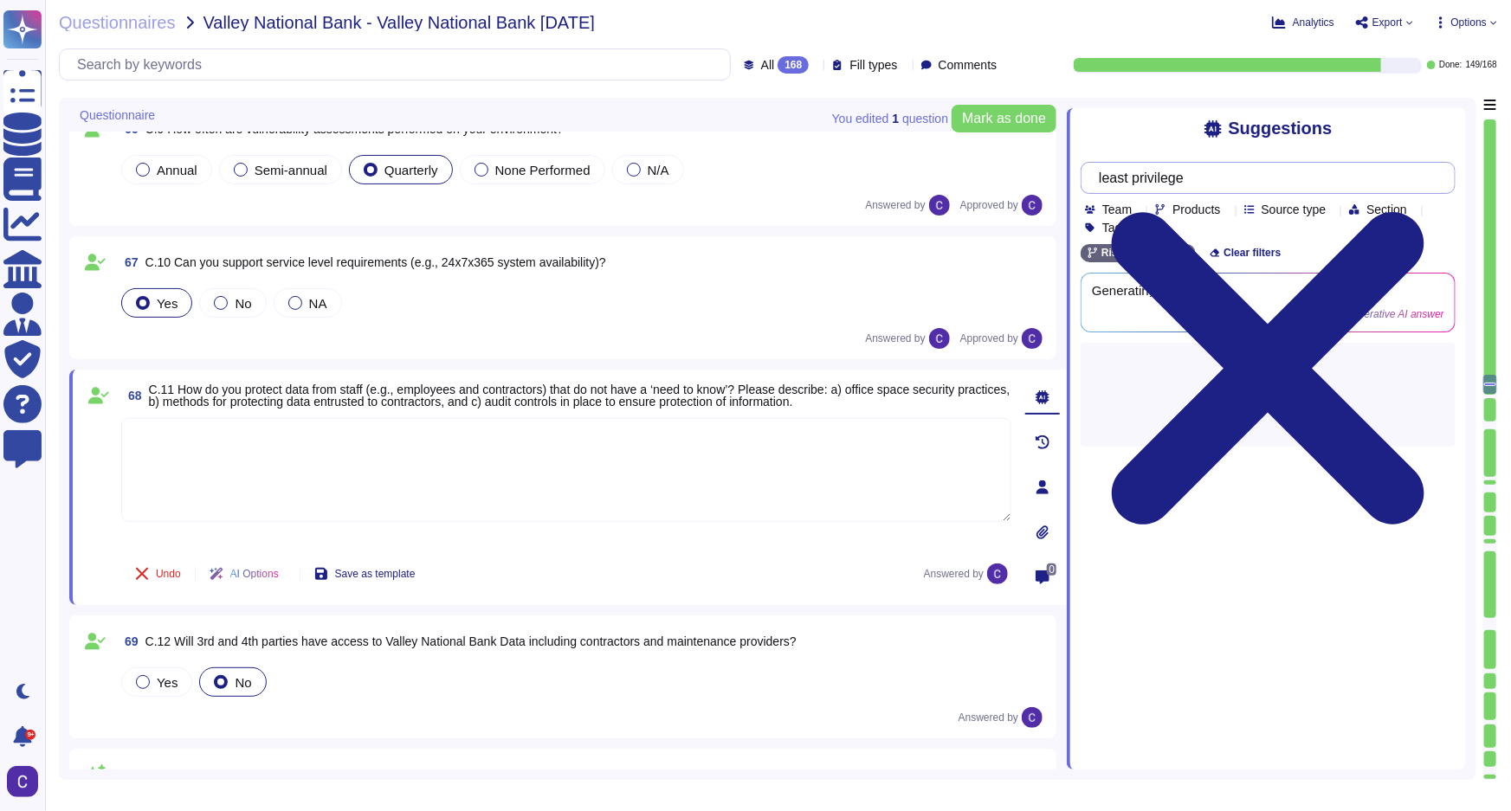
type input "least privilege"
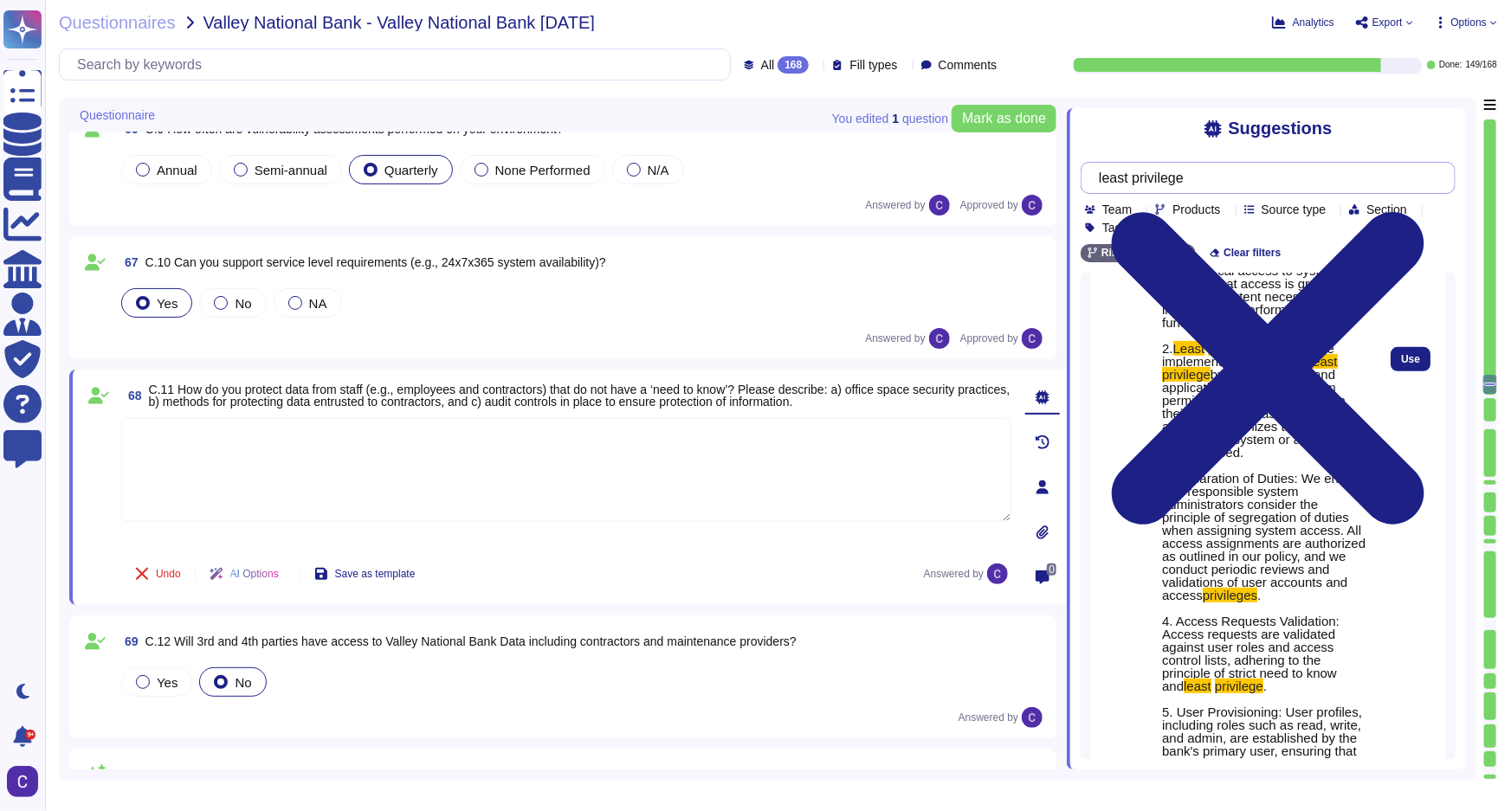
scroll to position [374, 0]
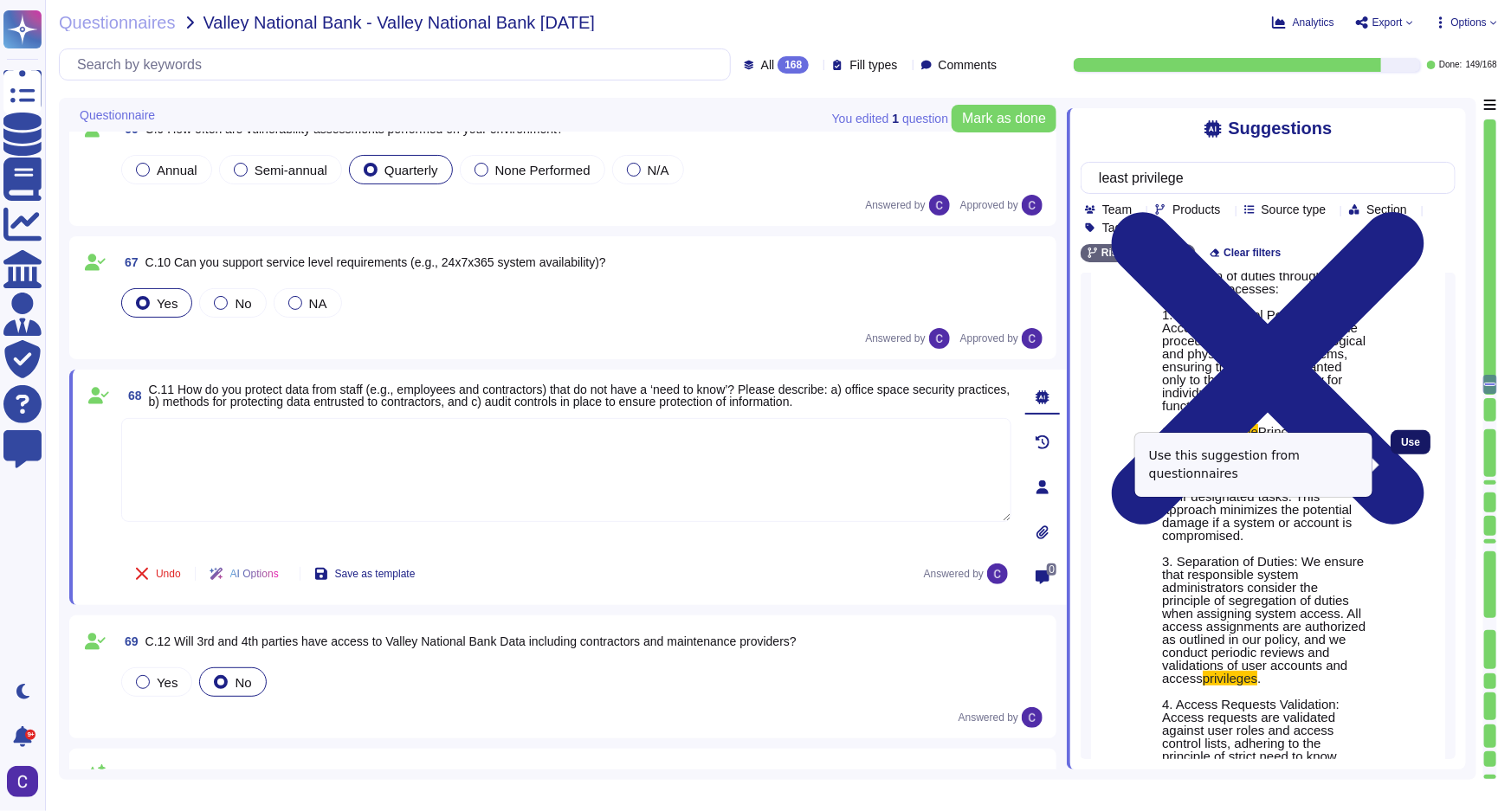
click at [1401, 448] on span "Use" at bounding box center [1410, 442] width 19 height 10
type textarea "At RiskExec, we incorporate the principles of least privilege and separation of…"
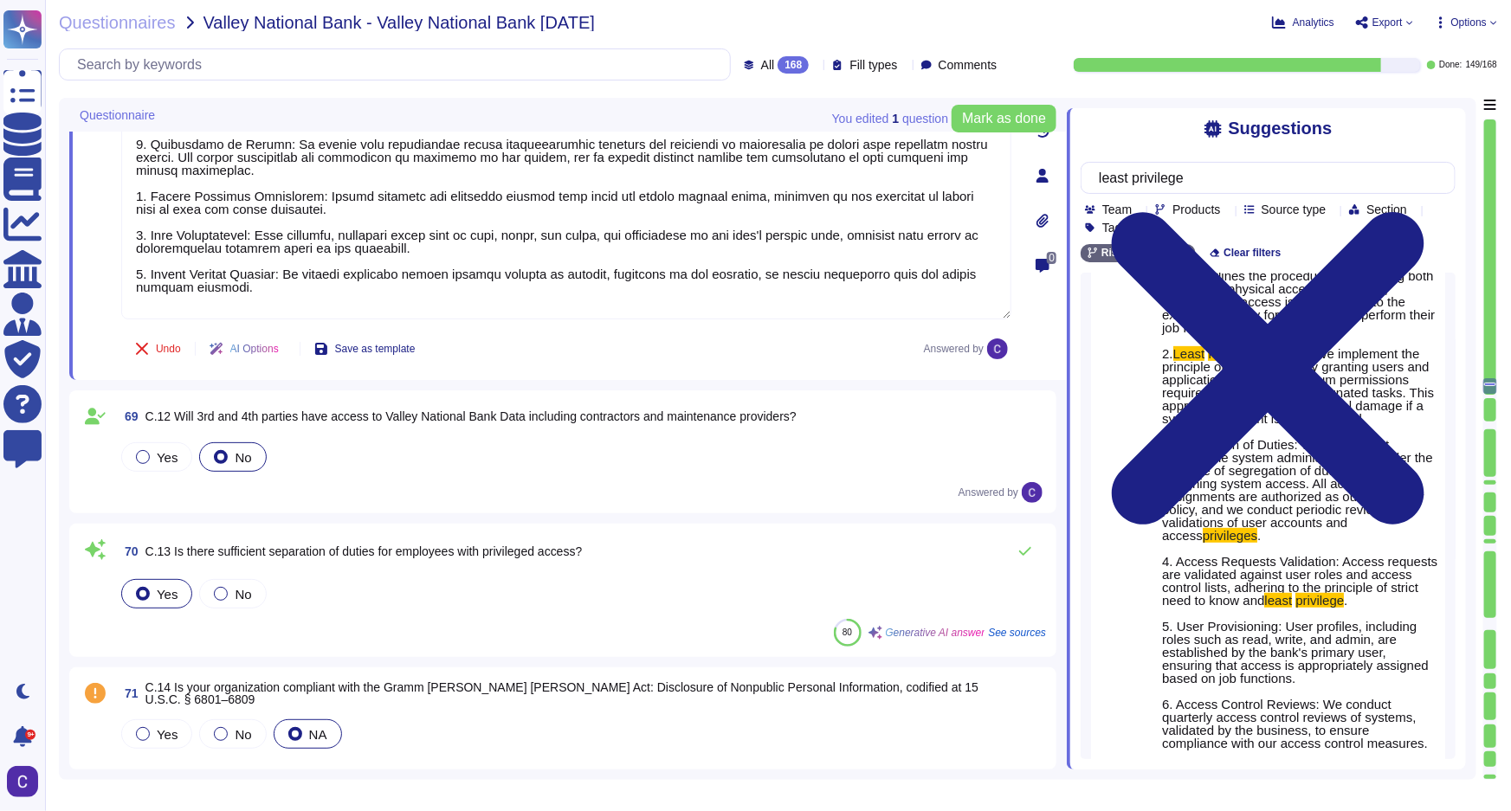
scroll to position [9447, 0]
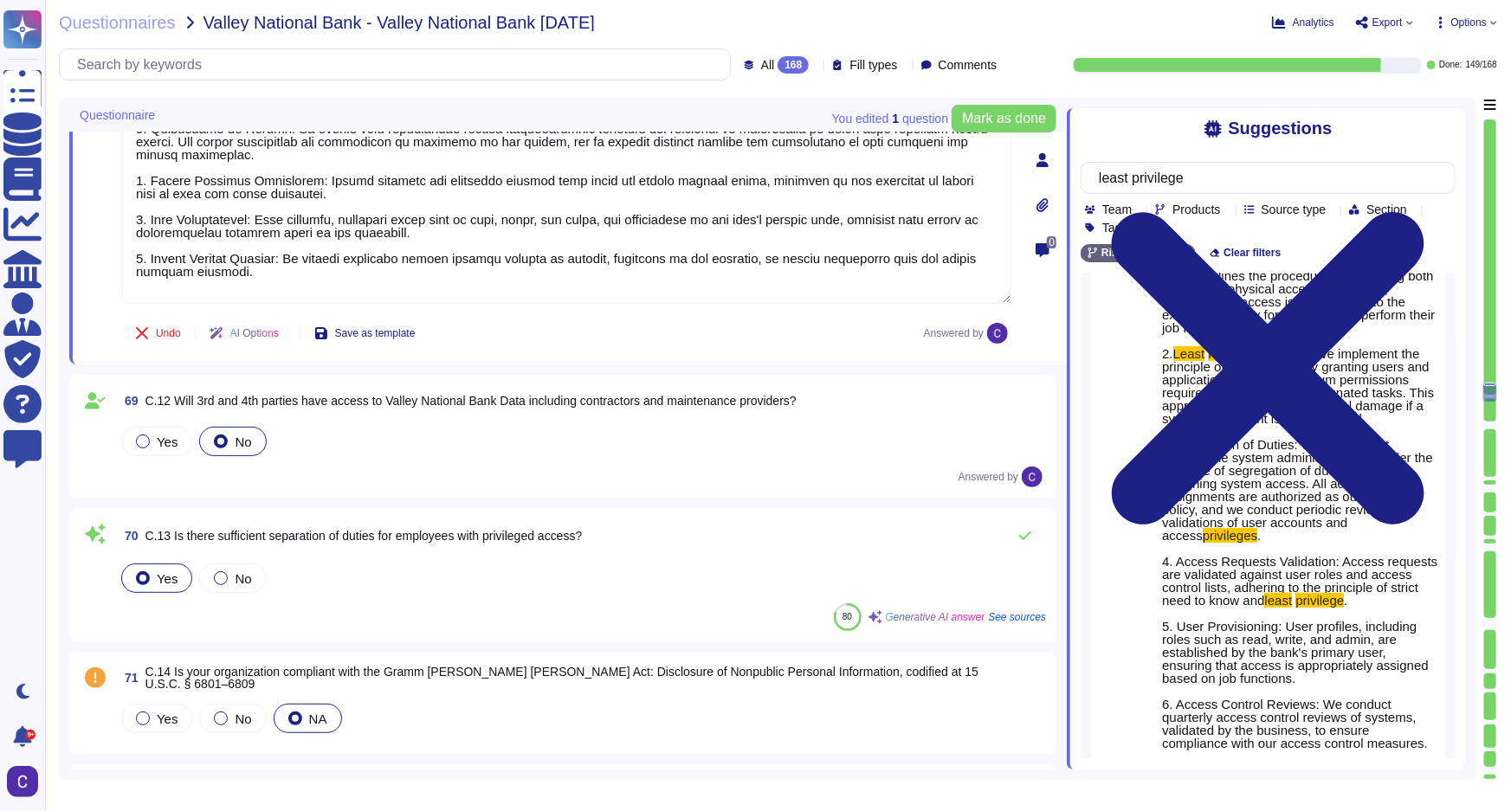
type textarea "Physical access to all secure facilities at [GEOGRAPHIC_DATA] is controlled thr…"
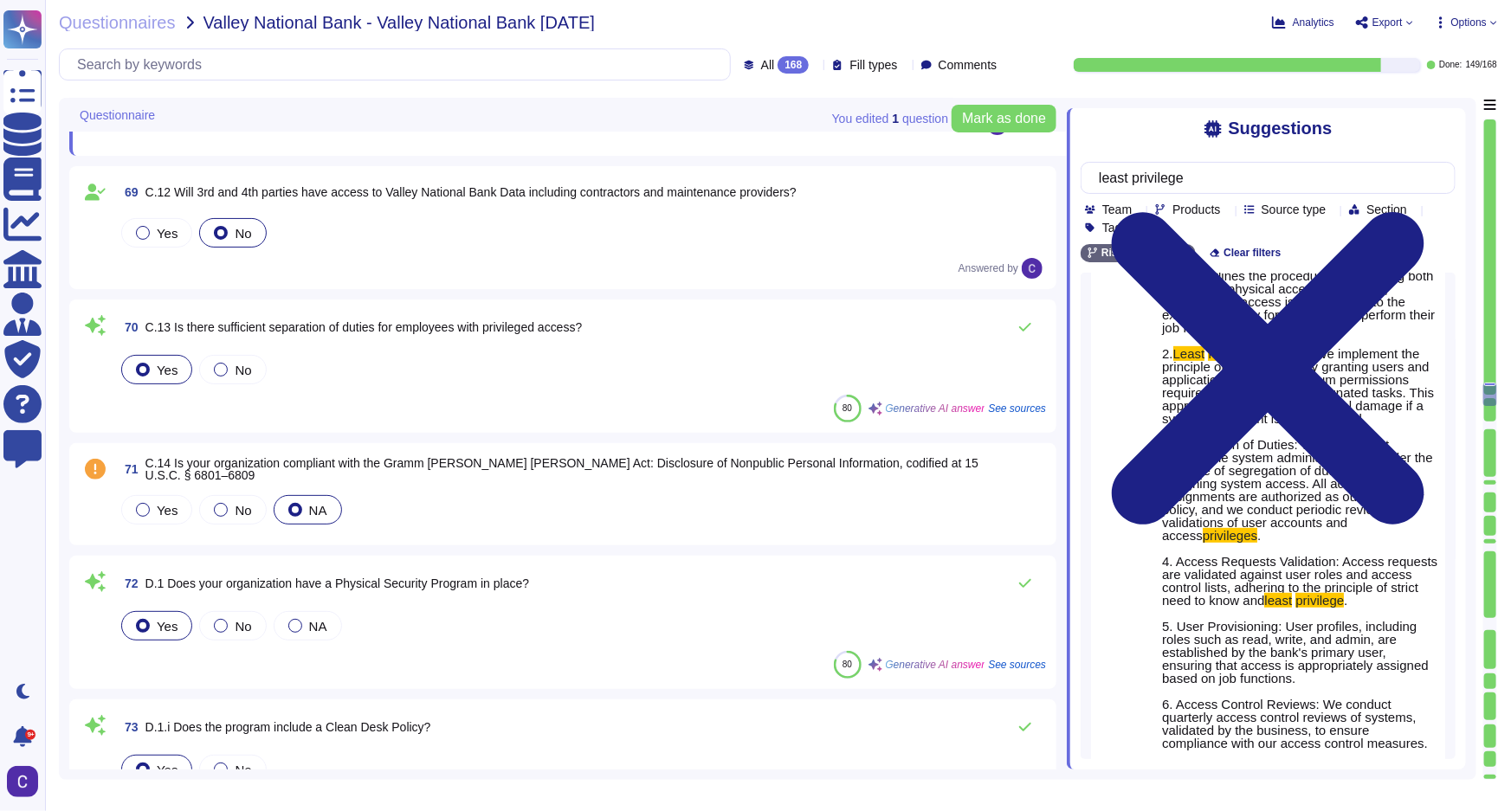
scroll to position [9682, 0]
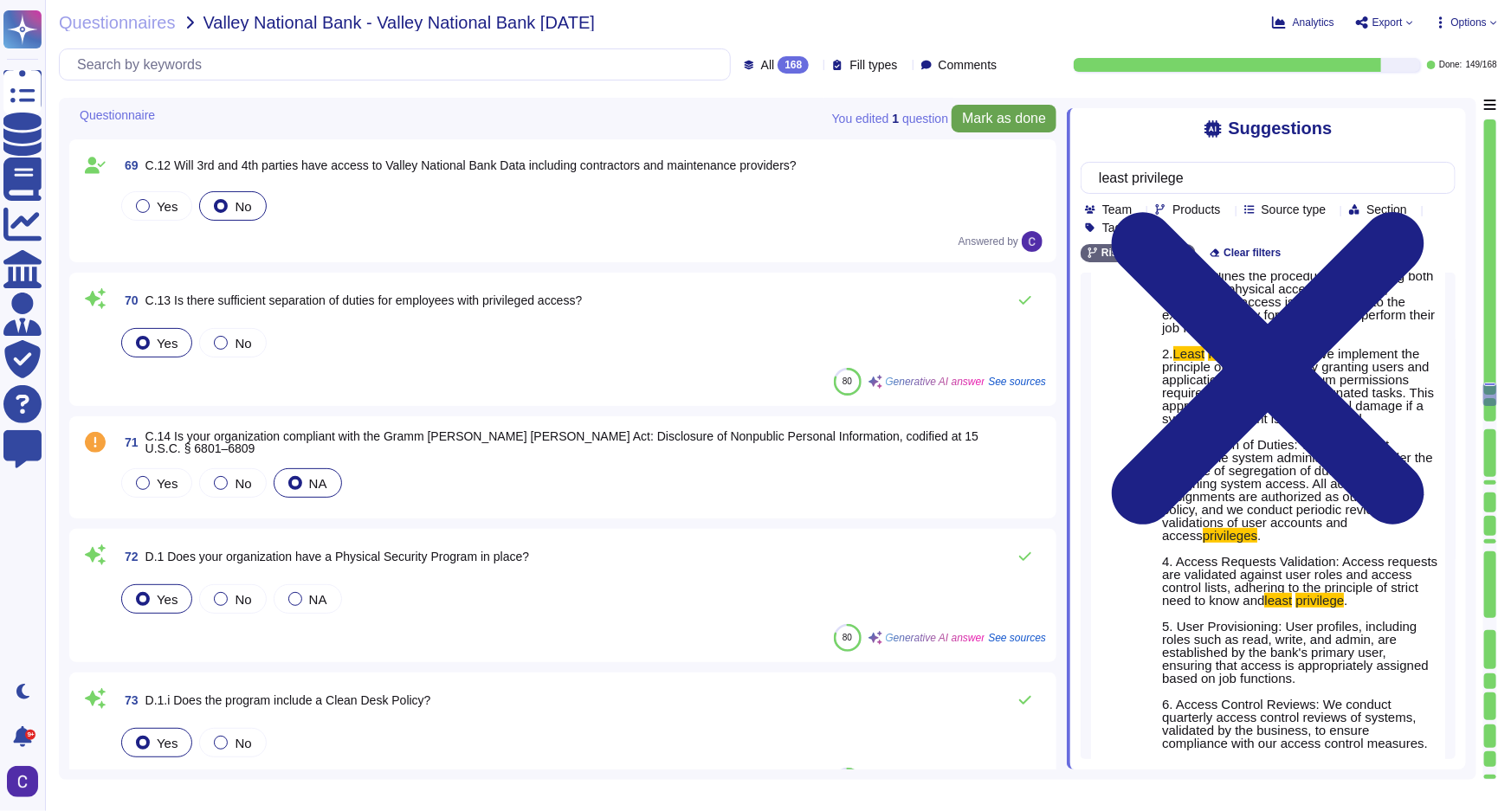
click at [994, 118] on span "Mark as done" at bounding box center [1004, 119] width 84 height 14
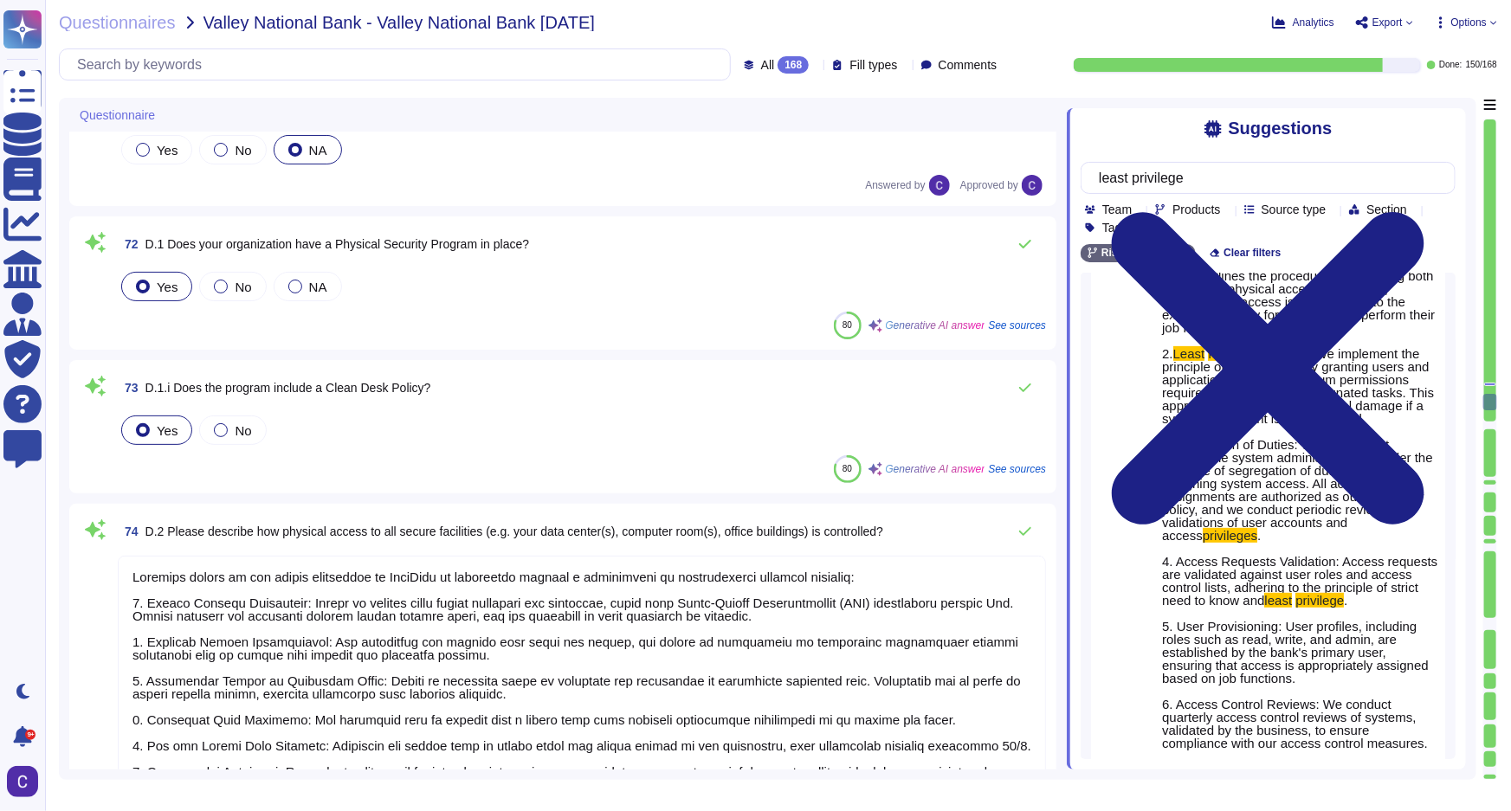
scroll to position [9997, 0]
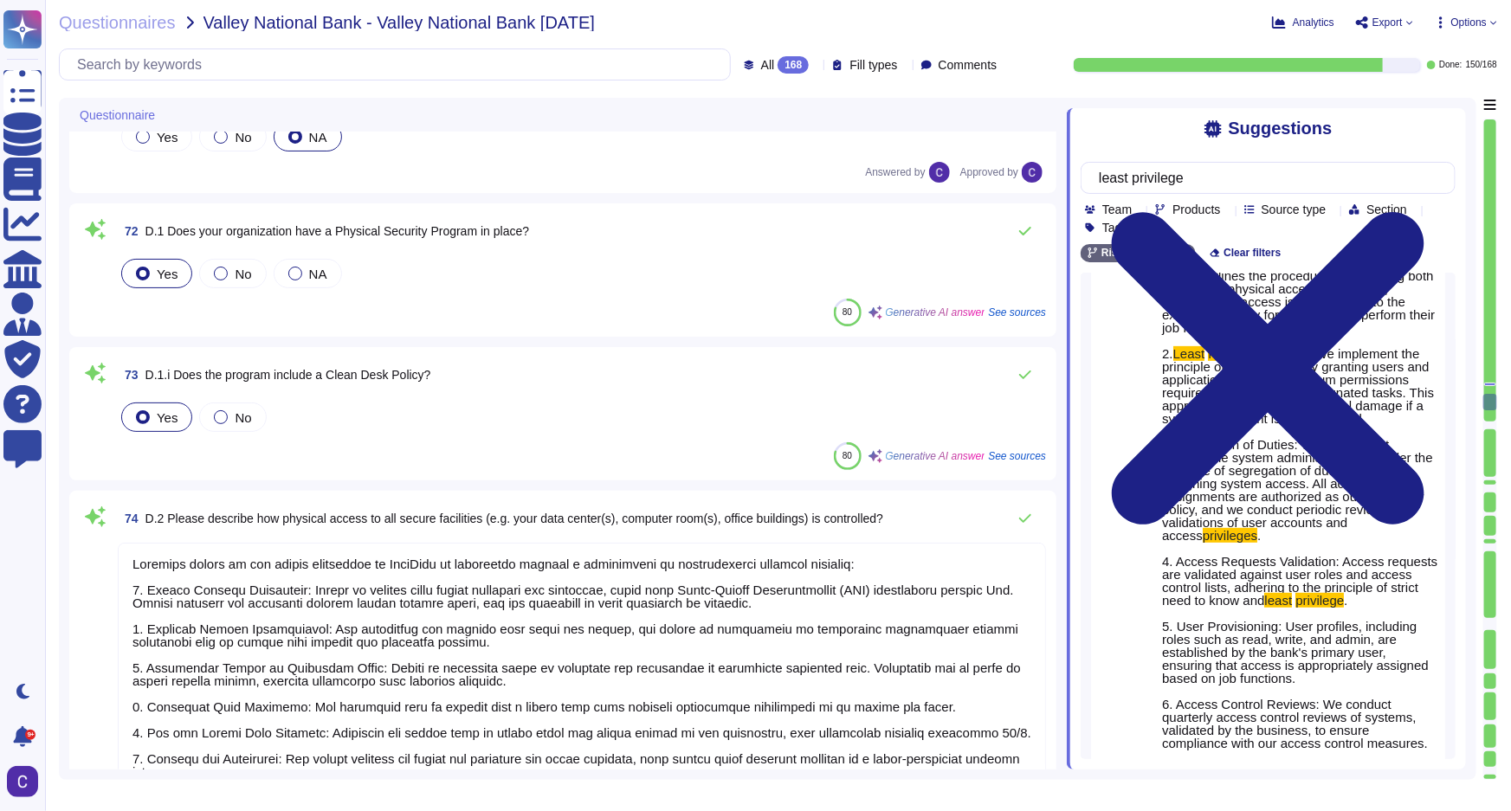
type textarea "The provisions for fire and water suppression include: - Fire Alarm systems - F…"
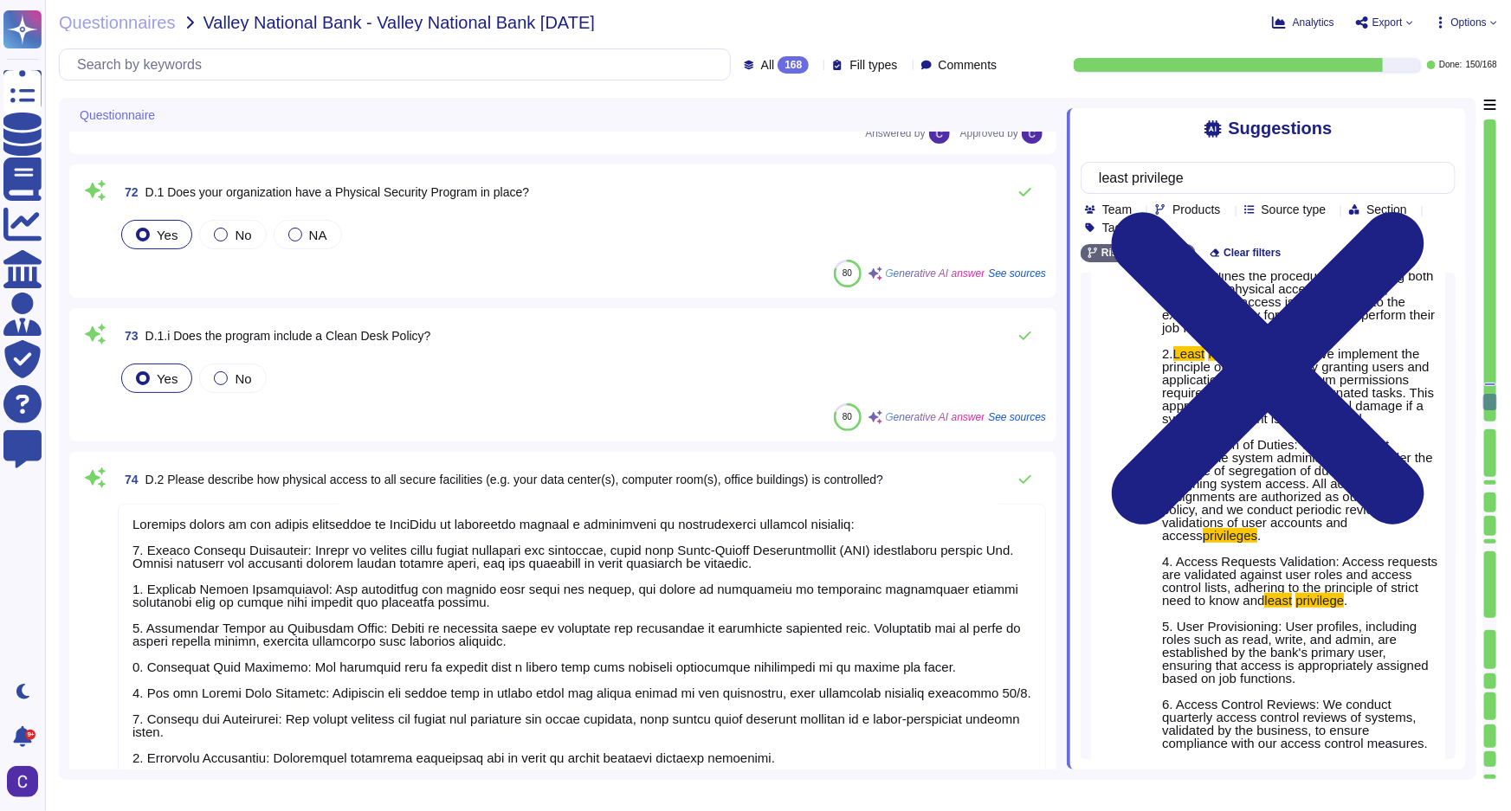
scroll to position [10076, 0]
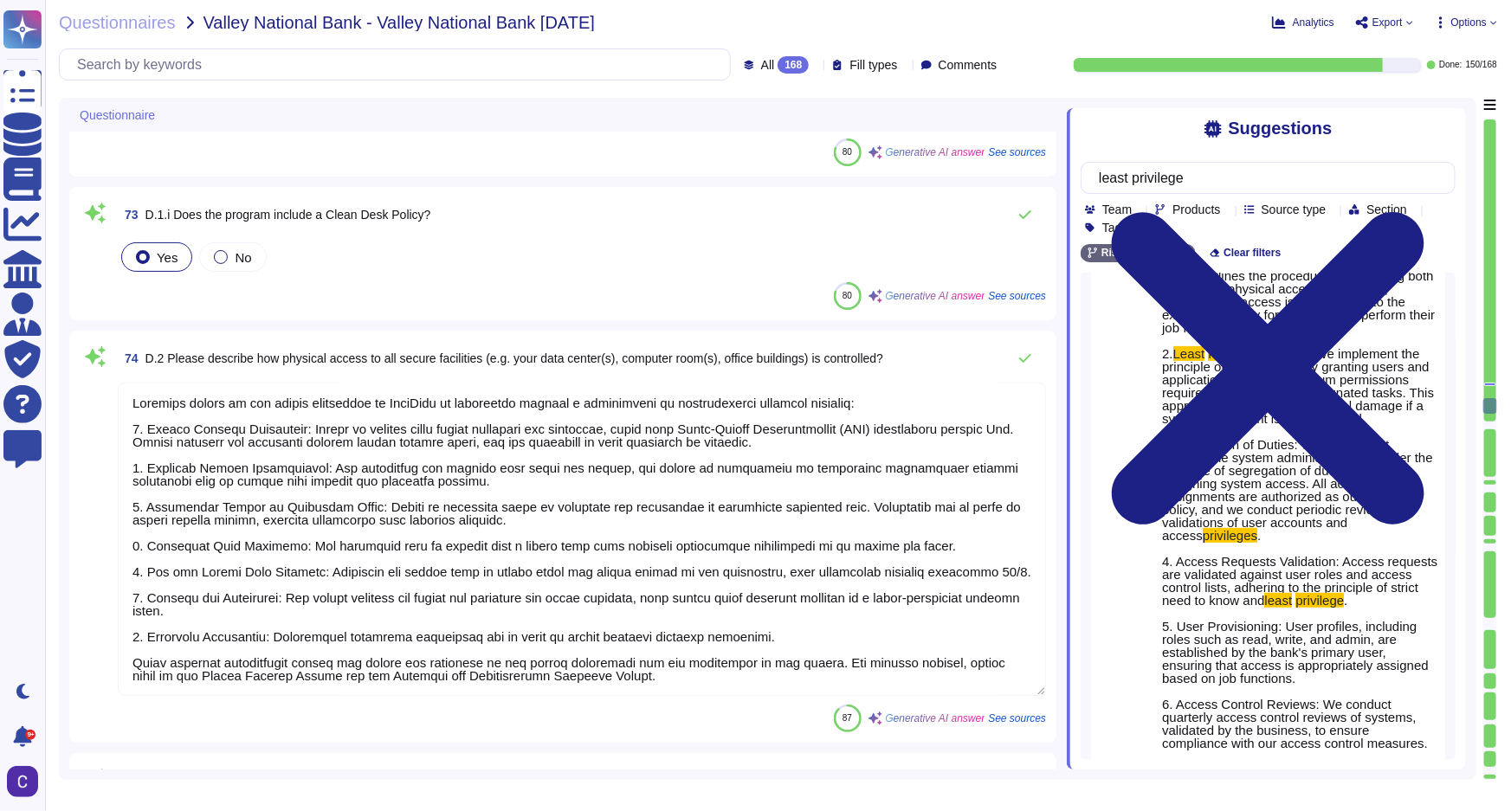
type textarea "Microsoft Azure data centers are operated at a Tier 4 equivalent level, which i…"
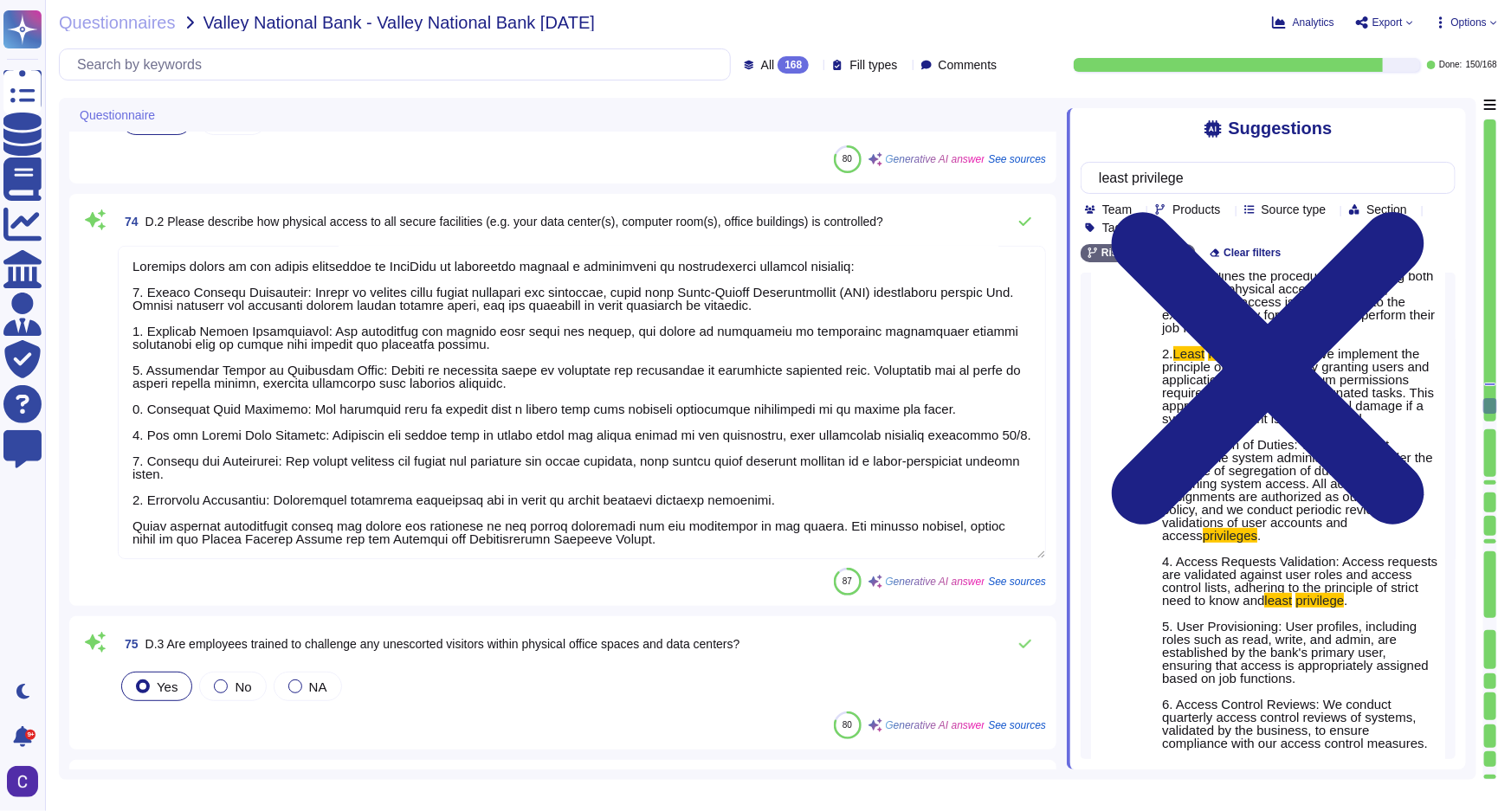
scroll to position [10312, 0]
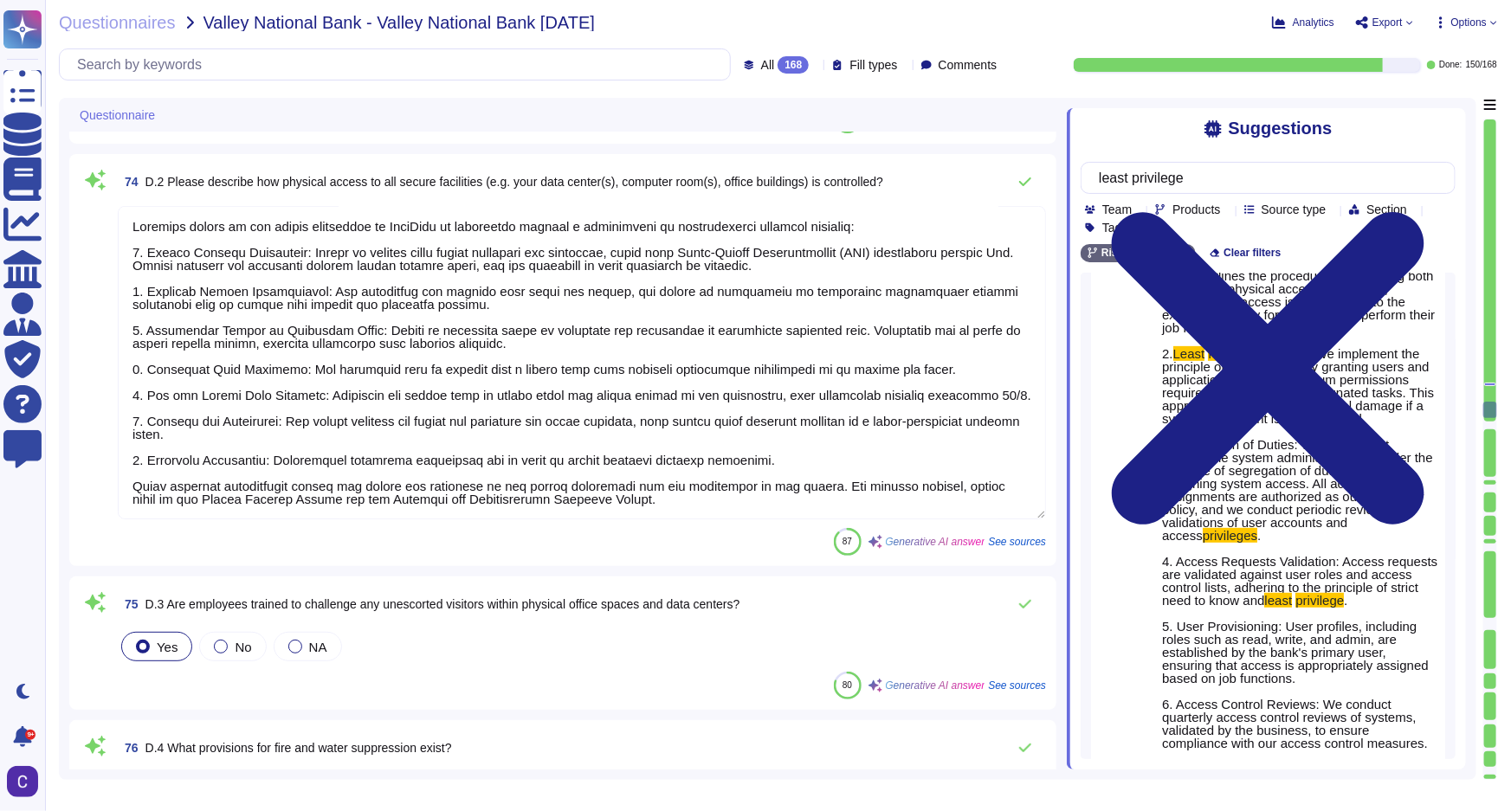
click at [497, 388] on textarea at bounding box center [582, 362] width 928 height 313
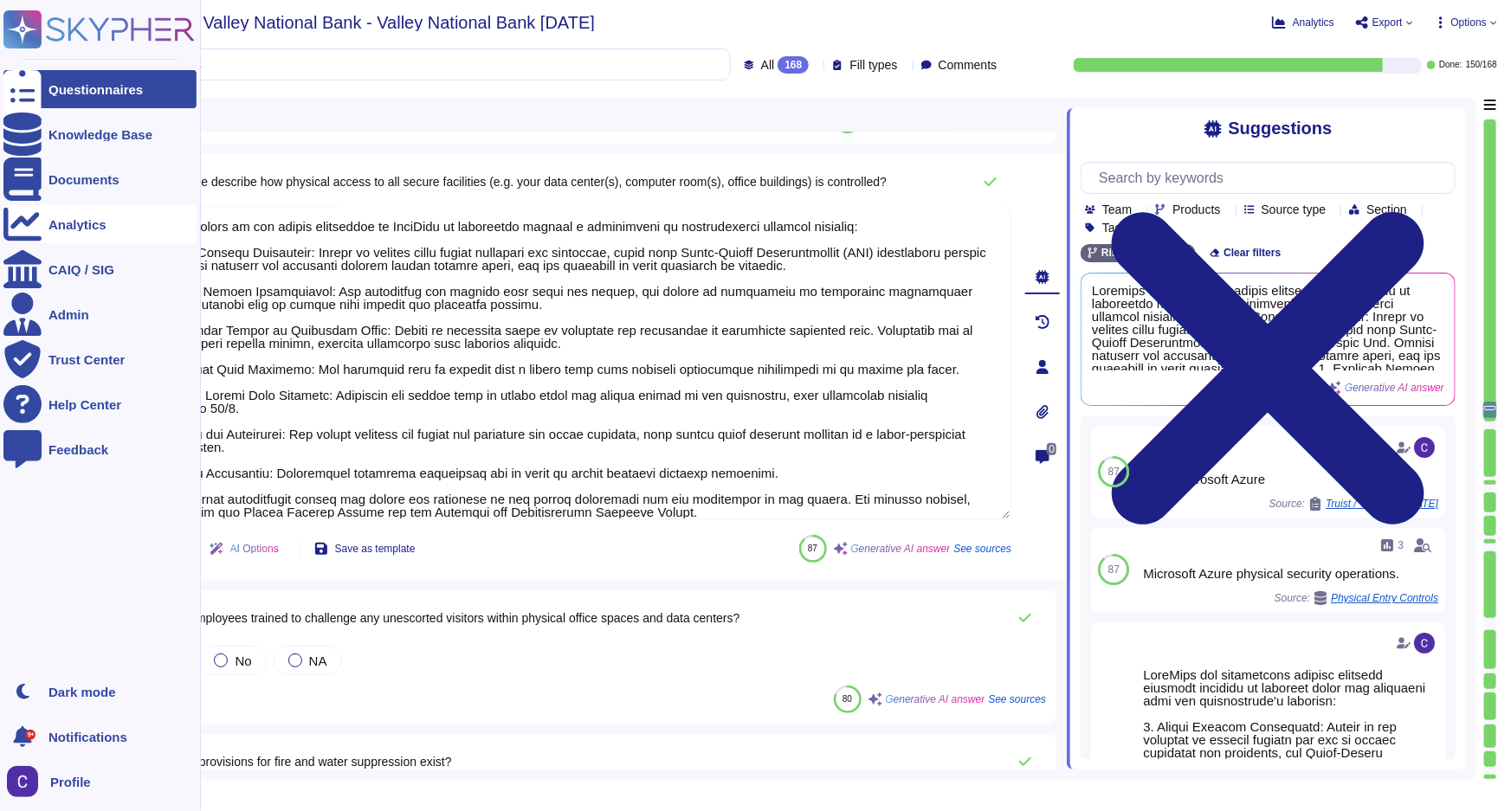
scroll to position [0, 0]
drag, startPoint x: 585, startPoint y: 503, endPoint x: 29, endPoint y: 210, distance: 628.3
click at [29, 210] on div "Questionnaires Knowledge Base Documents Analytics CAIQ / SIG Admin Trust Center…" at bounding box center [755, 405] width 1511 height 811
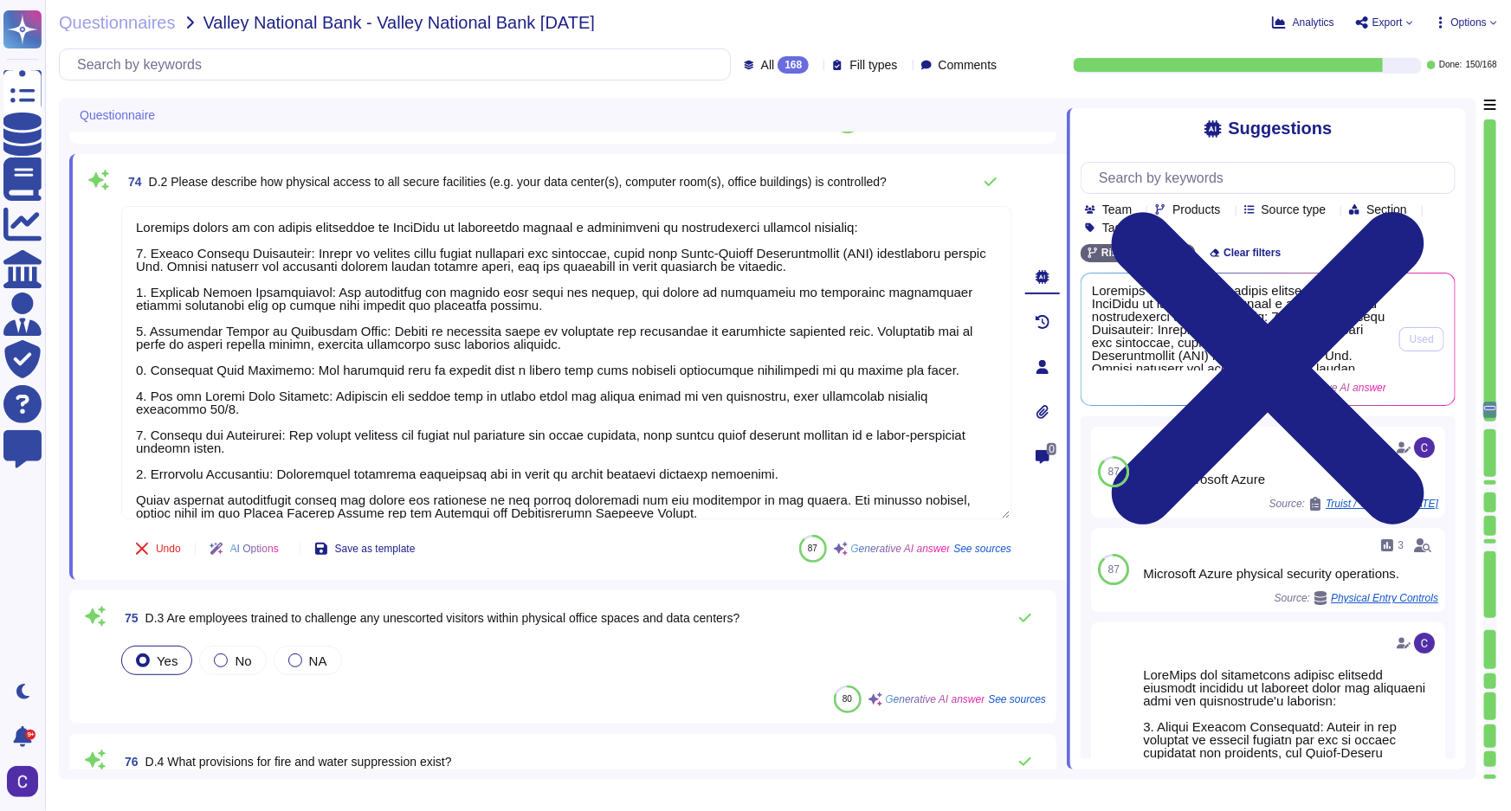
type textarea "P"
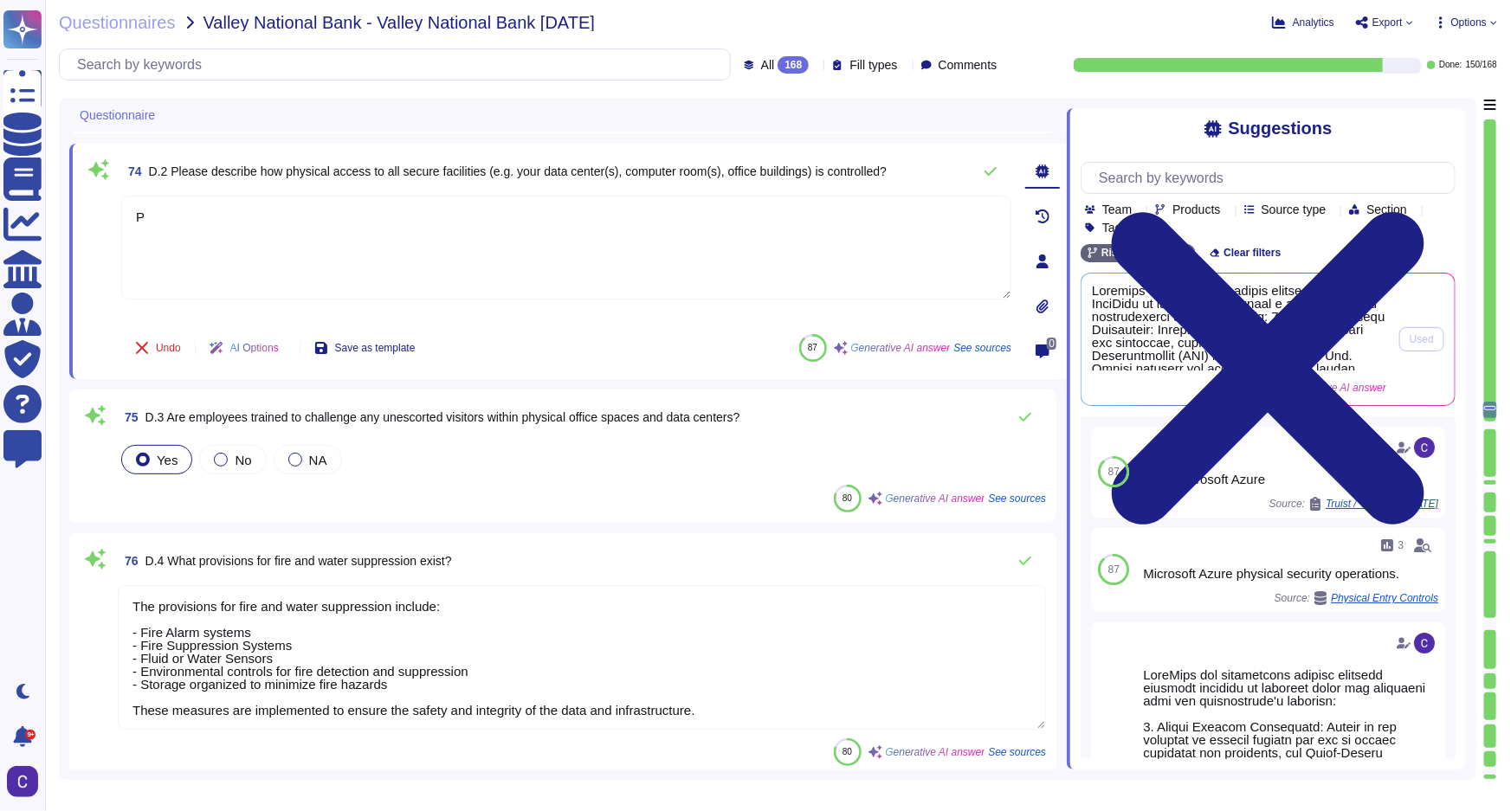
type textarea "RiskExec uses Microsoft Azure for cloud hosting services. The specific cloud re…"
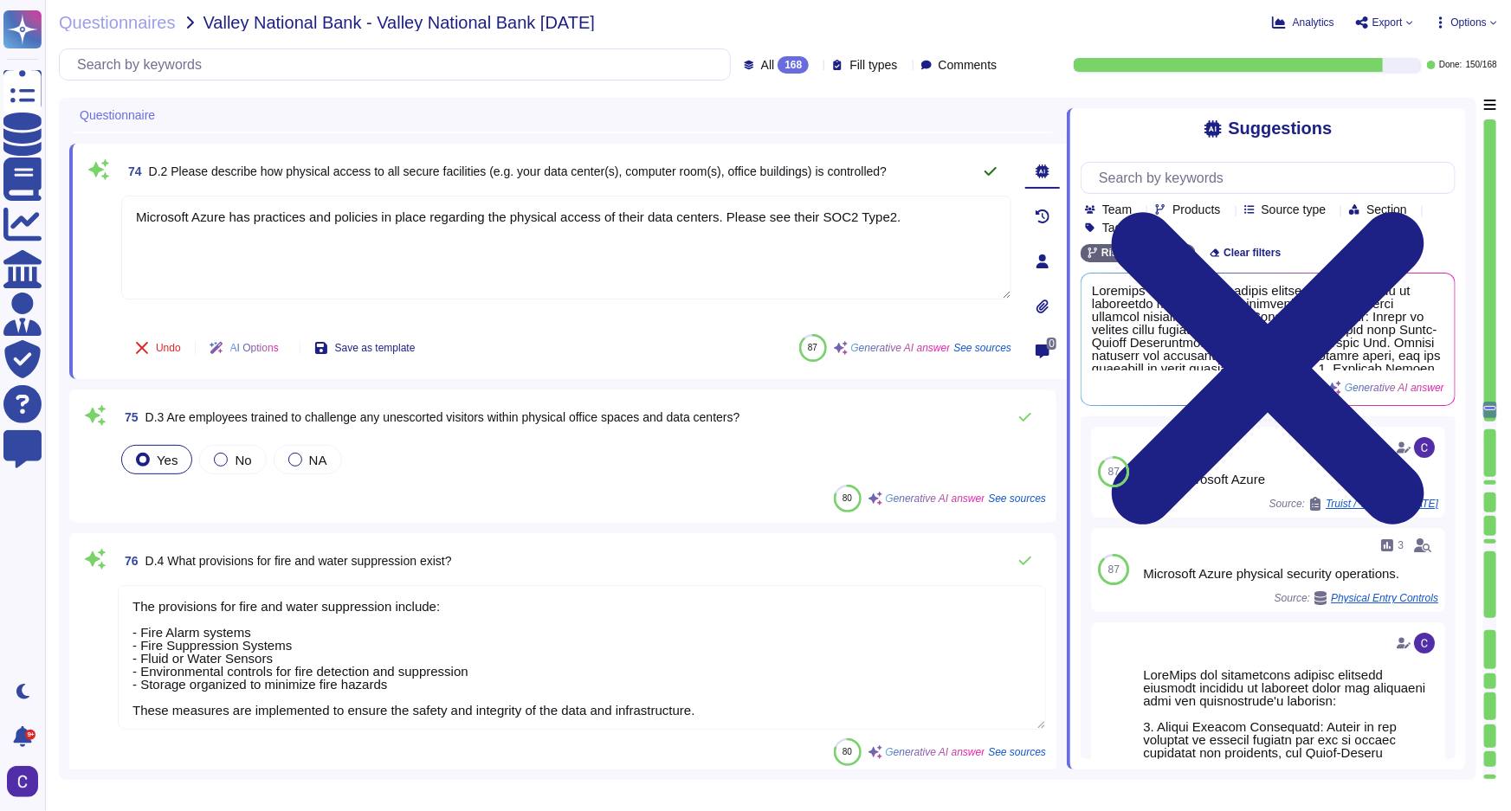
click at [996, 167] on icon at bounding box center [991, 171] width 12 height 9
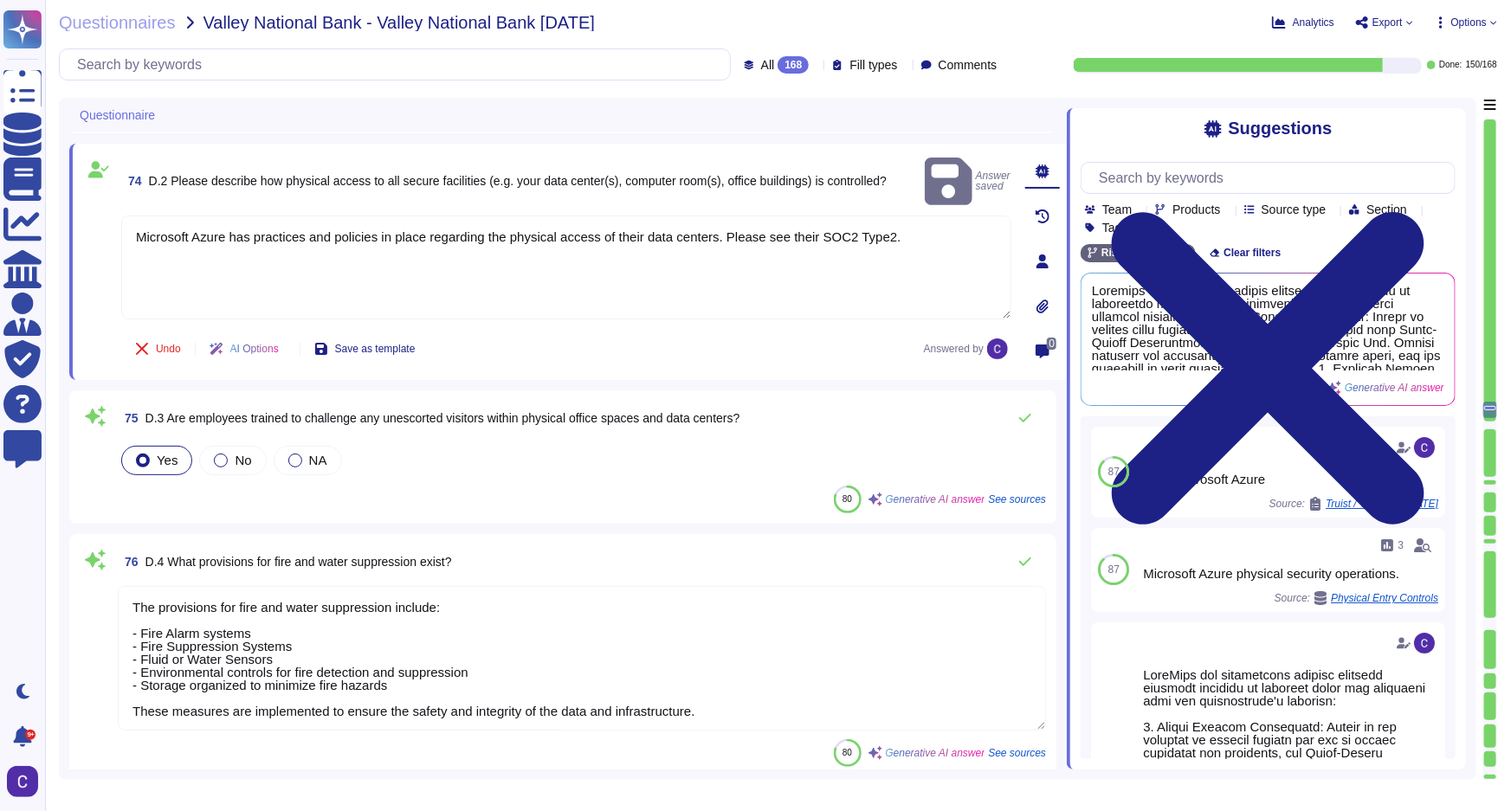
type textarea "Microsoft Azure has practices and policies in place regarding the physical acce…"
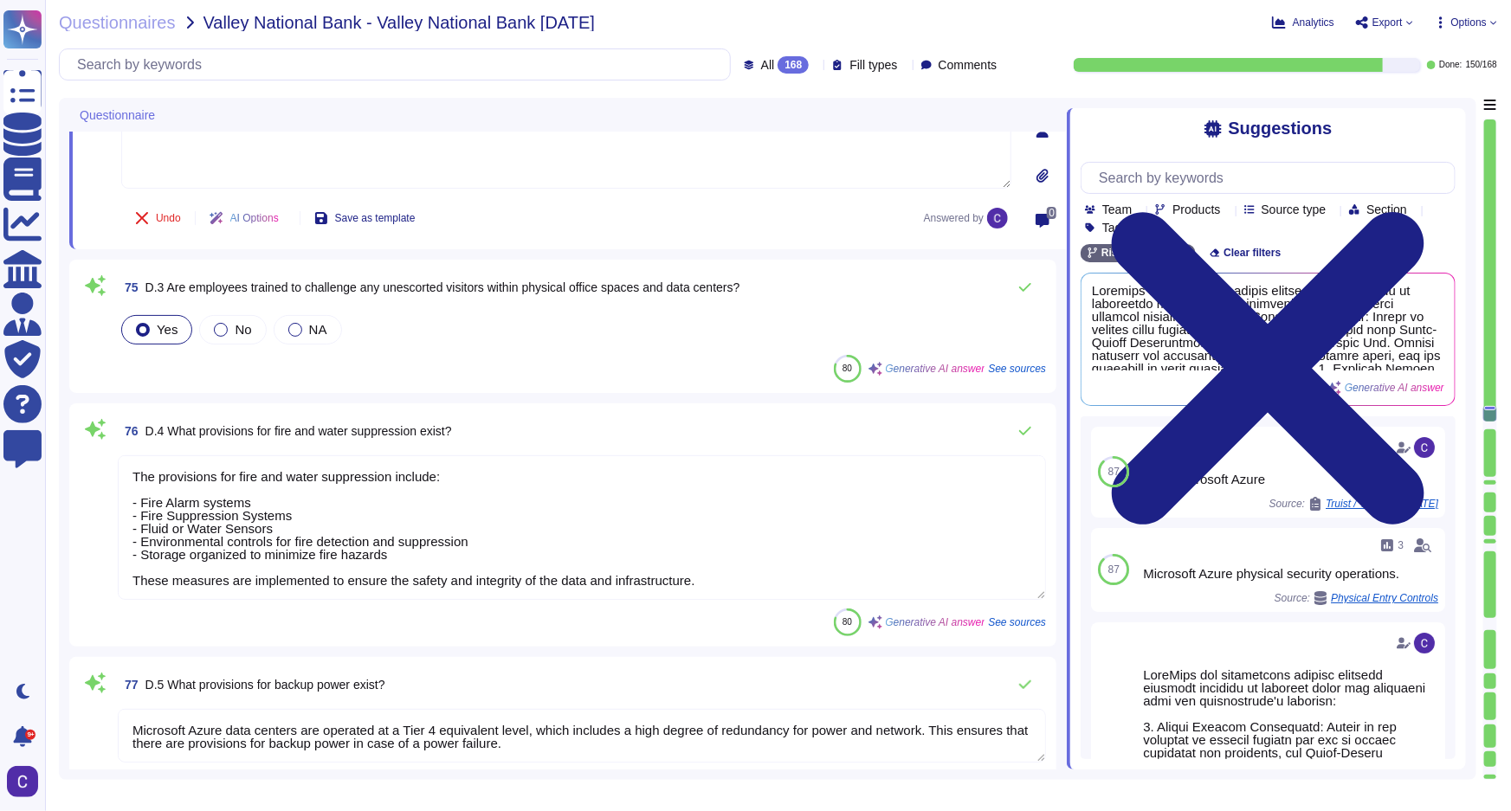
scroll to position [10469, 0]
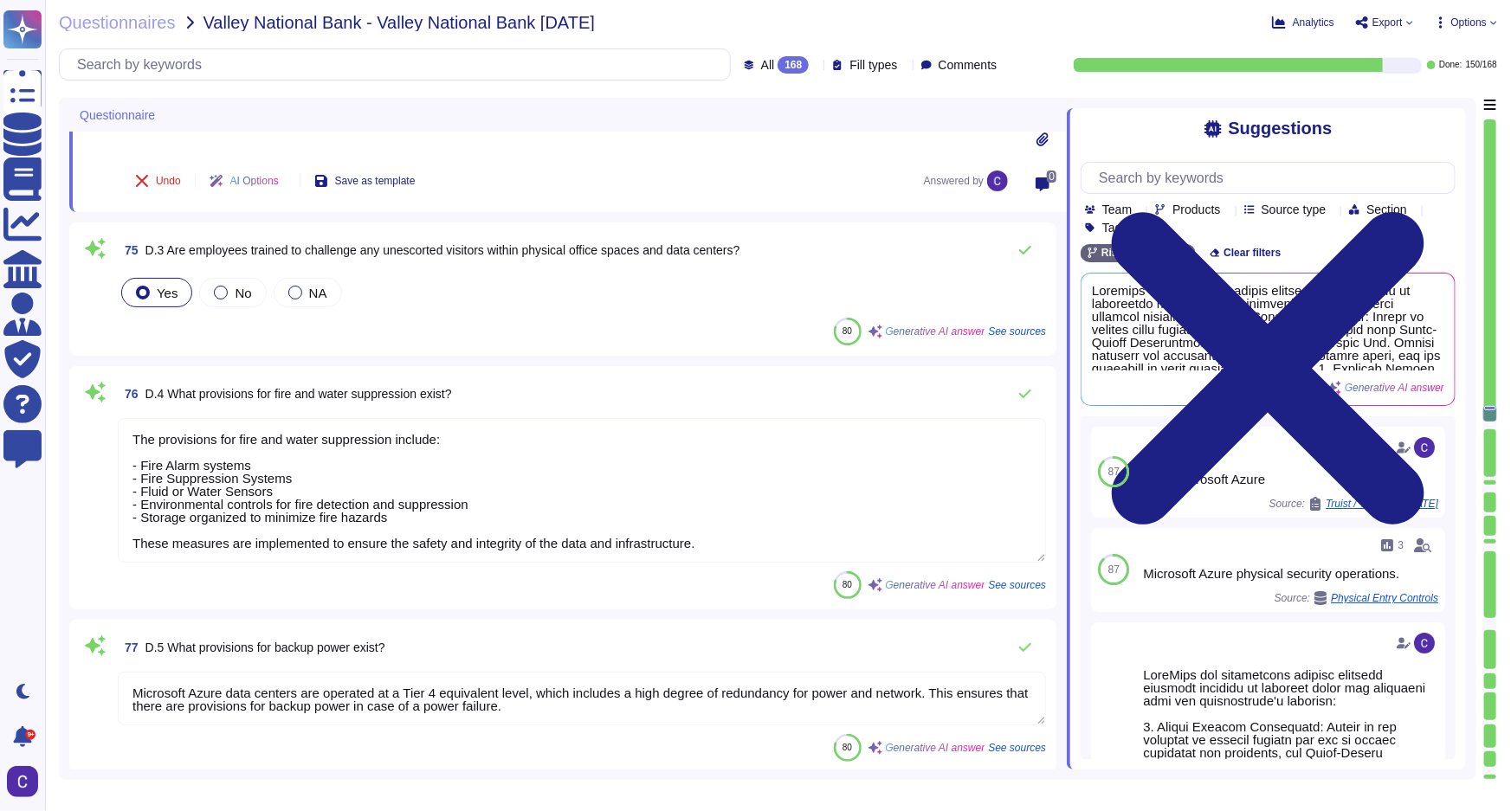
click at [719, 546] on textarea "The provisions for fire and water suppression include: - Fire Alarm systems - F…" at bounding box center [582, 490] width 928 height 145
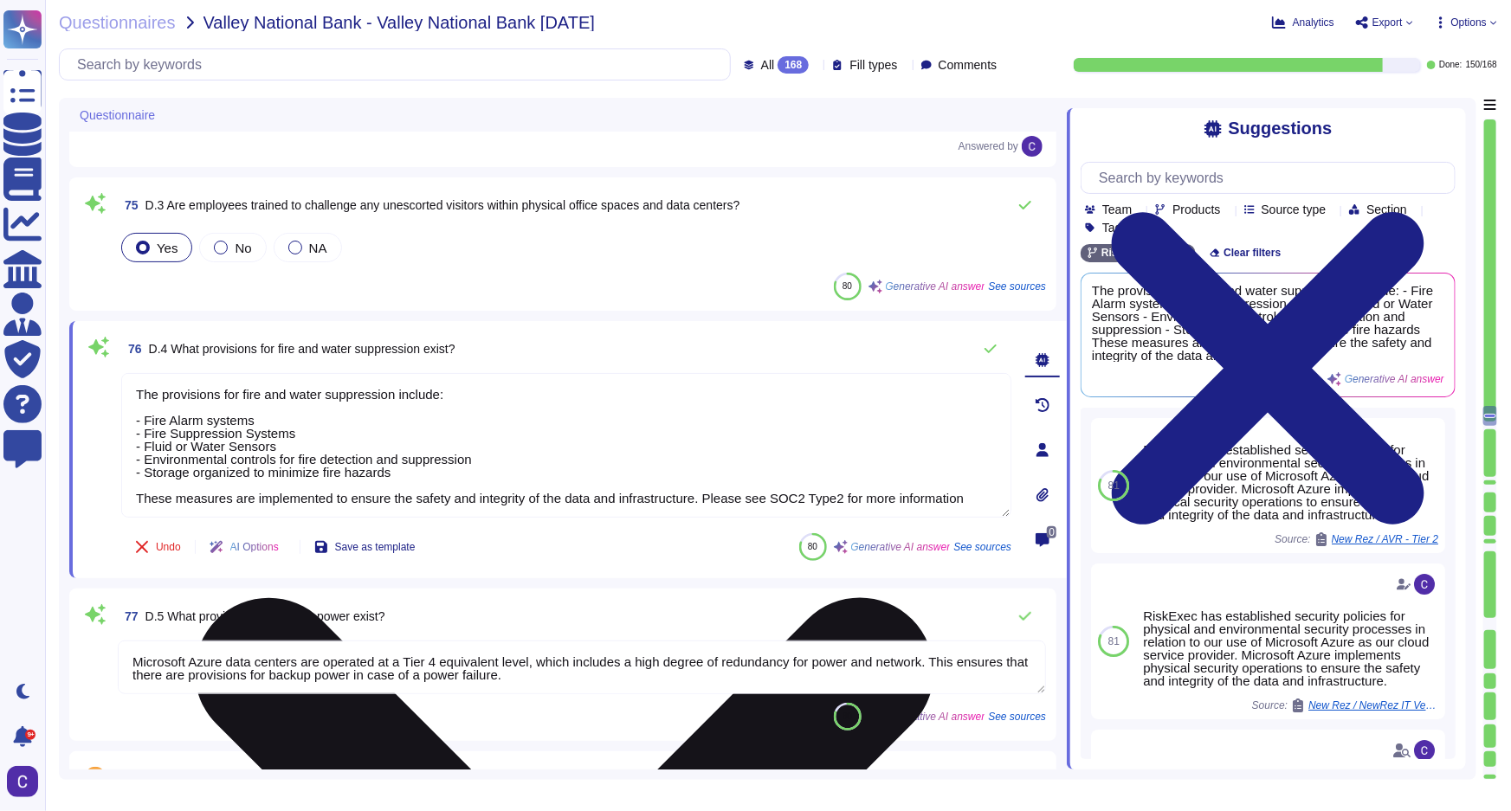
type textarea "The provisions for fire and water suppression include: - Fire Alarm systems - F…"
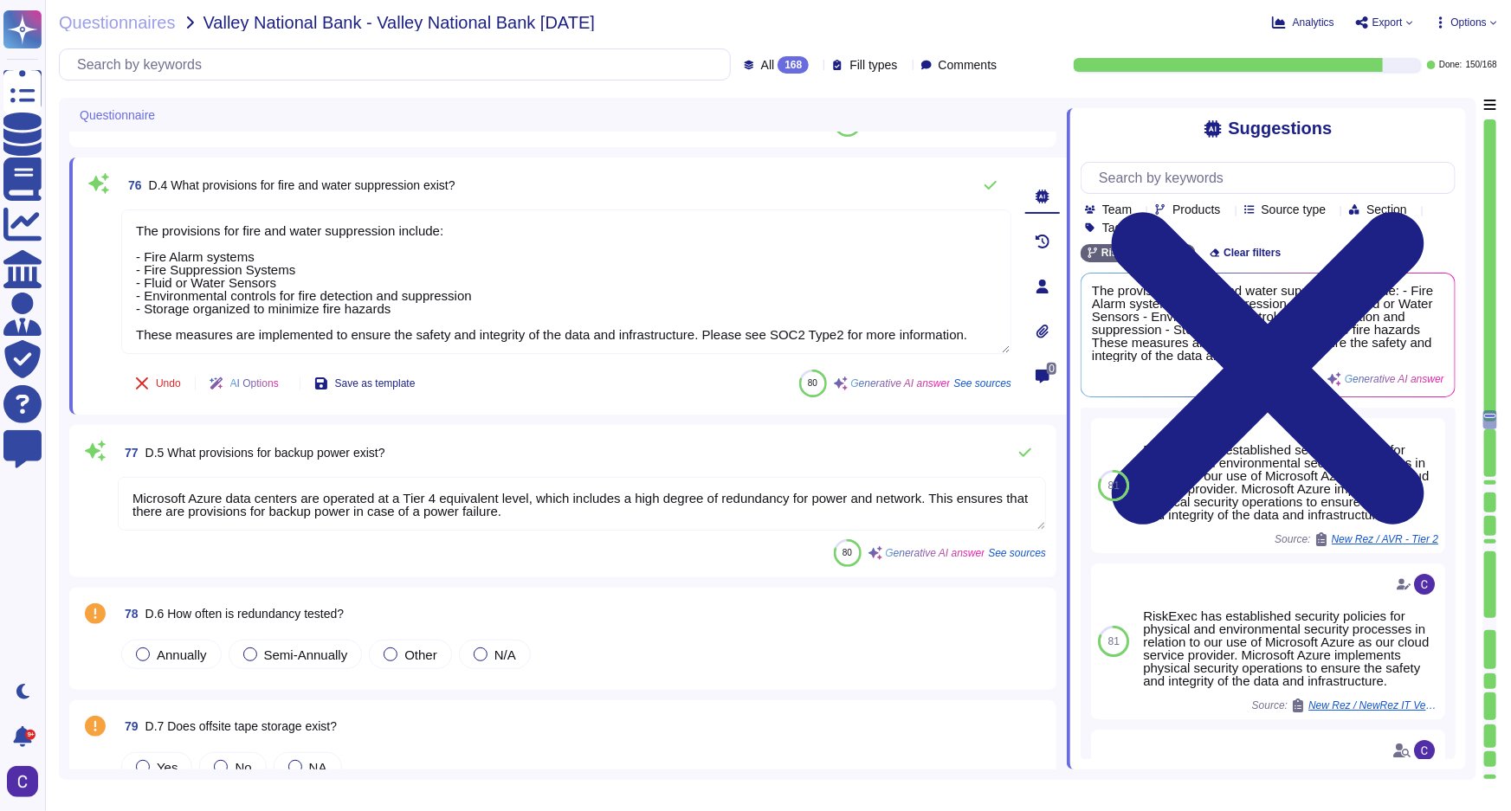
type textarea "RiskExec utilizes the Sophos XG Firewall, which includes Intrusion Detection Sy…"
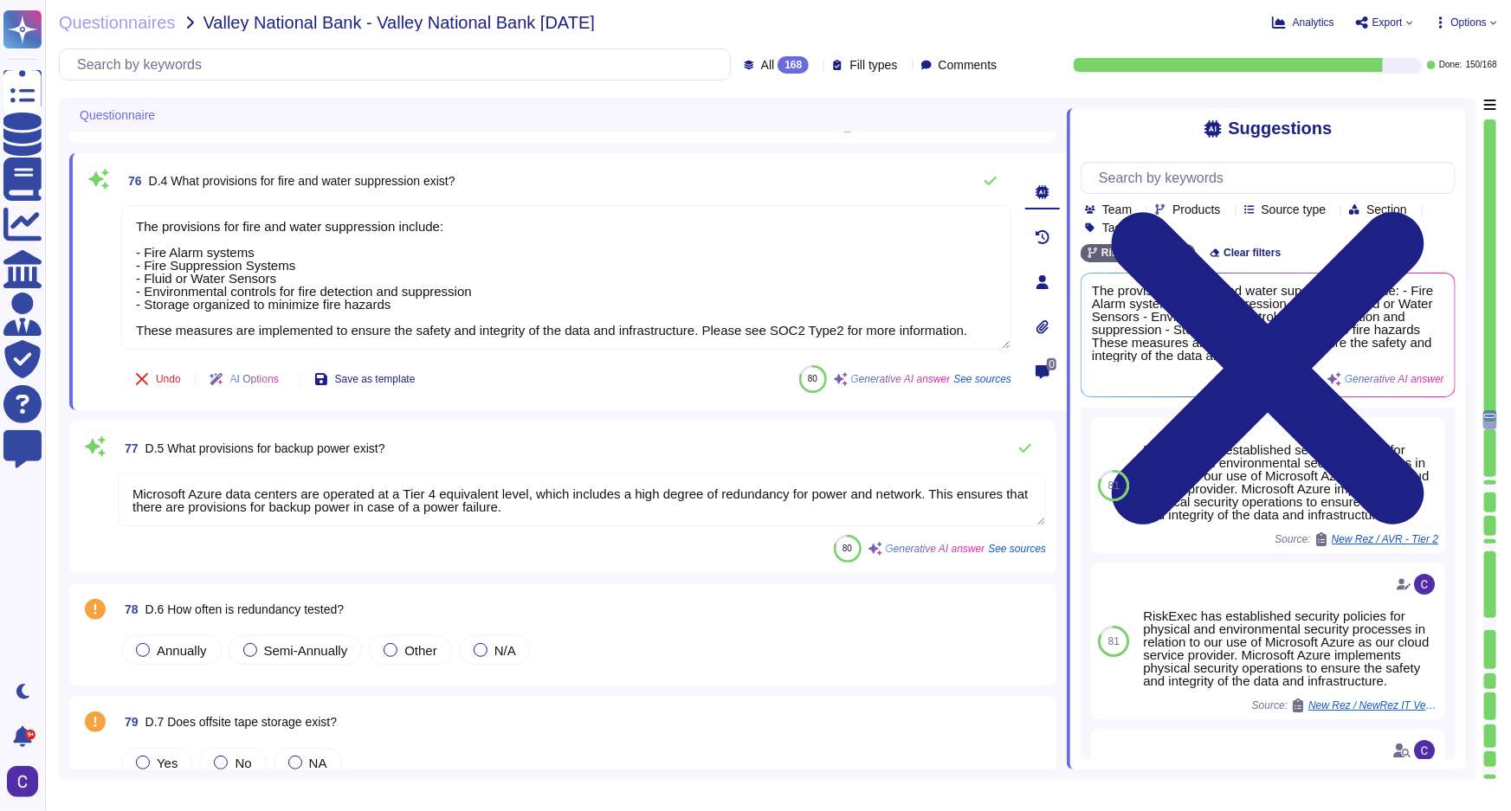
type textarea "The provisions for fire and water suppression include: - Fire Alarm systems - F…"
click at [186, 648] on span "Annually" at bounding box center [182, 650] width 50 height 15
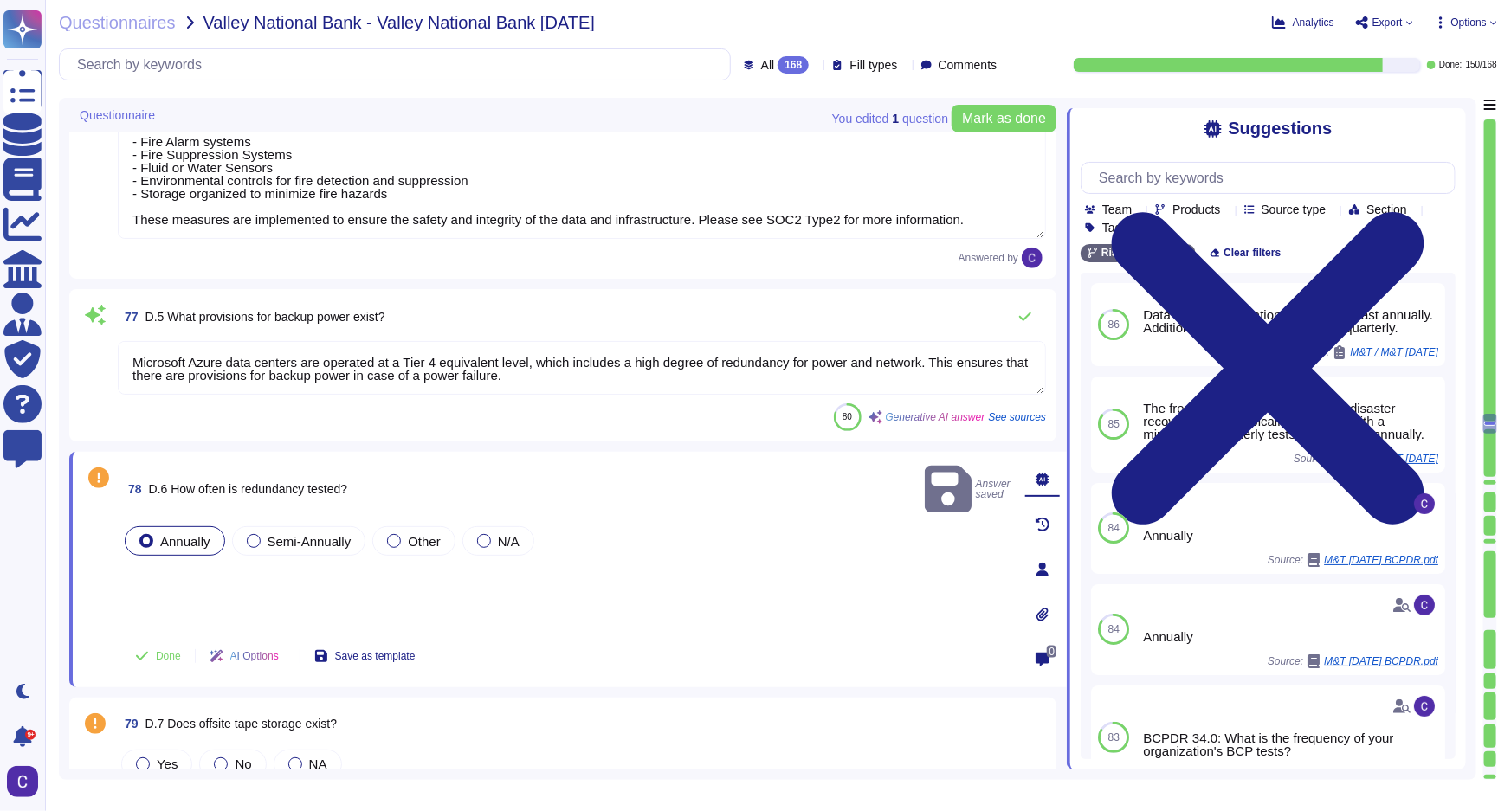
type textarea "RiskExec utilizes the Sophos XG Firewall, which includes Intrusion Detection Sy…"
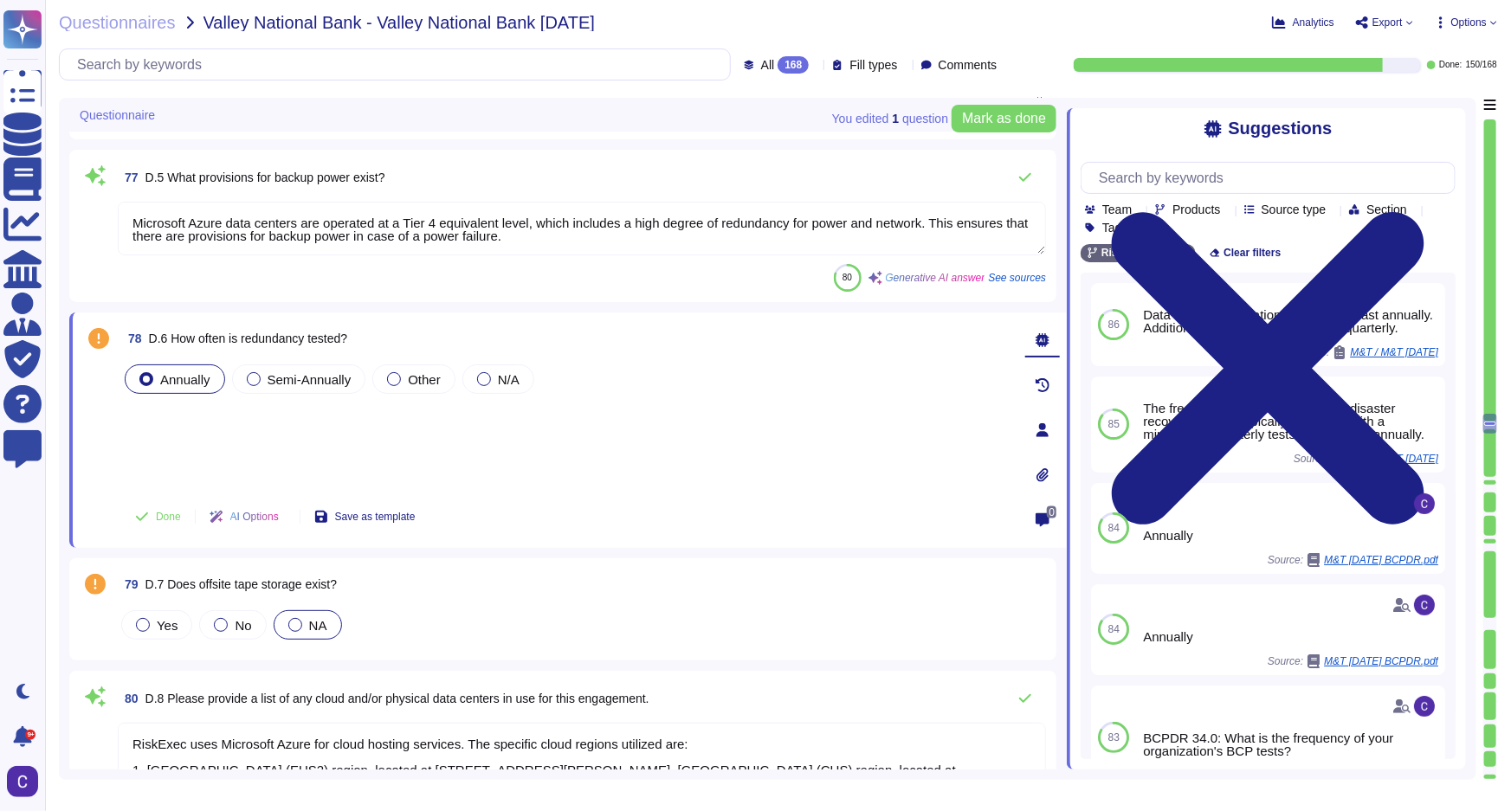
click at [277, 617] on div "NA" at bounding box center [308, 624] width 68 height 29
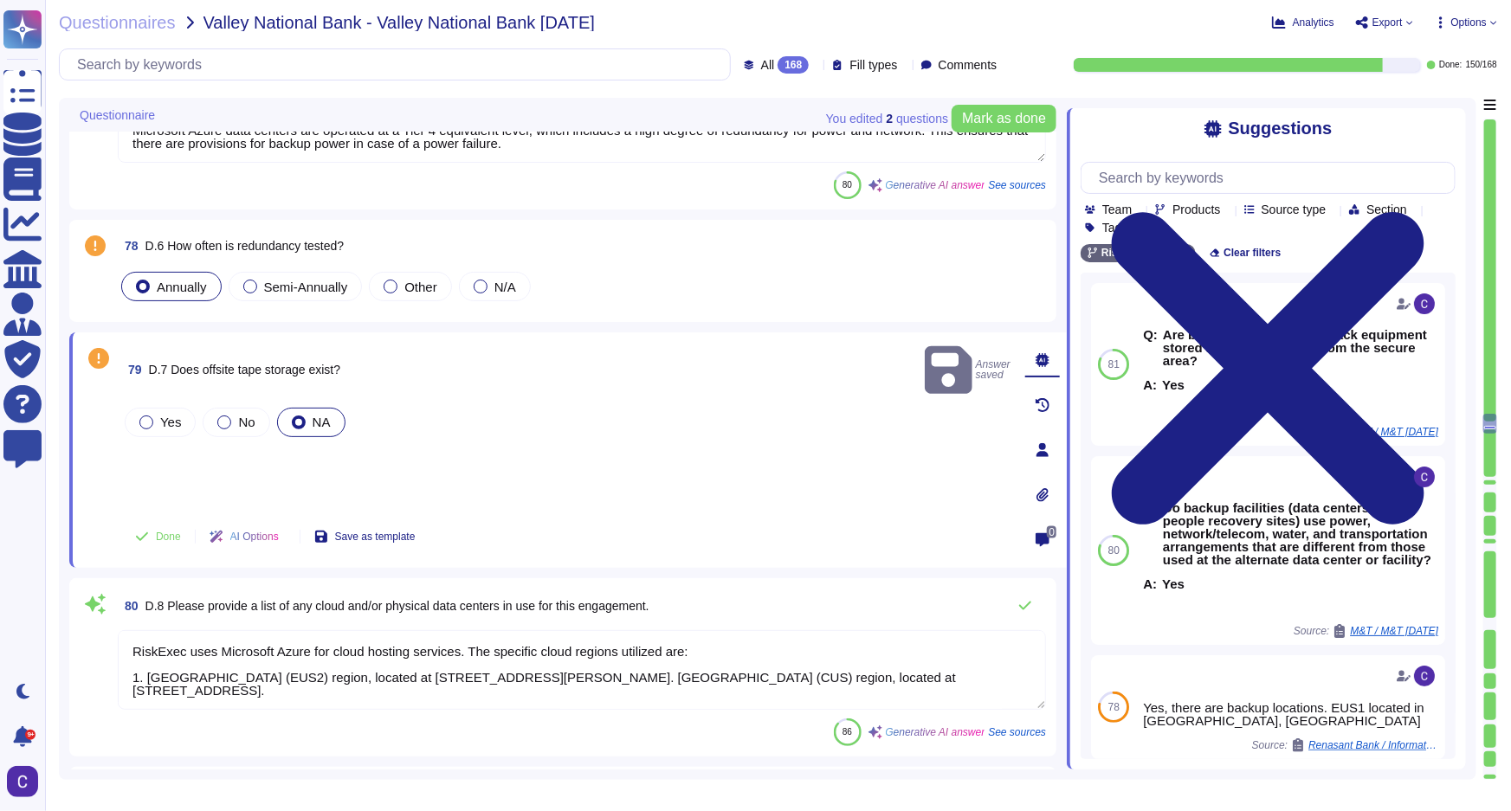
scroll to position [11100, 0]
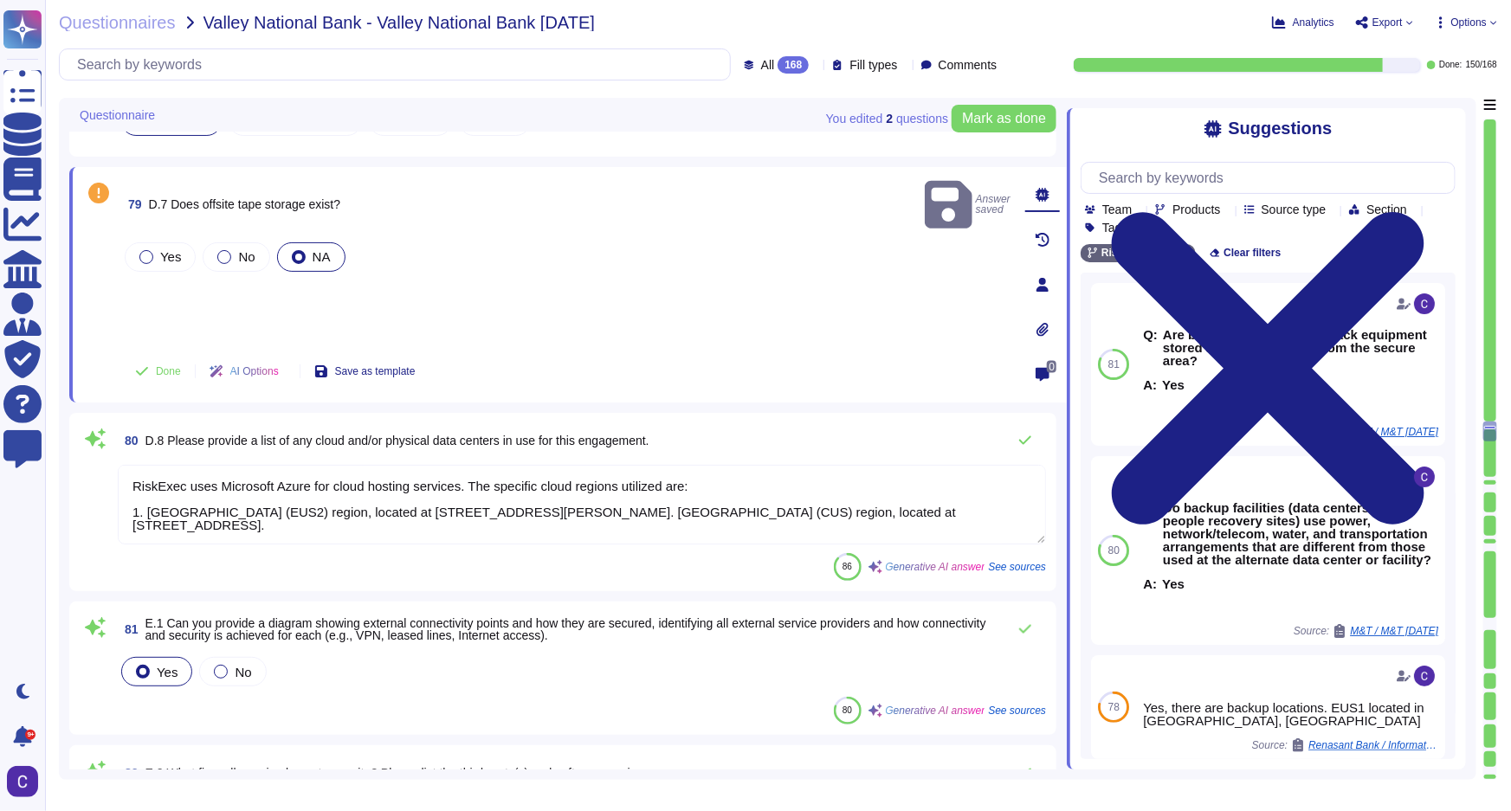
type textarea "The information captured includes timestamps, IP information, successful and fa…"
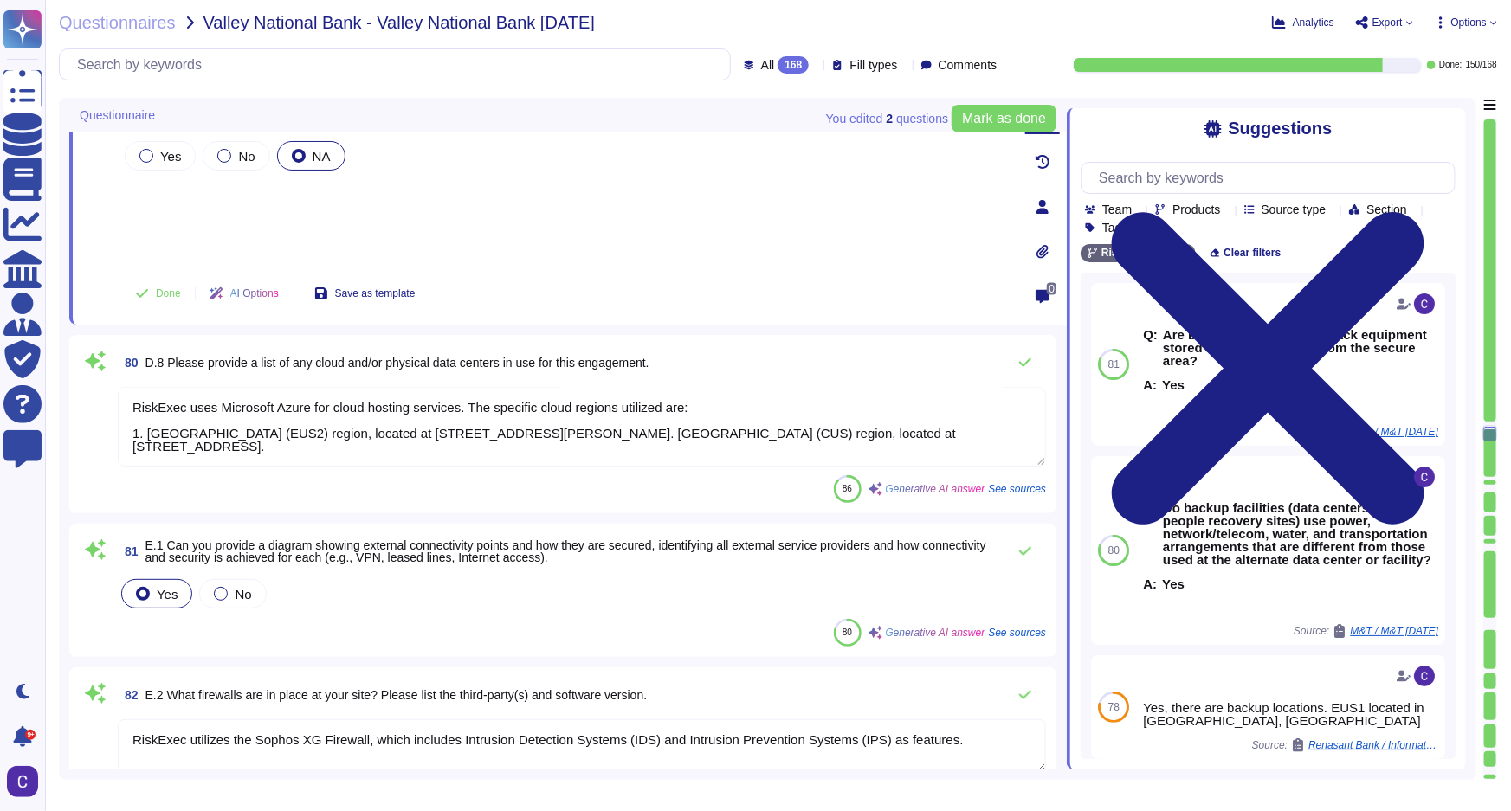
scroll to position [11178, 0]
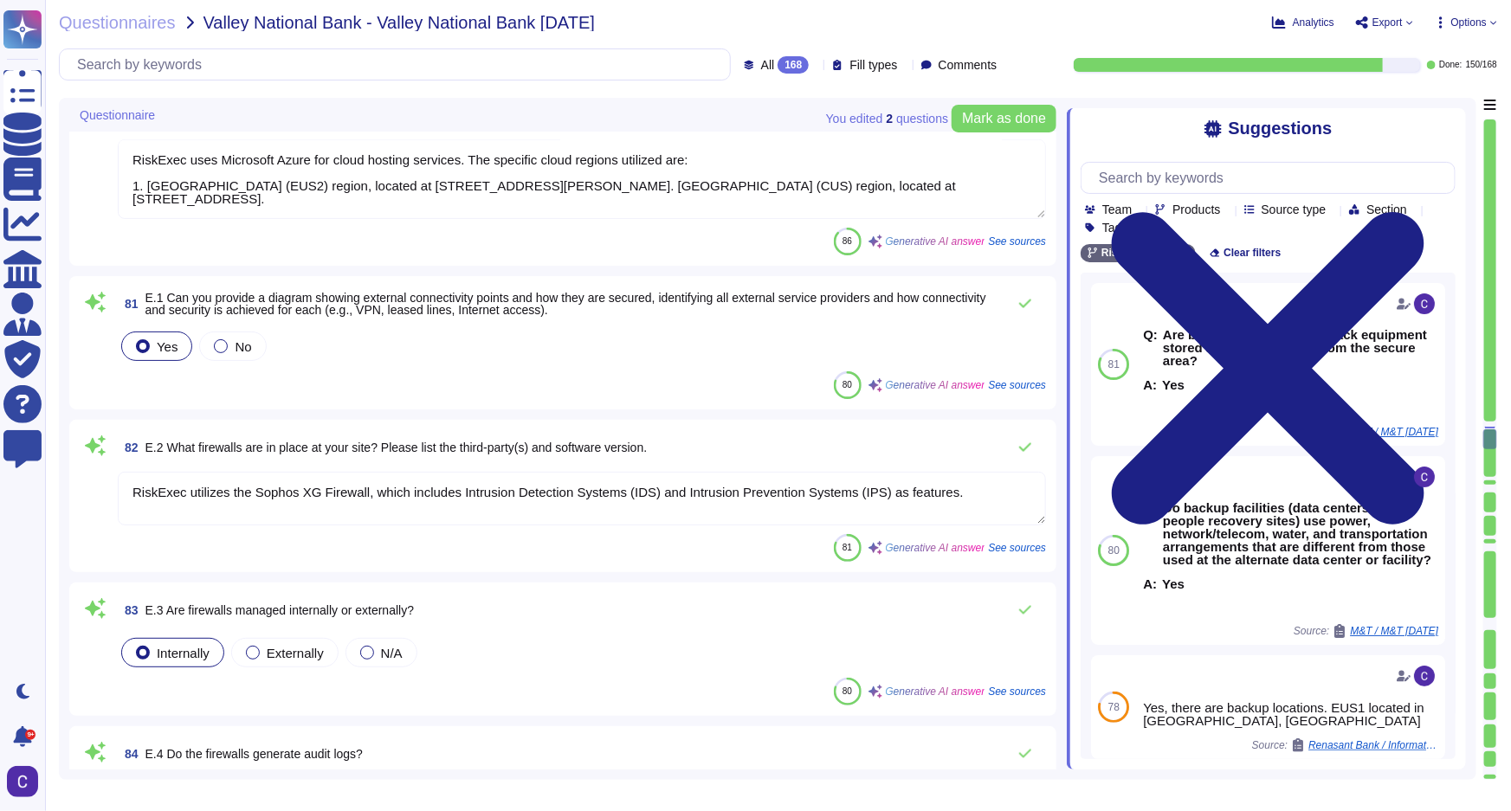
type textarea "Our network management, monitoring, and alerting capabilities include: 1. Monit…"
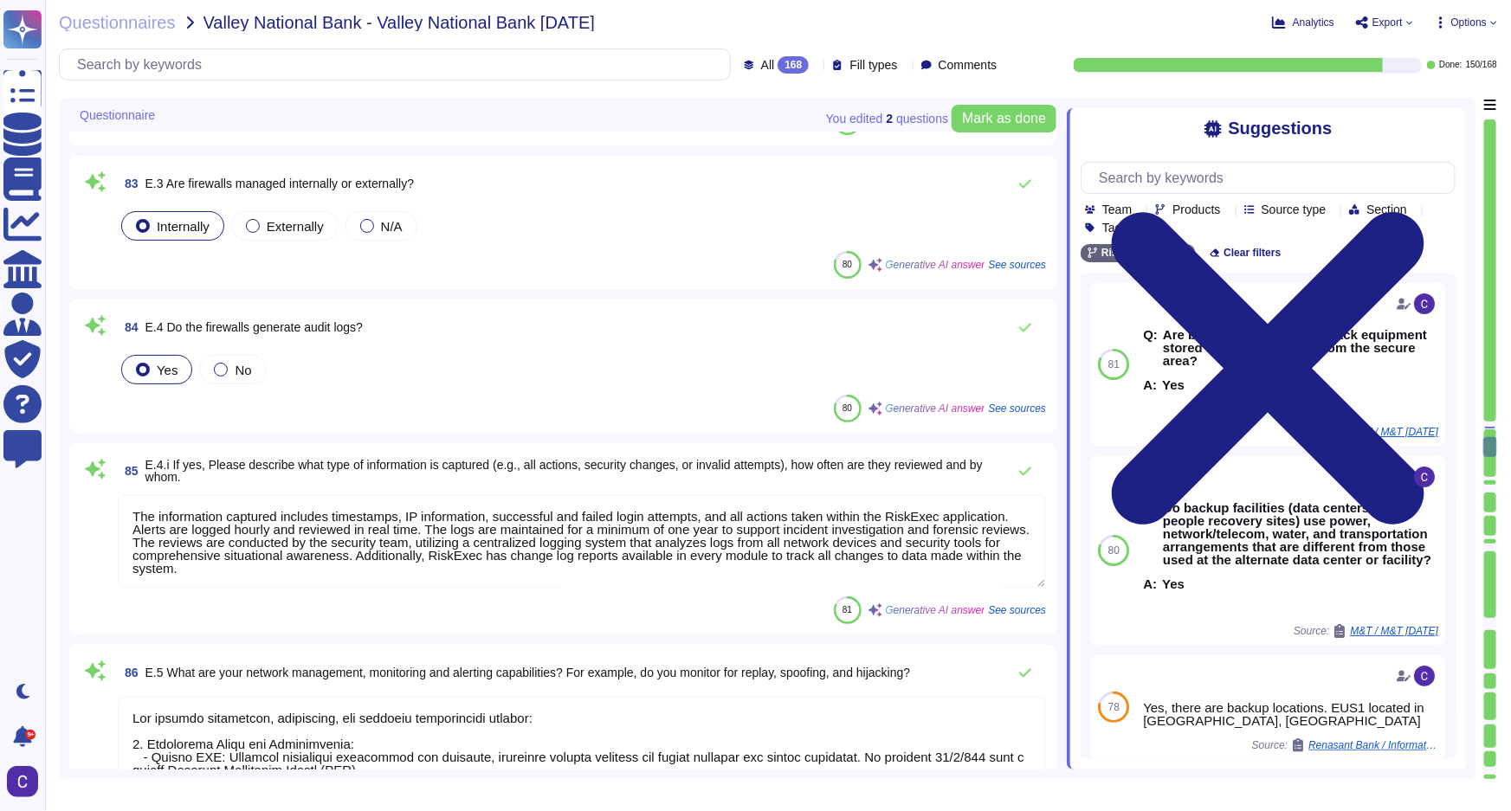
scroll to position [1, 0]
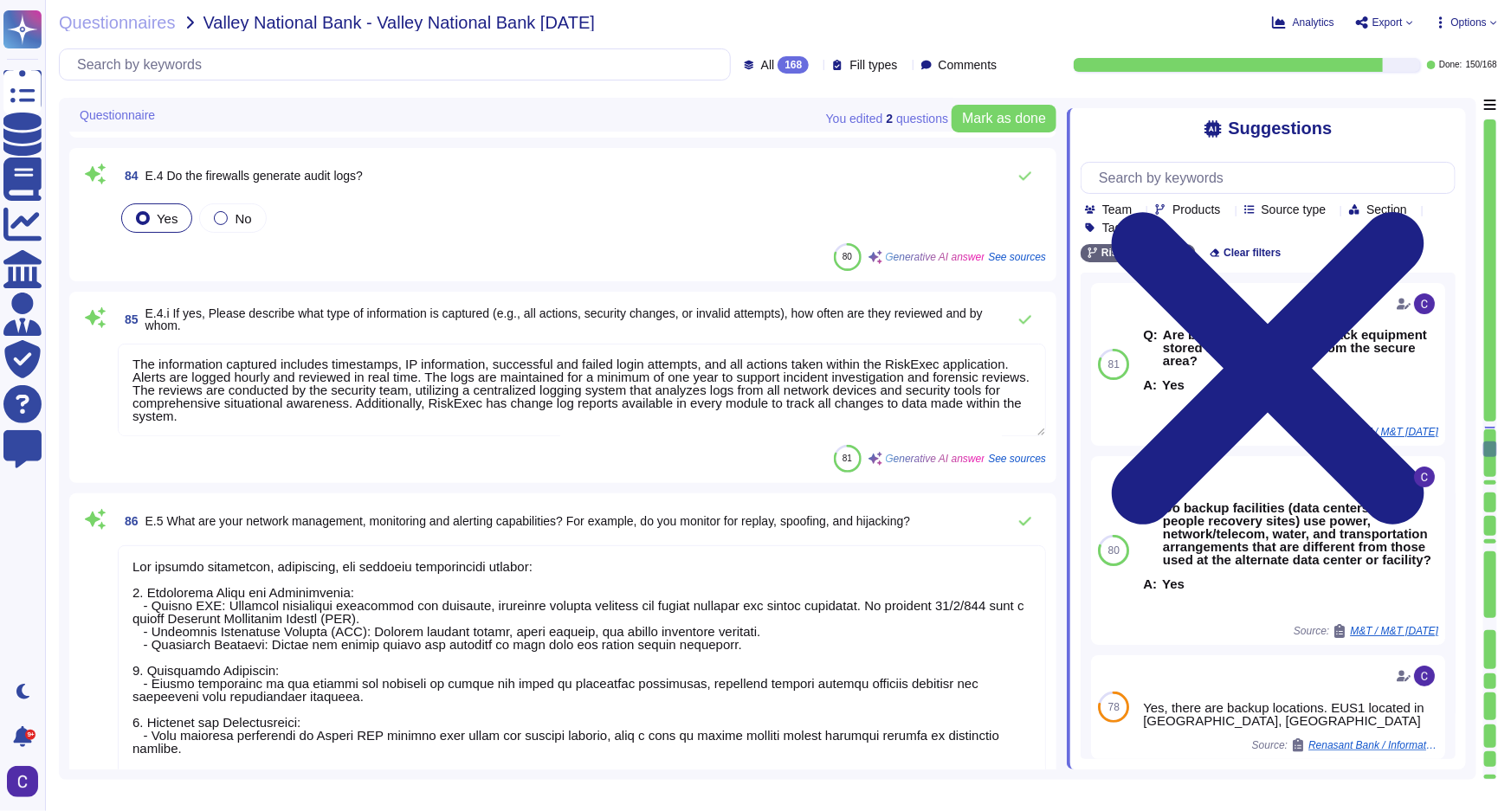
type textarea "The process is reviewed formally at a management level no less frequently than …"
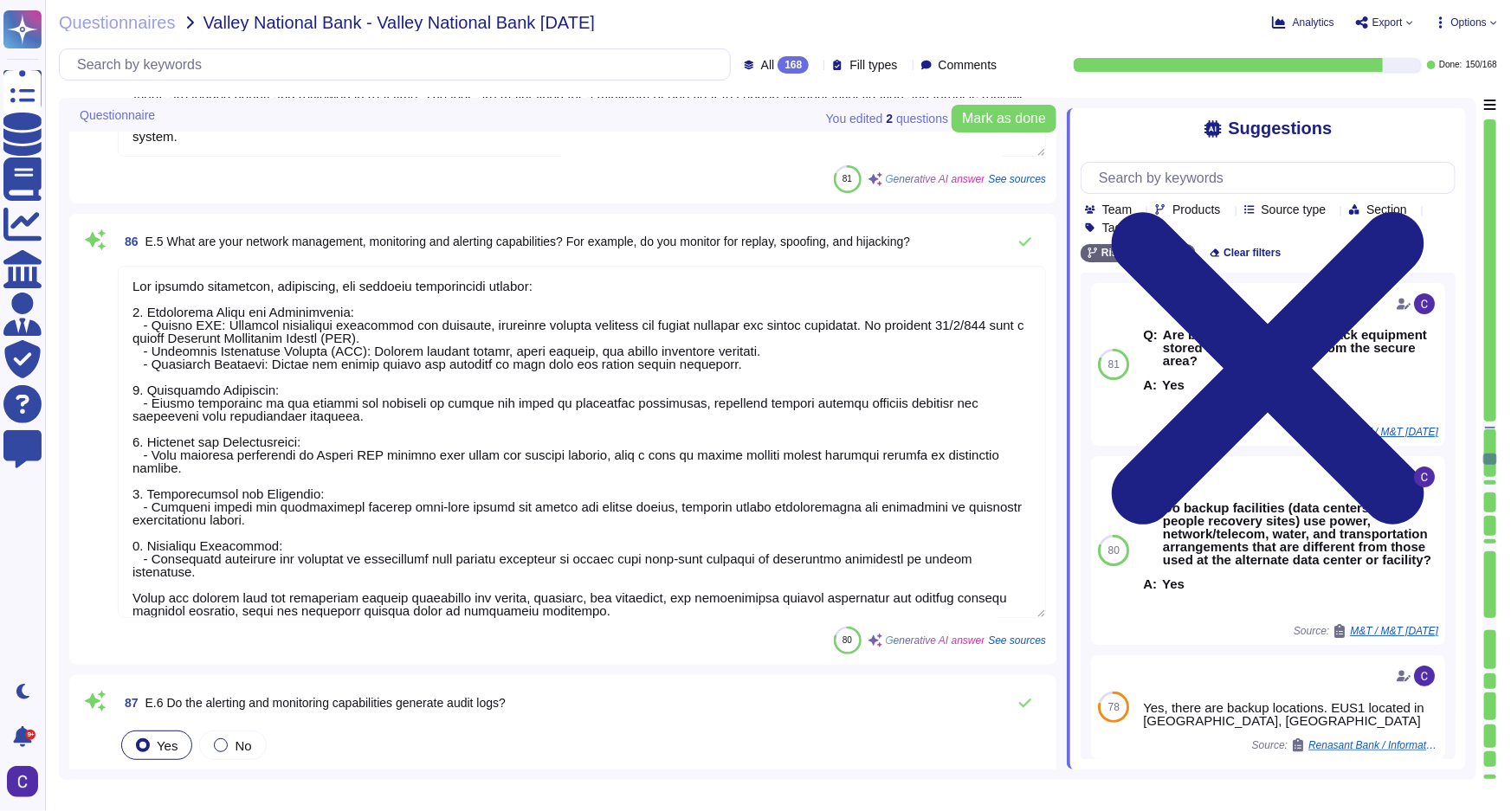
type textarea "RiskExec uses Microsoft Azure to host the RiskExec platform."
type textarea "Employee access to the internal network is facilitated through a Virtual Privat…"
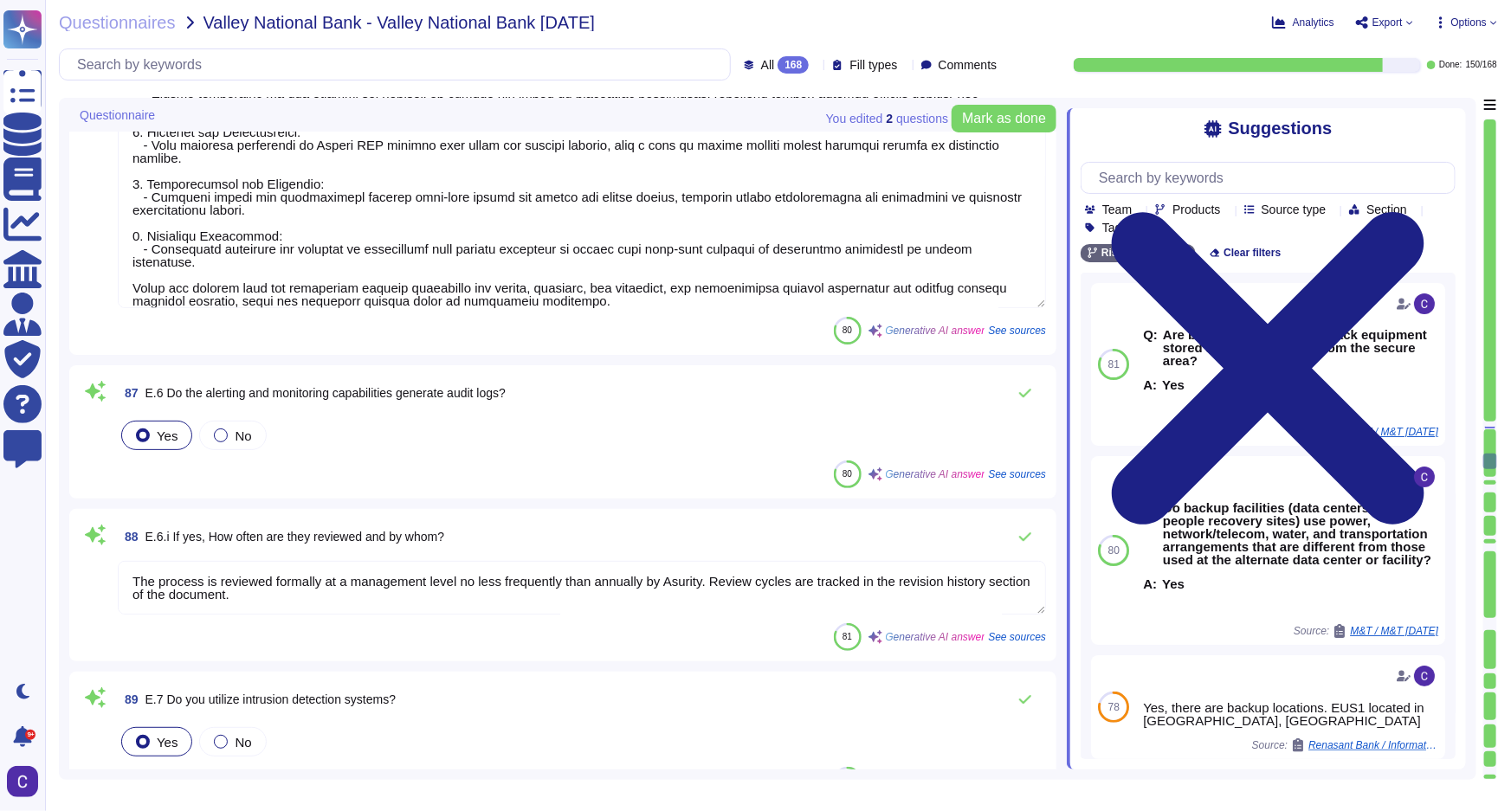
drag, startPoint x: 694, startPoint y: 580, endPoint x: 633, endPoint y: 580, distance: 60.6
click at [633, 580] on textarea "The process is reviewed formally at a management level no less frequently than …" at bounding box center [582, 588] width 928 height 54
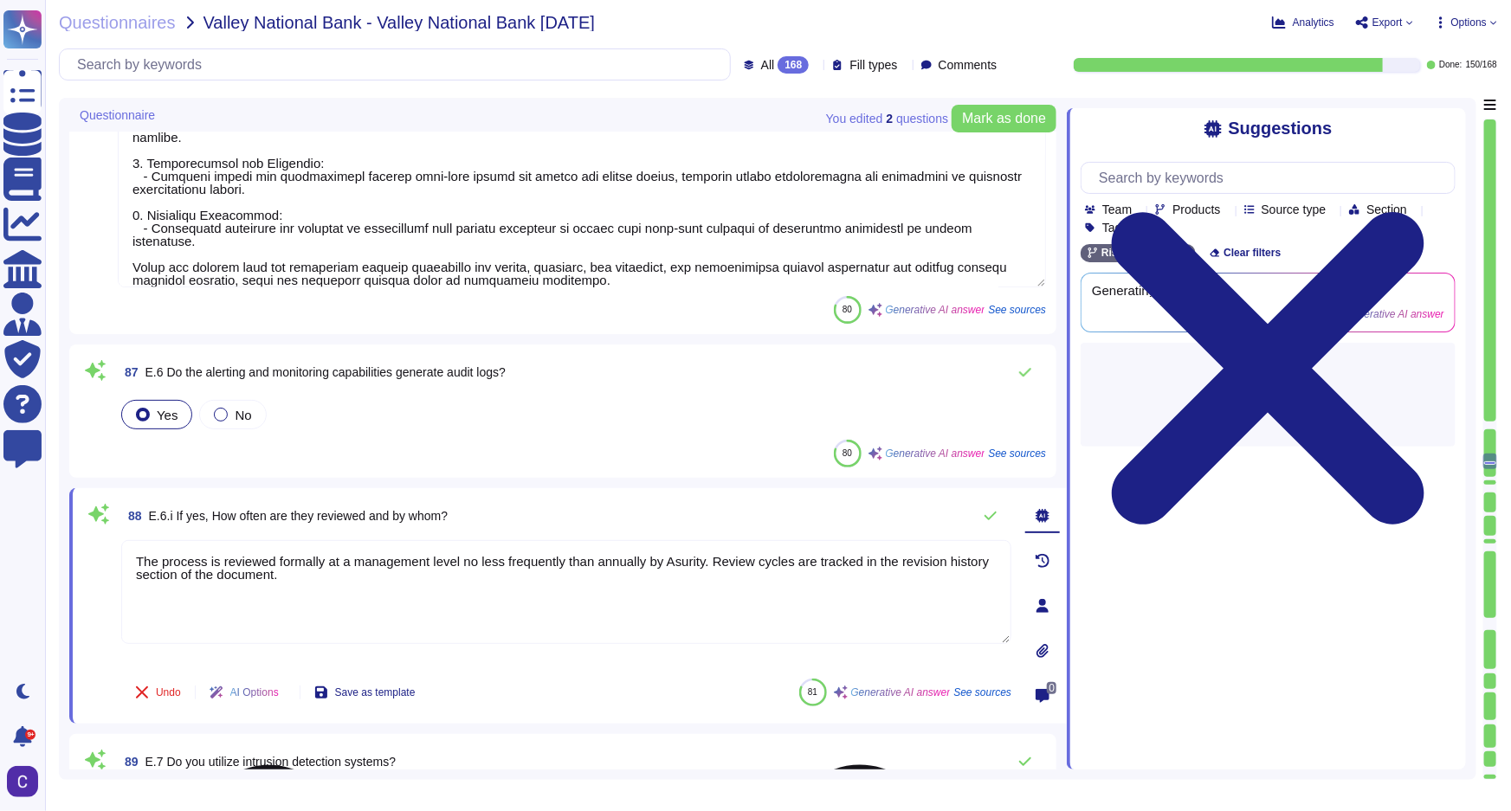
scroll to position [0, 0]
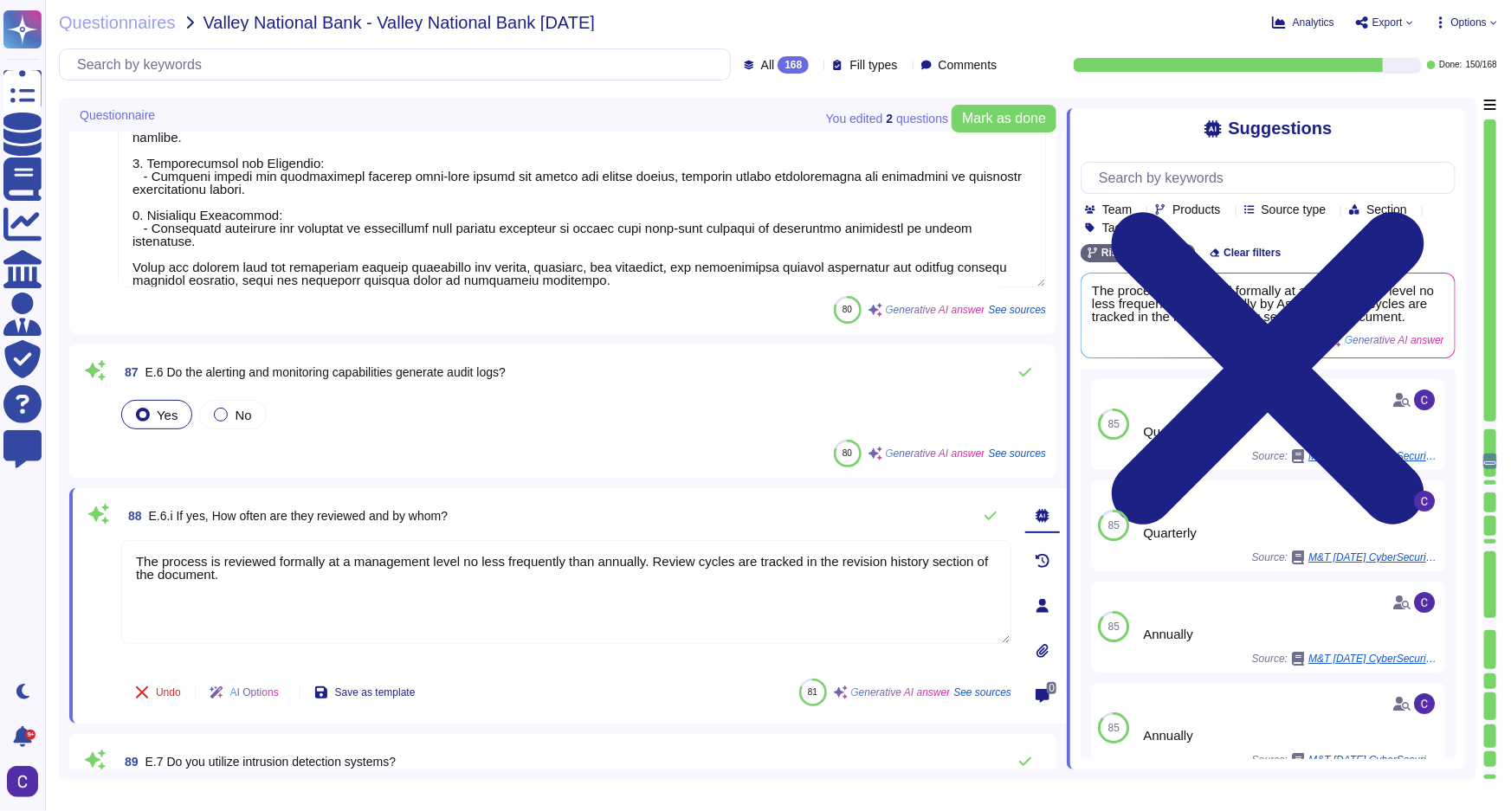
type textarea "The process is reviewed formally at a management level no less frequently than …"
click at [591, 667] on div "88 E.6.i If yes, How often are they reviewed and by whom? The process is review…" at bounding box center [547, 606] width 928 height 215
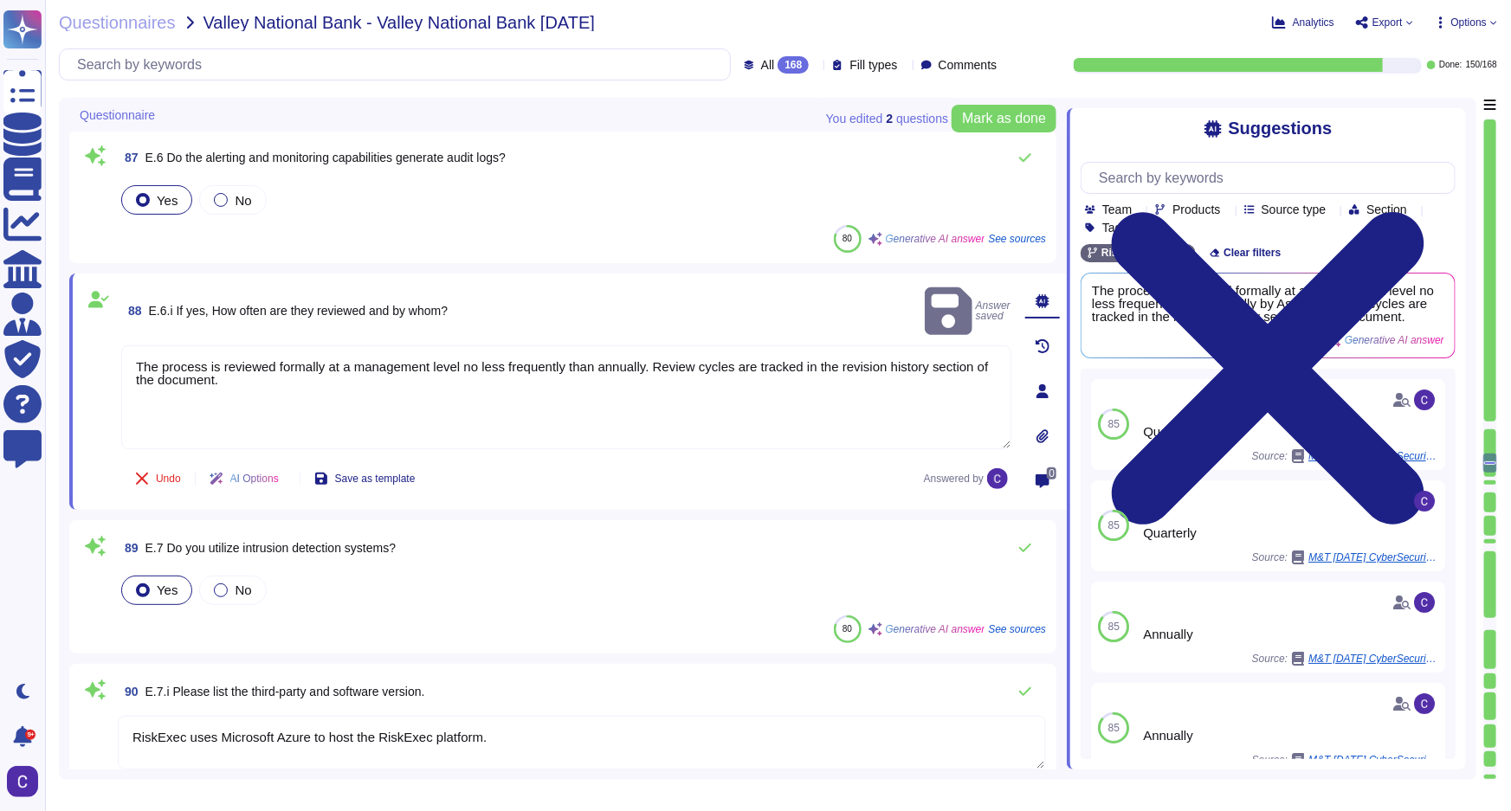
scroll to position [12753, 0]
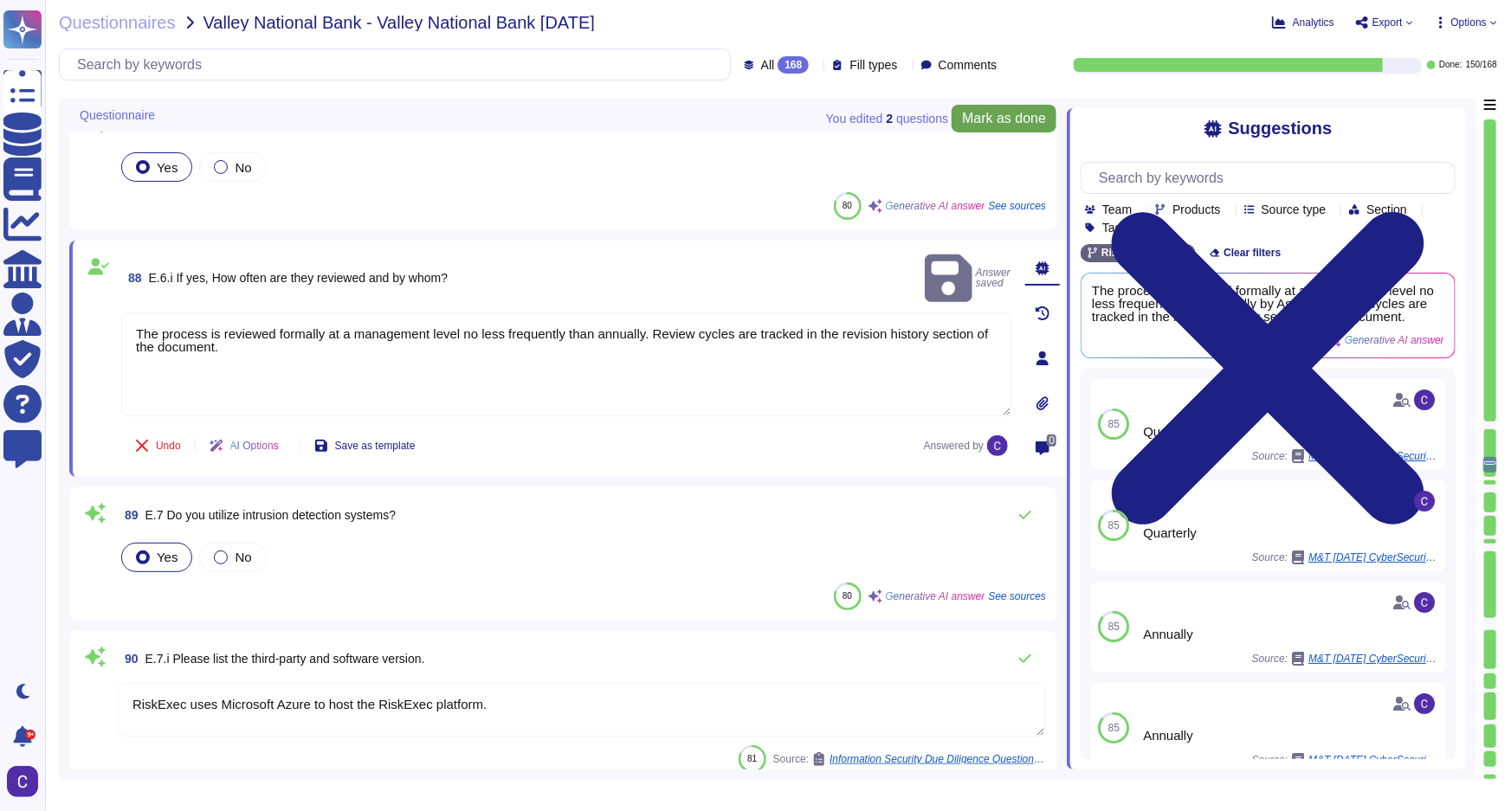
click at [1021, 112] on span "Mark as done" at bounding box center [1004, 119] width 84 height 14
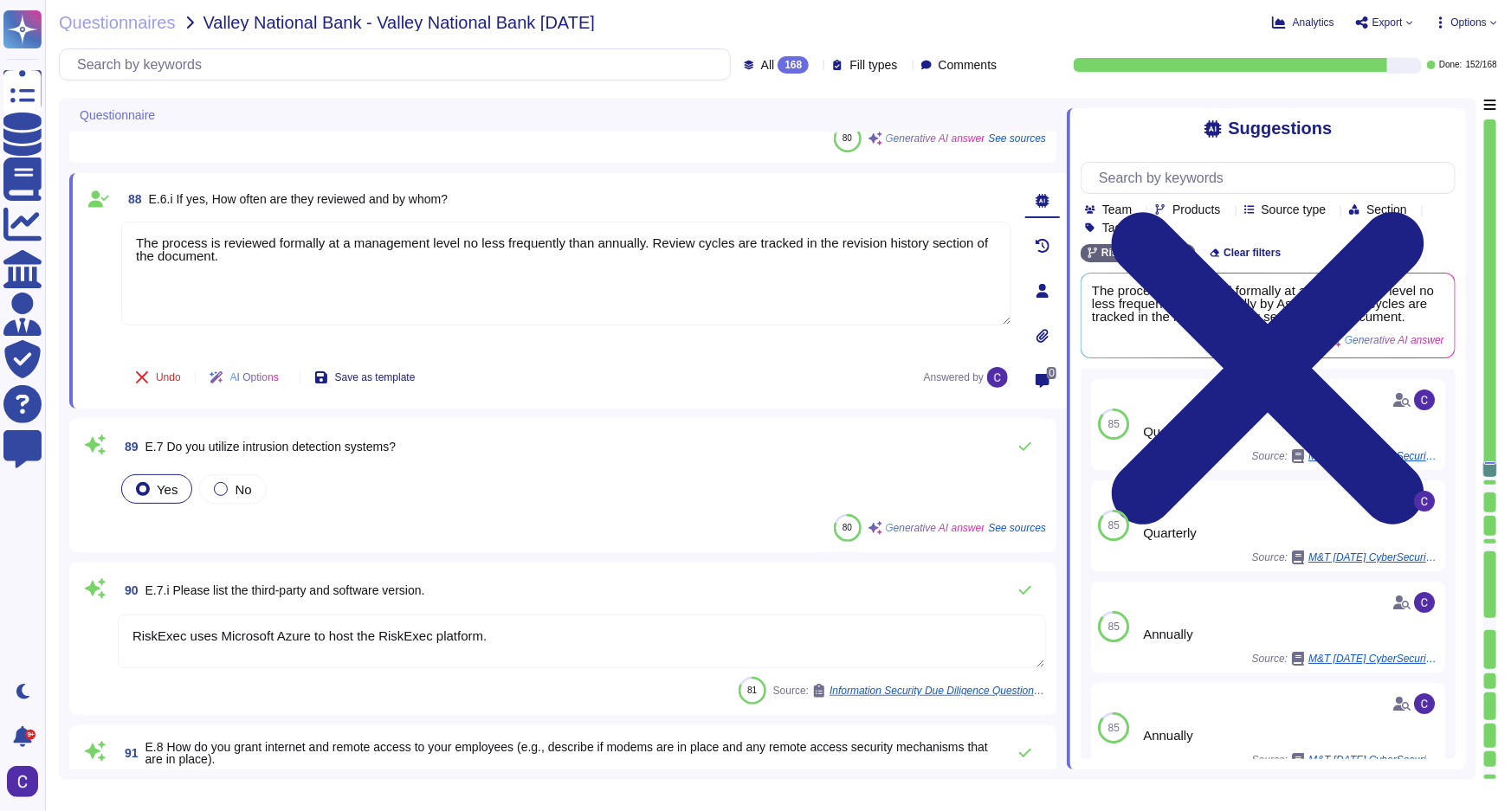
type textarea "Asurity employs a comprehensive approach to protect our network environment fro…"
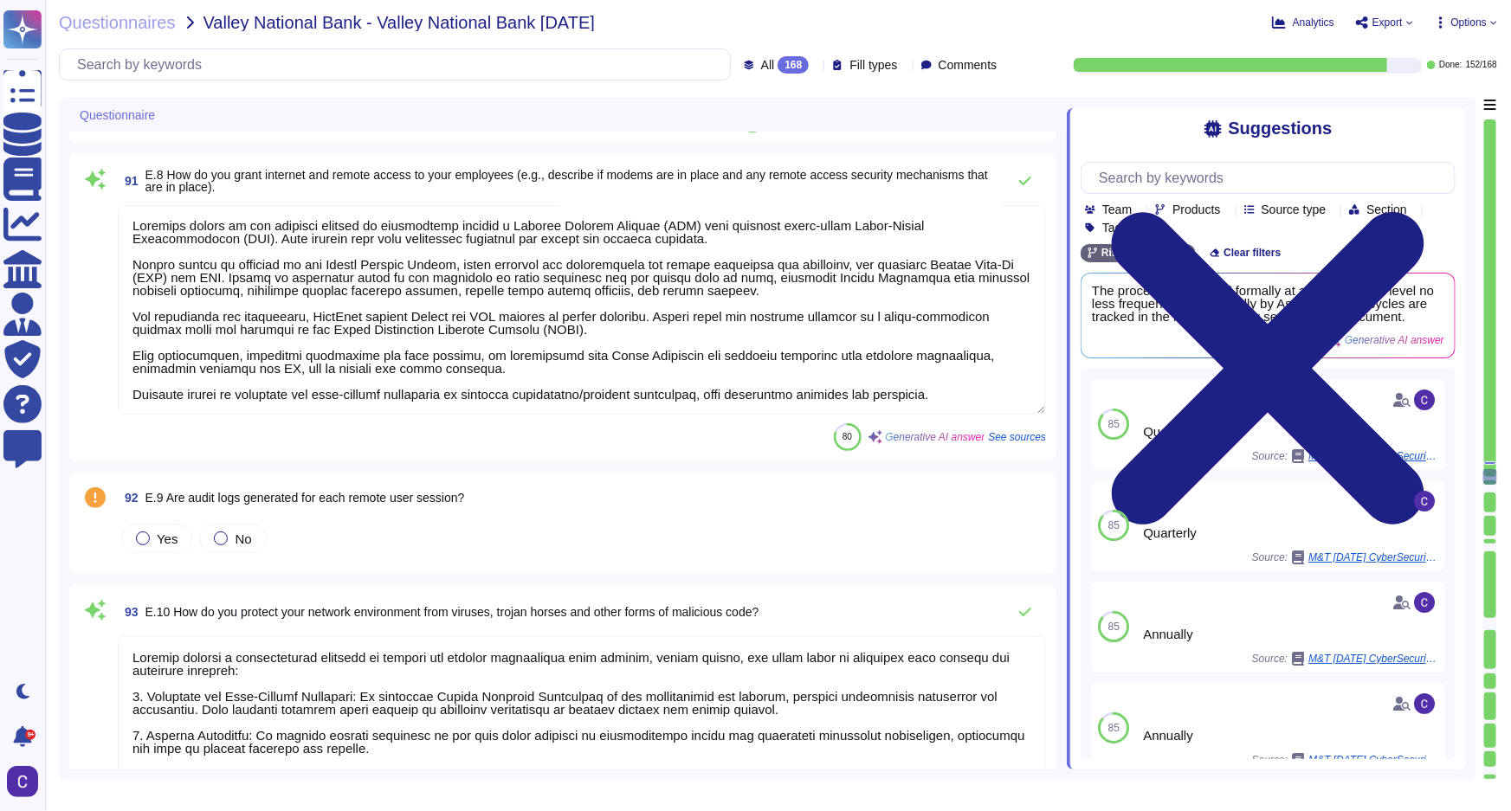
scroll to position [13382, 0]
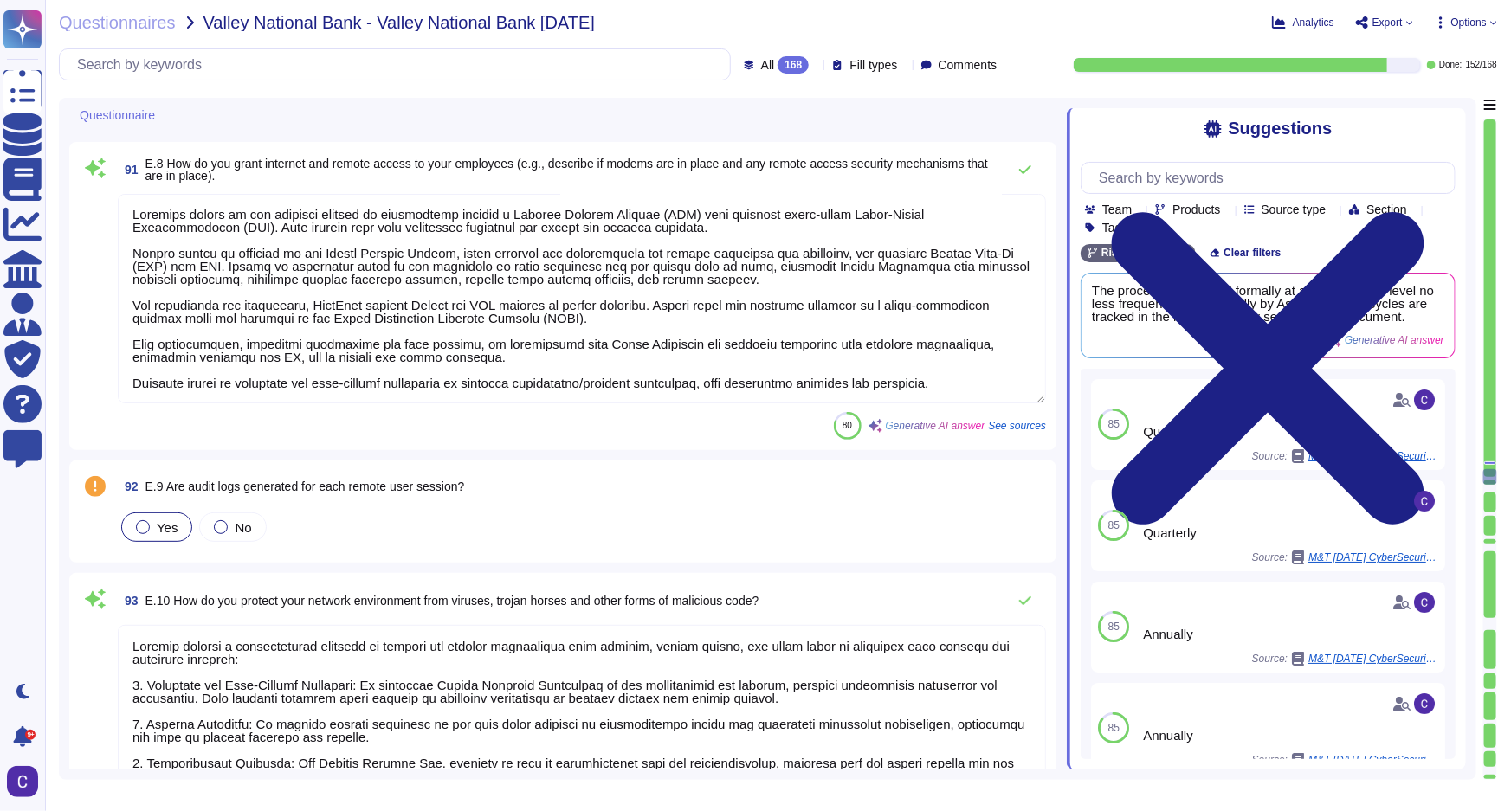
click at [178, 531] on div "Yes" at bounding box center [156, 527] width 71 height 29
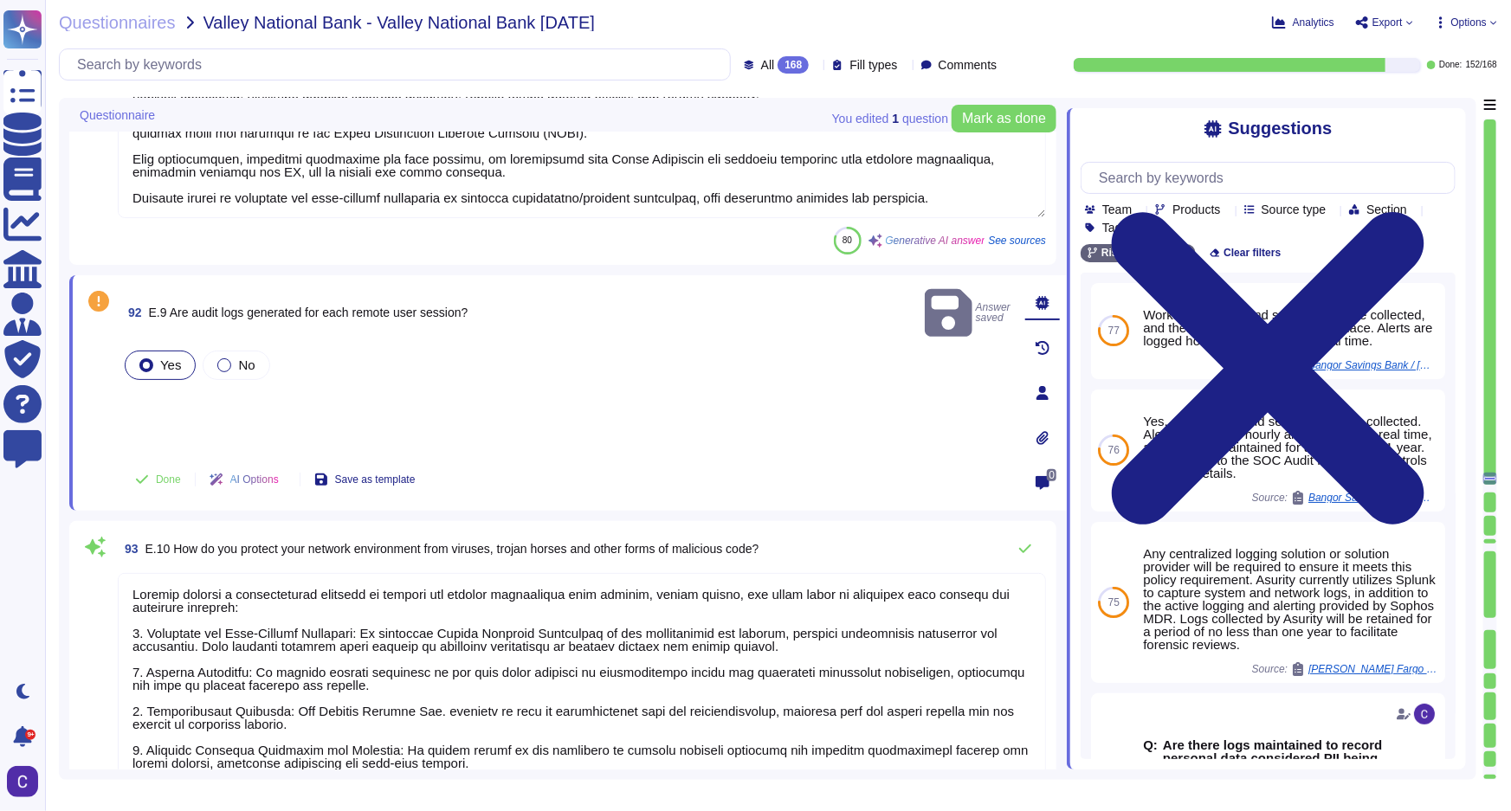
scroll to position [13540, 0]
type textarea "The organization employs several methods and specialized tools to detect Advanc…"
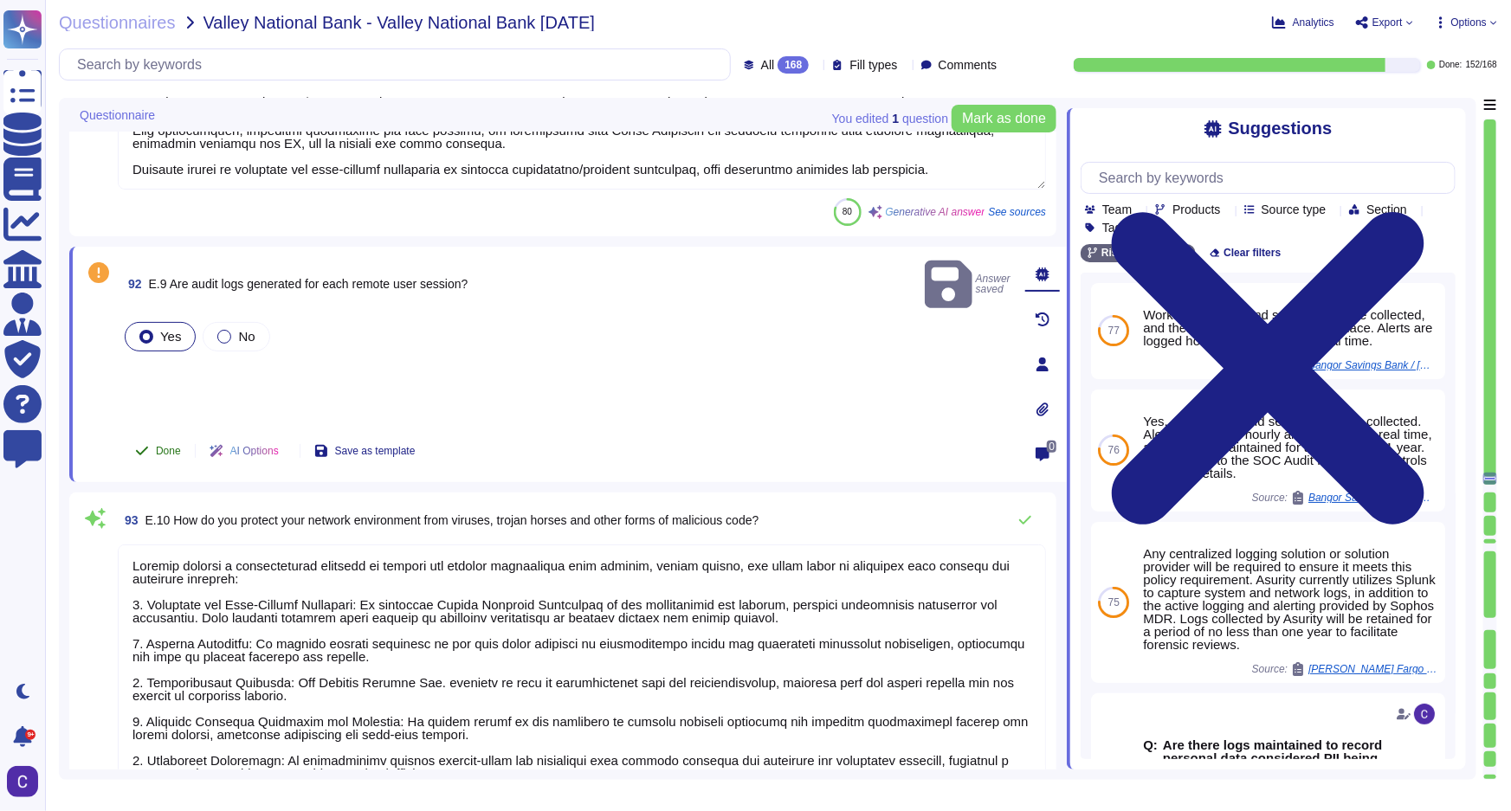
click at [174, 455] on button "Done" at bounding box center [158, 451] width 74 height 35
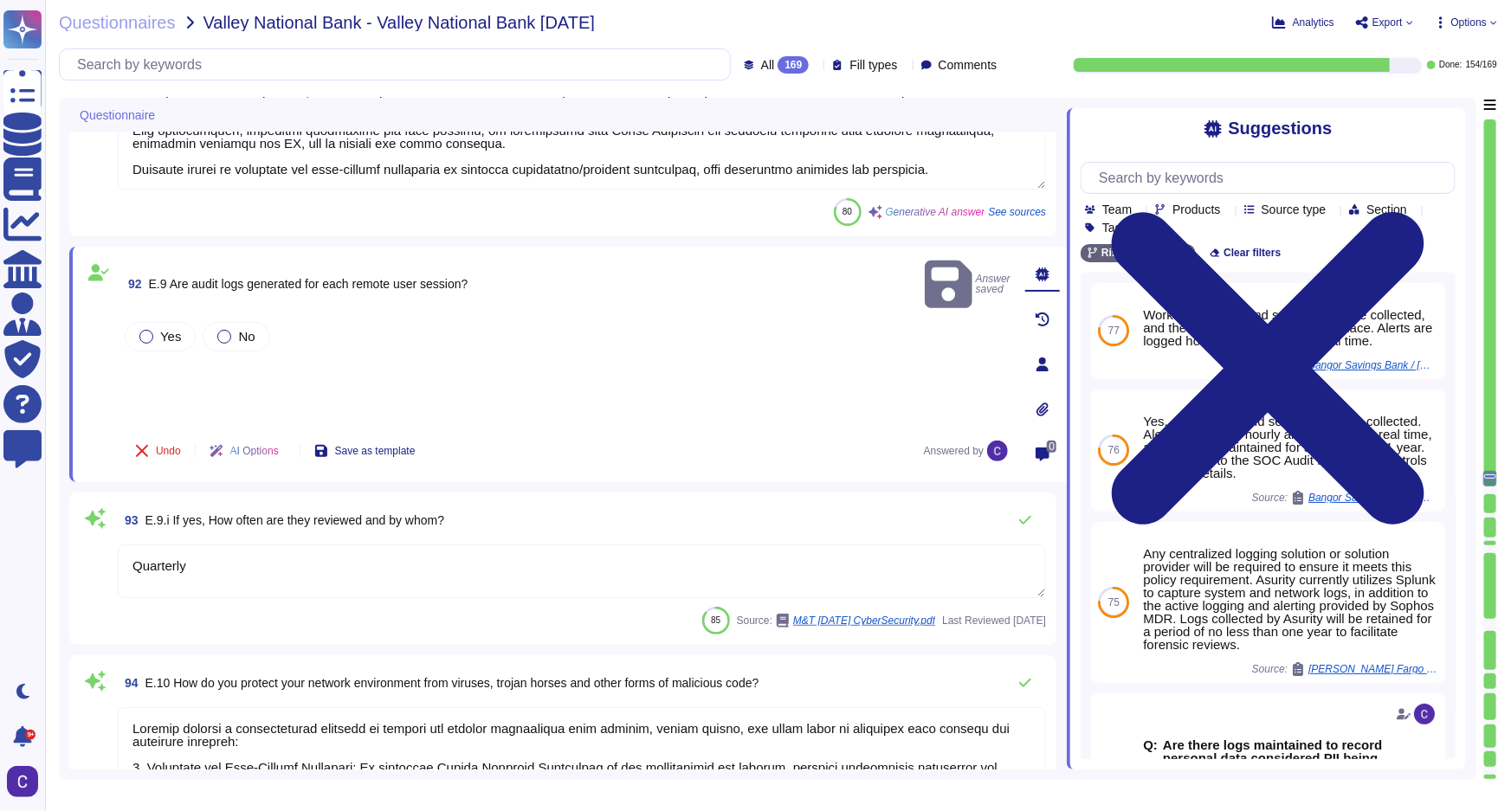
type textarea "Quarterly"
type textarea "Asurity employs a comprehensive approach to protect our network environment fro…"
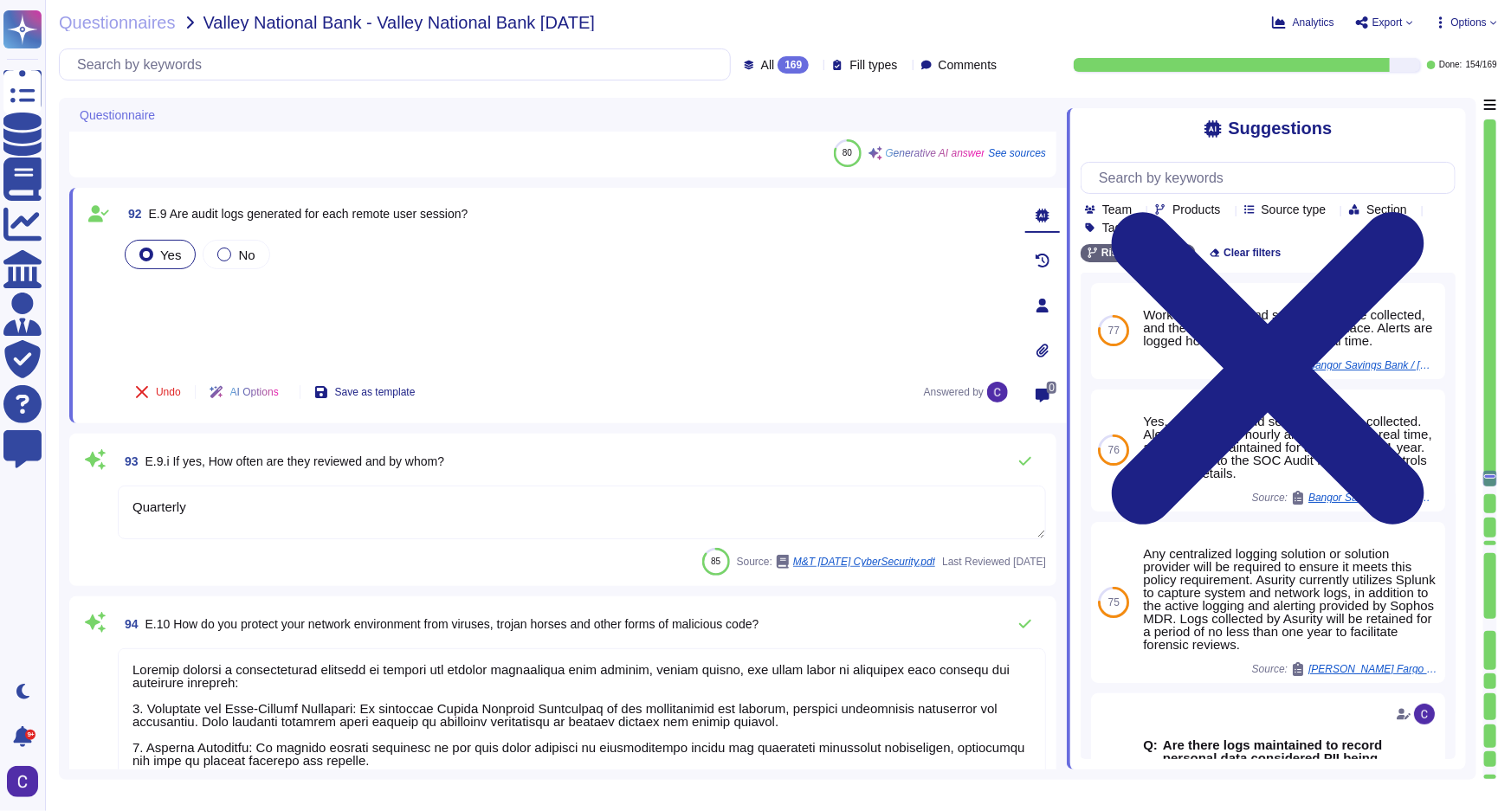
scroll to position [13697, 0]
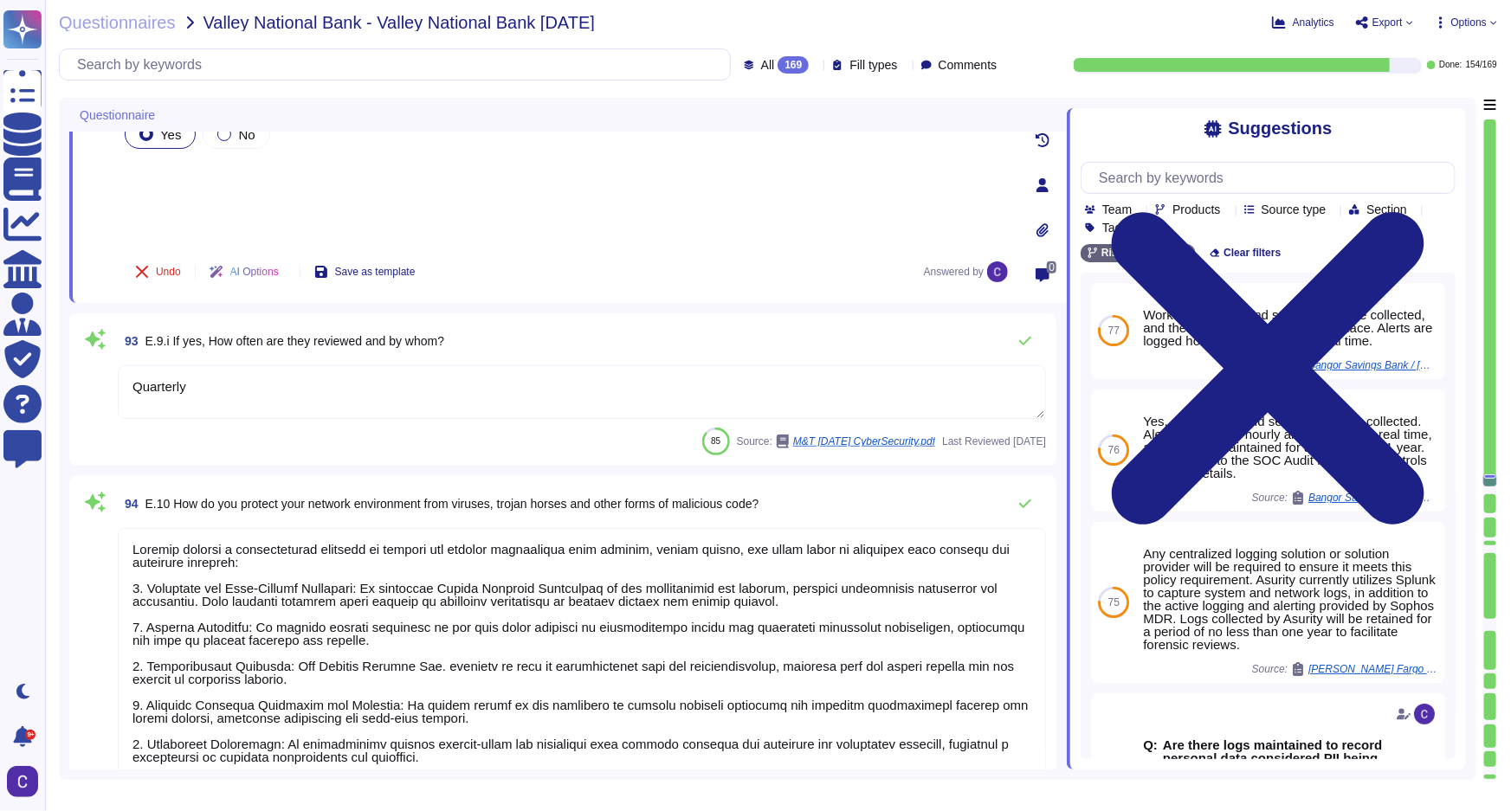
type textarea "The organization employs several methods and specialized tools to detect Advanc…"
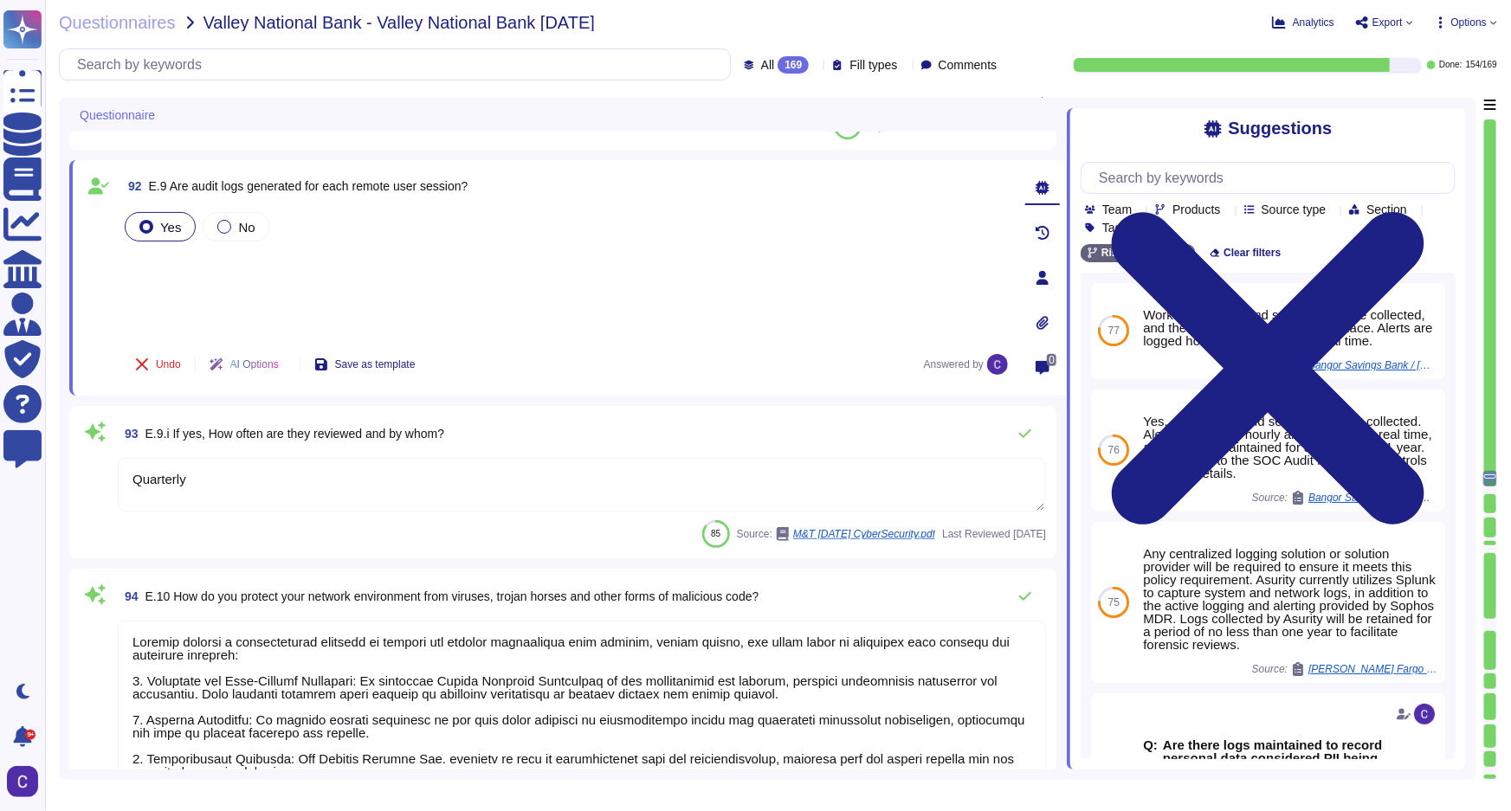
type textarea "RiskExec uses Microsoft Azure to host the RiskExec platform."
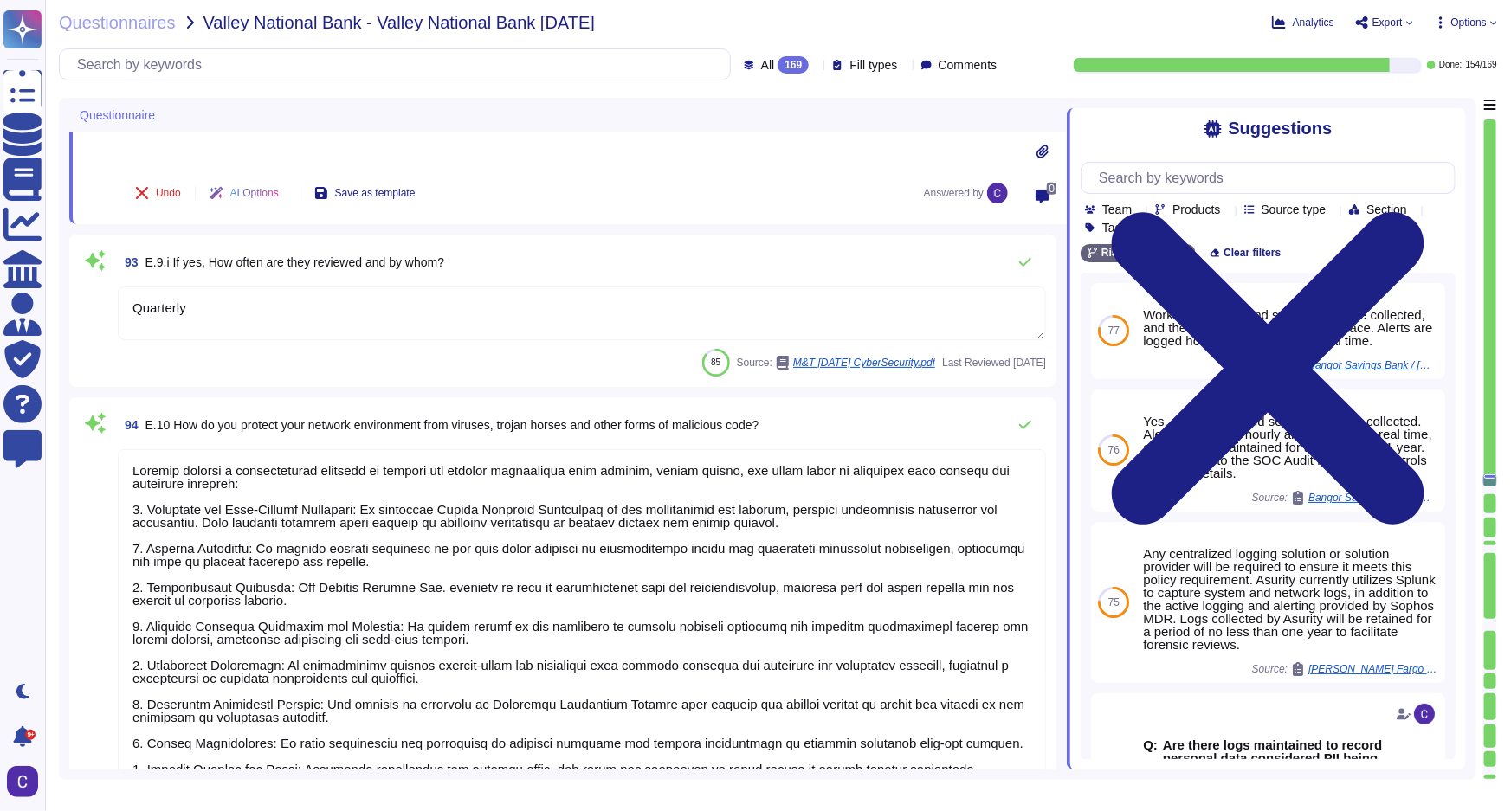
type textarea "The organization employs several methods and specialized tools to detect Advanc…"
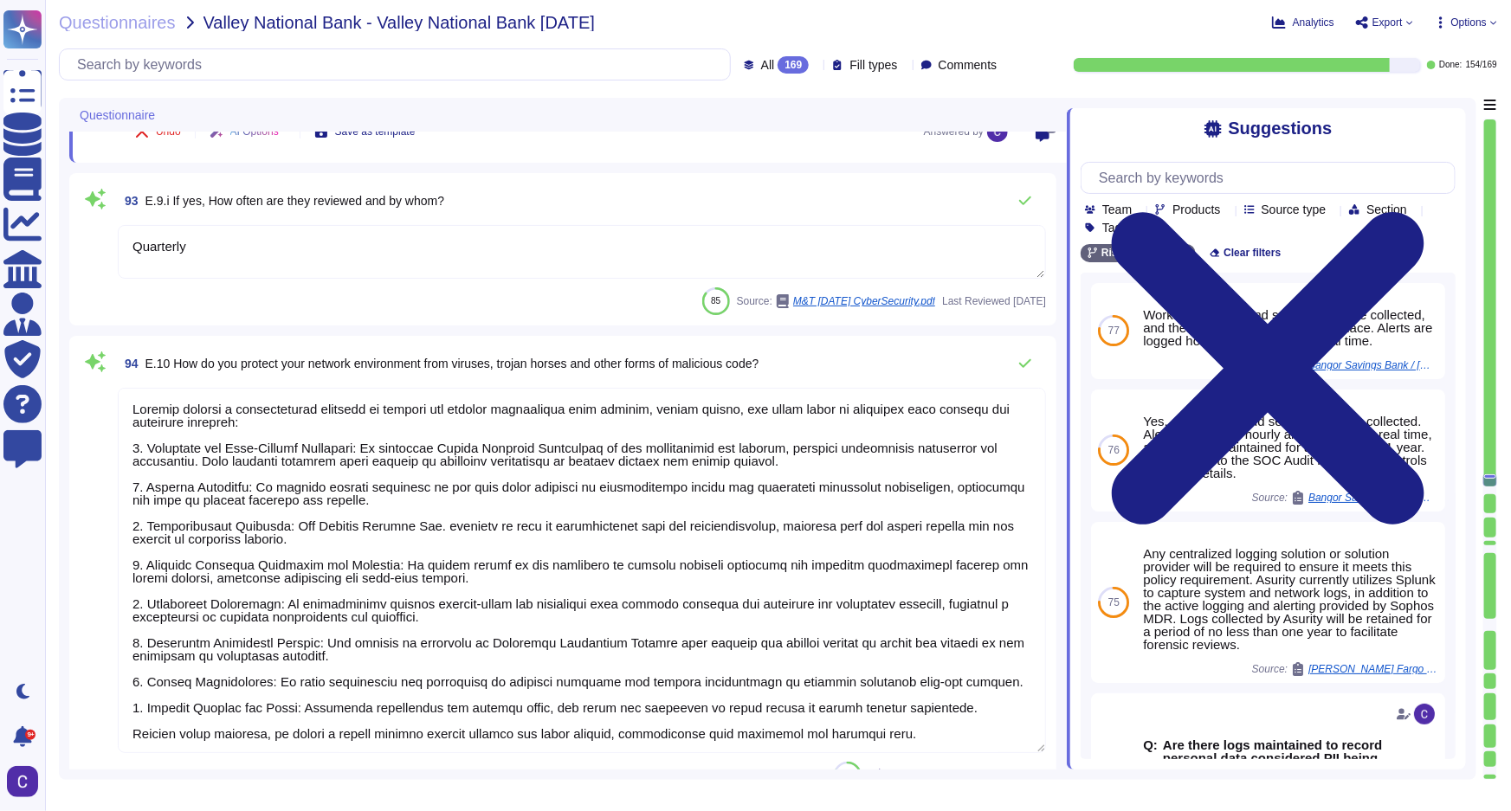
scroll to position [13855, 0]
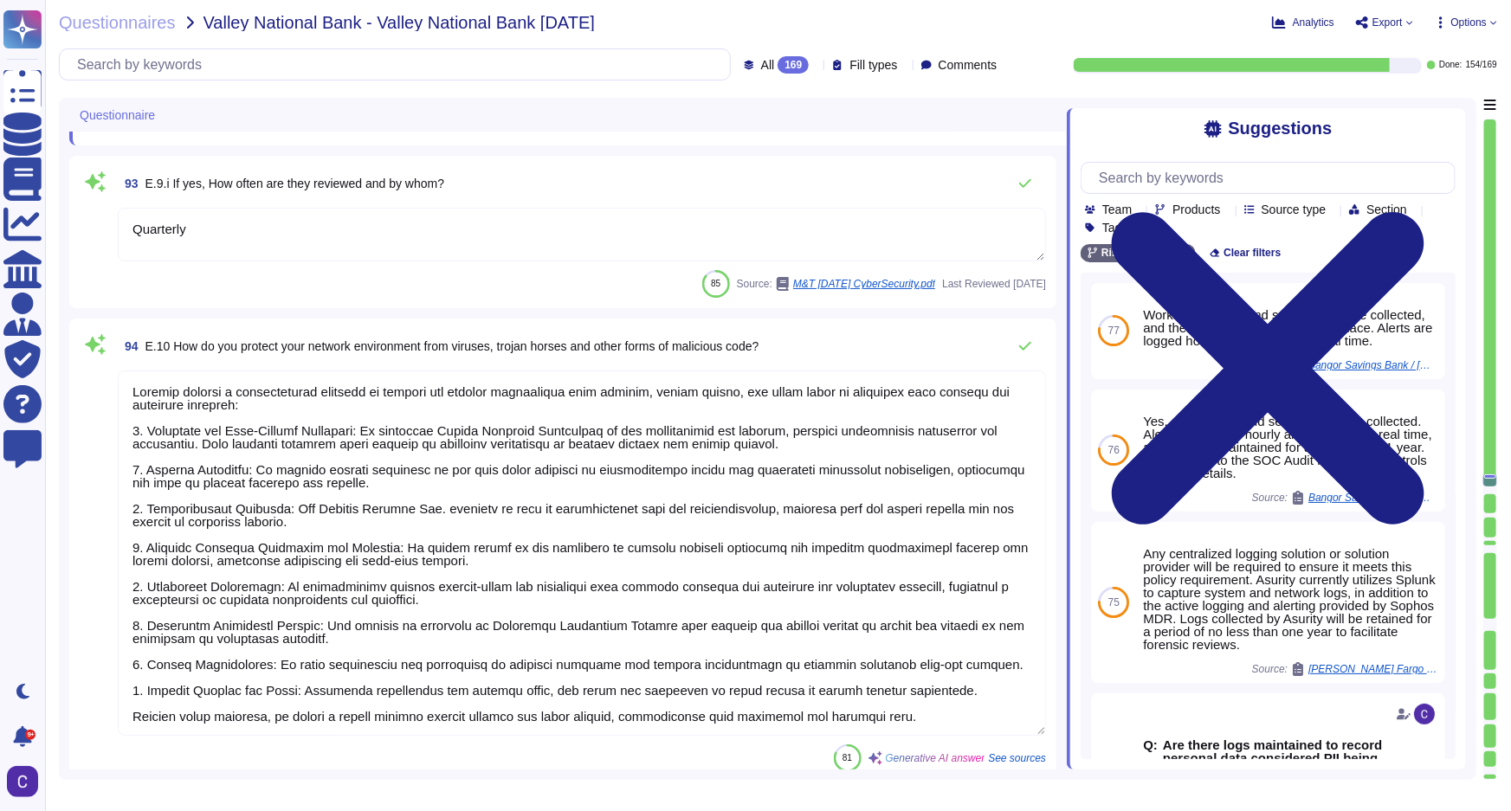
drag, startPoint x: 173, startPoint y: 384, endPoint x: 64, endPoint y: 364, distance: 111.1
click at [64, 364] on div "Questionnaire 91 E.8 How do you grant internet and remote access to your employ…" at bounding box center [768, 439] width 1418 height 682
click at [170, 425] on textarea at bounding box center [582, 553] width 928 height 365
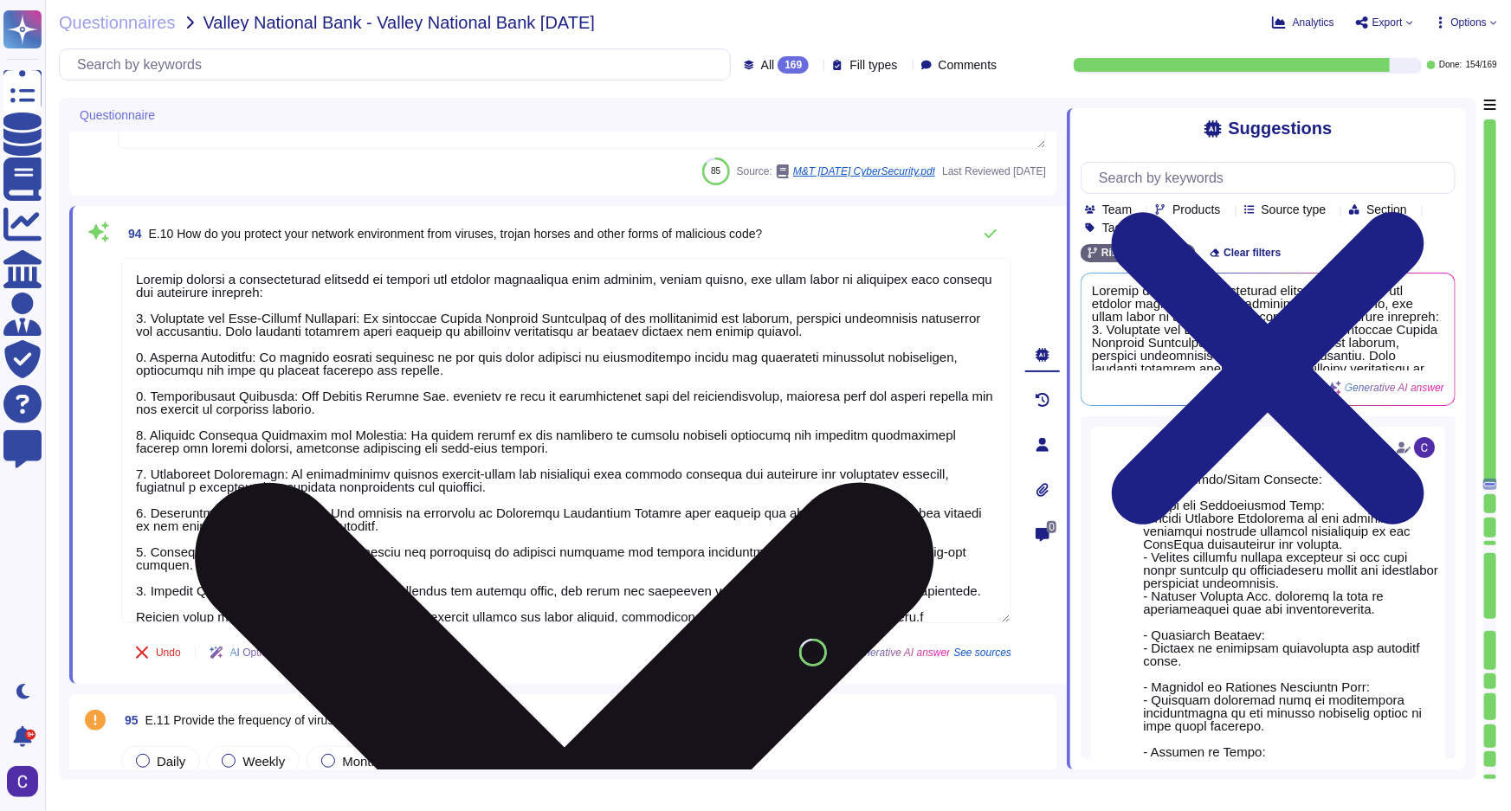
drag, startPoint x: 176, startPoint y: 273, endPoint x: 132, endPoint y: 269, distance: 44.3
click at [132, 269] on textarea at bounding box center [566, 440] width 890 height 365
click at [935, 601] on textarea at bounding box center [566, 440] width 890 height 365
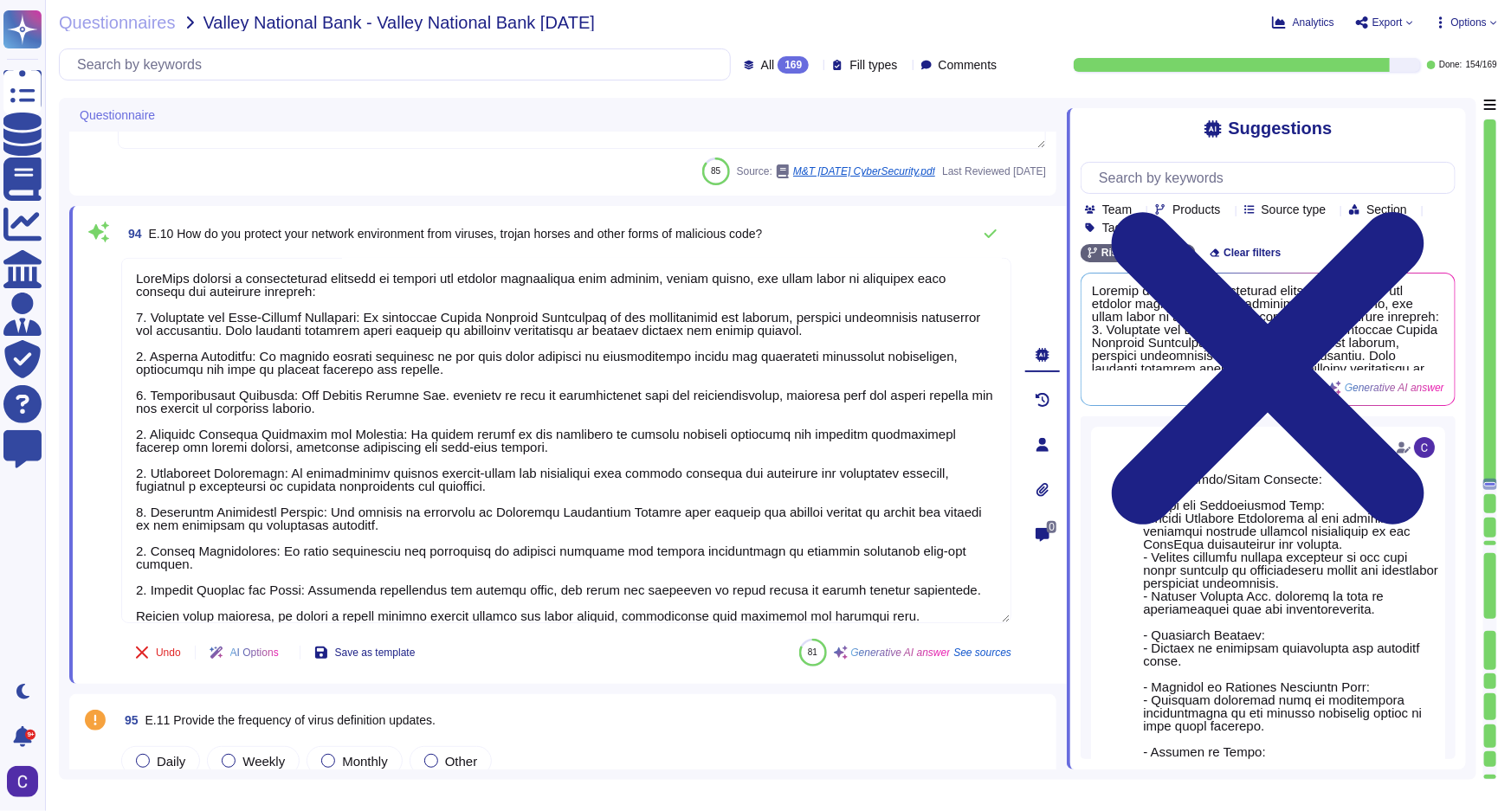
type textarea "RiskExec employs a comprehensive approach to protect our network environment fr…"
click at [645, 644] on div "Undo AI Options Save as template 81 Generative AI answer See sources" at bounding box center [566, 653] width 890 height 42
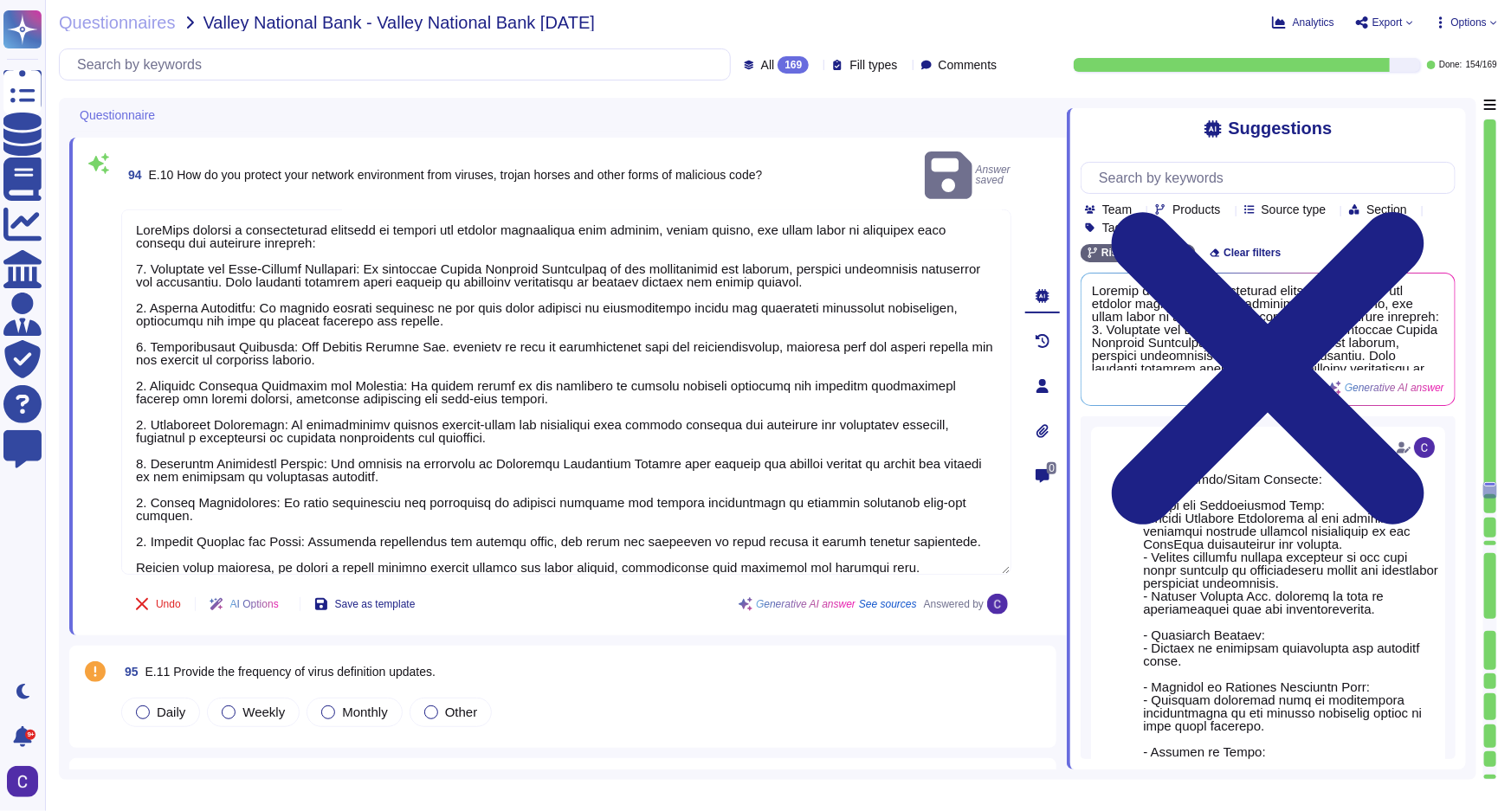
scroll to position [14012, 0]
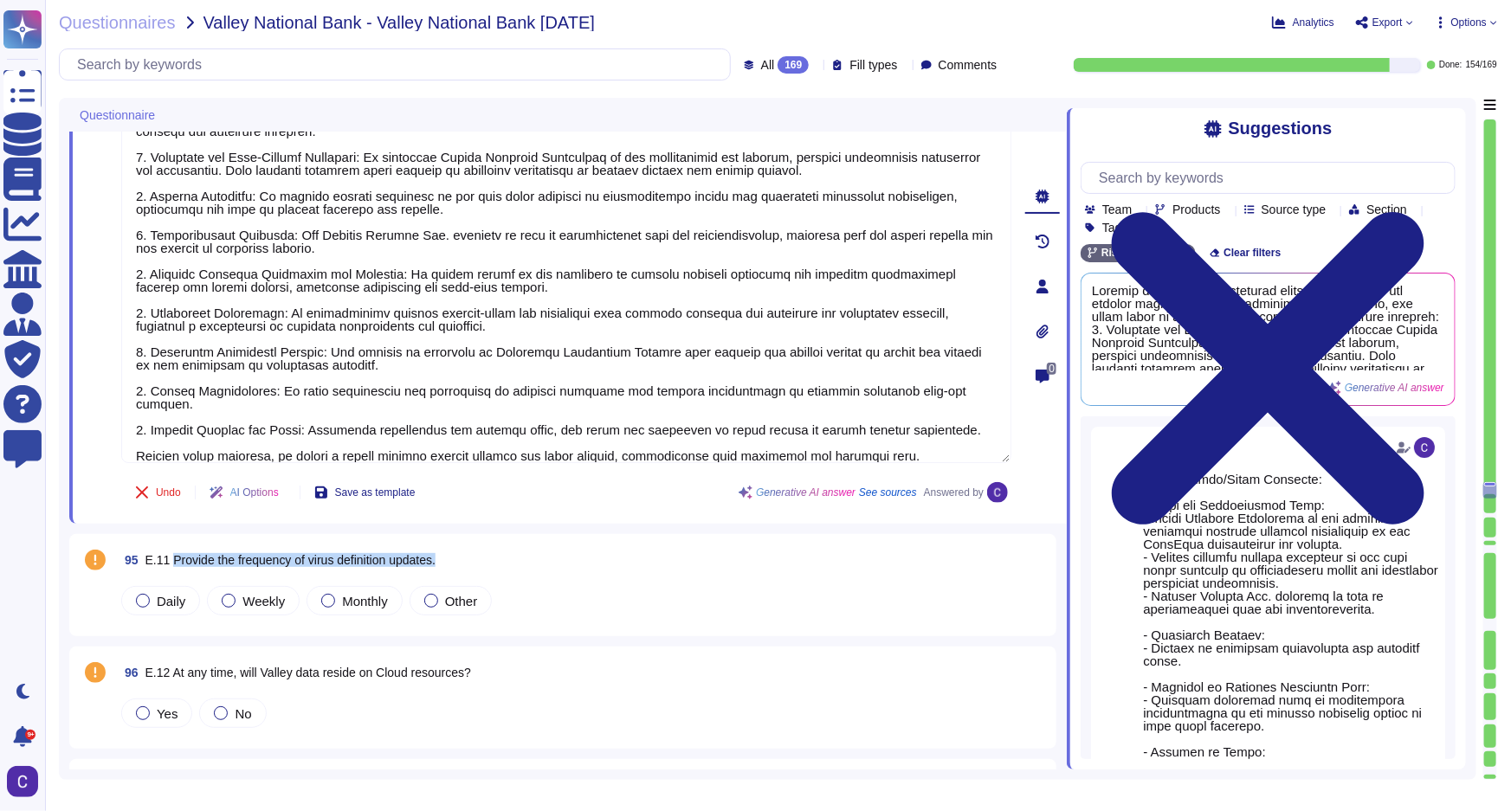
drag, startPoint x: 451, startPoint y: 562, endPoint x: 169, endPoint y: 562, distance: 282.3
click at [169, 562] on div "95 E.11 Provide the frequency of virus definition updates." at bounding box center [582, 560] width 928 height 31
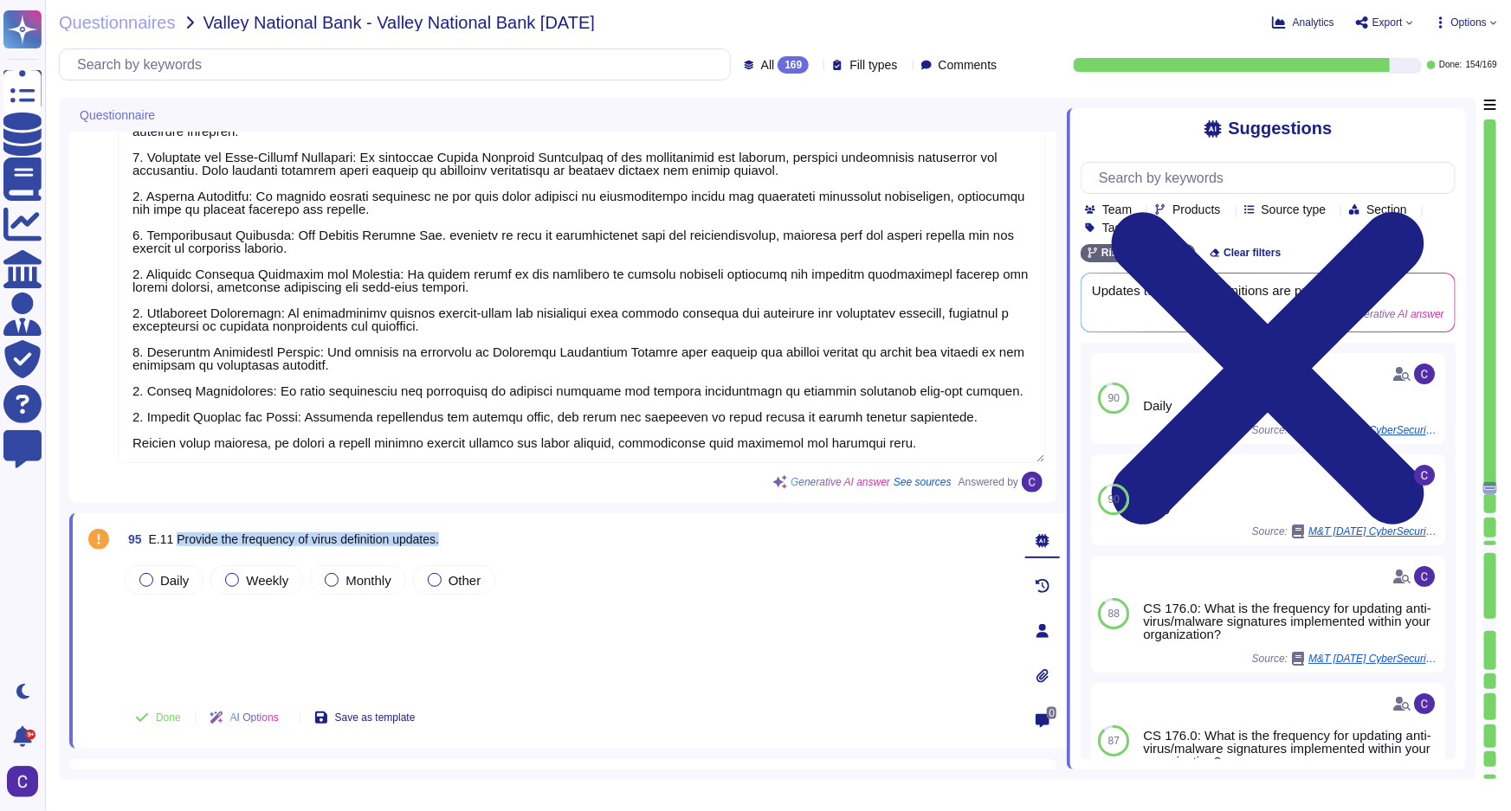
copy span "Provide the frequency of virus definition updates."
click at [659, 526] on div "95 E.11 Provide the frequency of virus definition updates." at bounding box center [566, 539] width 890 height 31
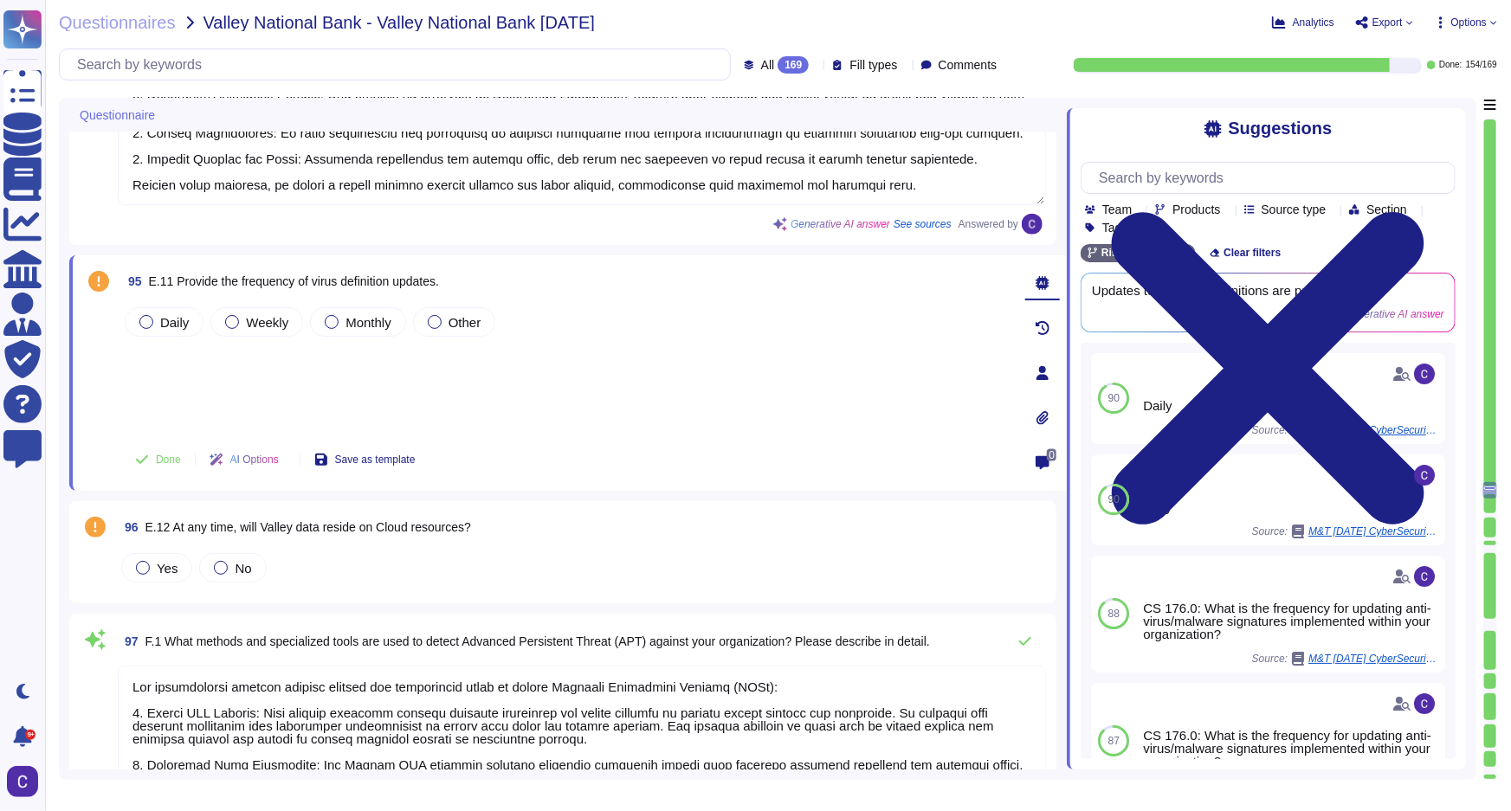
type textarea "The organization employs a comprehensive approach to detect a machine compromis…"
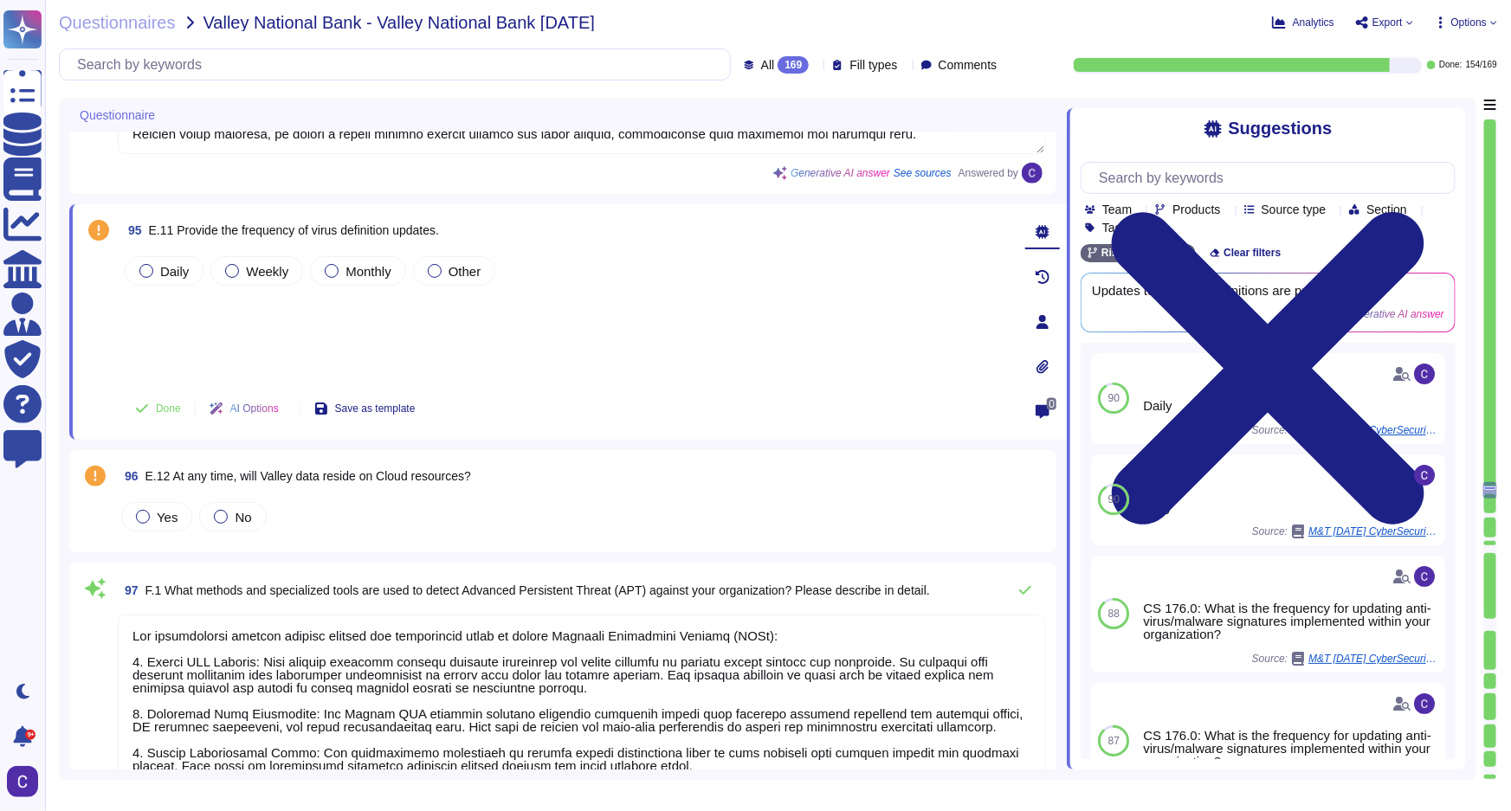
scroll to position [14327, 0]
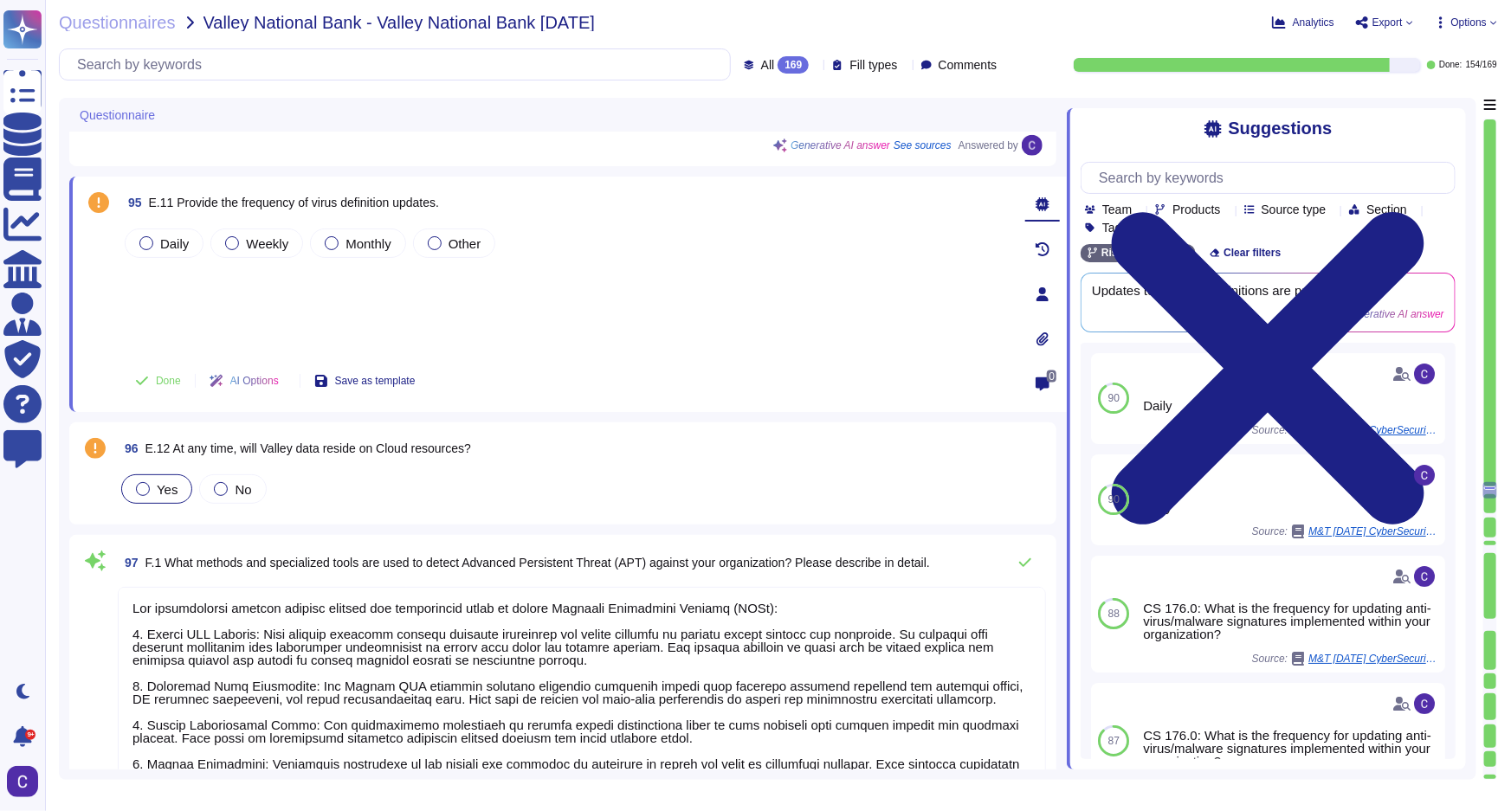
click at [145, 488] on div at bounding box center [143, 489] width 14 height 14
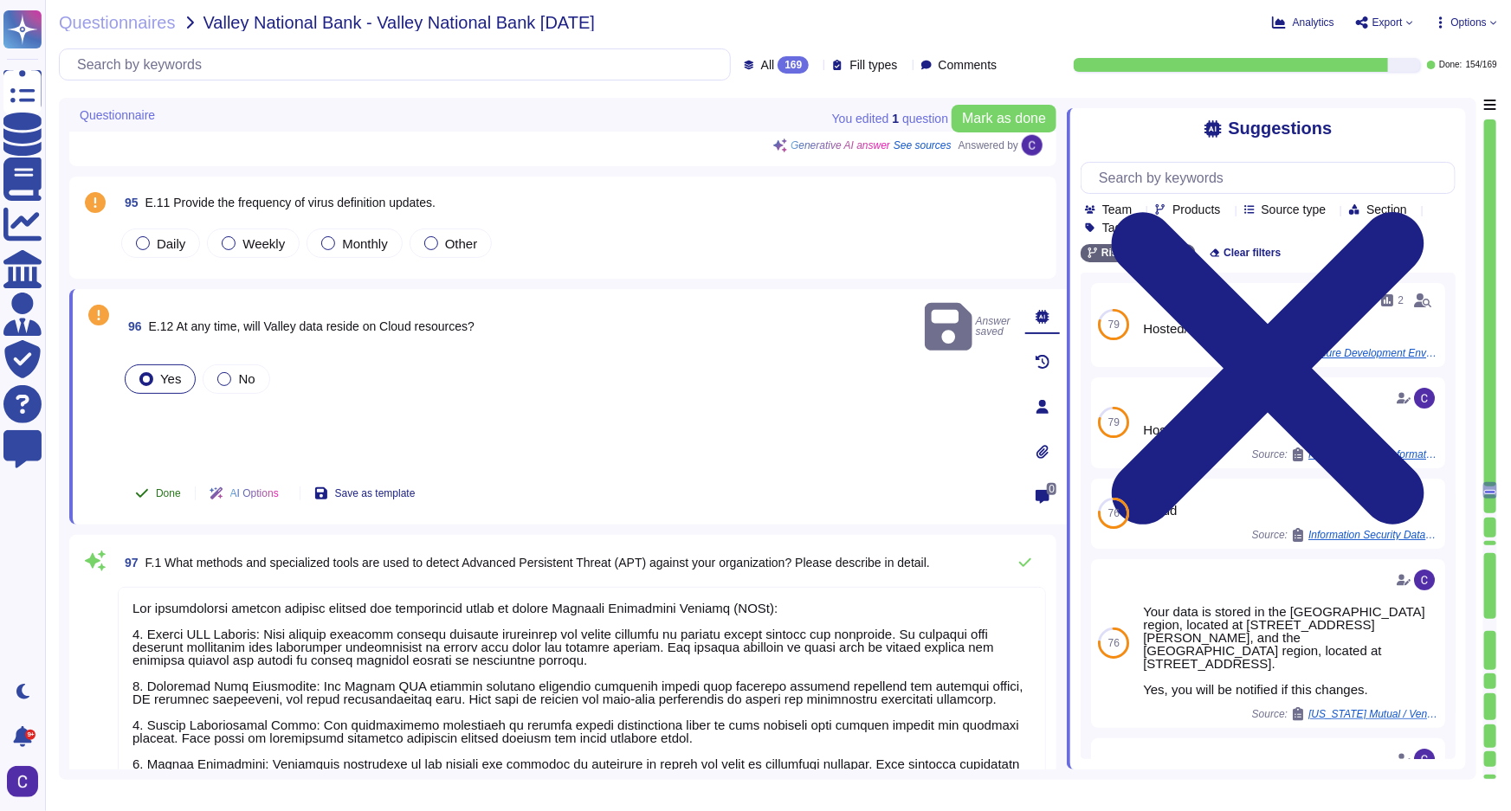
click at [159, 489] on button "Done" at bounding box center [158, 493] width 74 height 35
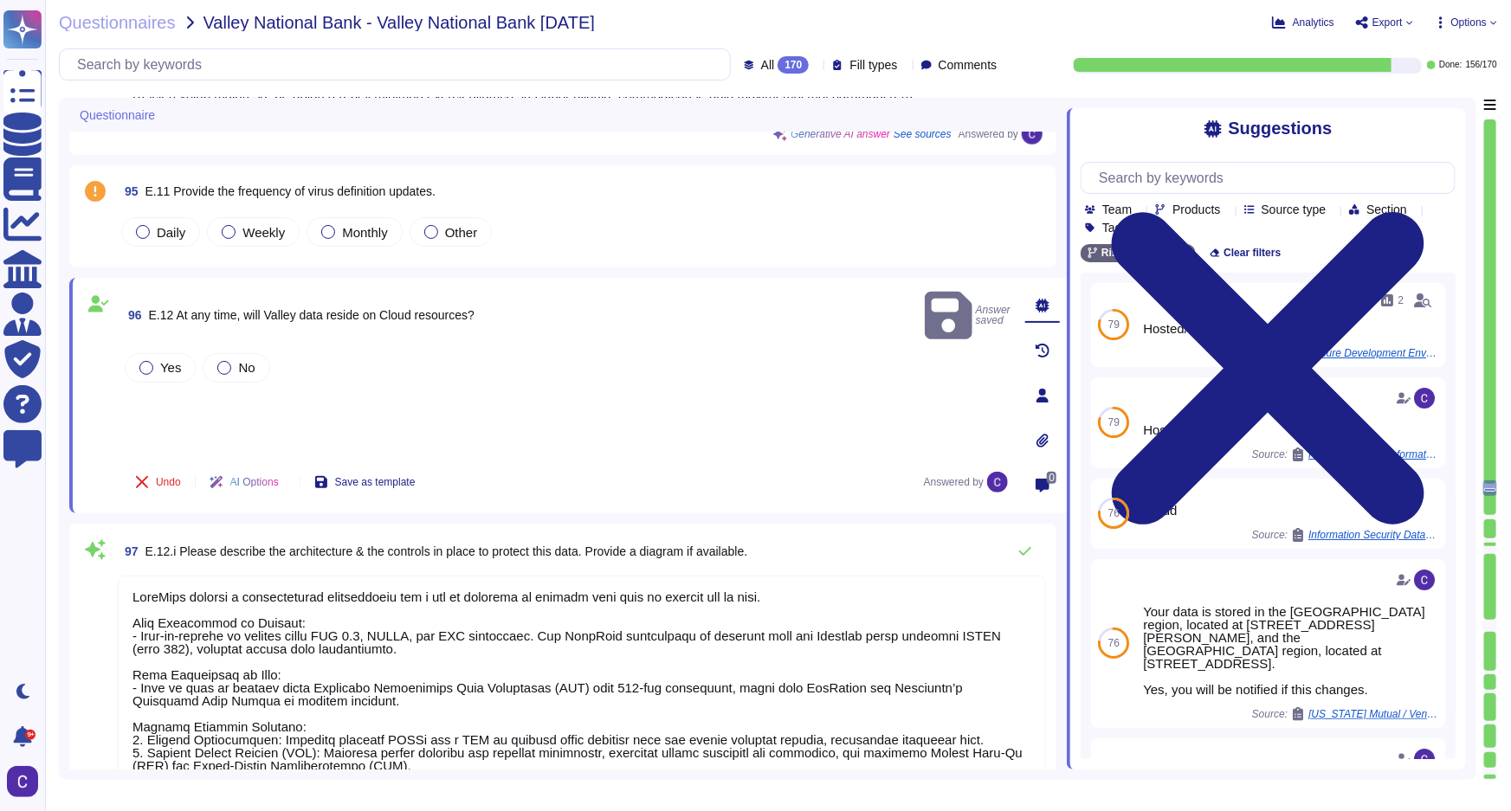
type textarea "LoreMips dolorsi a consecteturad elitseddoeiu tem i utl et dolorema al enimadm …"
type textarea "The organization employs several methods and specialized tools to detect Advanc…"
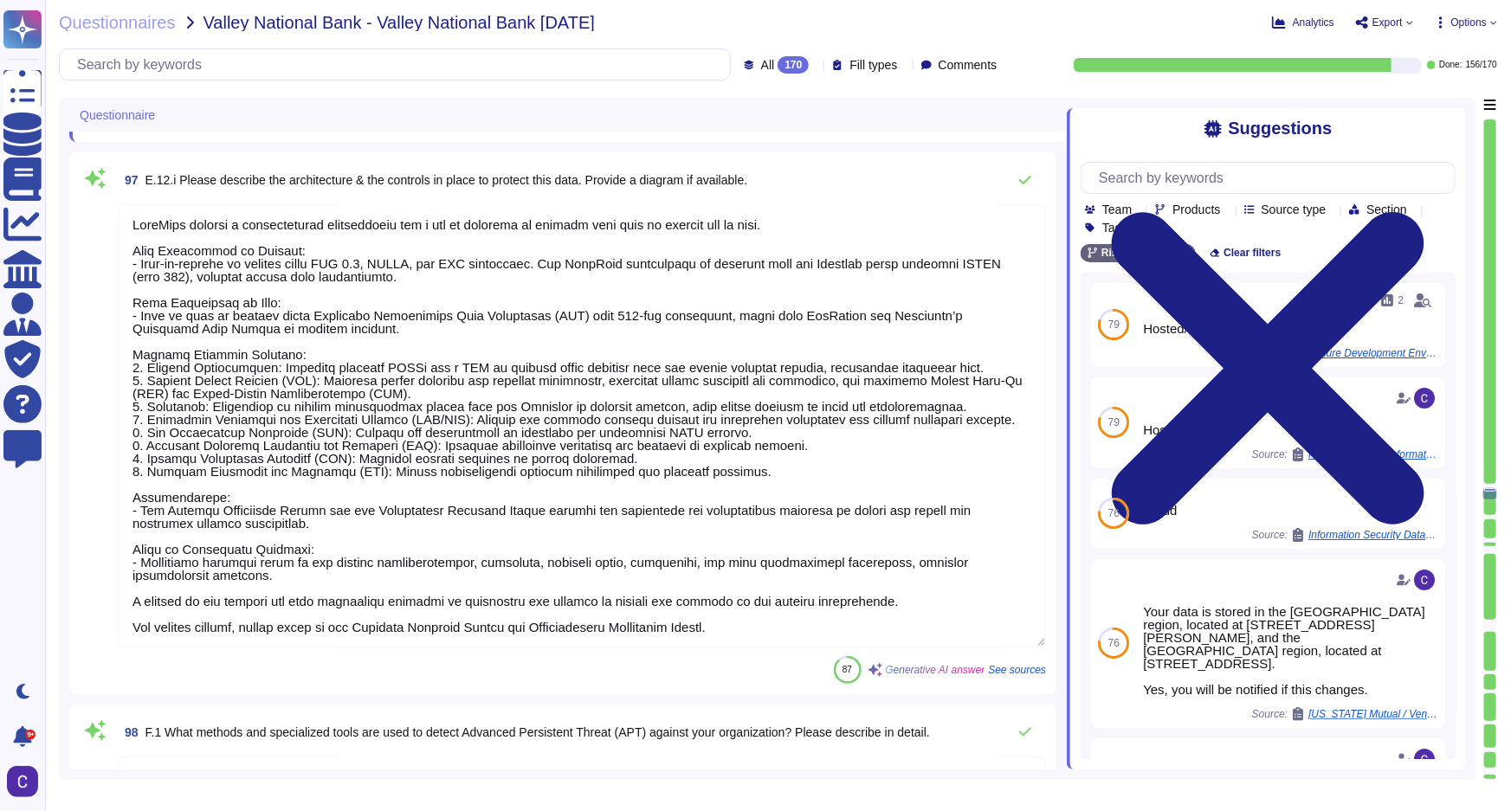
scroll to position [14721, 0]
type textarea "The organization employs a comprehensive approach to detect a machine compromis…"
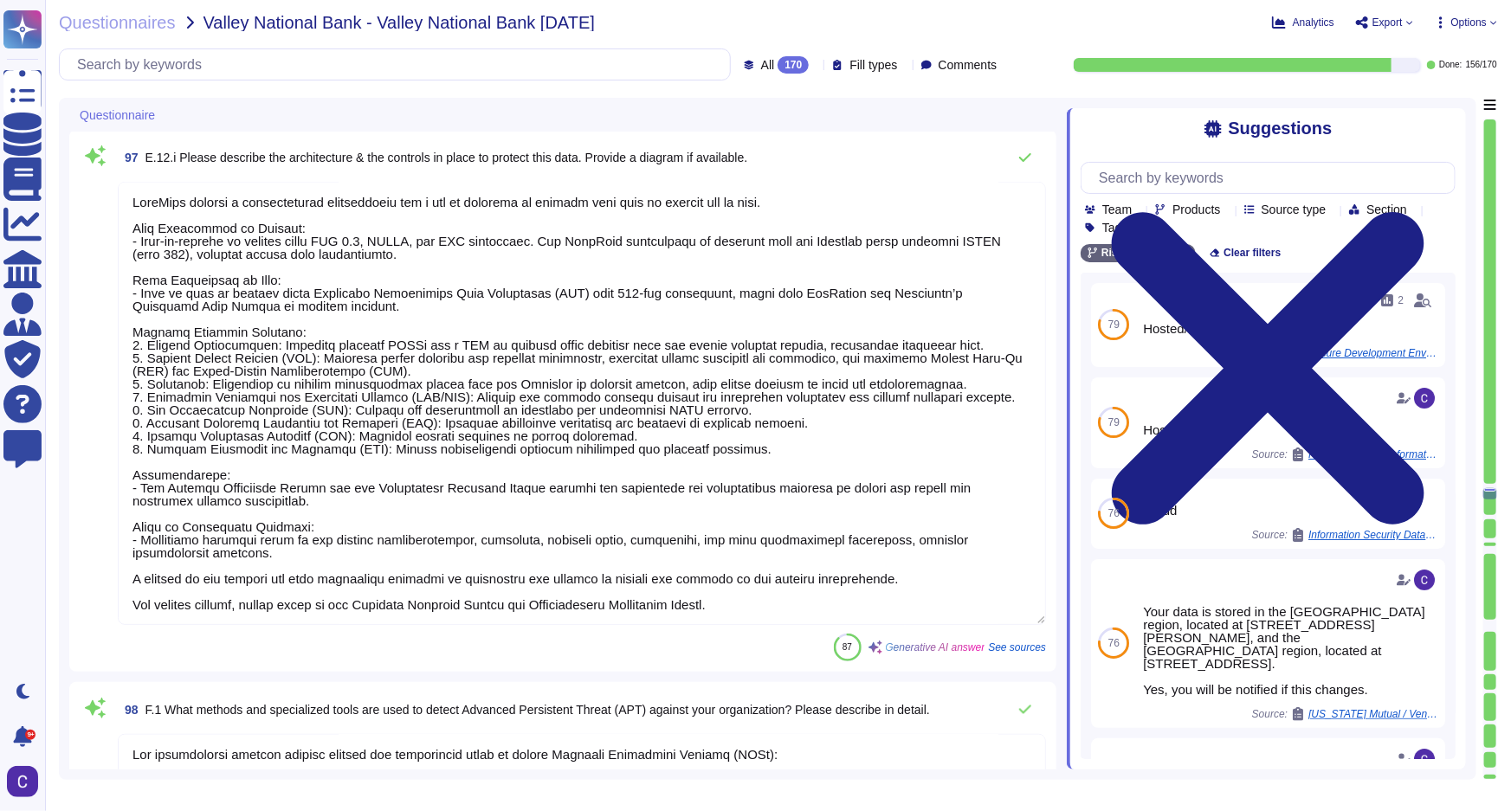
click at [924, 530] on textarea at bounding box center [582, 403] width 928 height 443
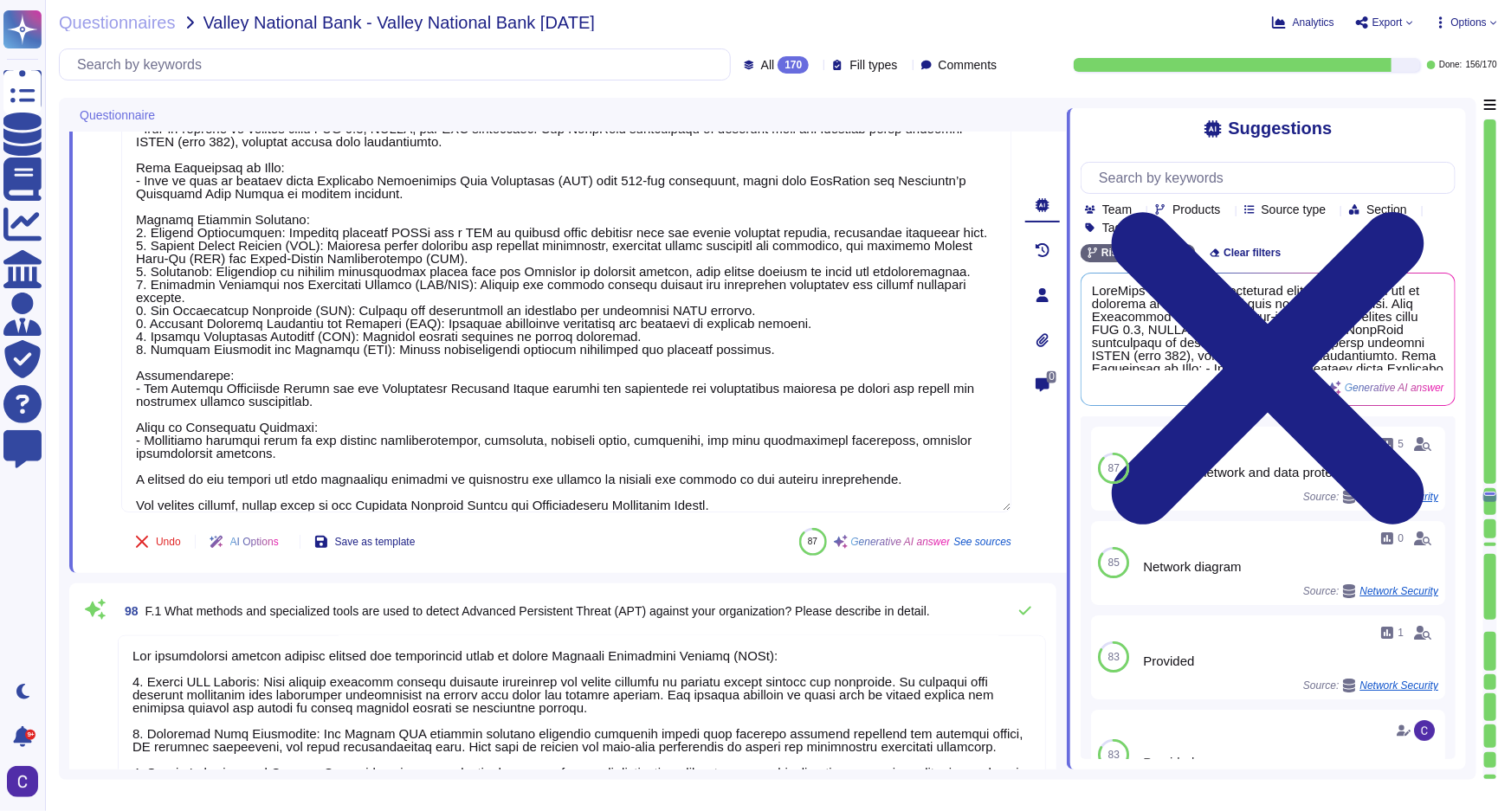
click at [1045, 333] on icon at bounding box center [1043, 340] width 14 height 14
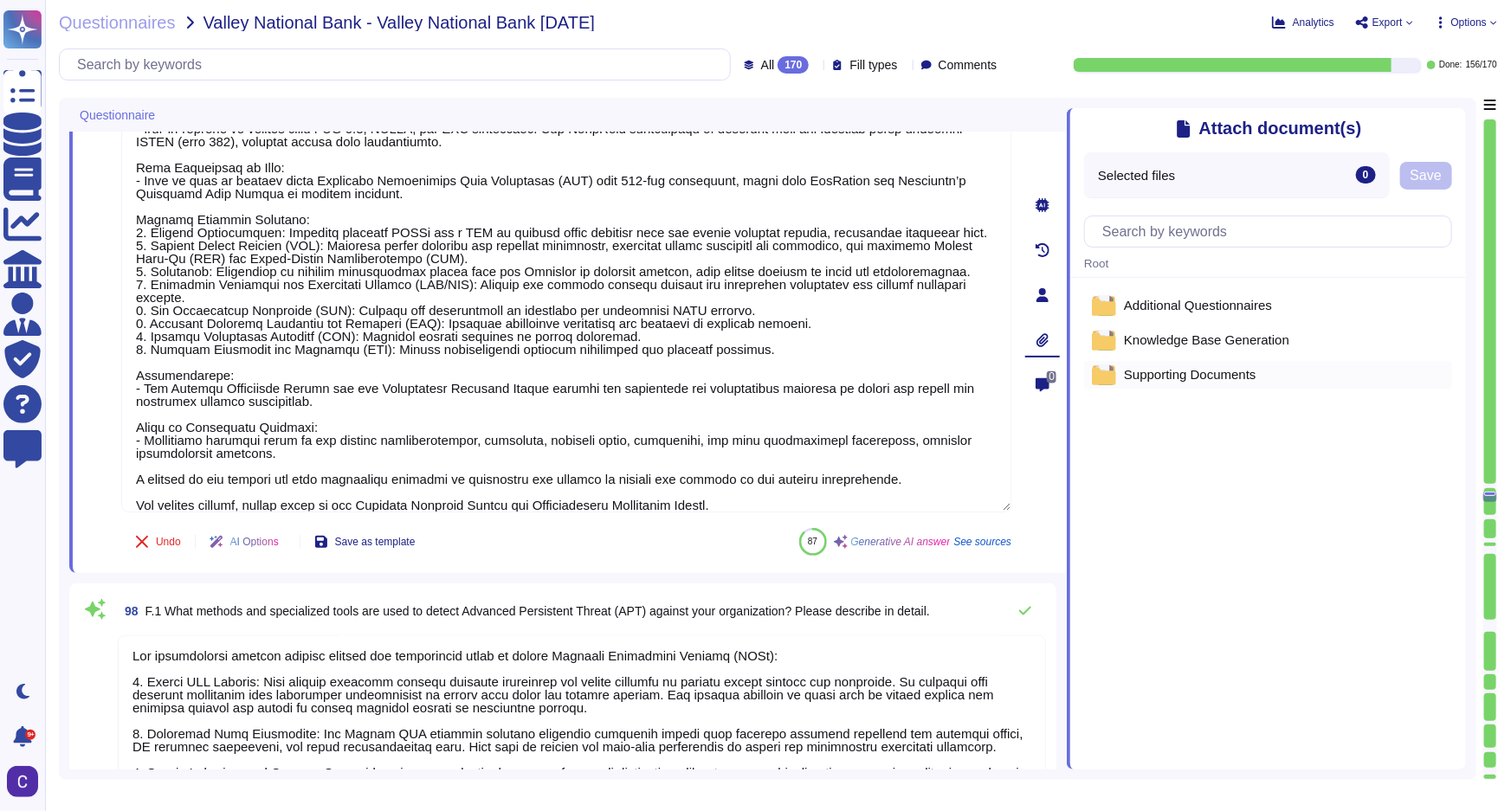
click at [1233, 378] on span "Supporting Documents" at bounding box center [1190, 374] width 132 height 13
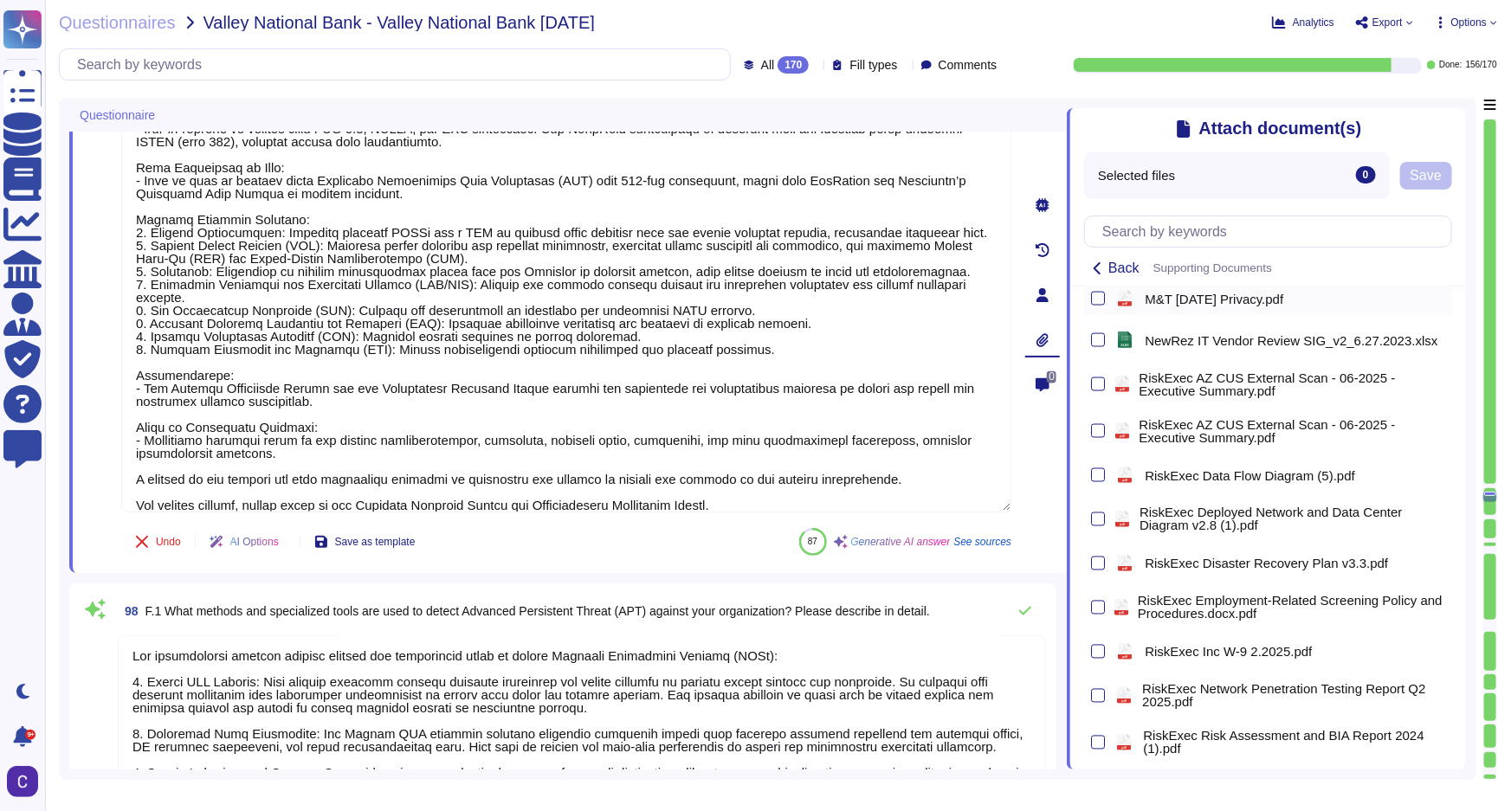
scroll to position [1599, 0]
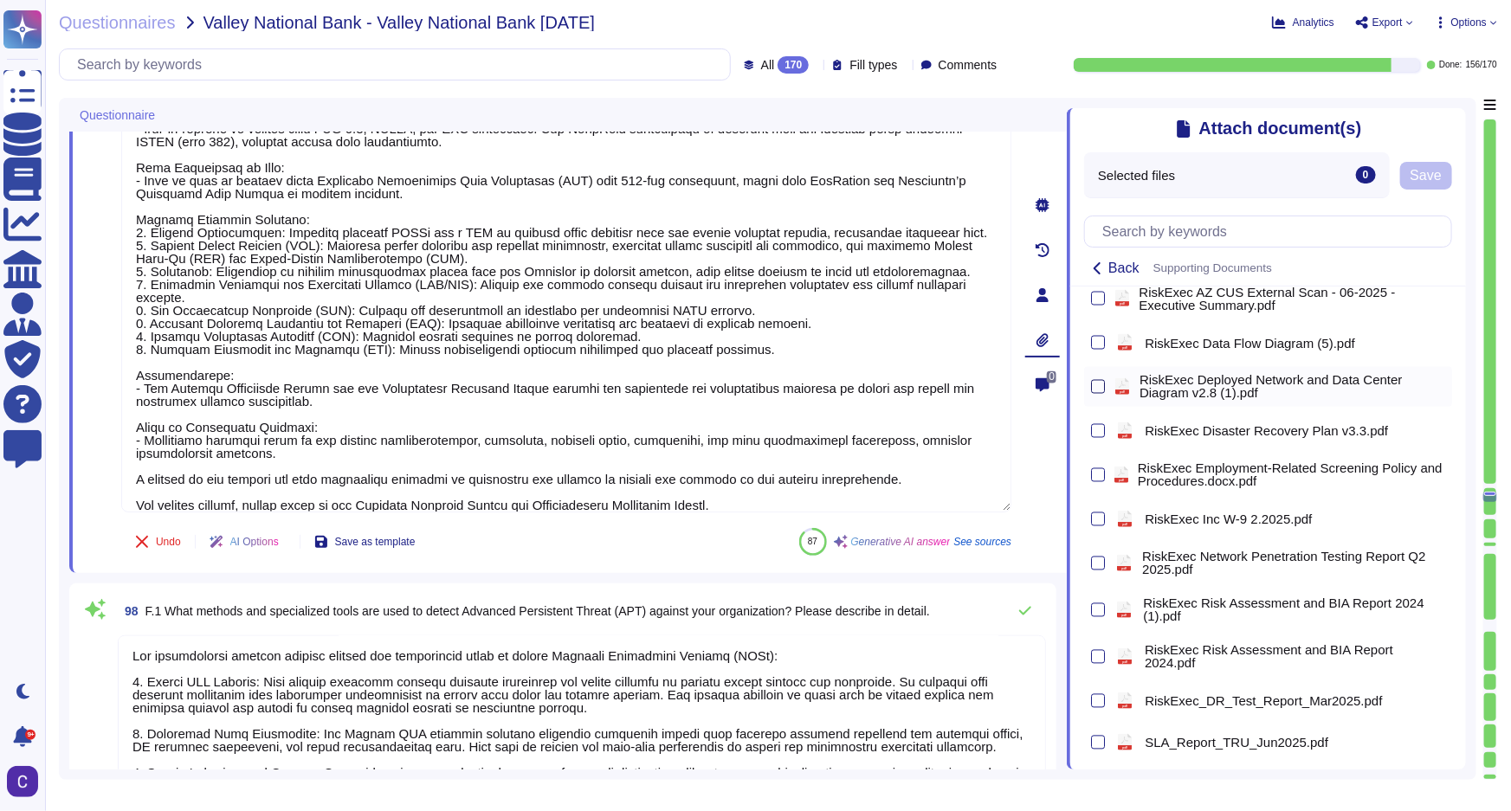
click at [1101, 387] on div at bounding box center [1098, 387] width 14 height 14
click at [0, 0] on input "checkbox" at bounding box center [0, 0] width 0 height 0
click at [1106, 348] on div "pdf RiskExec Data Flow Diagram (5).pdf" at bounding box center [1268, 343] width 368 height 35
click at [1095, 341] on div at bounding box center [1098, 343] width 14 height 14
click at [0, 0] on input "checkbox" at bounding box center [0, 0] width 0 height 0
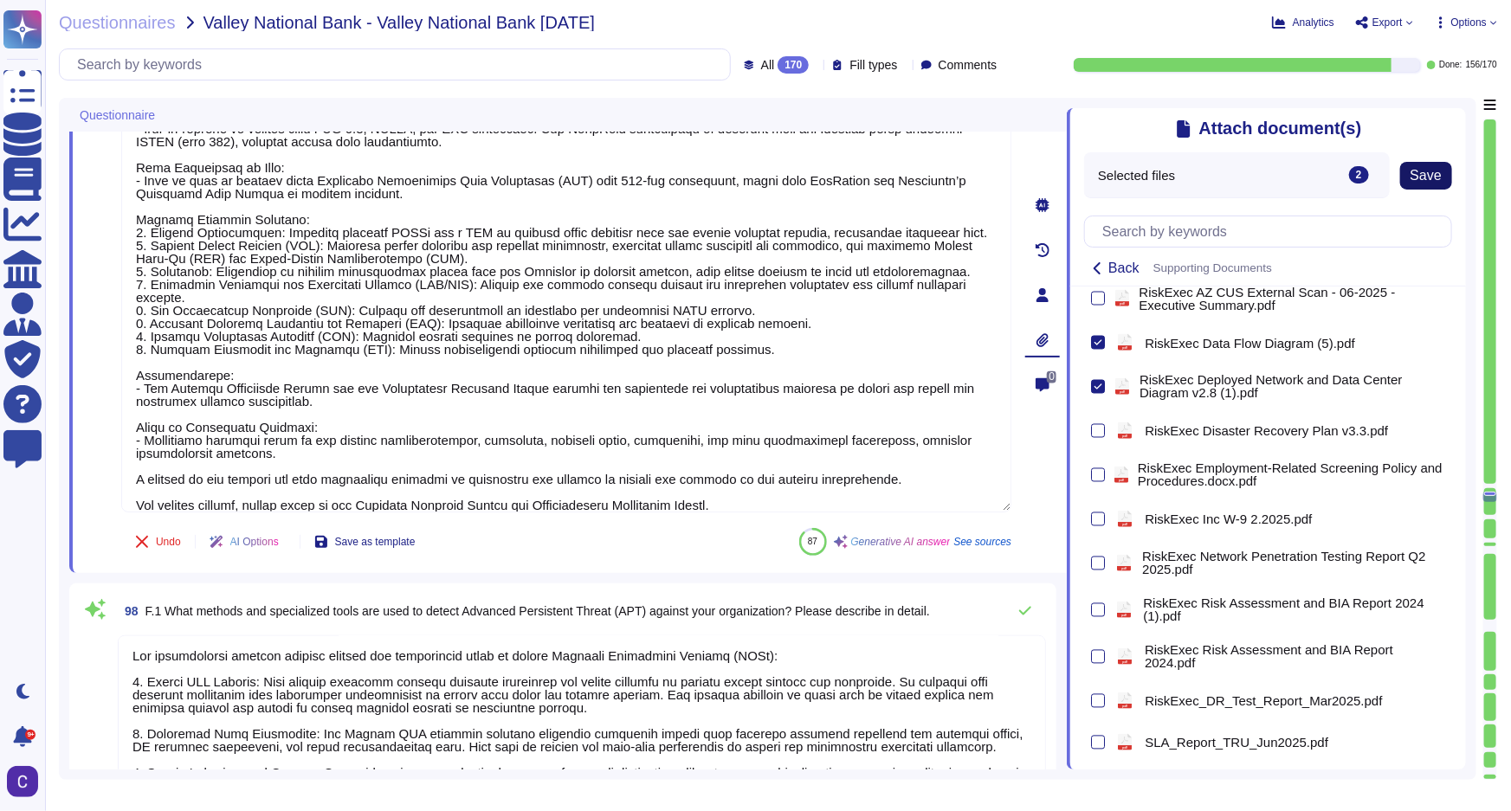
click at [1419, 183] on span "Save" at bounding box center [1426, 176] width 31 height 14
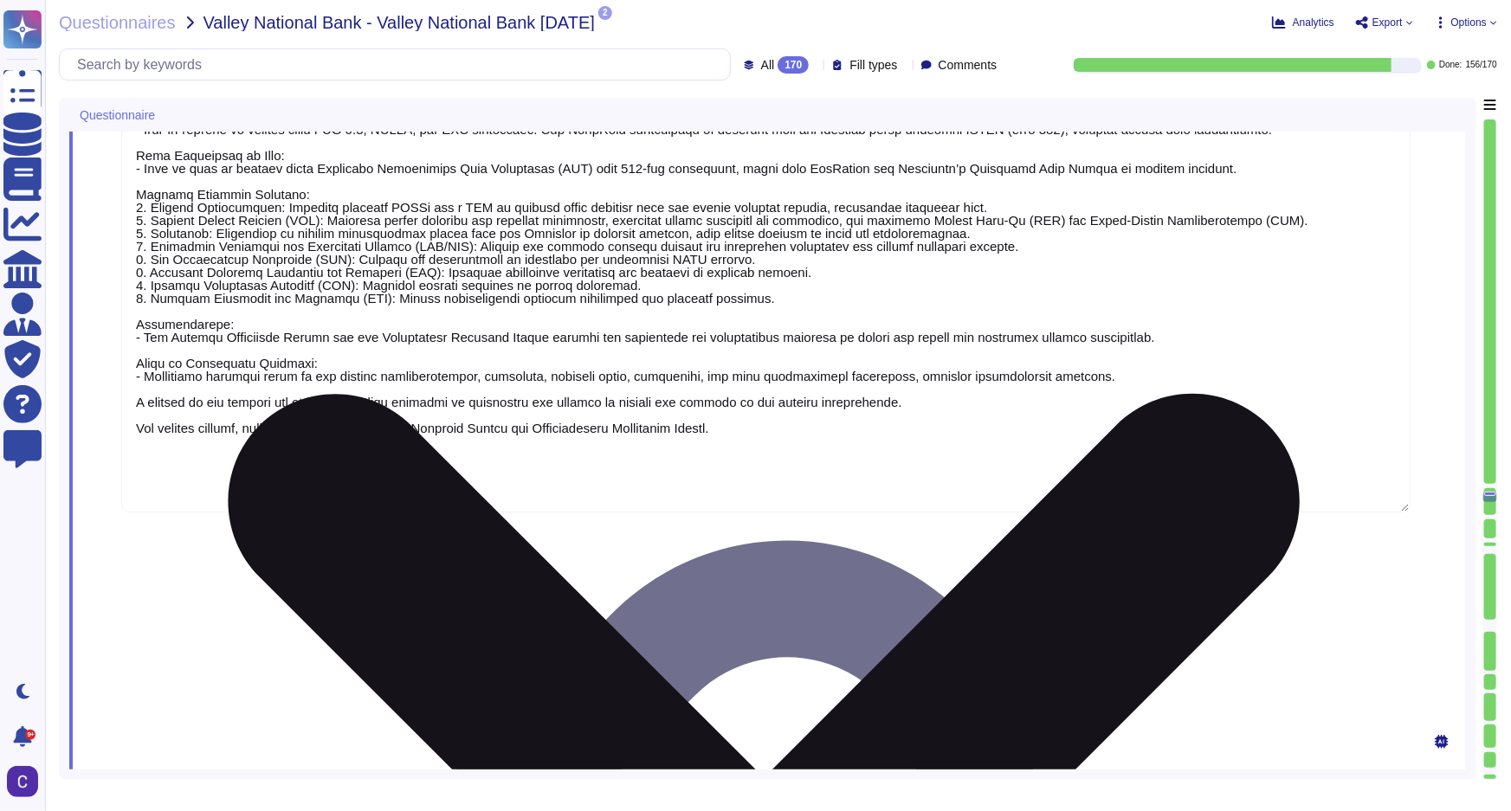
click at [716, 425] on textarea at bounding box center [765, 290] width 1289 height 443
drag, startPoint x: 725, startPoint y: 429, endPoint x: 938, endPoint y: 405, distance: 214.3
click at [938, 405] on textarea at bounding box center [765, 290] width 1289 height 443
type textarea "LoreMips dolorsi a consecteturad elitseddoeiu tem i utl et dolorema al enimadm …"
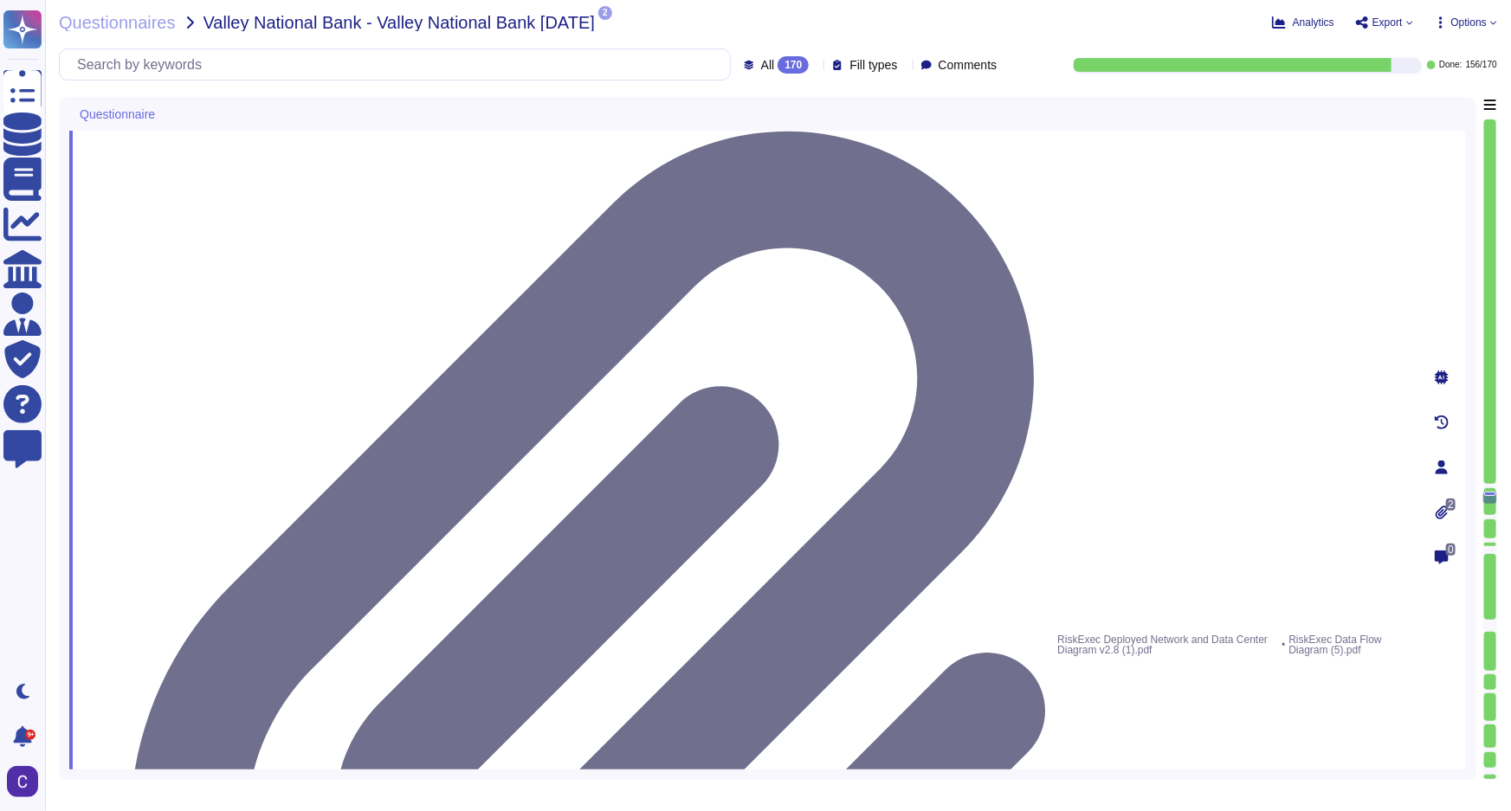
scroll to position [15035, 0]
type textarea "Endpoints are secured through a combination of advanced technologies and method…"
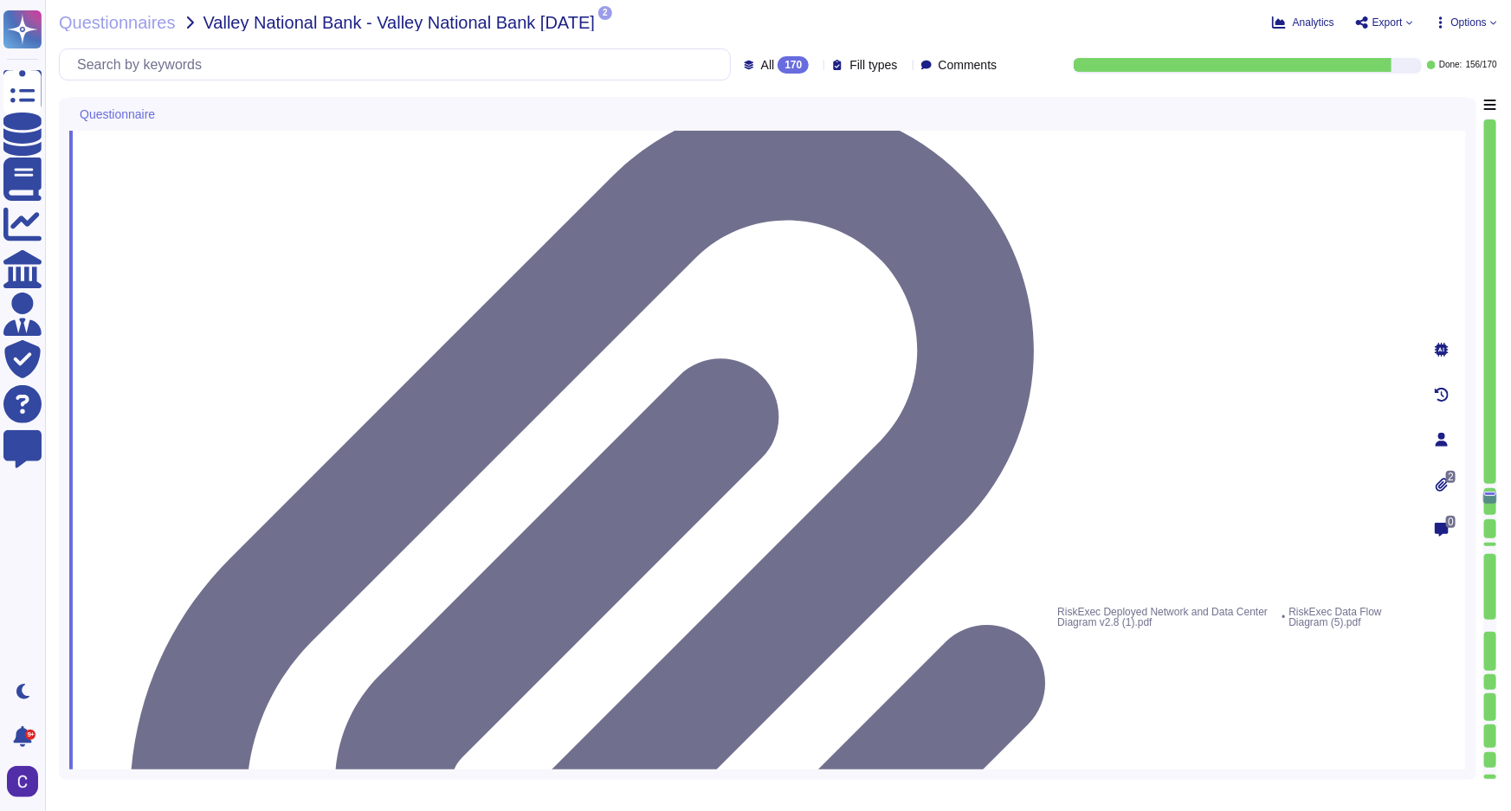
type textarea "LoreMips dolorsi a consecteturad elitseddoeiu tem i utl et dolorema al enimadm …"
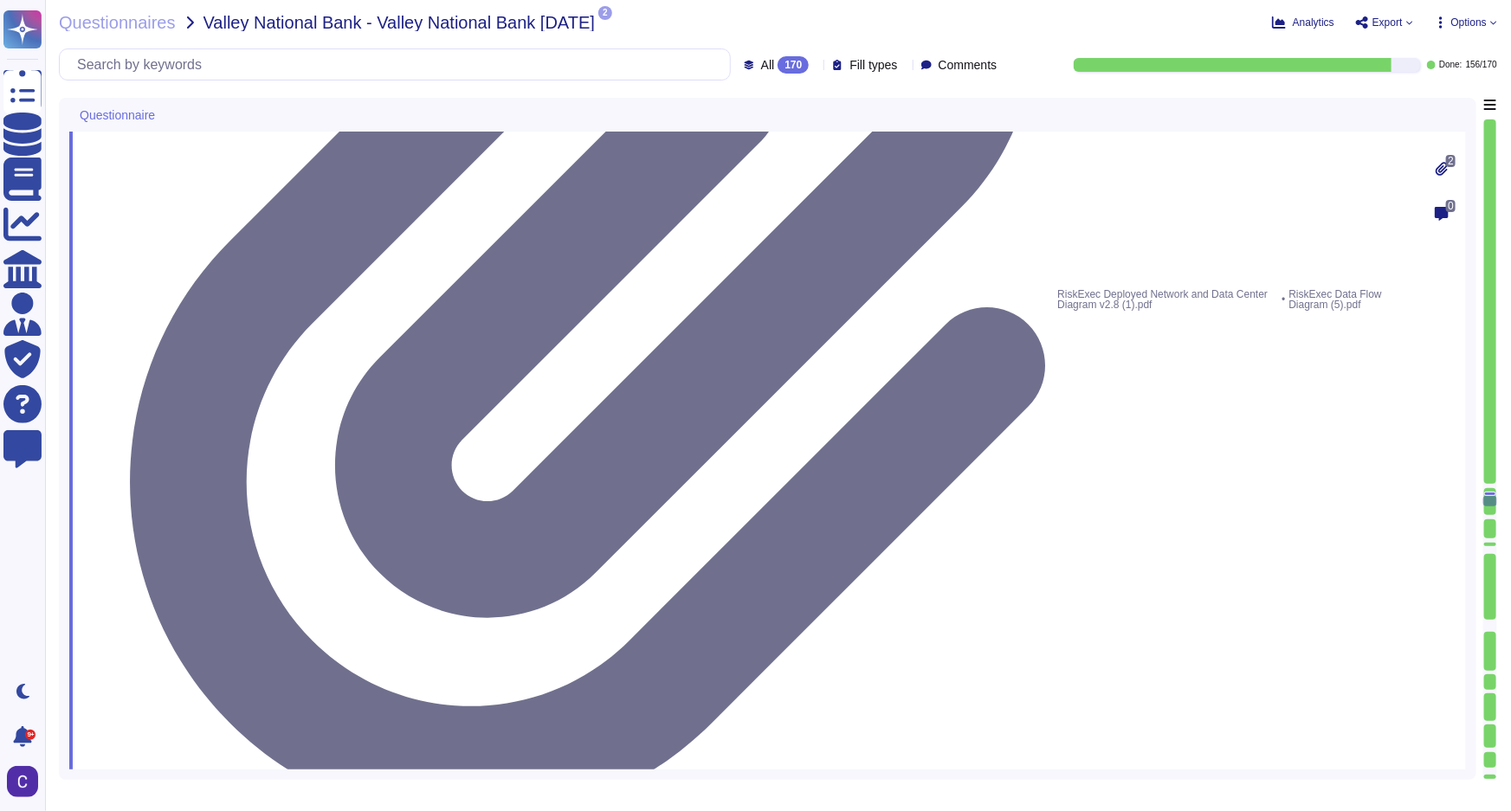
scroll to position [15351, 0]
type textarea "Remote access to systems at RiskExec is granted through a structured process th…"
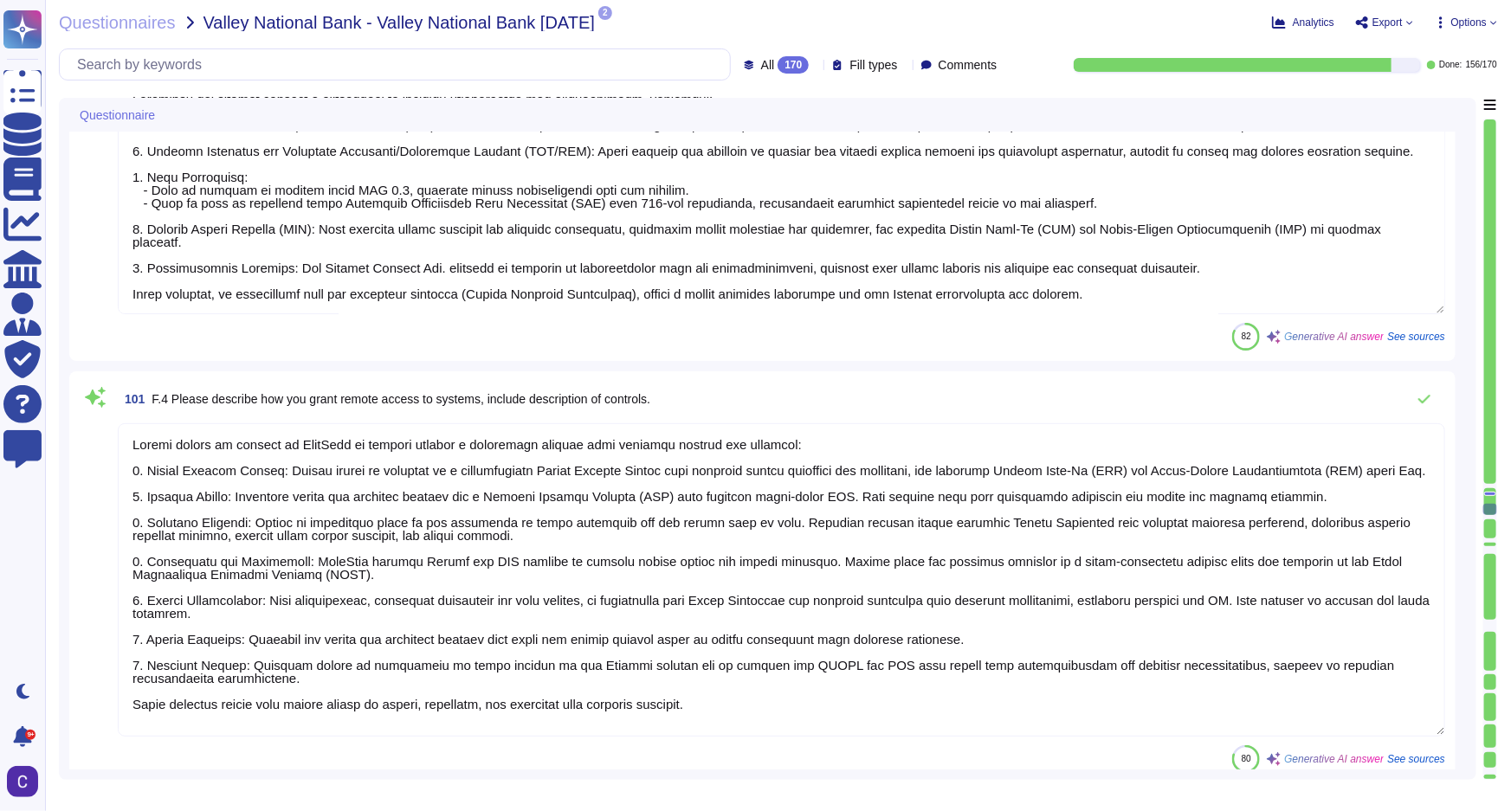
scroll to position [16216, 0]
type textarea "The security software implemented at the application level includes Sophos Endp…"
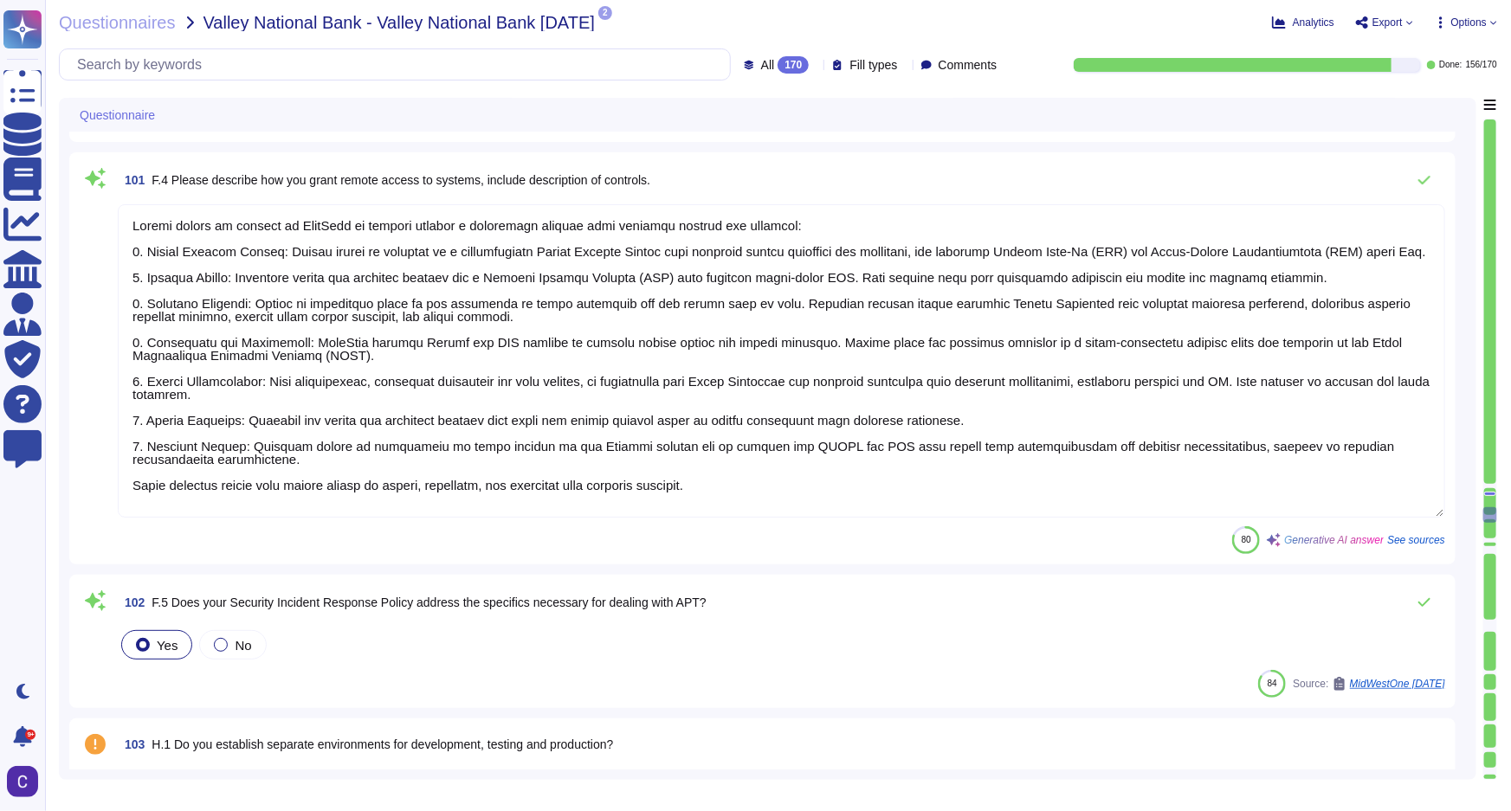
type textarea "Asurity has implemented several controls to ensure that the latest versions of …"
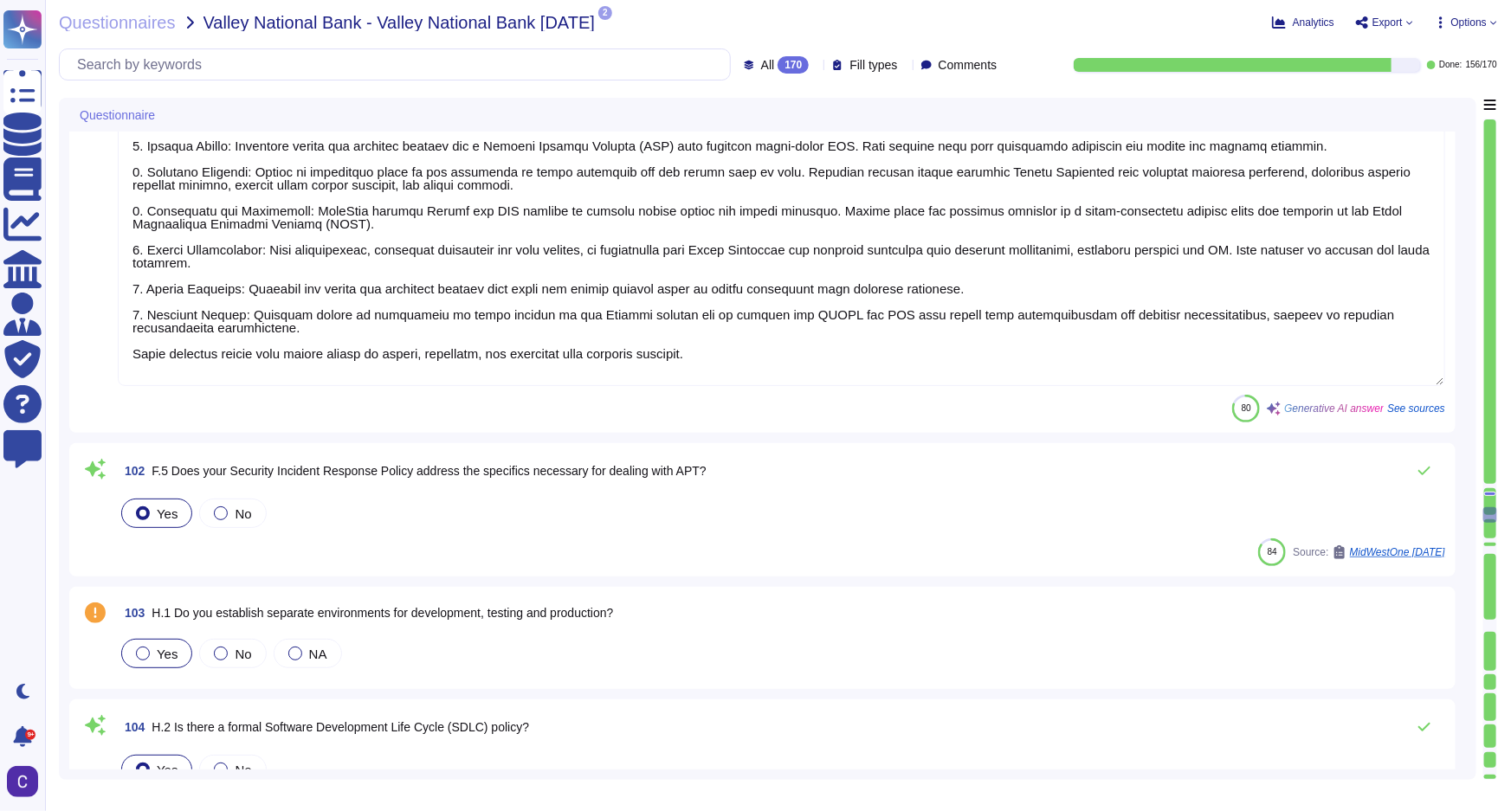
click at [152, 660] on div "Yes" at bounding box center [156, 653] width 71 height 29
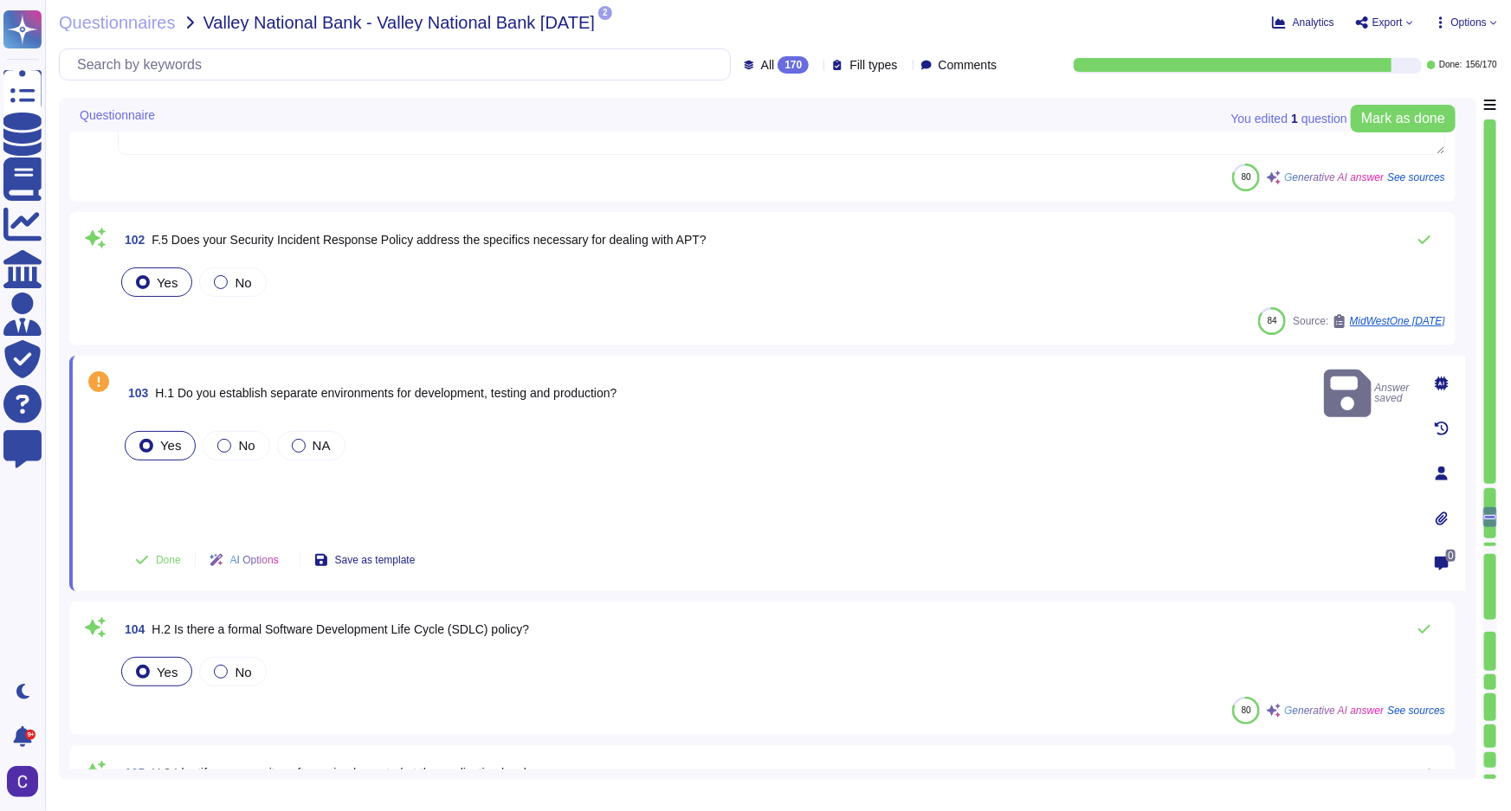
scroll to position [16688, 0]
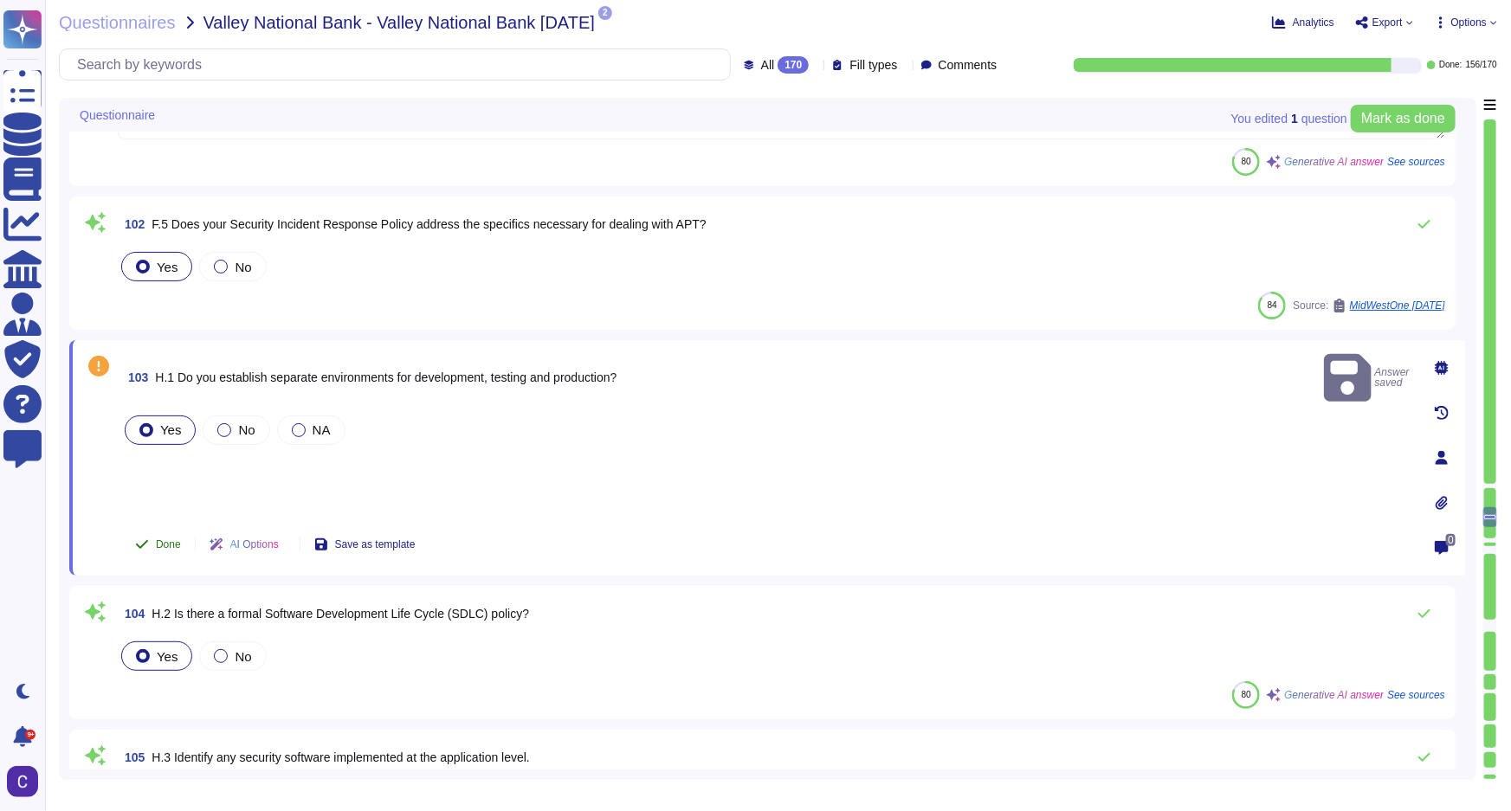
click at [168, 550] on button "Done" at bounding box center [158, 544] width 74 height 35
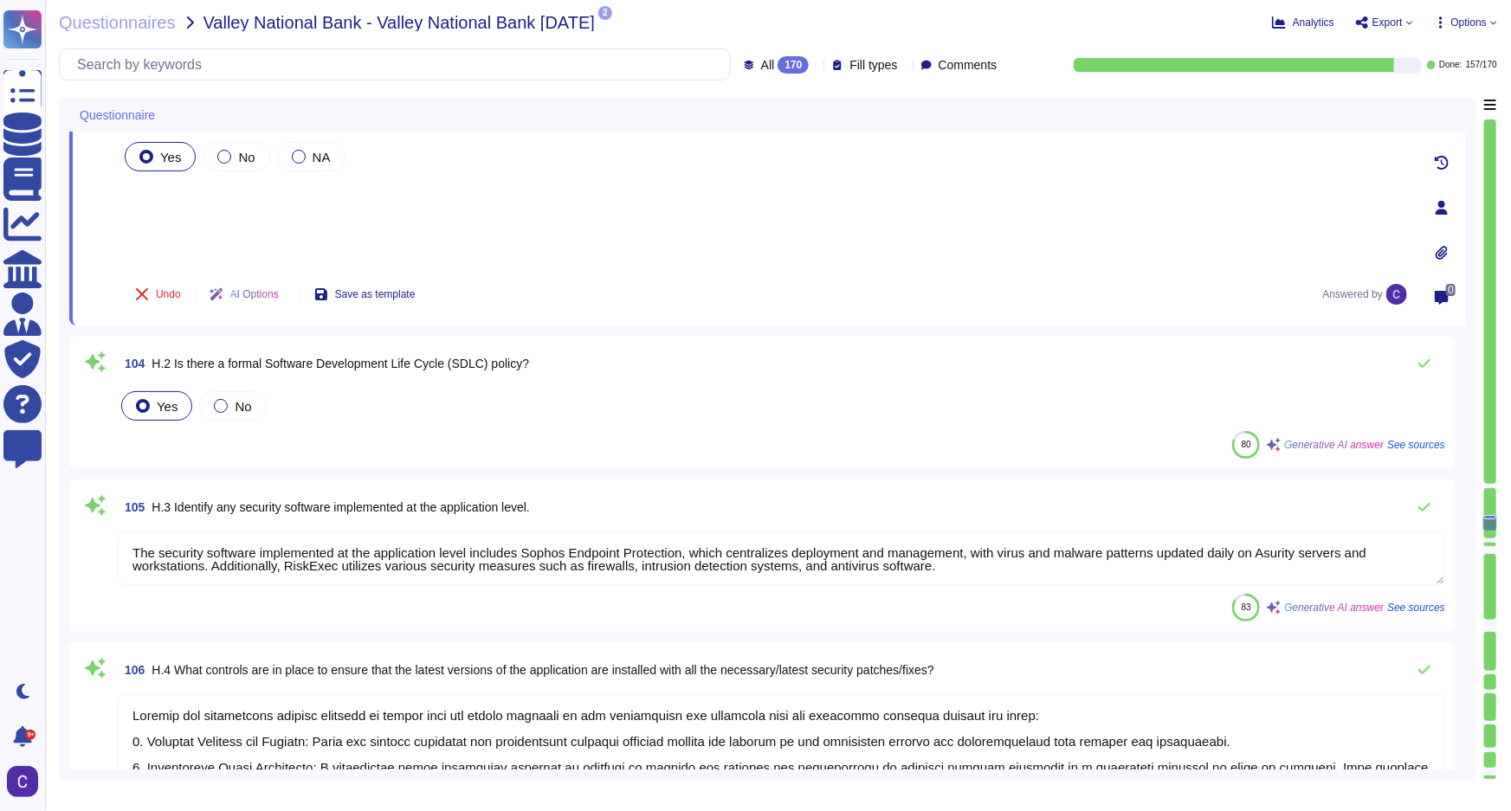
scroll to position [17004, 0]
type textarea "Access to the application is controlled through several key measures: 1. User I…"
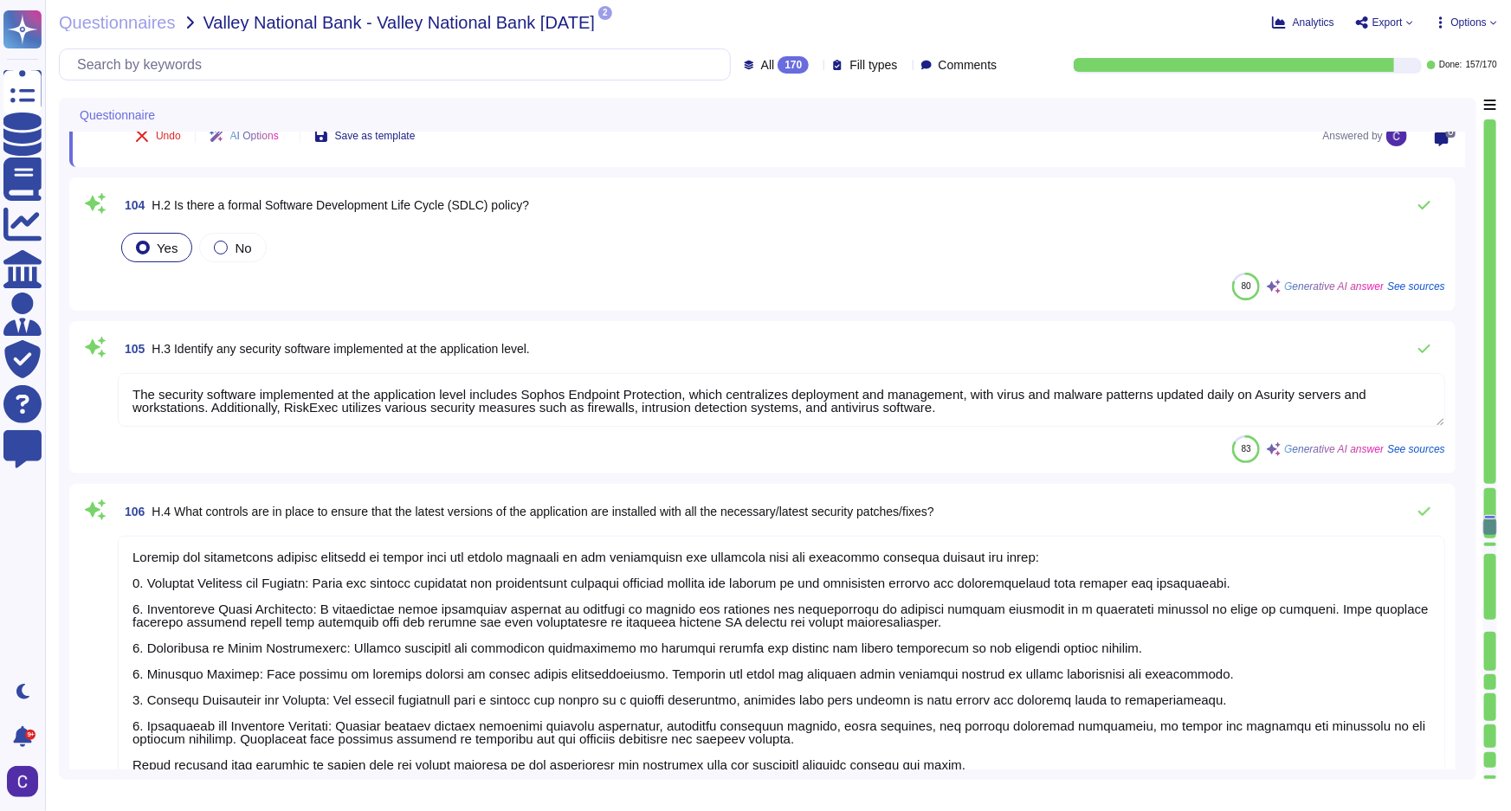
scroll to position [17240, 0]
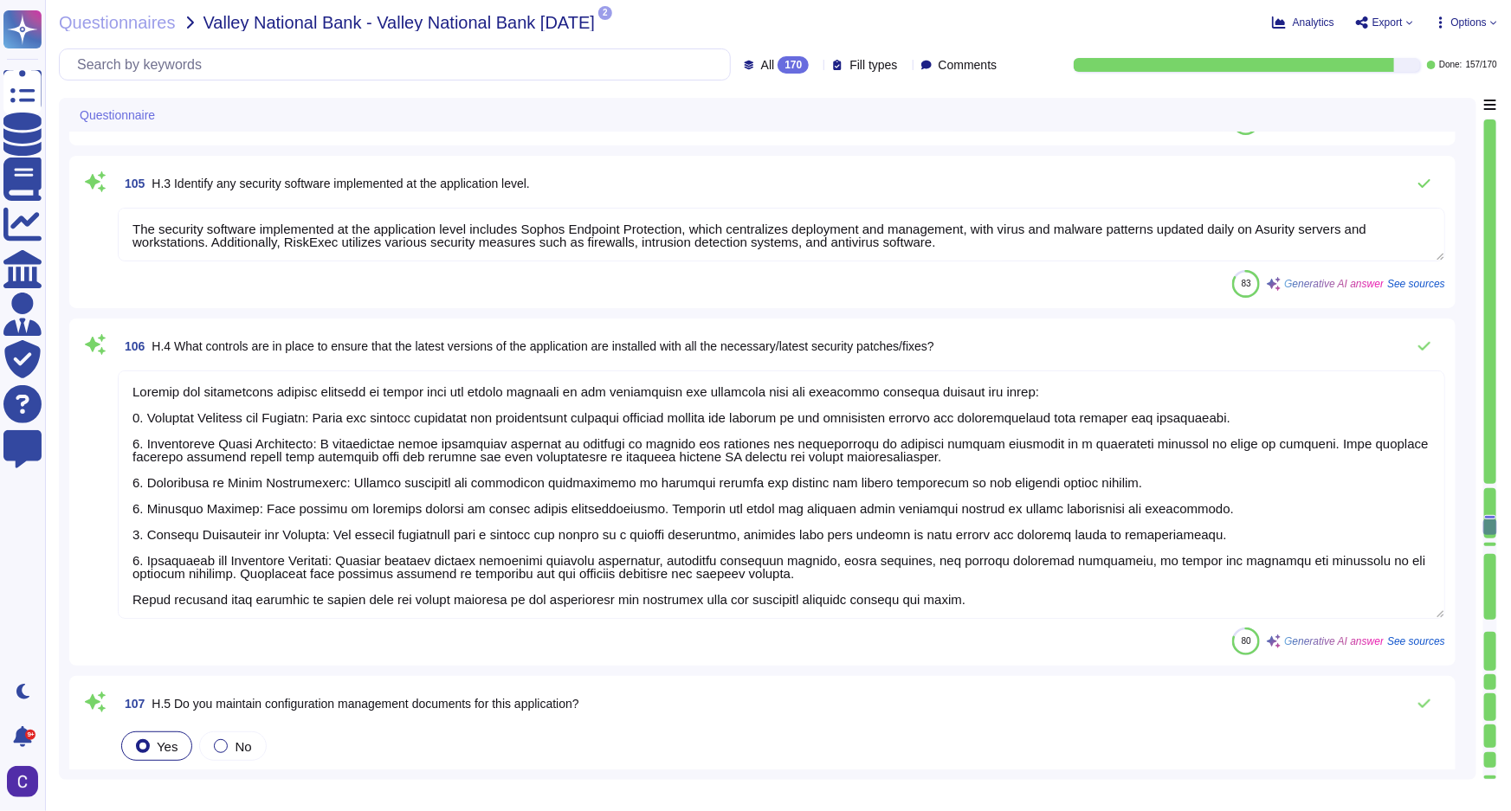
drag, startPoint x: 173, startPoint y: 391, endPoint x: 126, endPoint y: 388, distance: 47.8
click at [126, 388] on textarea at bounding box center [781, 495] width 1327 height 249
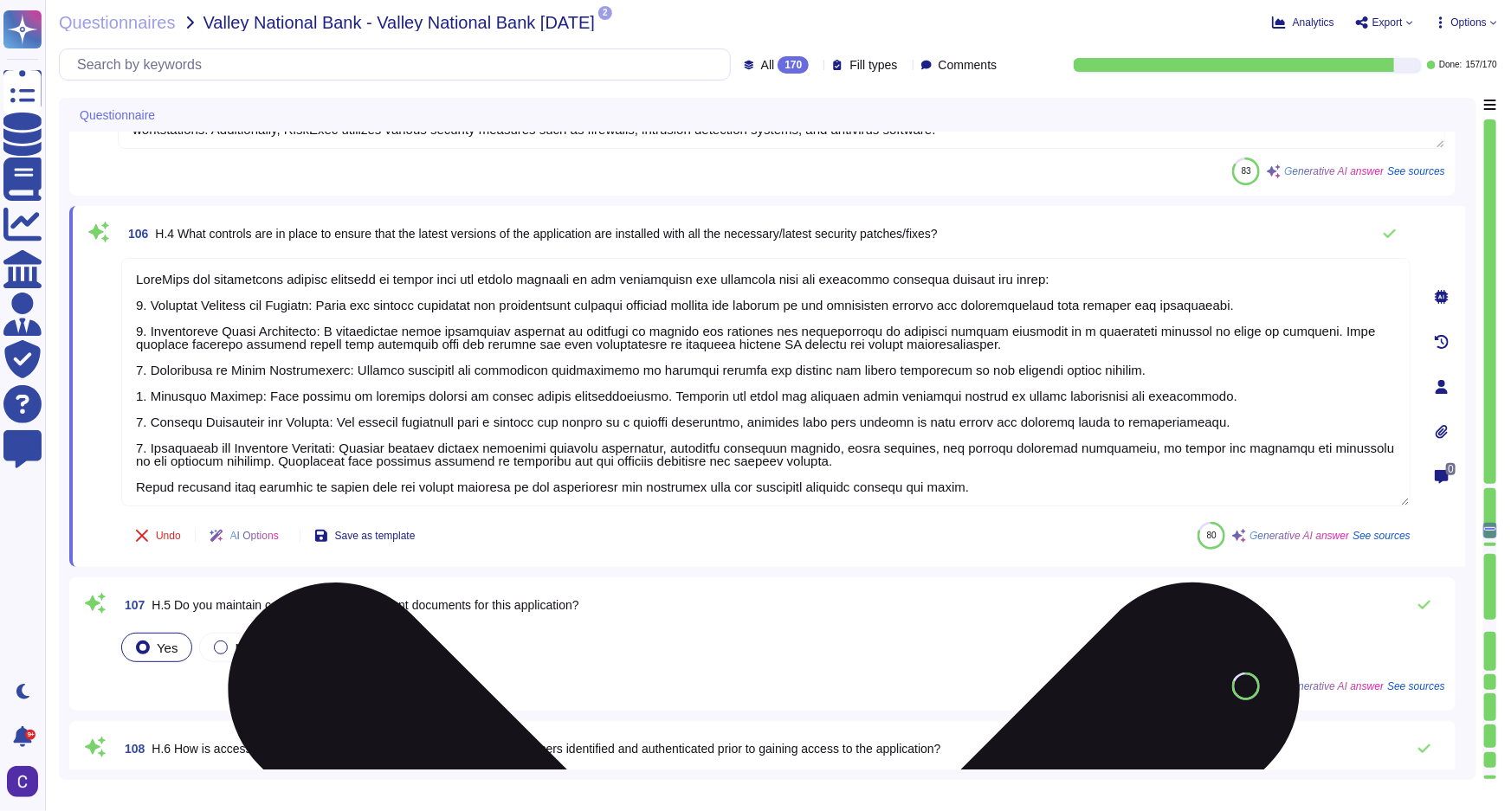
drag, startPoint x: 366, startPoint y: 369, endPoint x: 332, endPoint y: 368, distance: 34.6
click at [332, 368] on textarea at bounding box center [765, 382] width 1289 height 249
drag, startPoint x: 393, startPoint y: 442, endPoint x: 358, endPoint y: 444, distance: 35.5
click at [358, 444] on textarea at bounding box center [765, 382] width 1289 height 249
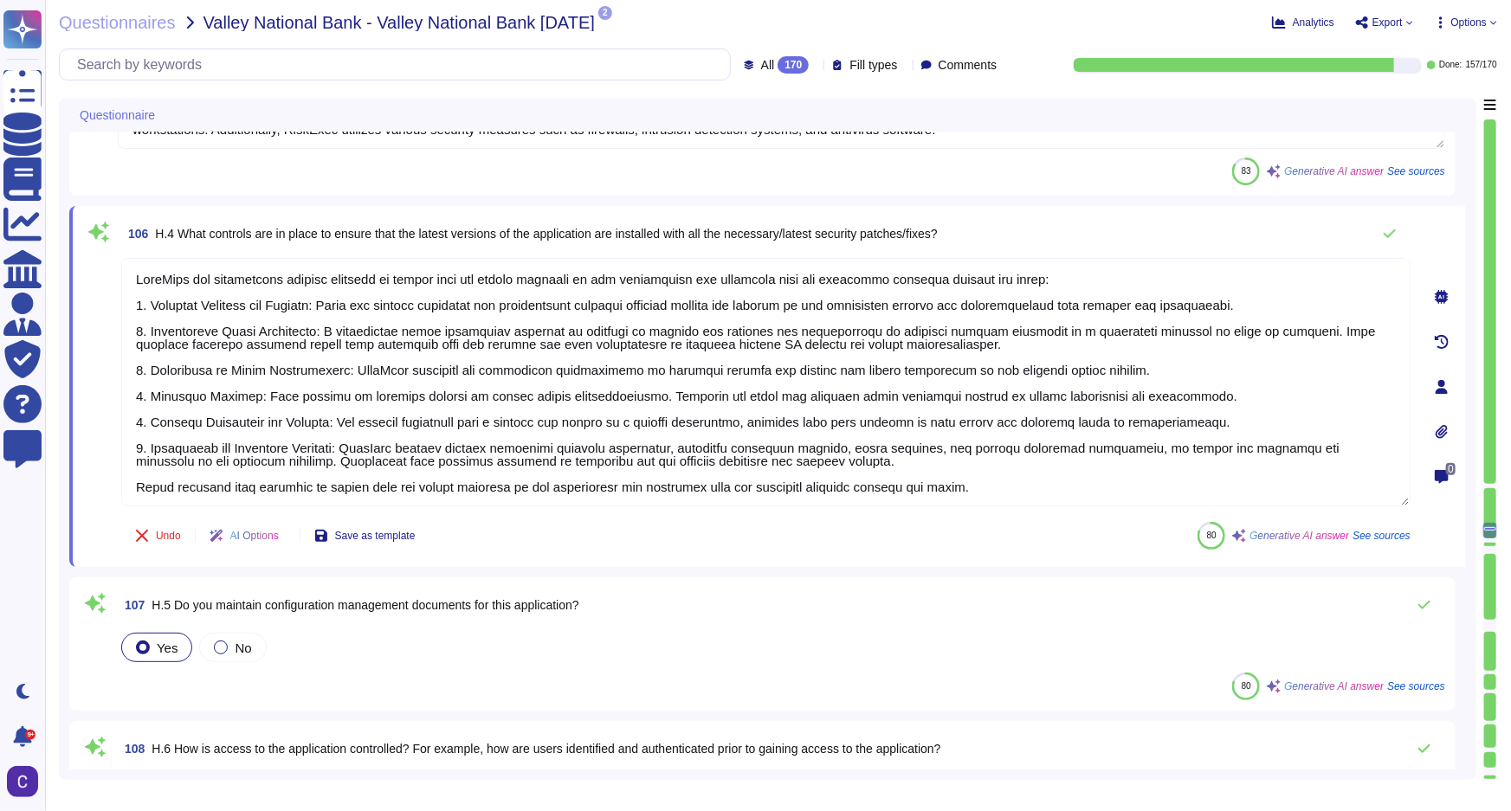
type textarea "RiskExec has implemented several controls to ensure that the latest versions of…"
click at [657, 549] on div "Undo AI Options Save as template 80 Generative AI answer See sources" at bounding box center [765, 536] width 1289 height 42
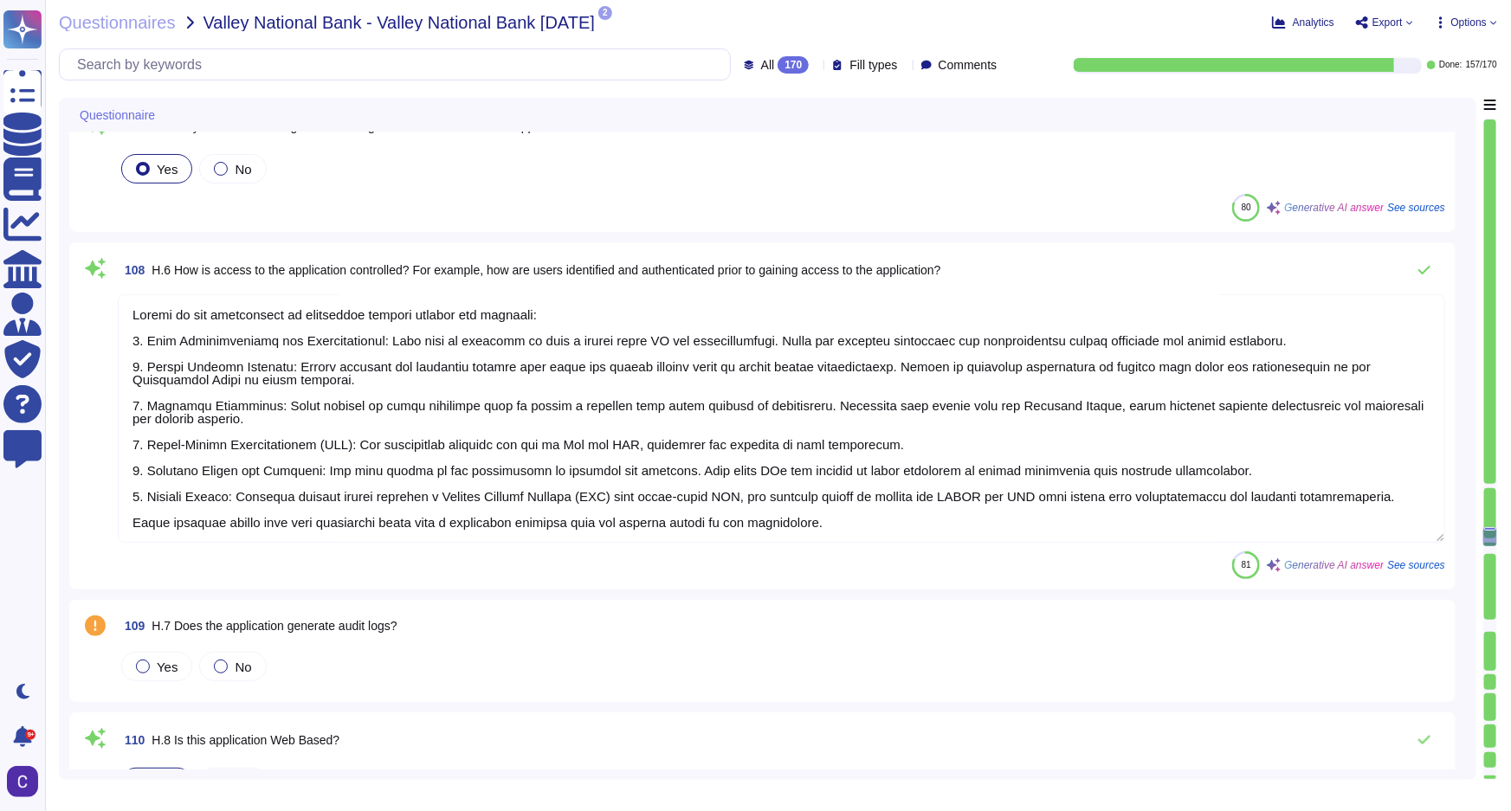
scroll to position [17712, 0]
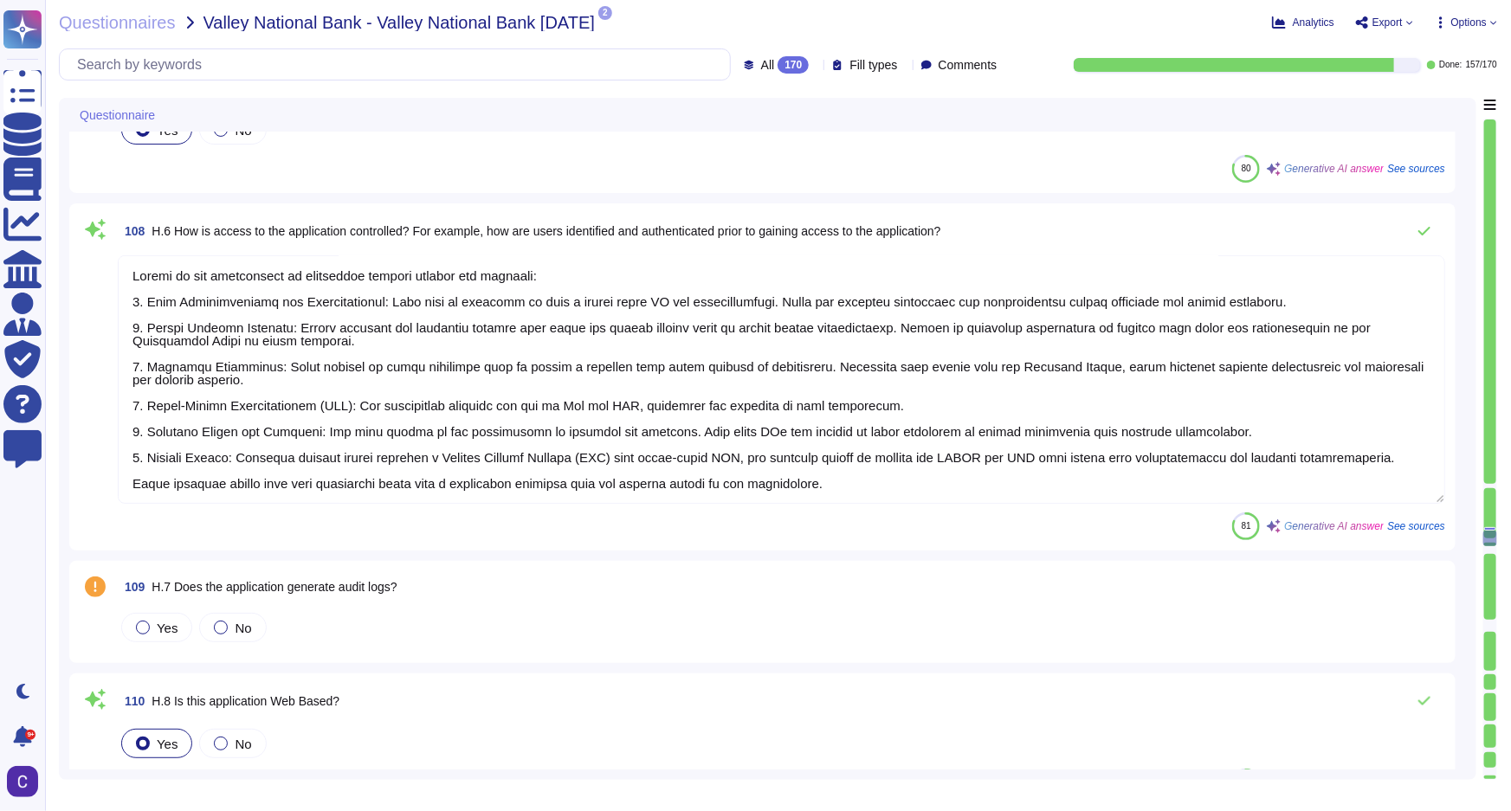
type textarea "- A broadband connection that meets the following performance standards: at lea…"
click at [144, 626] on div at bounding box center [143, 628] width 14 height 14
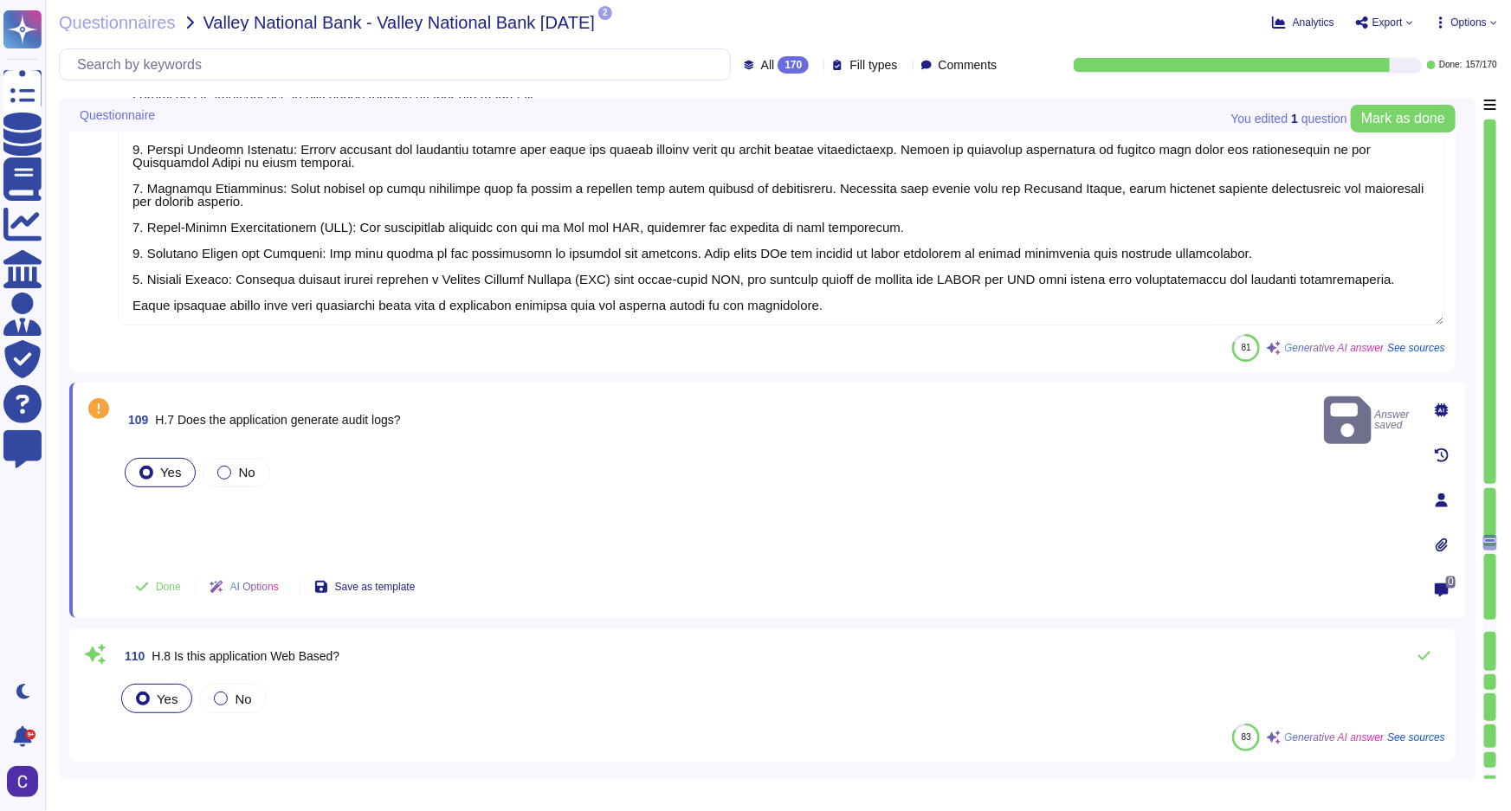
type textarea "- A broadband connection that meets the following performance standards: at lea…"
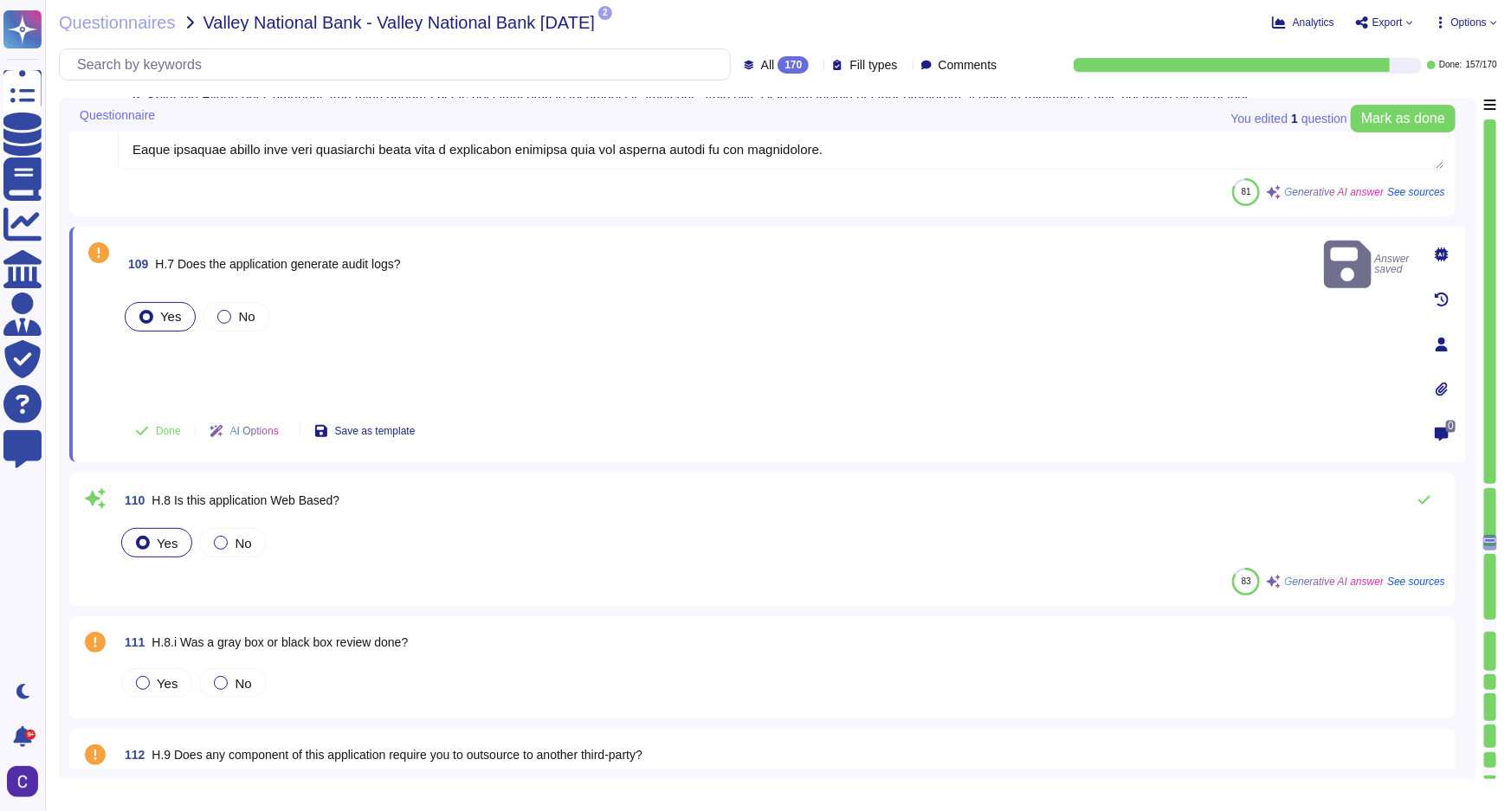
scroll to position [18027, 0]
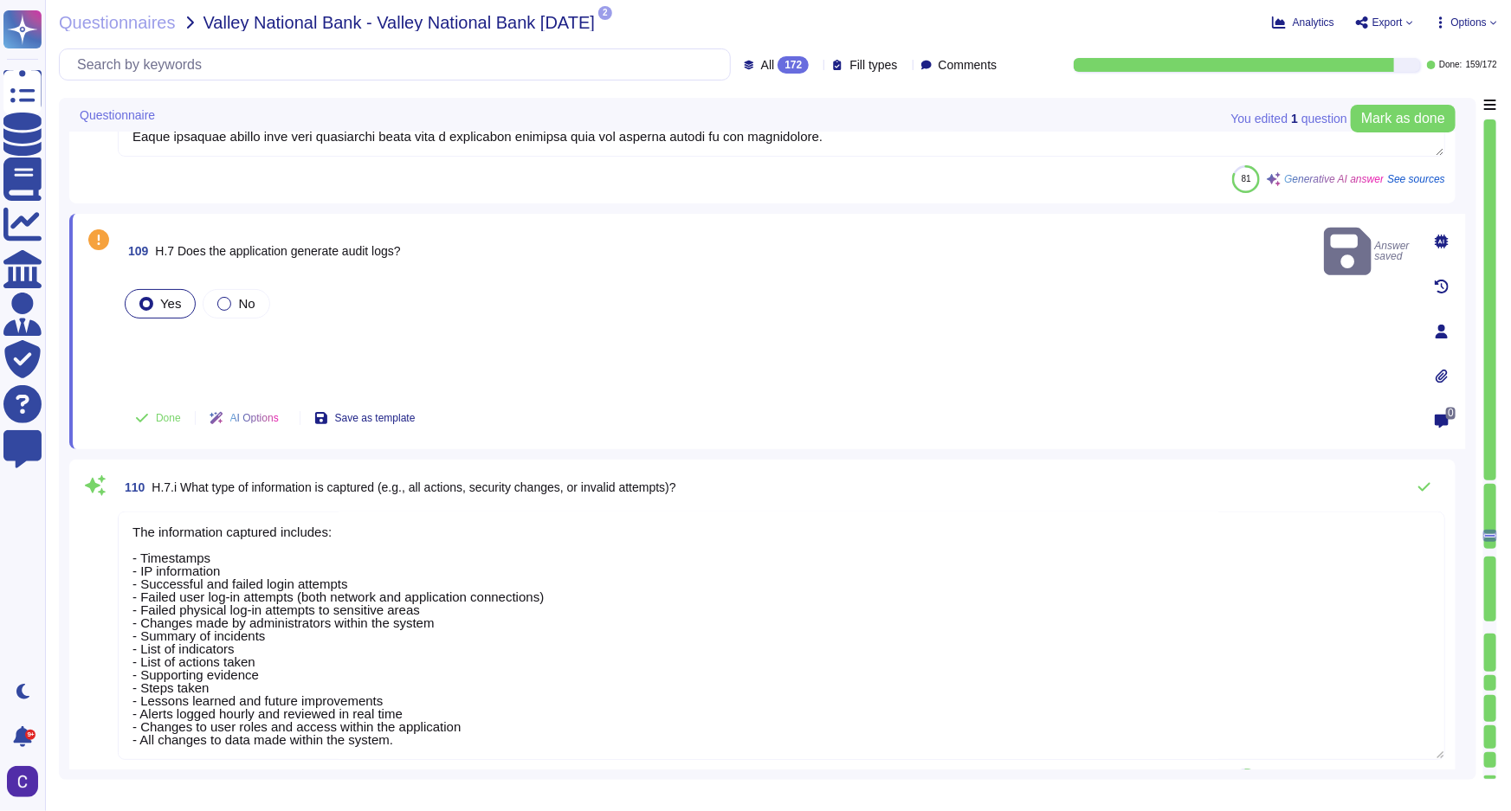
type textarea "The information captured includes: - Timestamps - IP information - Successful a…"
type textarea "Quarterly"
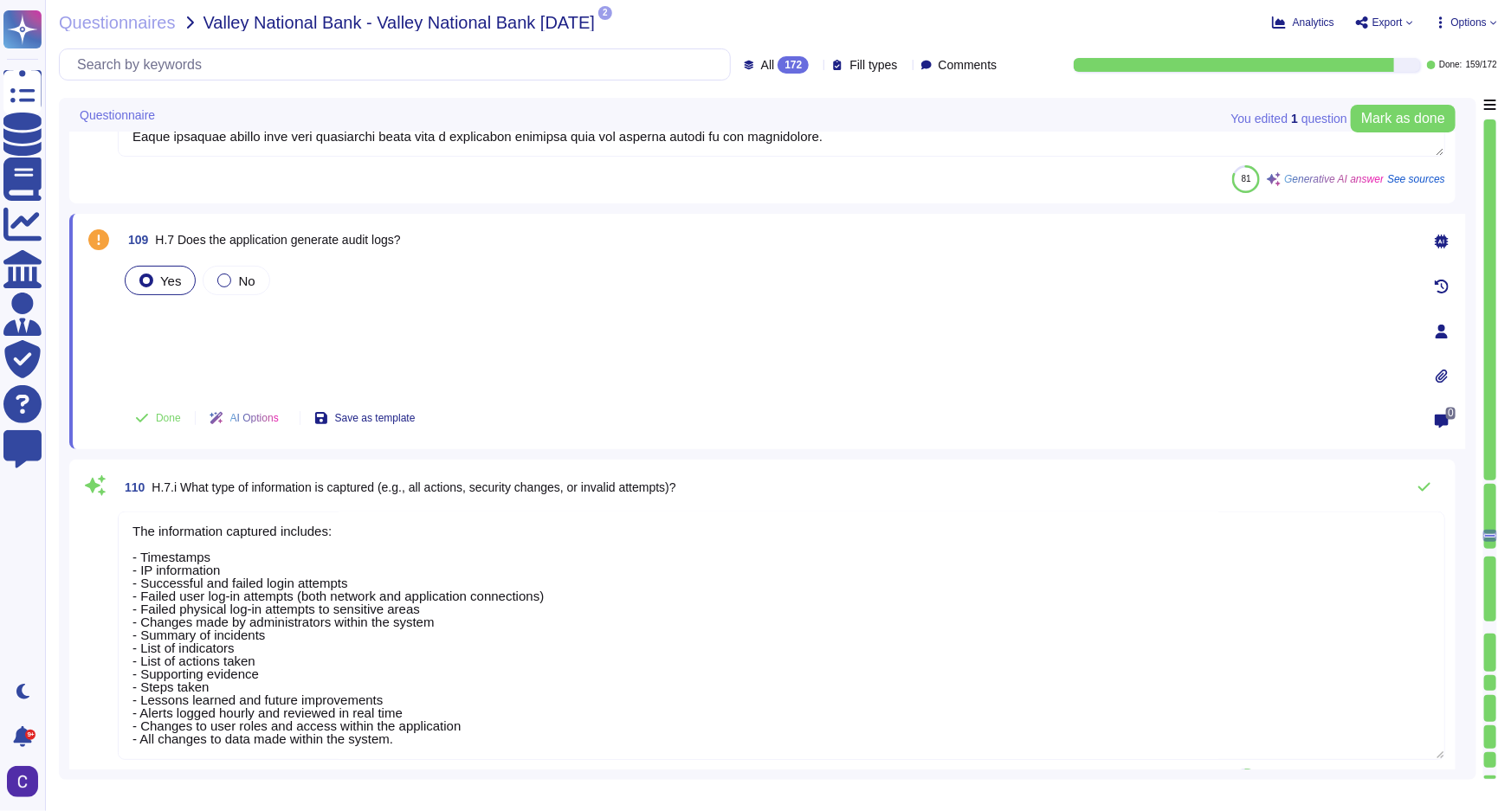
scroll to position [18106, 0]
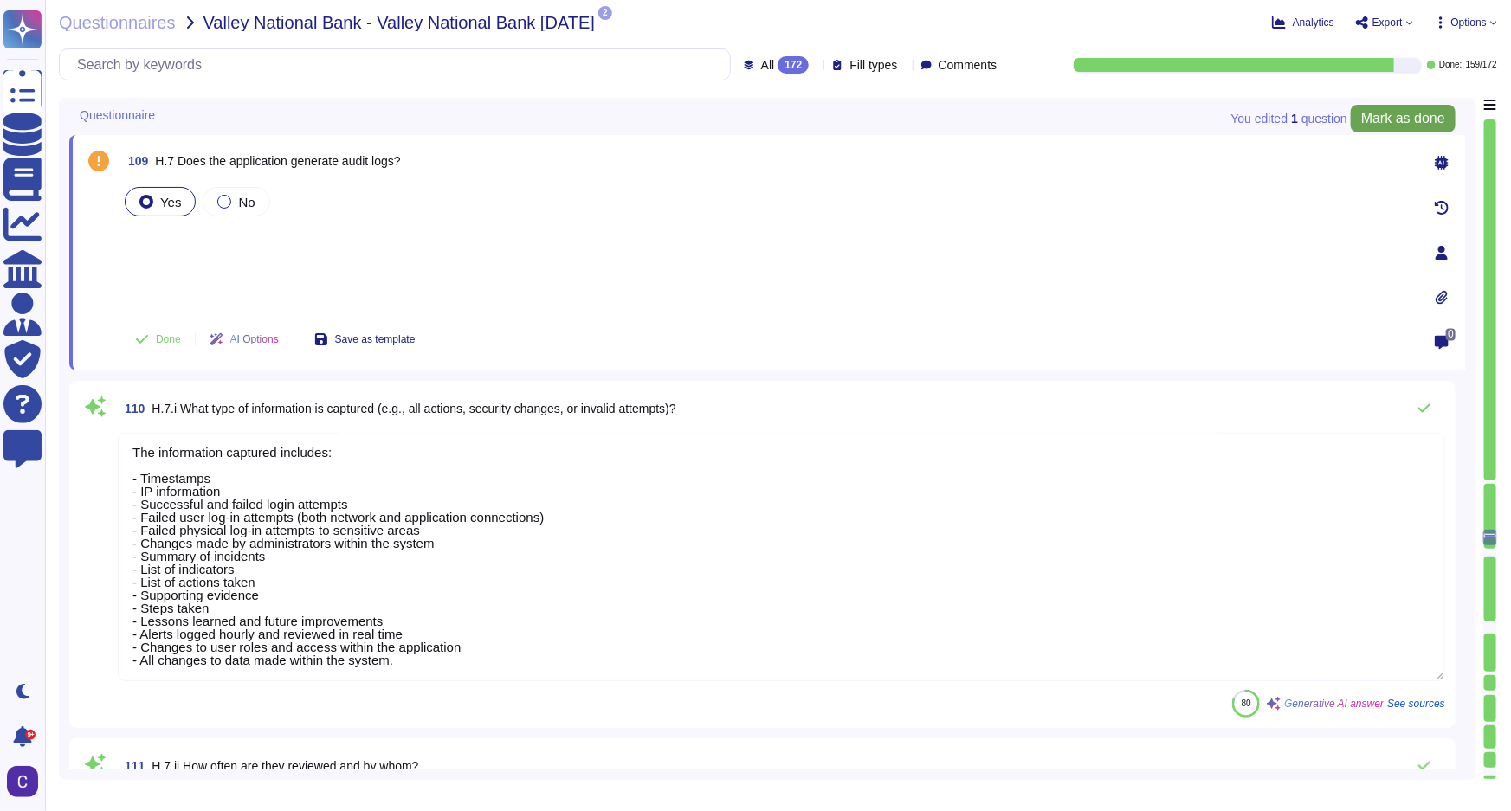
click at [1358, 114] on button "Mark as done" at bounding box center [1403, 119] width 105 height 28
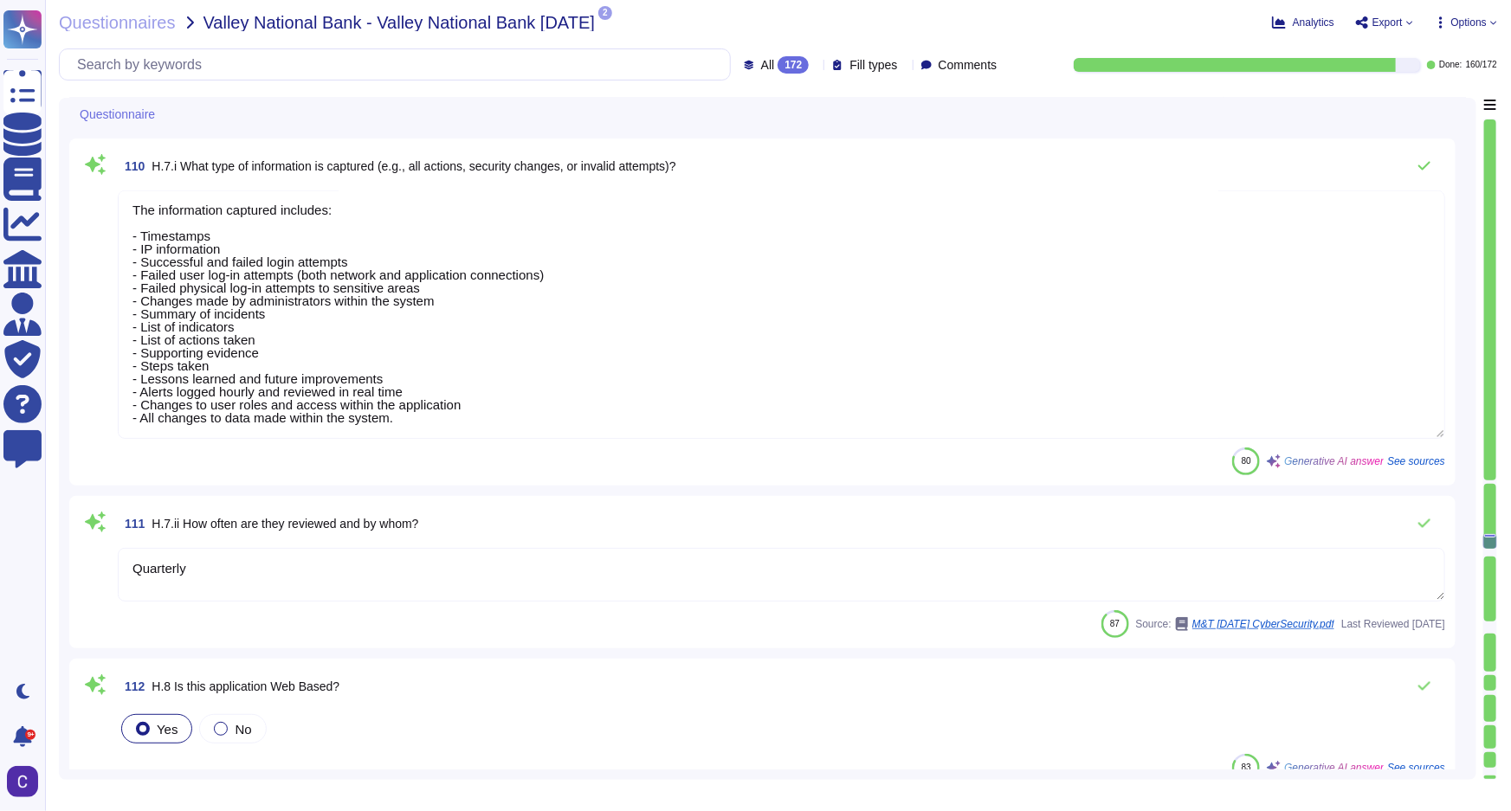
scroll to position [18420, 0]
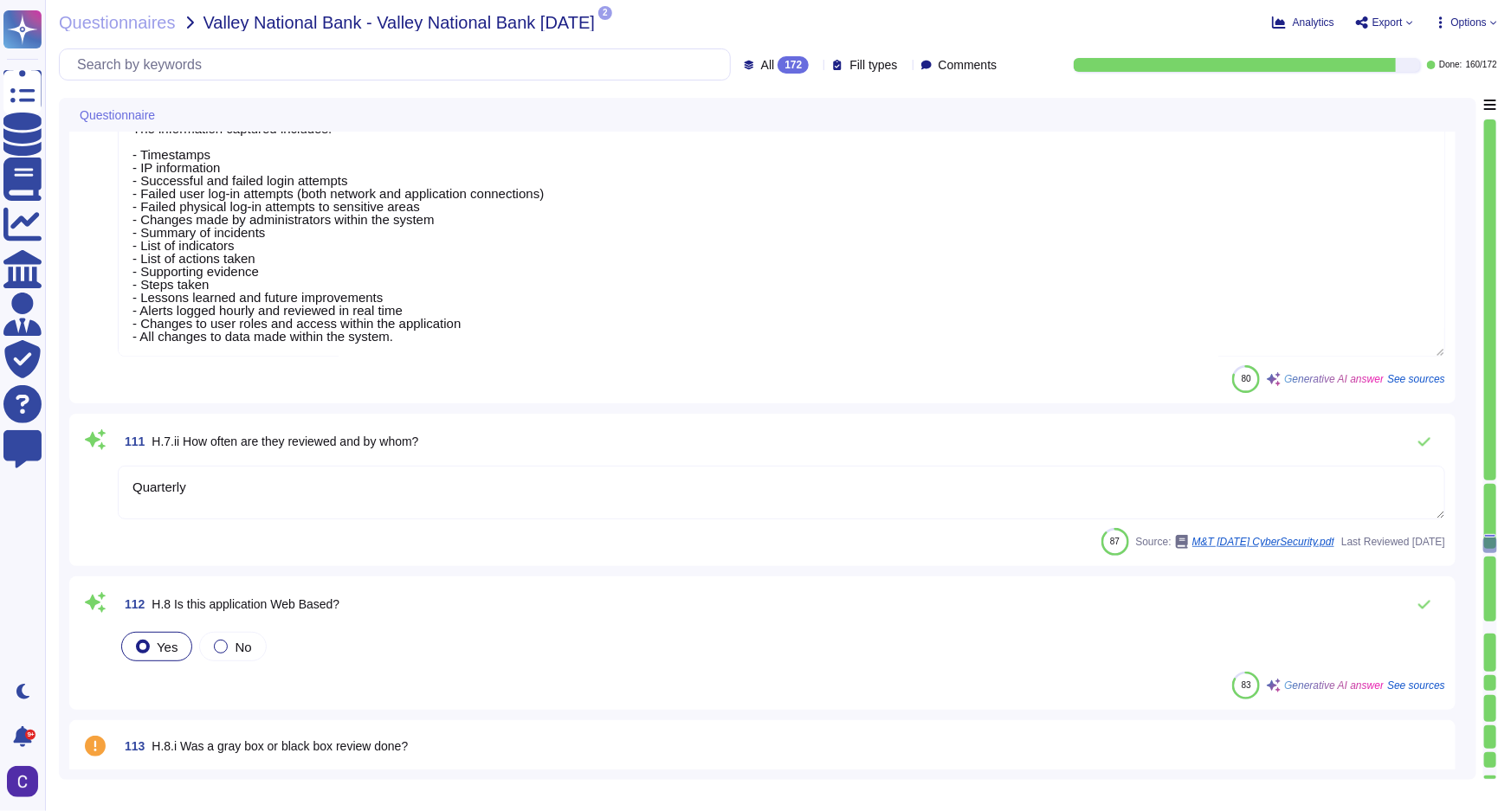
type textarea "- A broadband connection that meets the following performance standards: at lea…"
click at [533, 489] on textarea "Quarterly" at bounding box center [781, 493] width 1327 height 54
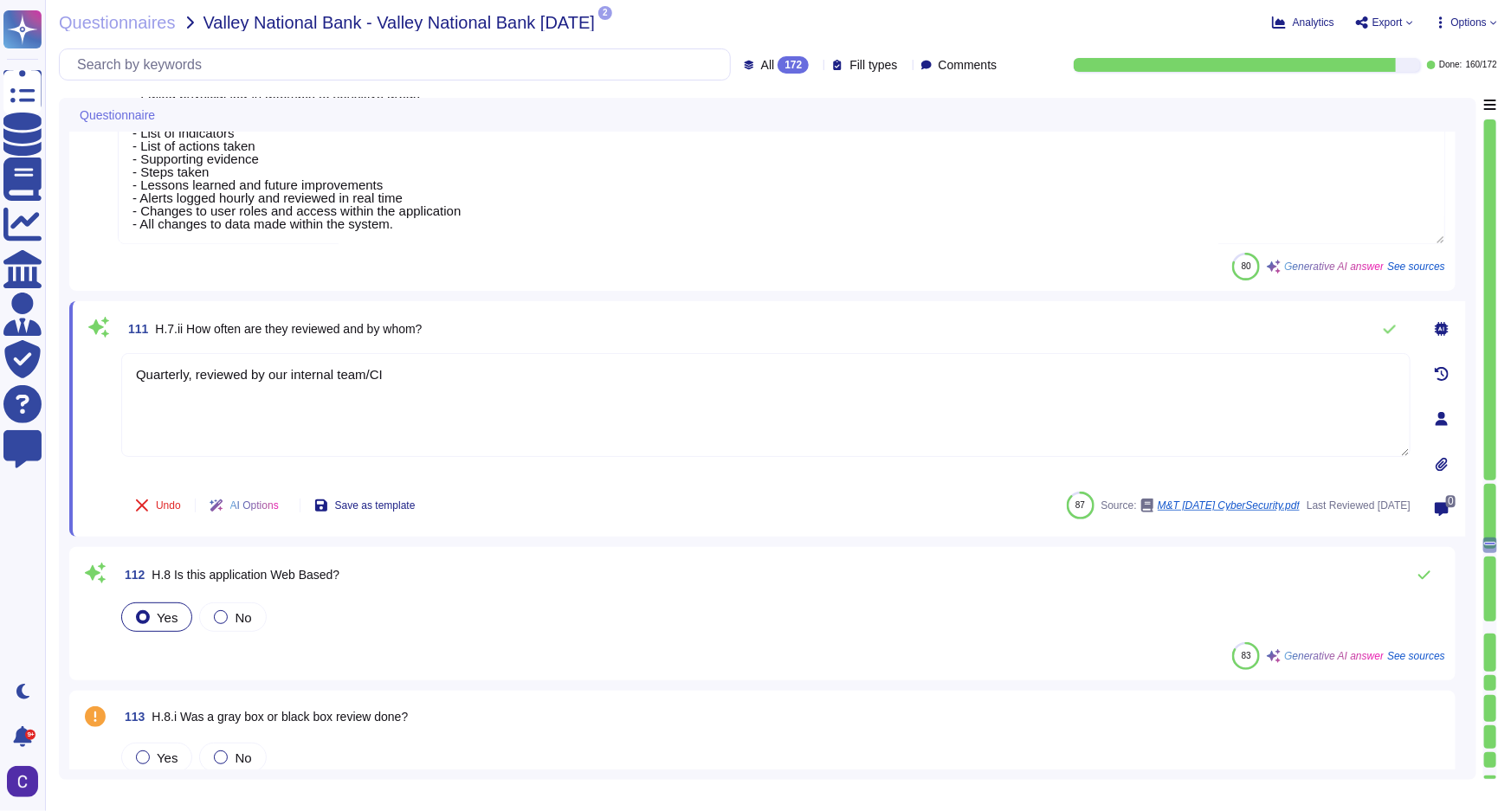
type textarea "Quarterly, reviewed by our internal team/CISO"
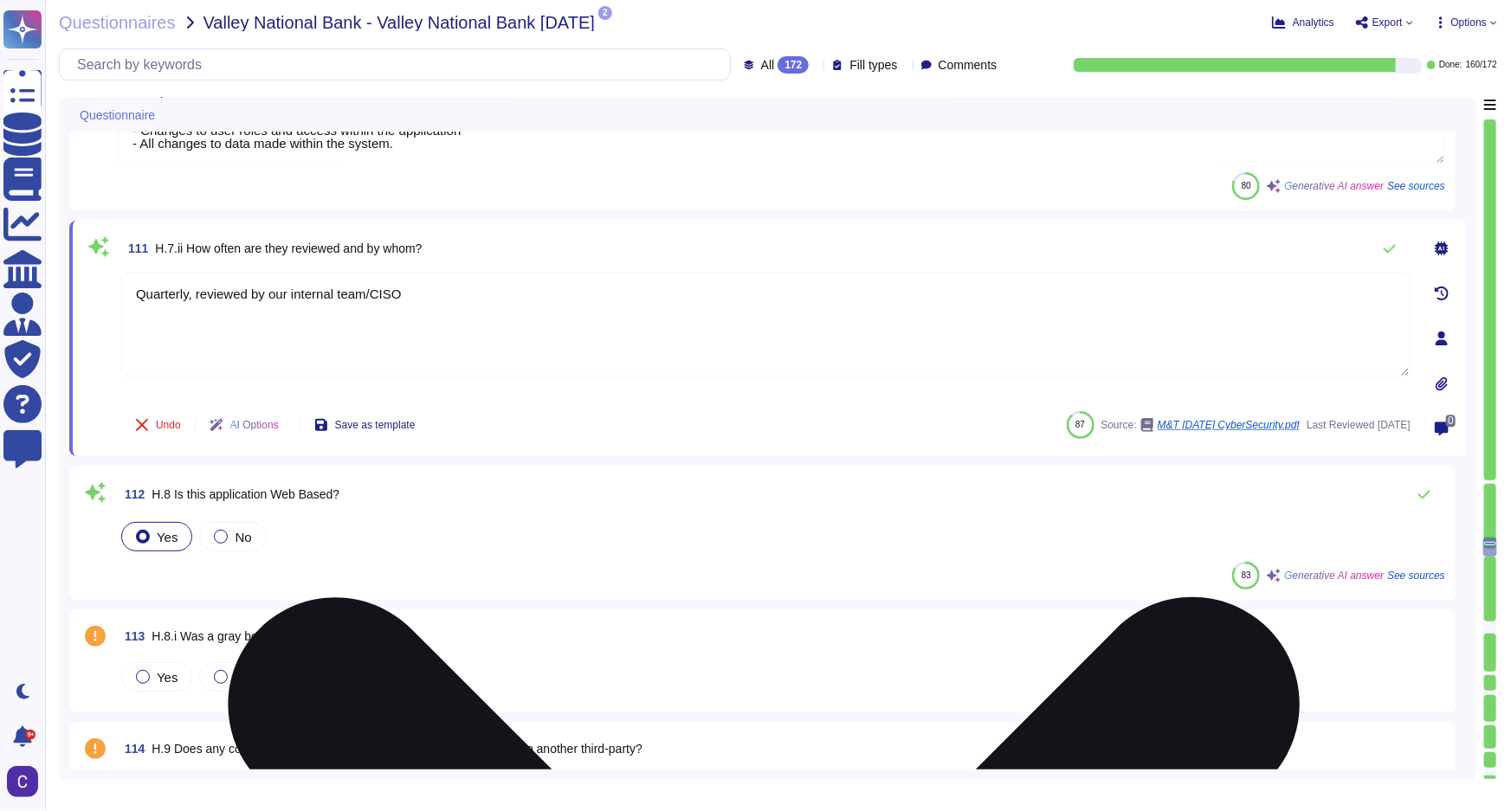
type textarea "The transport protocols, services, and ports enabled on the firewall and networ…"
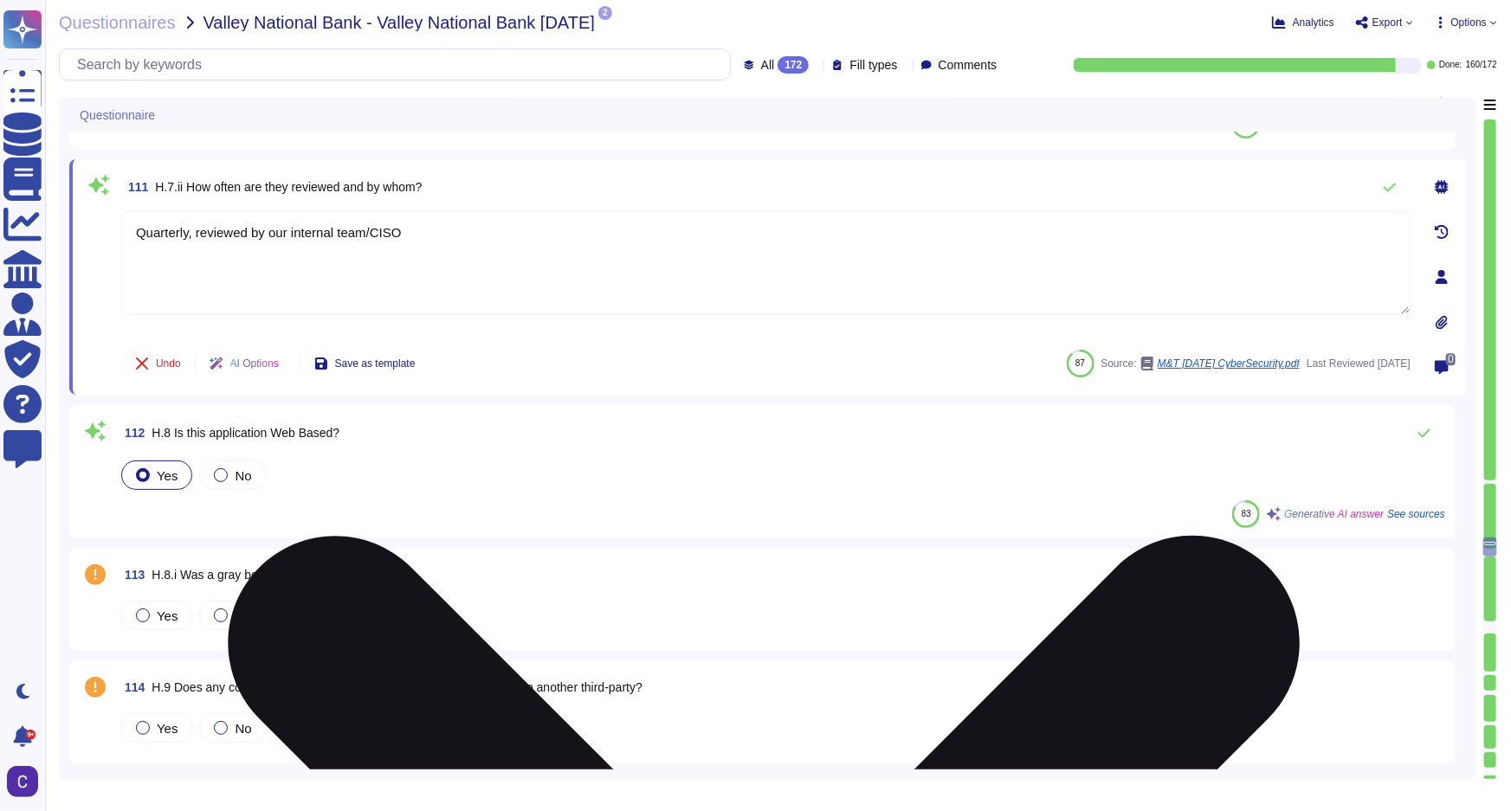
scroll to position [18578, 0]
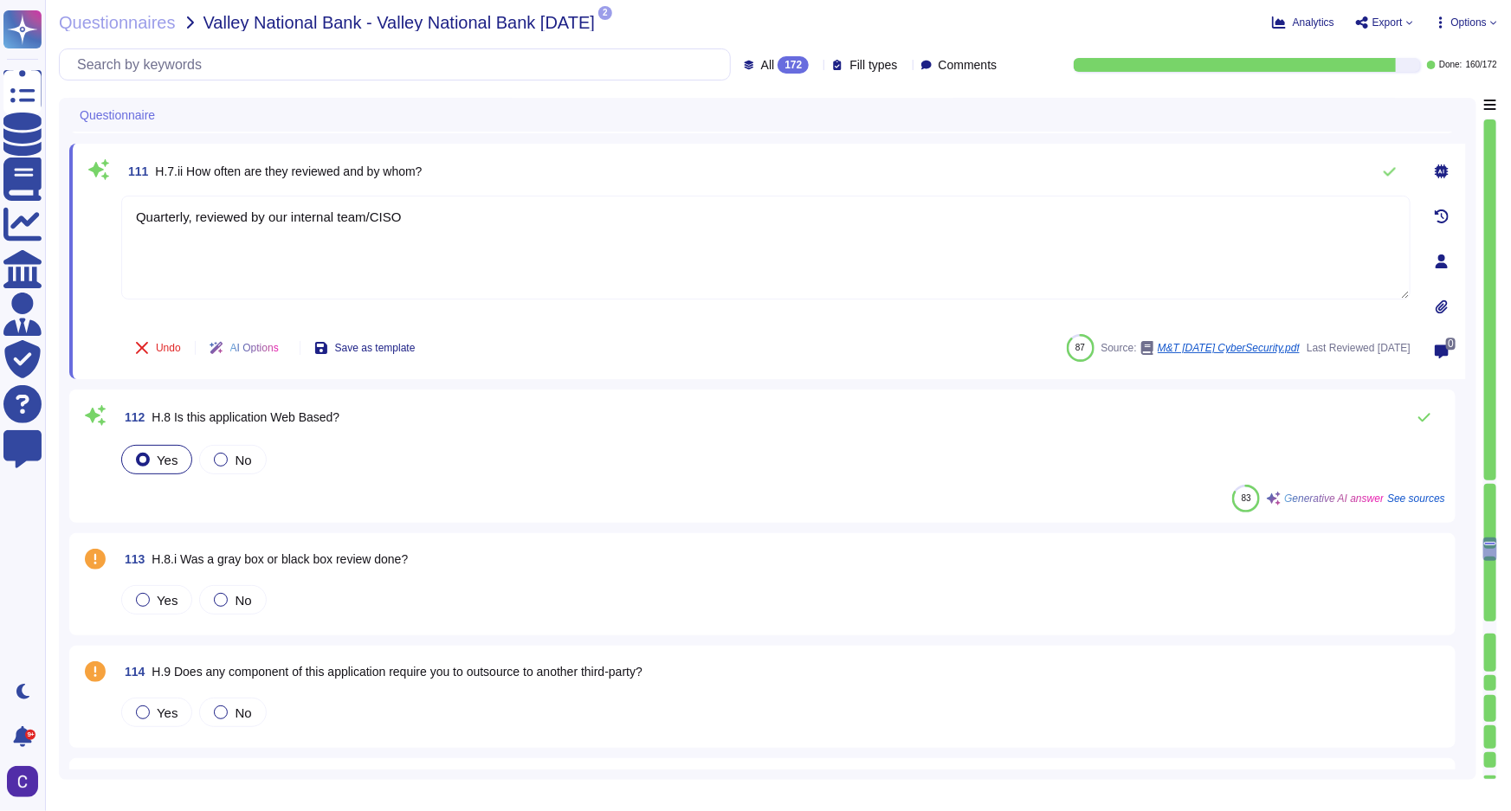
type textarea "Quarterly, reviewed by our internal team/CISO"
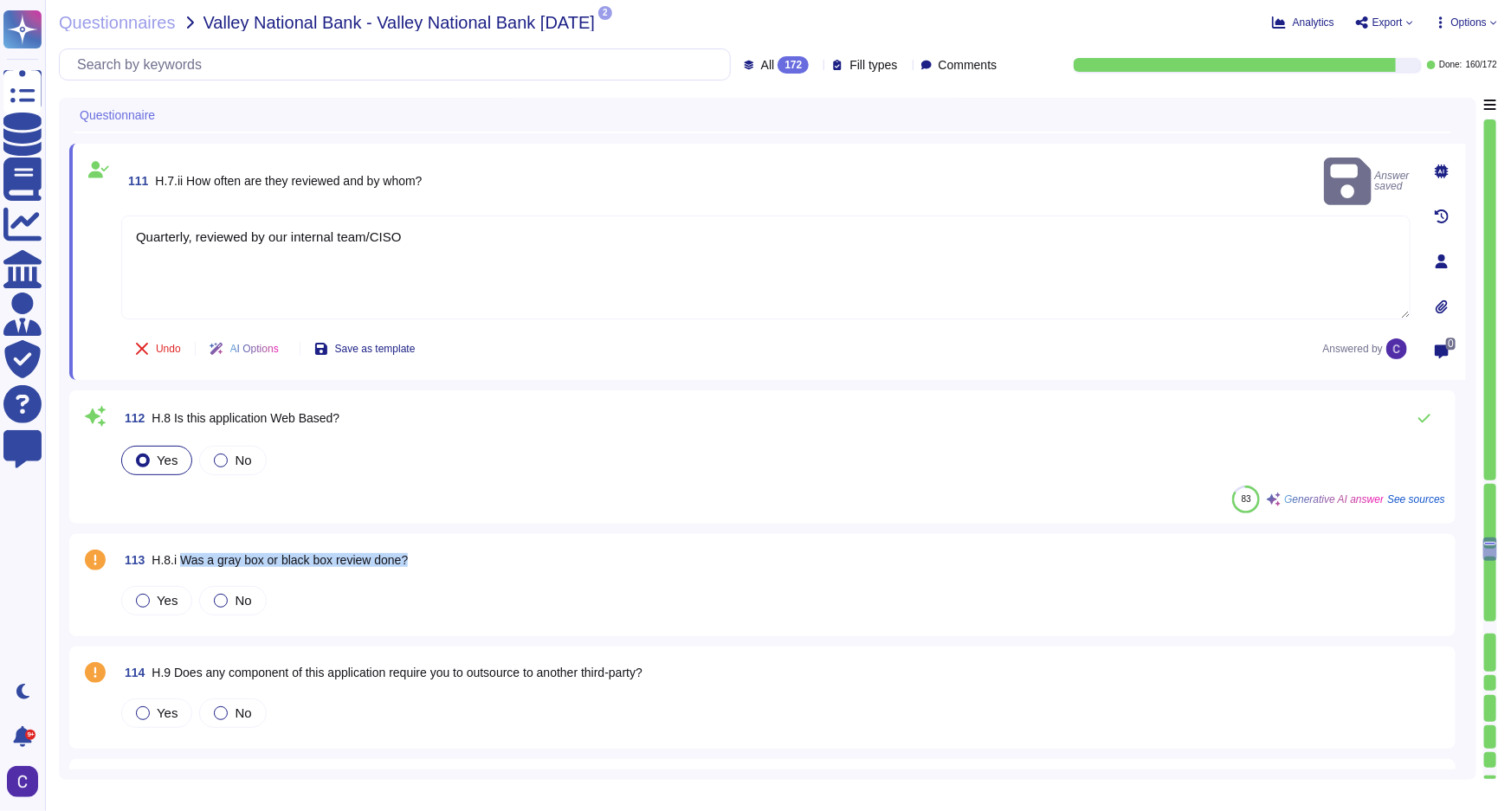
drag, startPoint x: 410, startPoint y: 557, endPoint x: 182, endPoint y: 563, distance: 228.7
click at [182, 563] on span "H.8.i Was a gray box or black box review done?" at bounding box center [280, 560] width 256 height 14
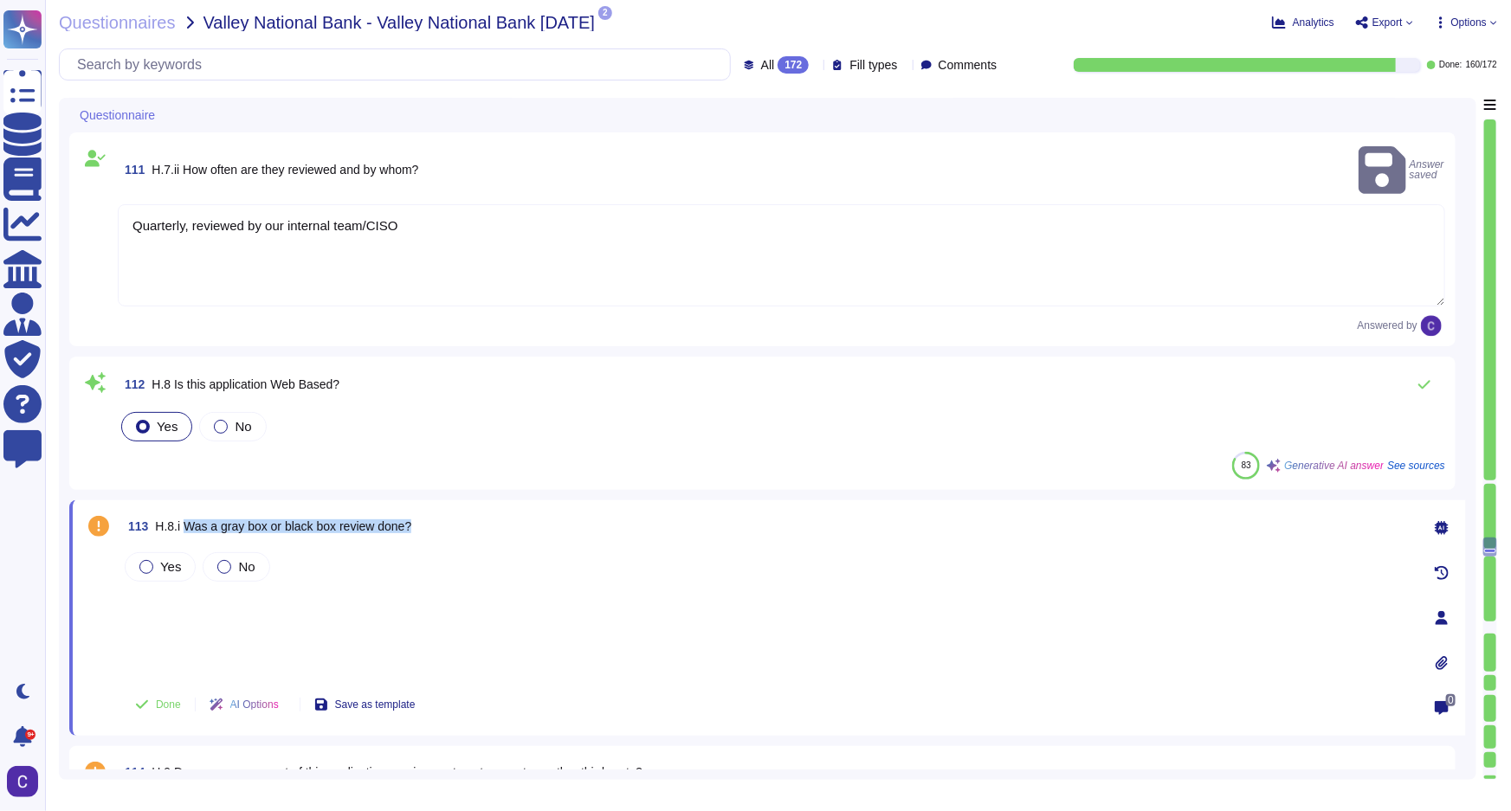
copy span "Was a gray box or black box review done?"
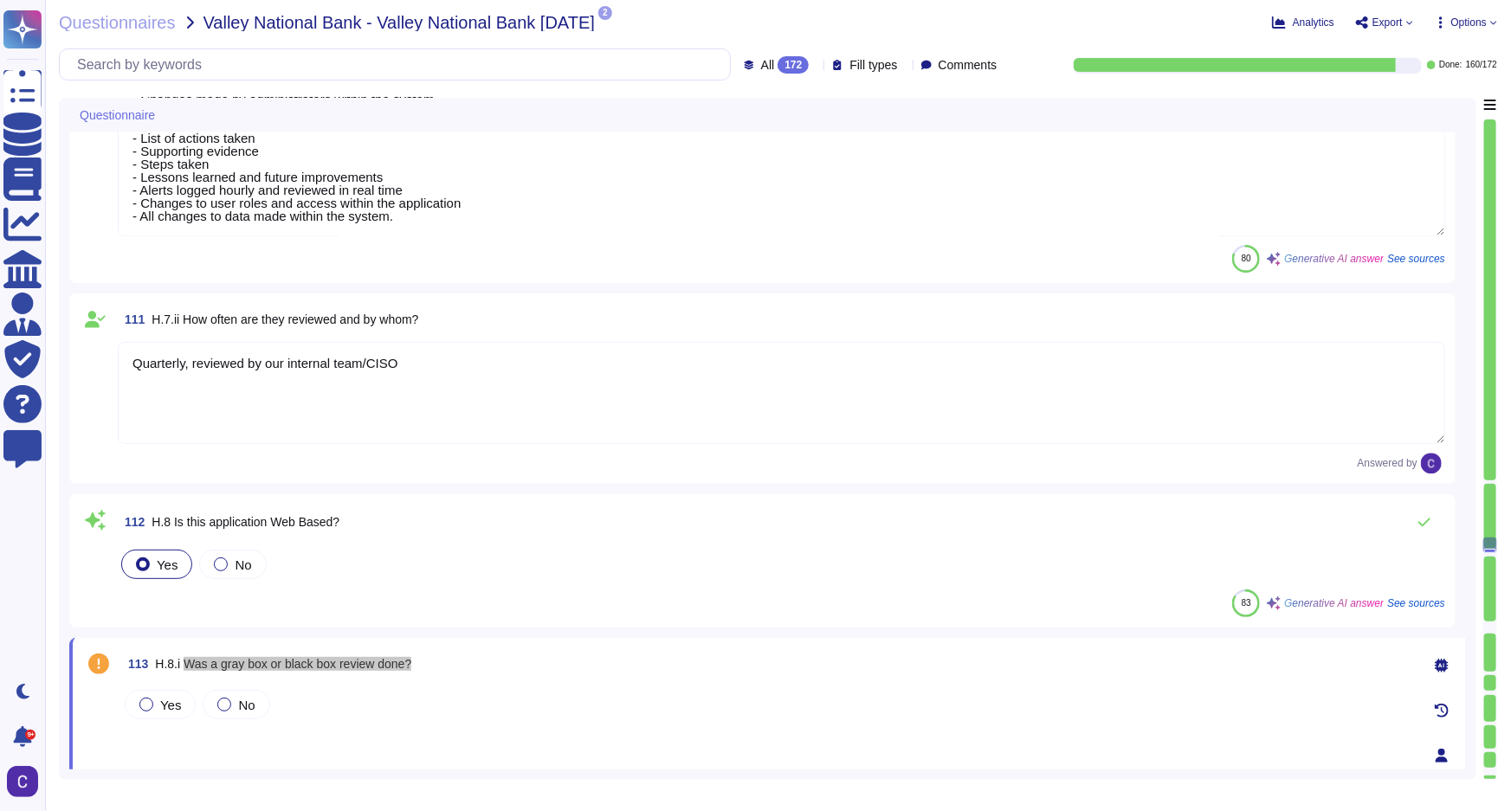
type textarea "Access to the application is controlled through several key measures: 1. User I…"
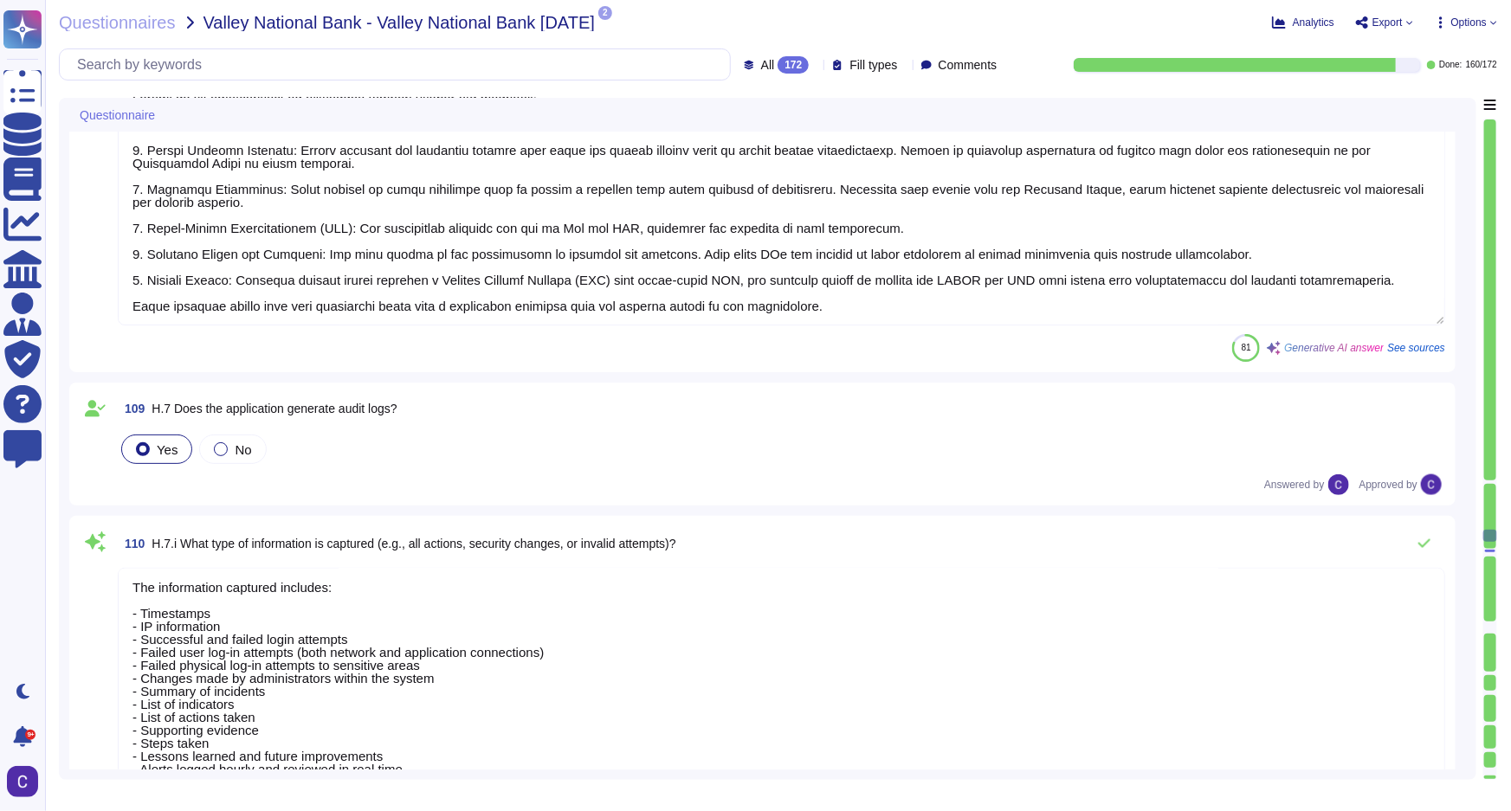
type textarea "RiskExec has implemented several controls to ensure that the latest versions of…"
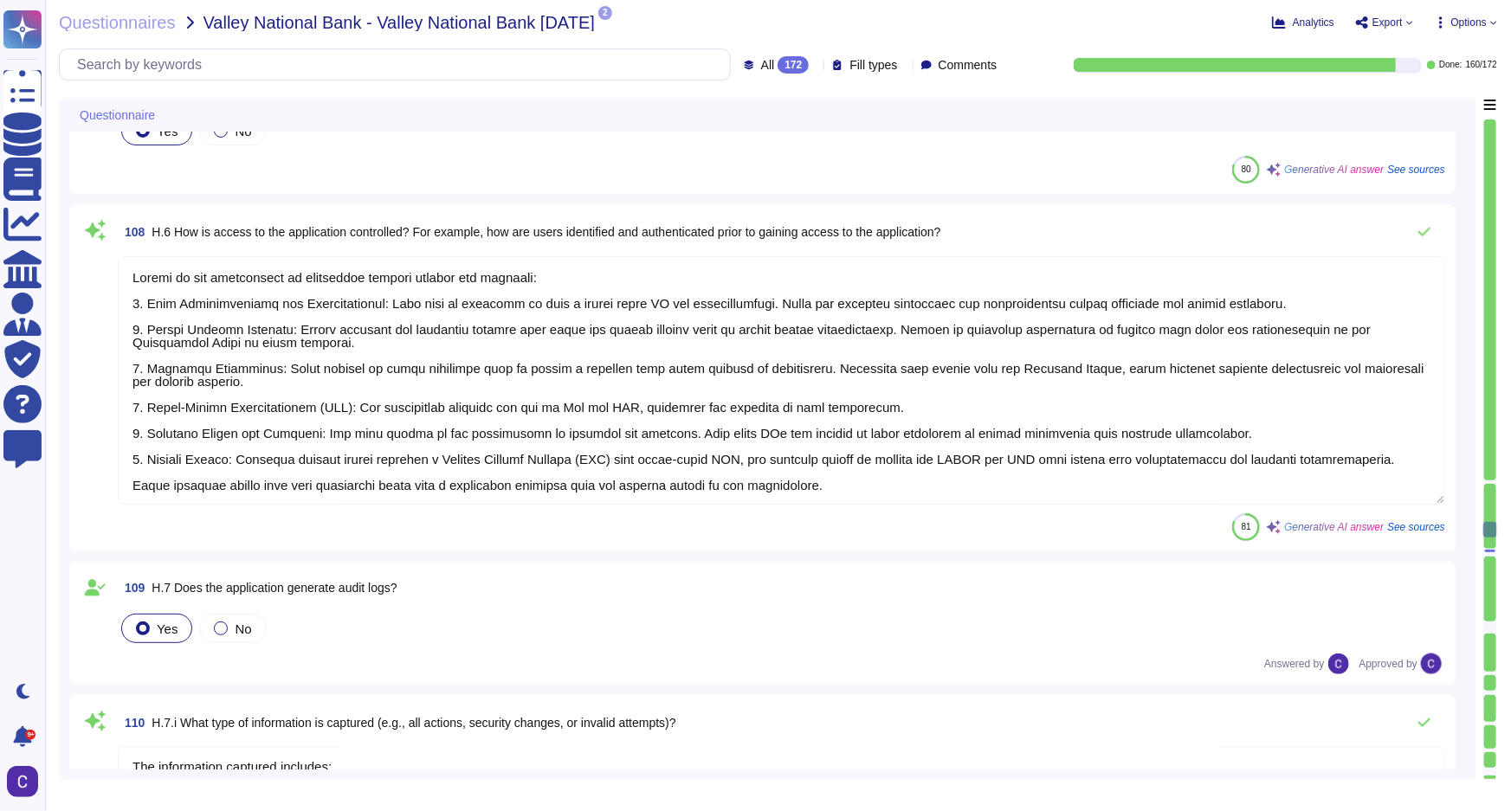
type textarea "The security software implemented at the application level includes Sophos Endp…"
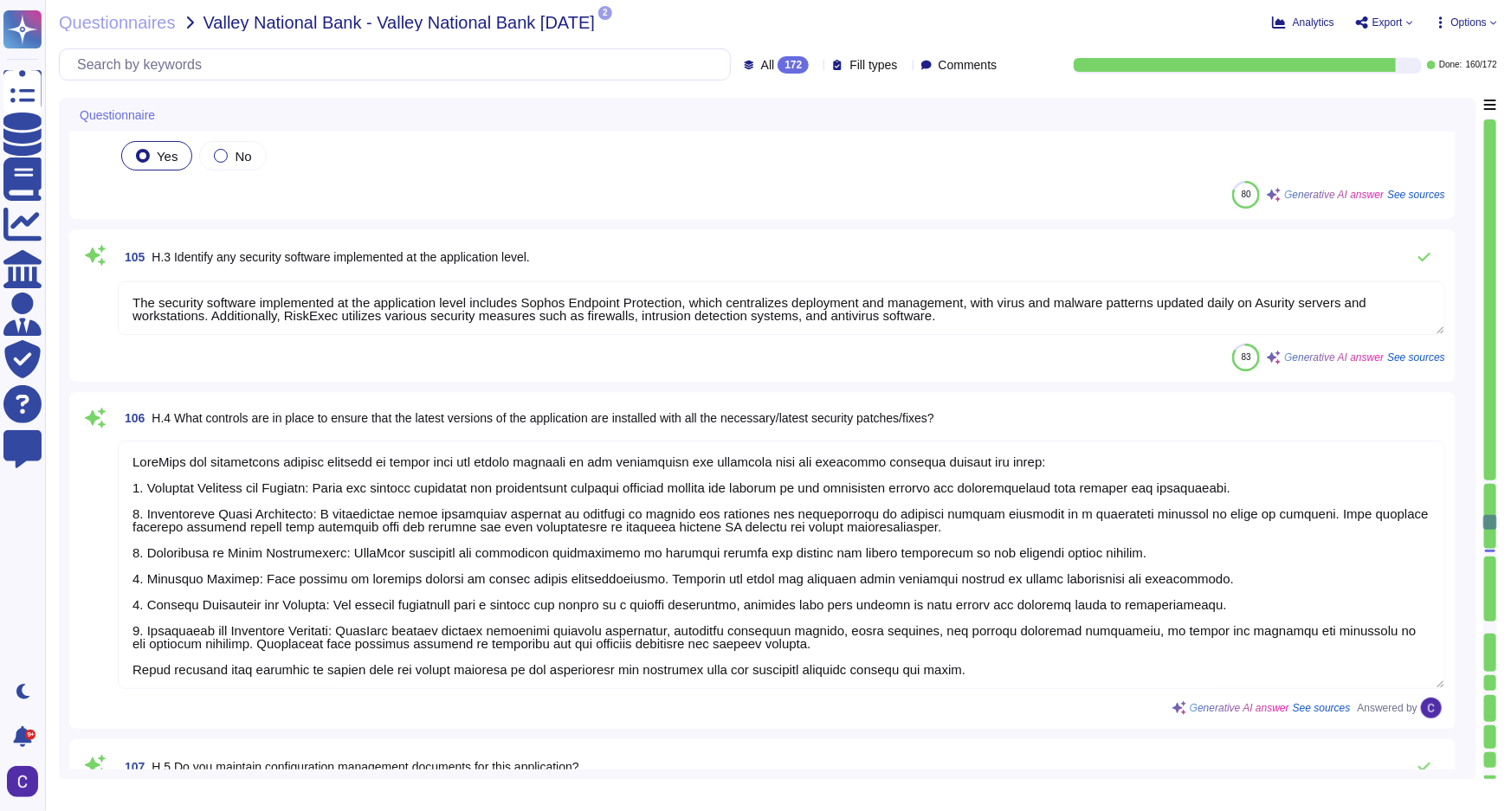
type textarea "Remote access to systems at RiskExec is granted through a structured process th…"
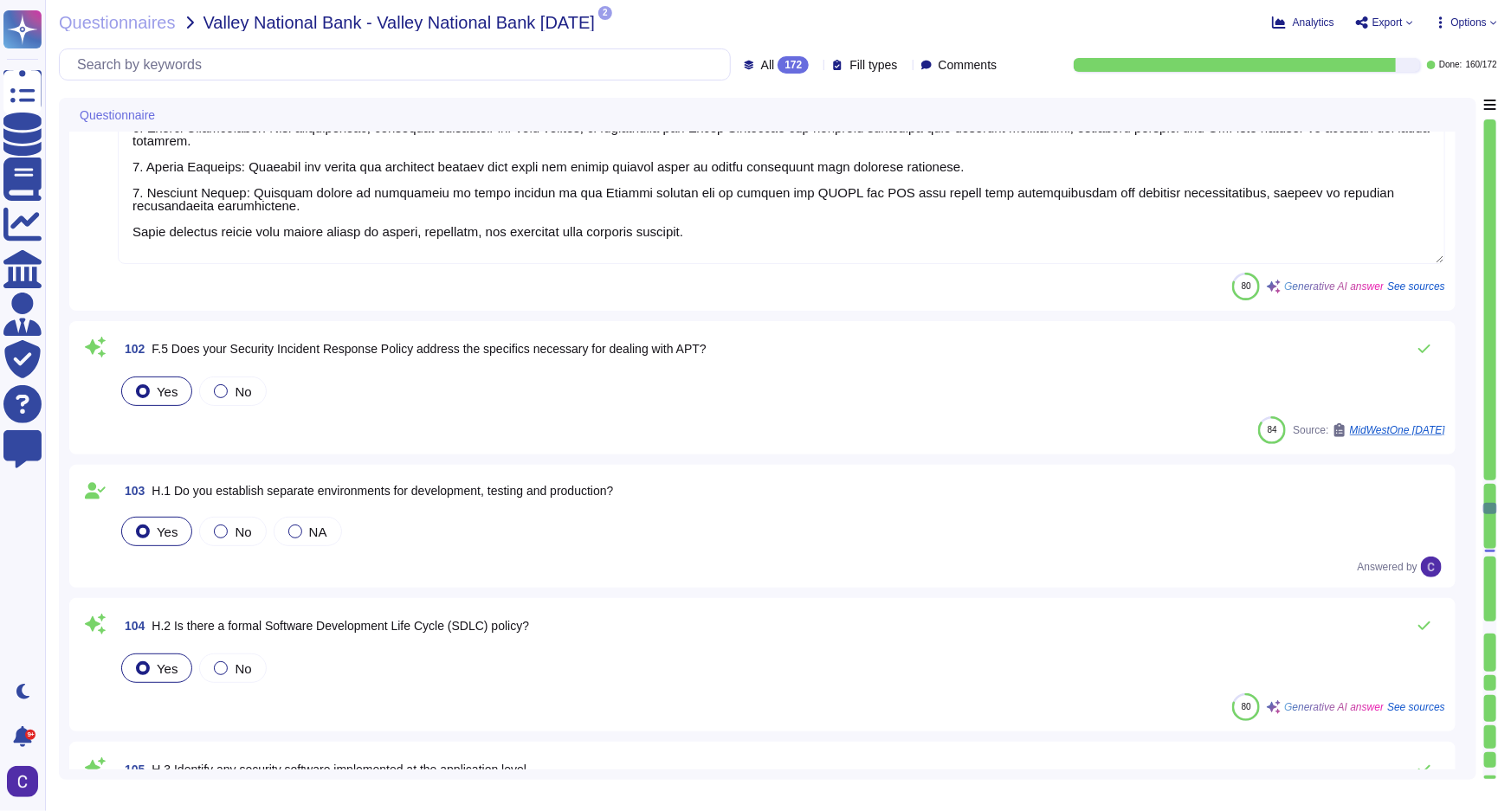
scroll to position [16374, 0]
type textarea "Endpoints are secured through a combination of advanced technologies and method…"
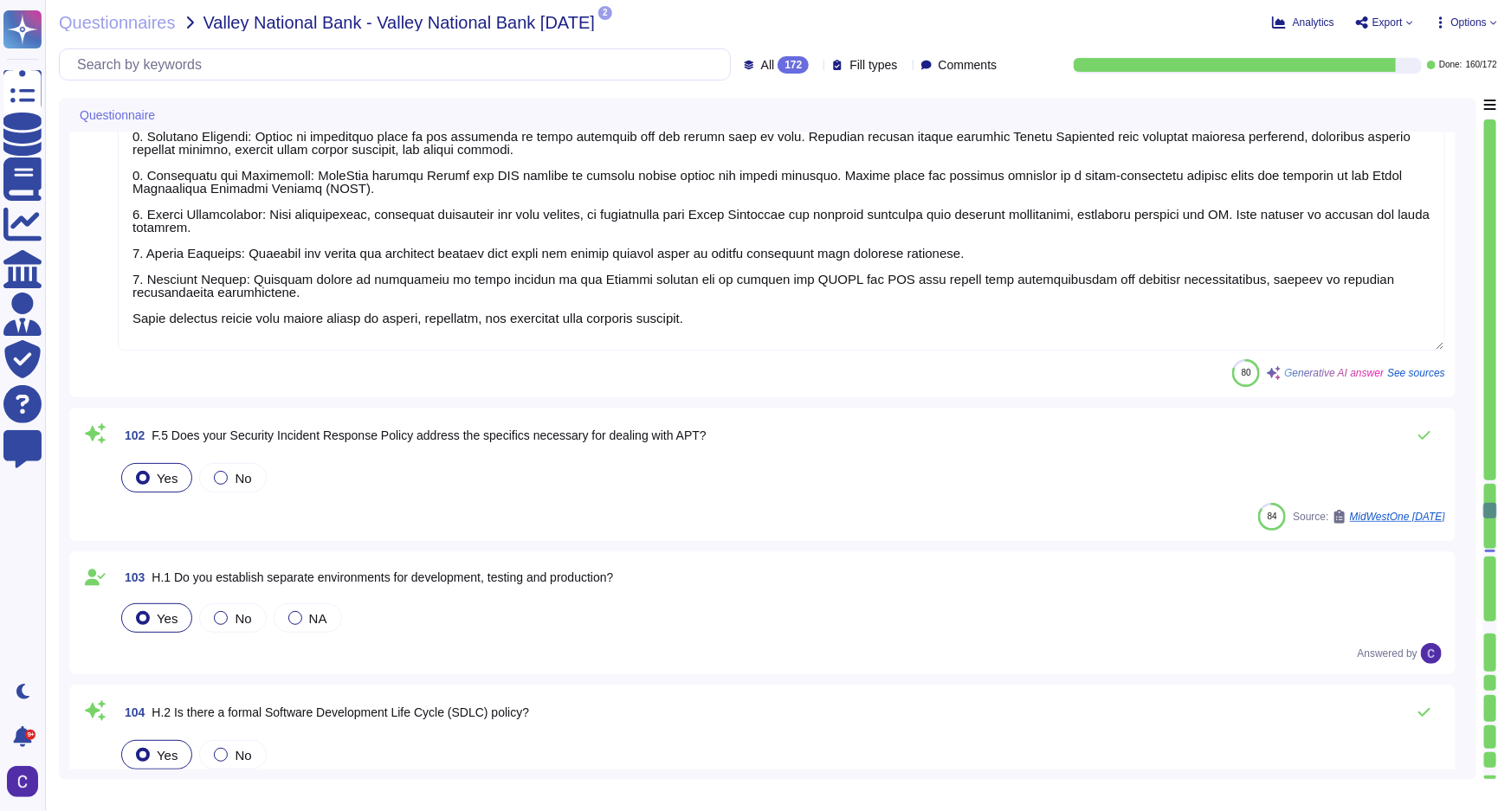
scroll to position [16531, 0]
